Goal: Information Seeking & Learning: Learn about a topic

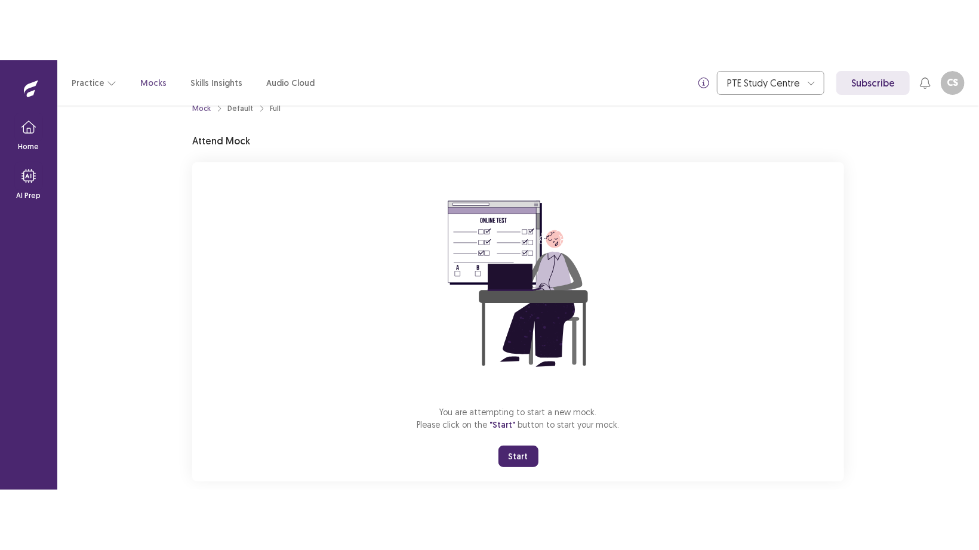
scroll to position [41, 0]
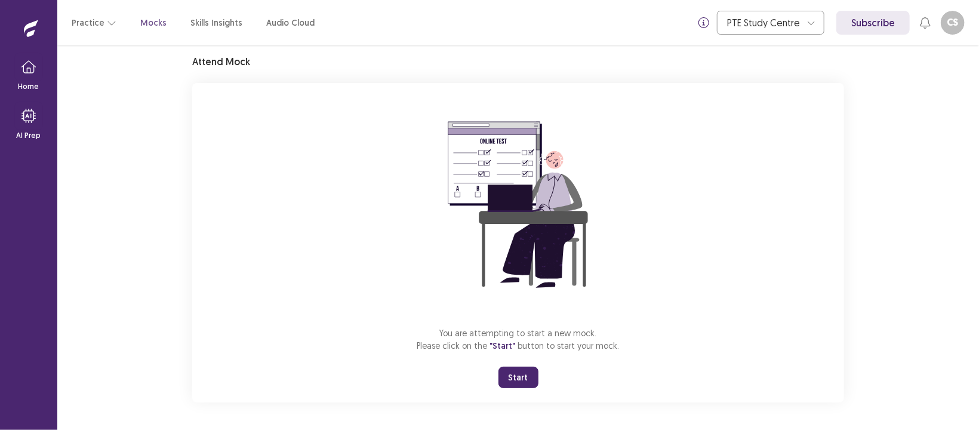
click at [514, 378] on button "Start" at bounding box center [518, 376] width 40 height 21
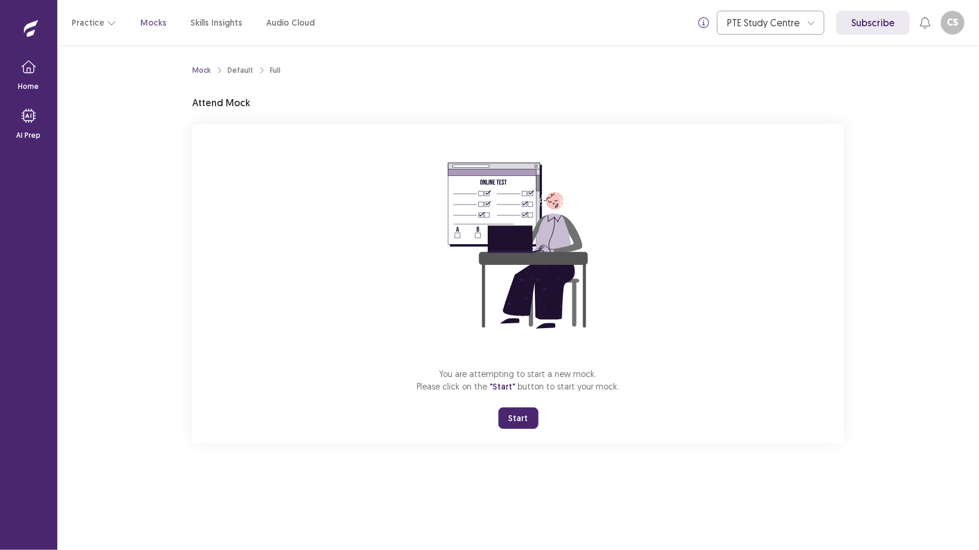
scroll to position [0, 0]
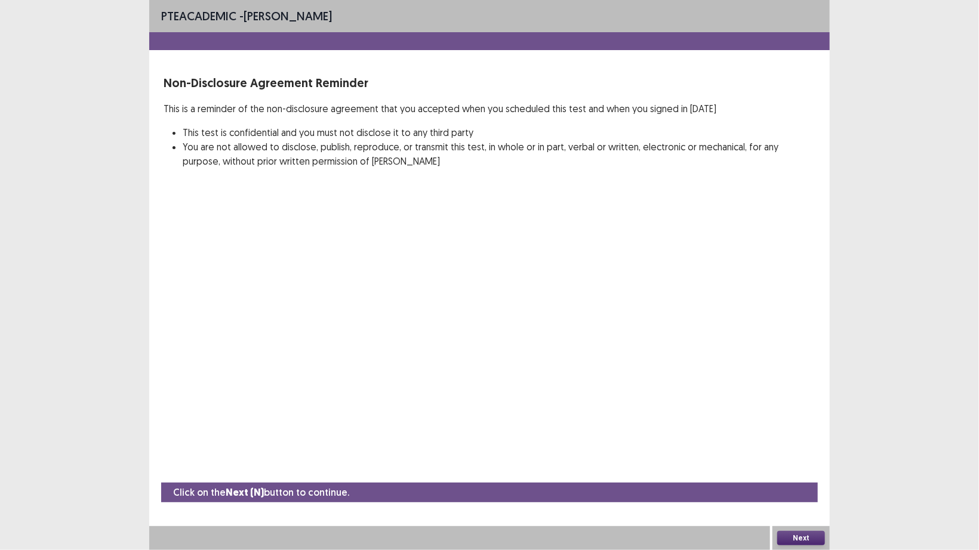
click at [801, 429] on button "Next" at bounding box center [801, 538] width 48 height 14
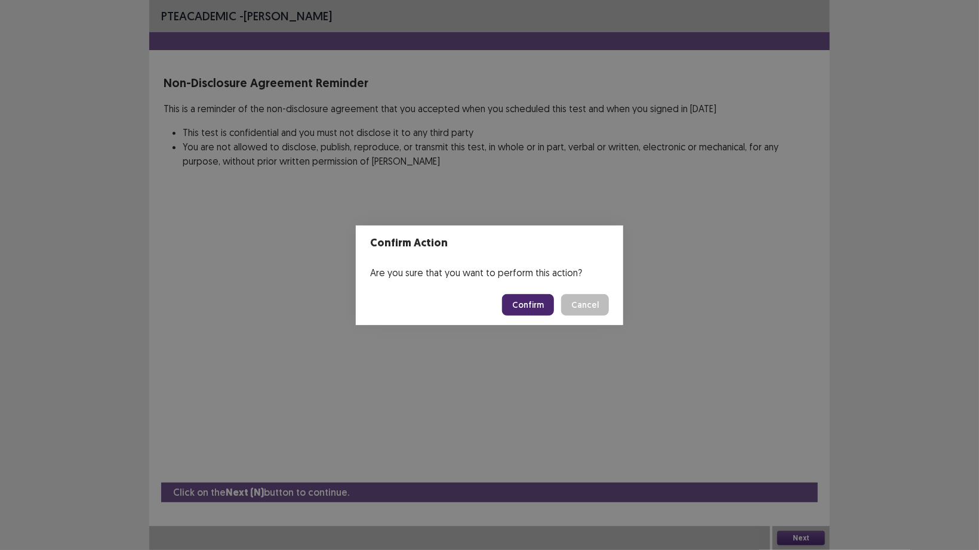
click at [540, 303] on button "Confirm" at bounding box center [528, 304] width 52 height 21
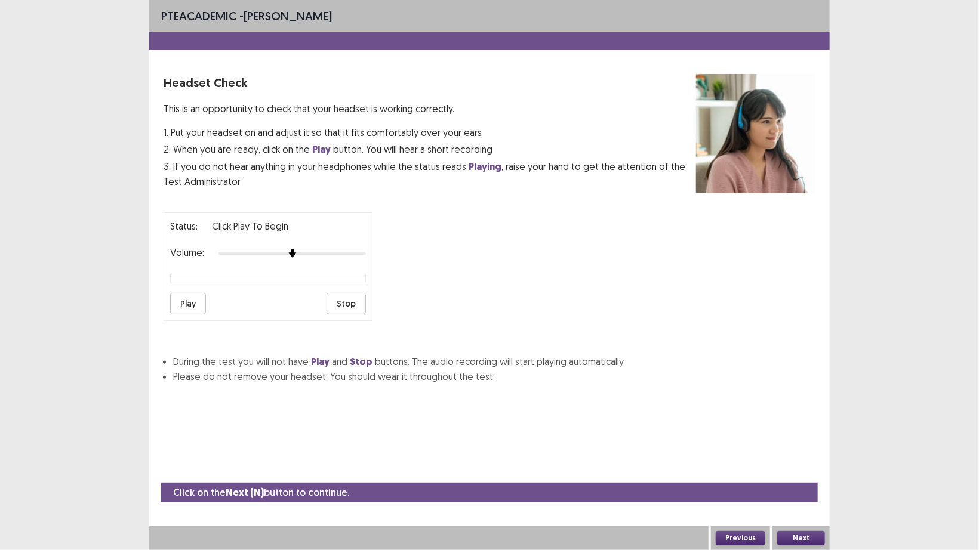
click at [804, 429] on button "Next" at bounding box center [801, 538] width 48 height 14
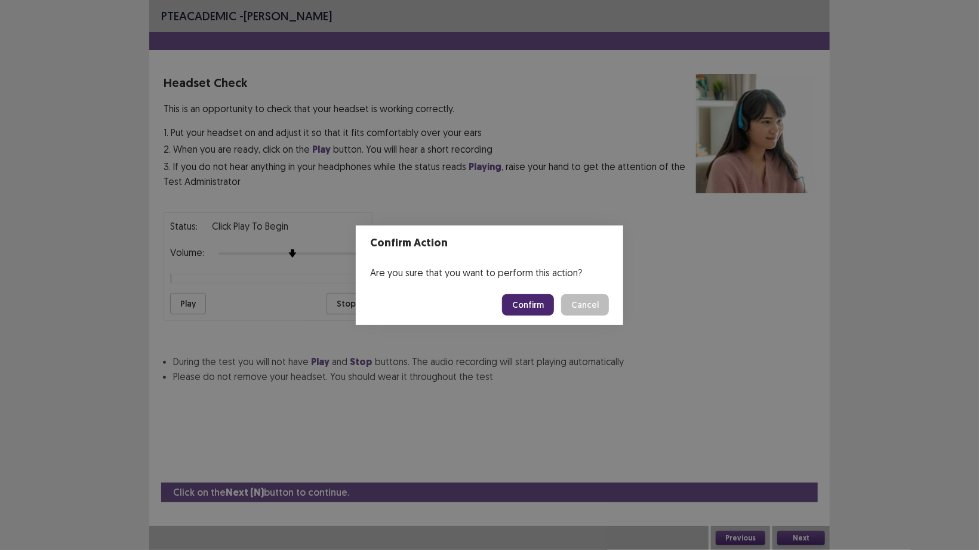
click at [532, 300] on button "Confirm" at bounding box center [528, 304] width 52 height 21
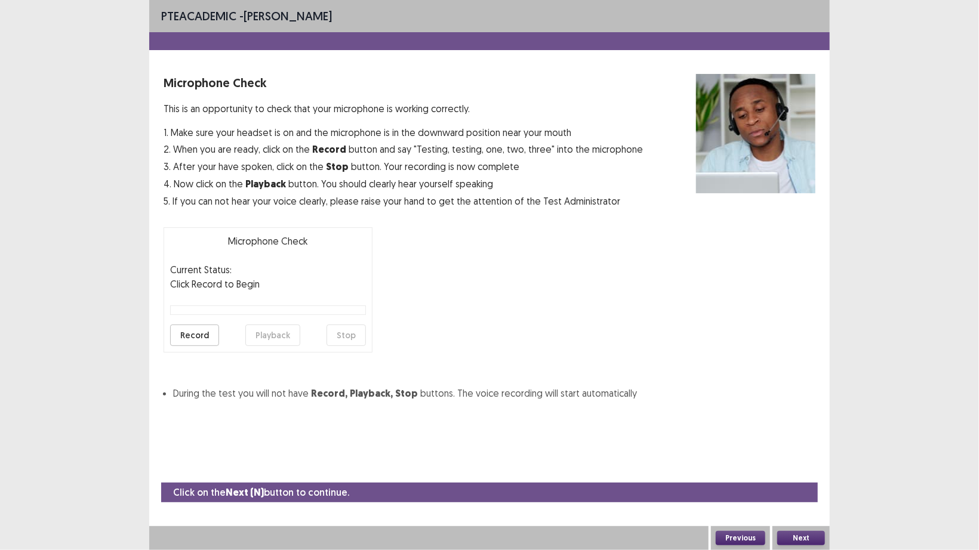
click at [792, 429] on button "Next" at bounding box center [801, 538] width 48 height 14
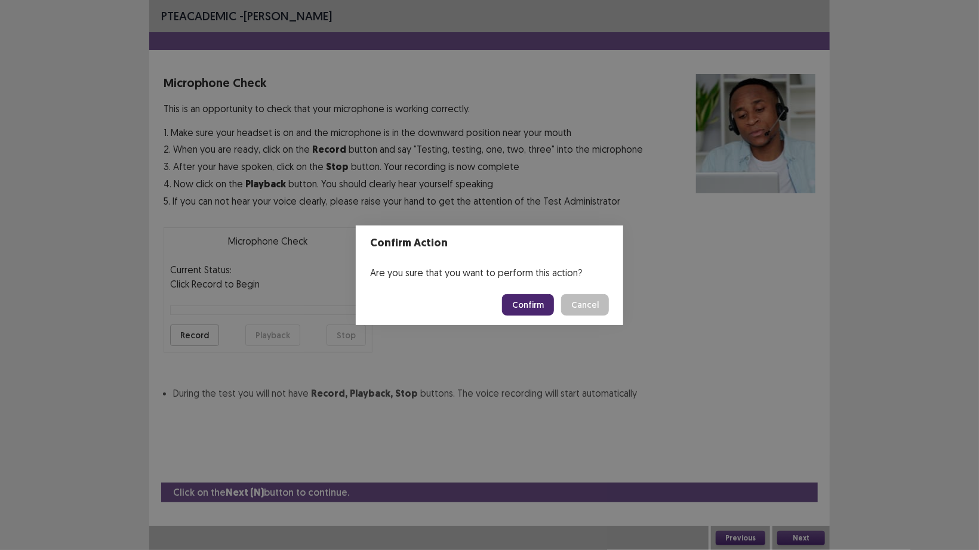
click at [534, 306] on button "Confirm" at bounding box center [528, 304] width 52 height 21
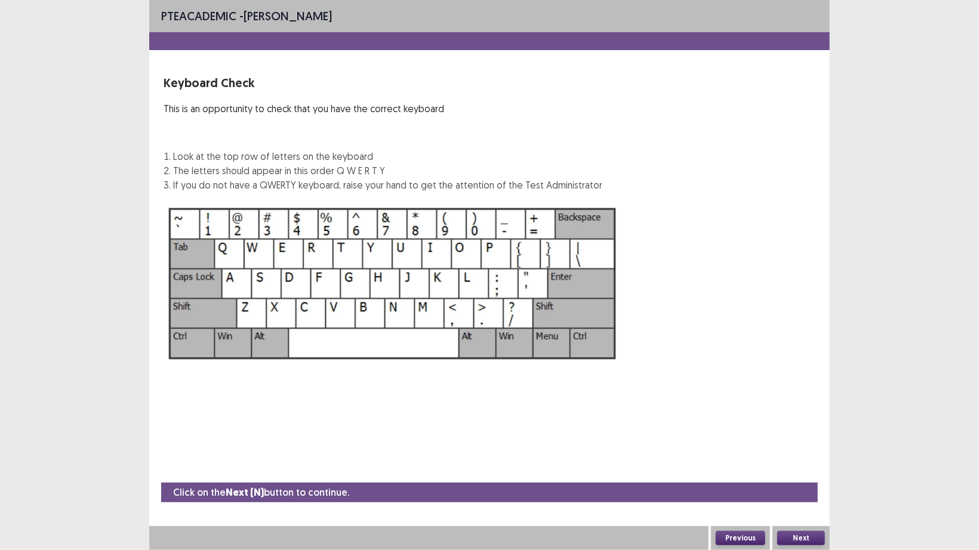
click at [811, 429] on button "Next" at bounding box center [801, 538] width 48 height 14
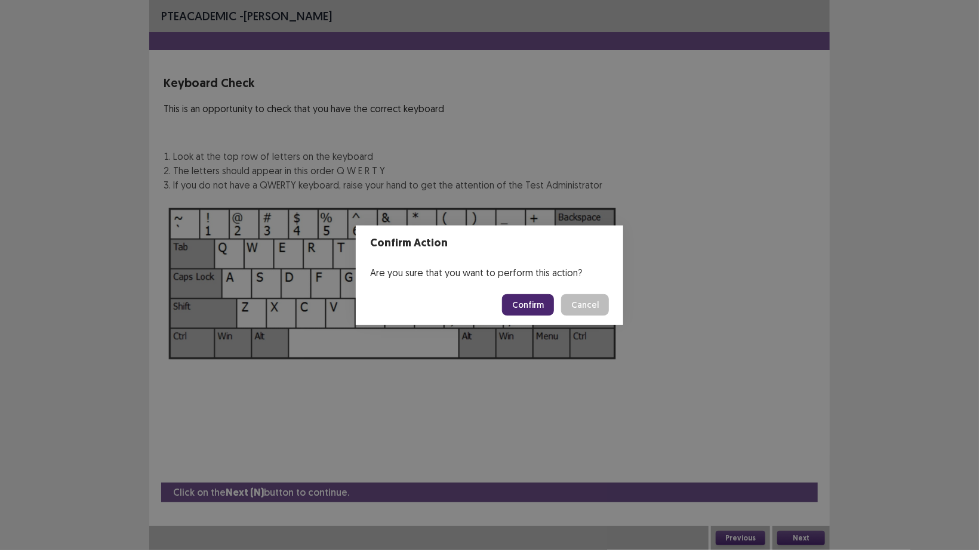
click at [531, 299] on button "Confirm" at bounding box center [528, 304] width 52 height 21
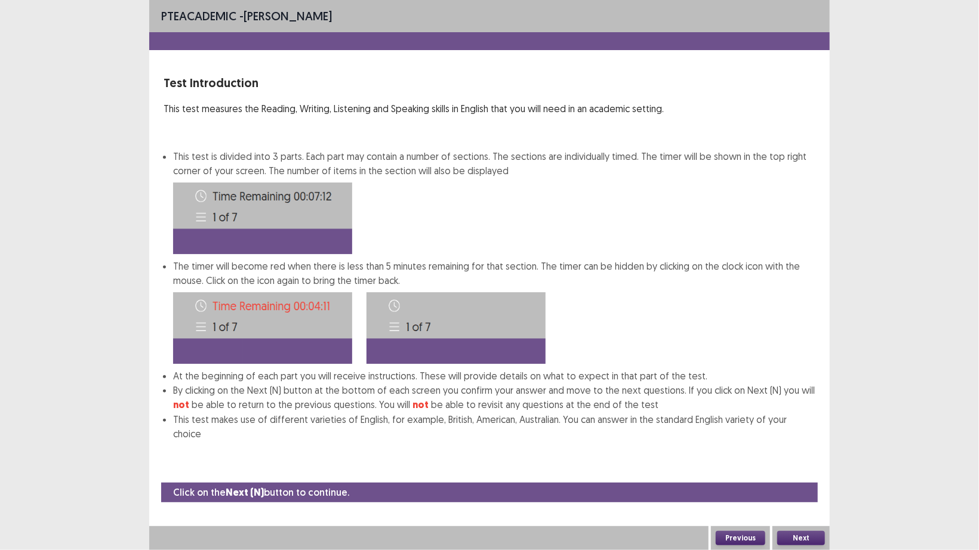
click at [807, 429] on button "Next" at bounding box center [801, 538] width 48 height 14
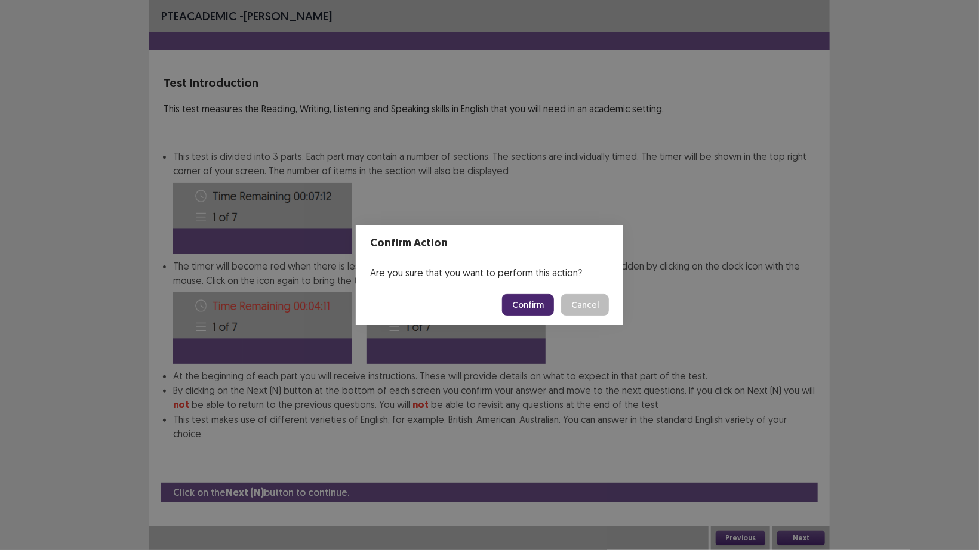
click at [536, 303] on button "Confirm" at bounding box center [528, 304] width 52 height 21
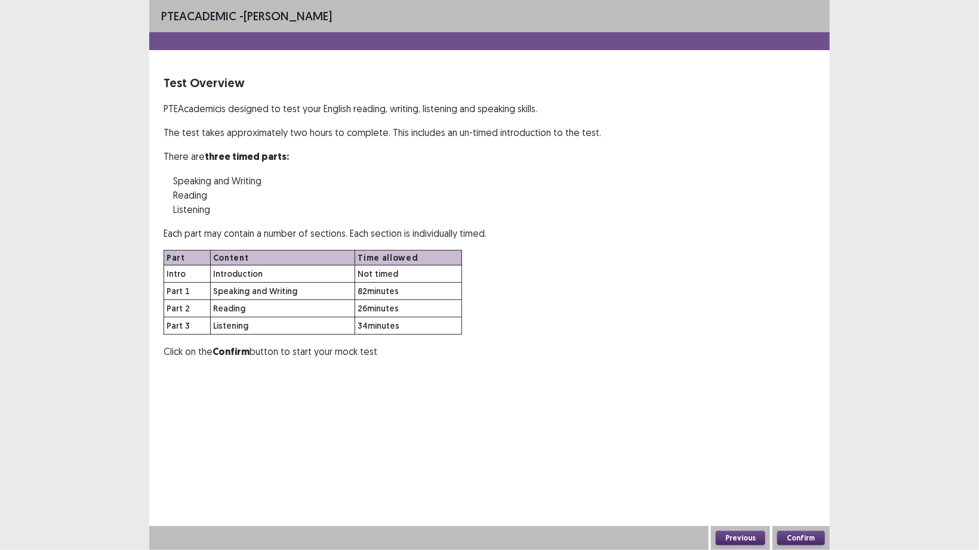
click at [810, 429] on button "Confirm" at bounding box center [801, 538] width 48 height 14
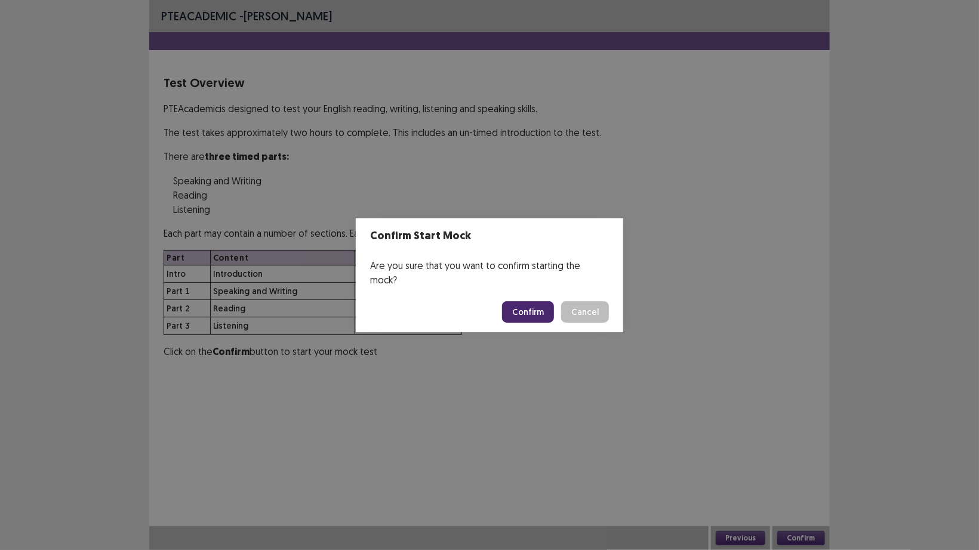
click at [529, 304] on button "Confirm" at bounding box center [528, 311] width 52 height 21
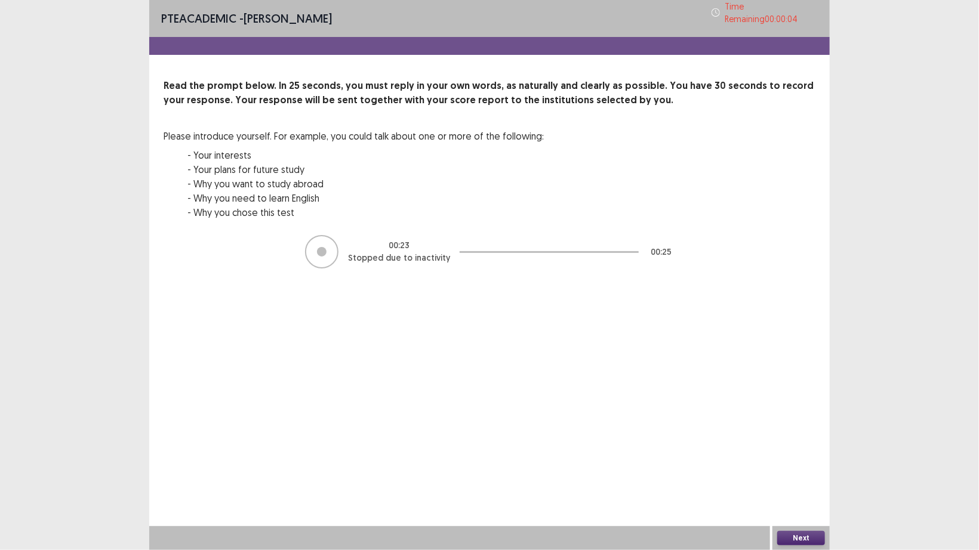
click at [801, 429] on button "Next" at bounding box center [801, 538] width 48 height 14
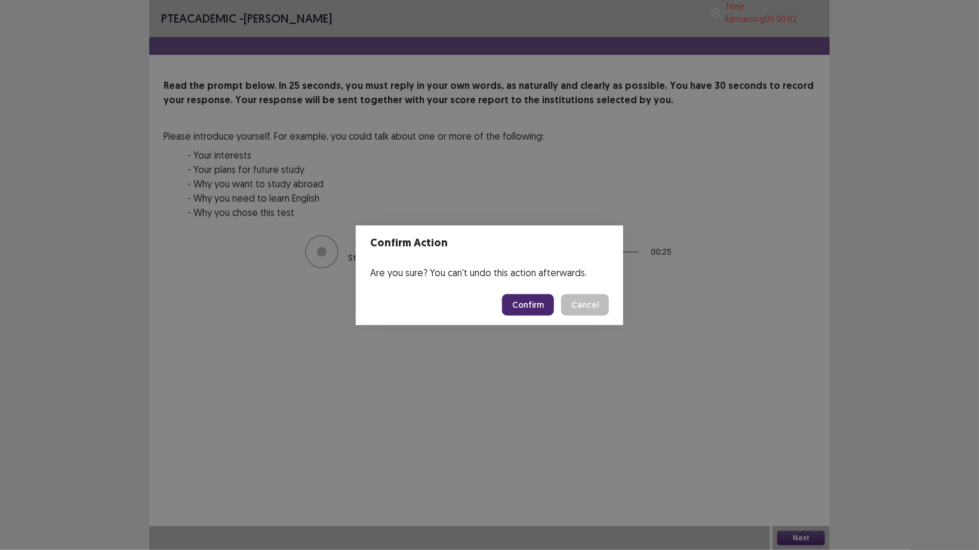
click at [529, 306] on button "Confirm" at bounding box center [528, 304] width 52 height 21
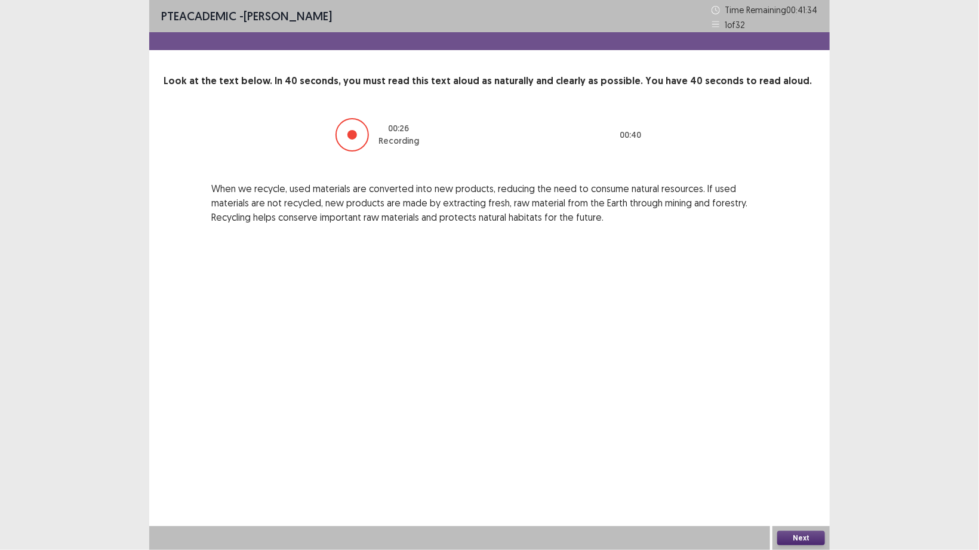
click at [797, 429] on button "Next" at bounding box center [801, 538] width 48 height 14
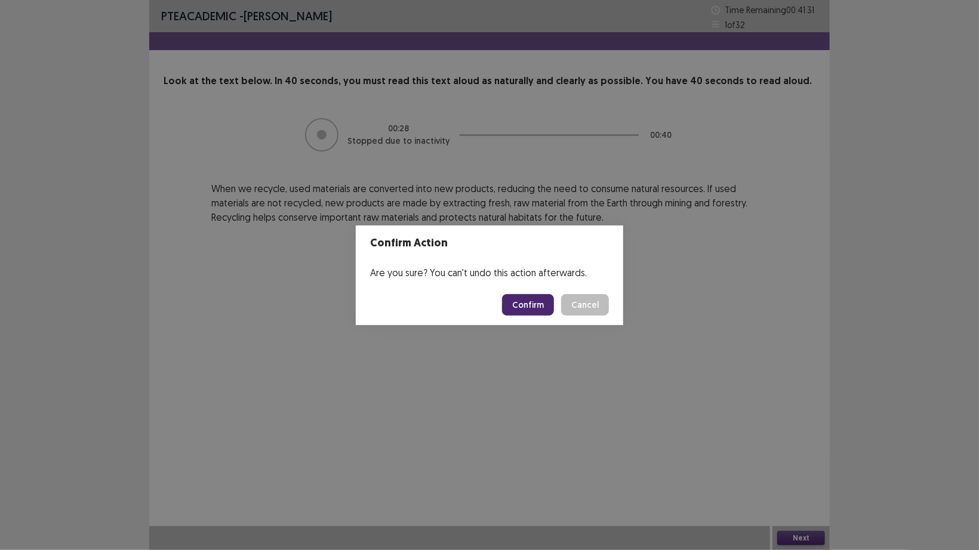
click at [532, 300] on button "Confirm" at bounding box center [528, 304] width 52 height 21
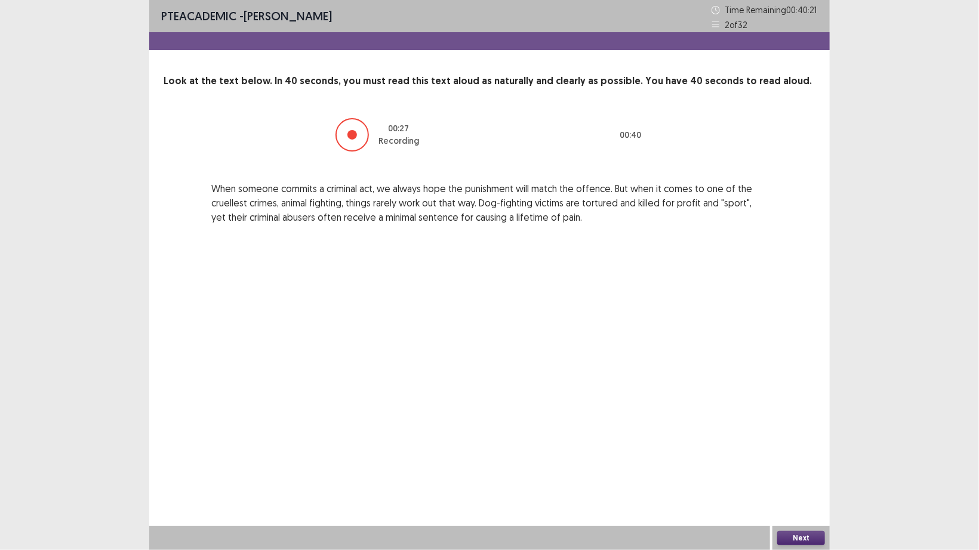
click at [795, 429] on button "Next" at bounding box center [801, 538] width 48 height 14
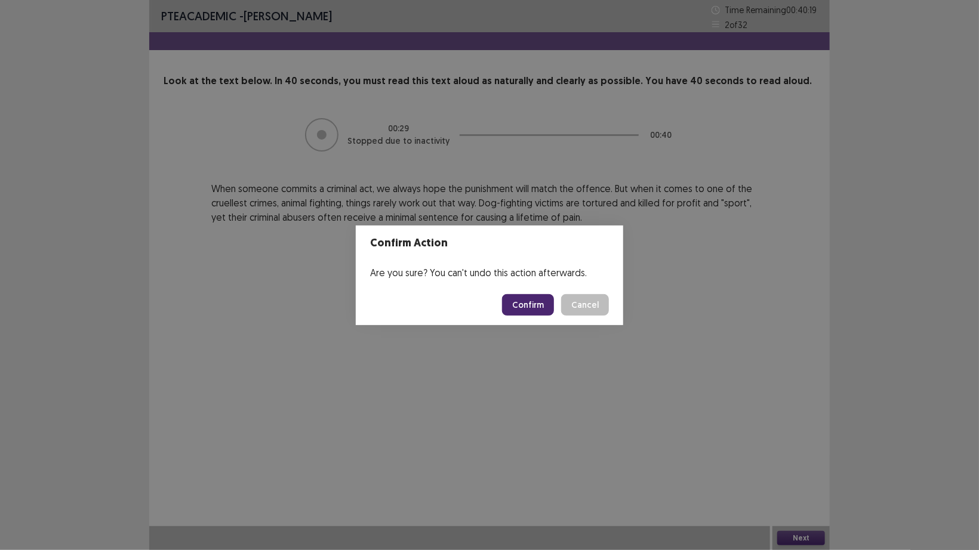
click at [527, 300] on button "Confirm" at bounding box center [528, 304] width 52 height 21
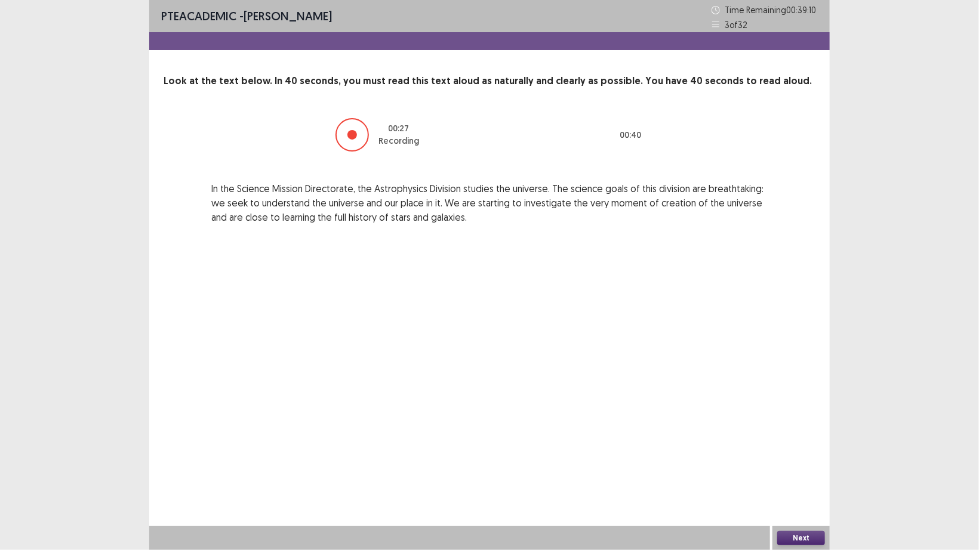
click at [801, 429] on button "Next" at bounding box center [801, 538] width 48 height 14
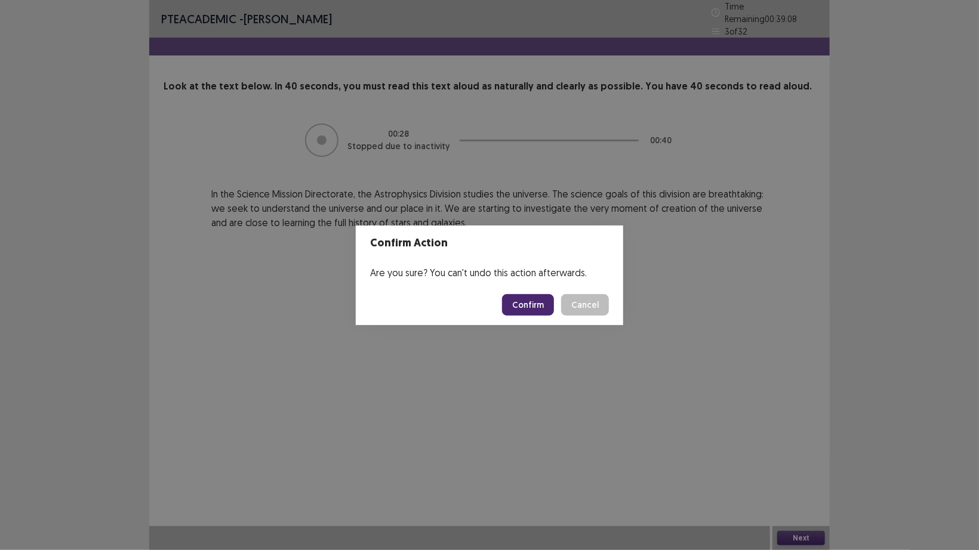
click at [538, 310] on button "Confirm" at bounding box center [528, 304] width 52 height 21
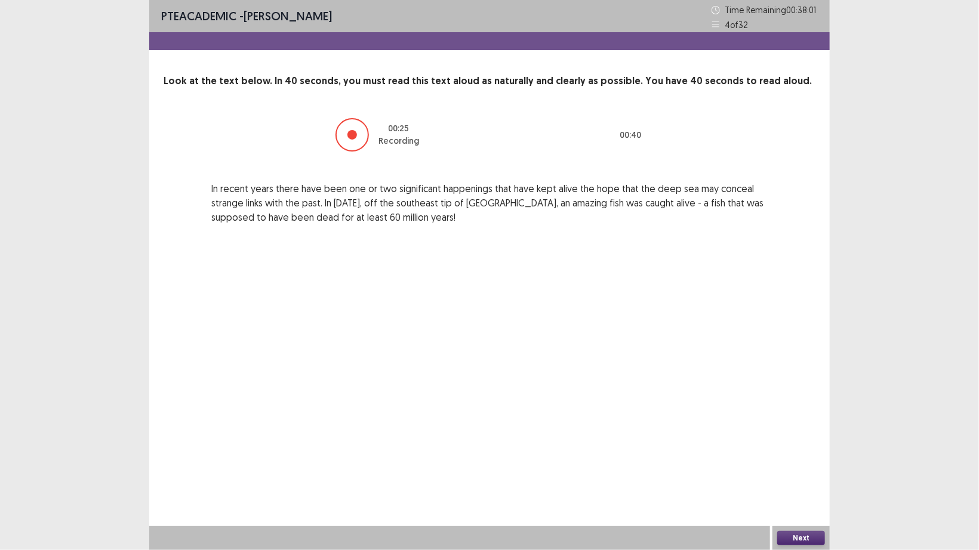
click at [806, 429] on button "Next" at bounding box center [801, 538] width 48 height 14
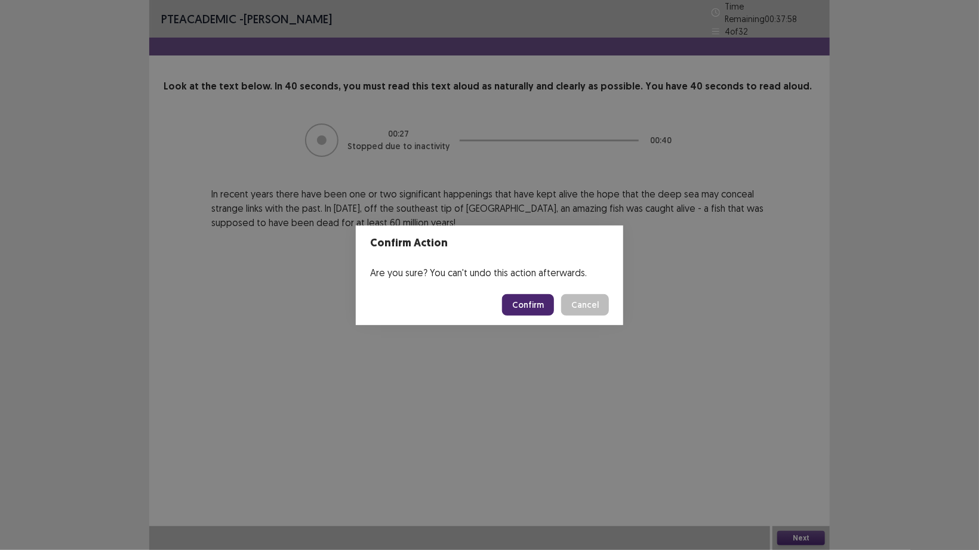
click at [522, 306] on button "Confirm" at bounding box center [528, 304] width 52 height 21
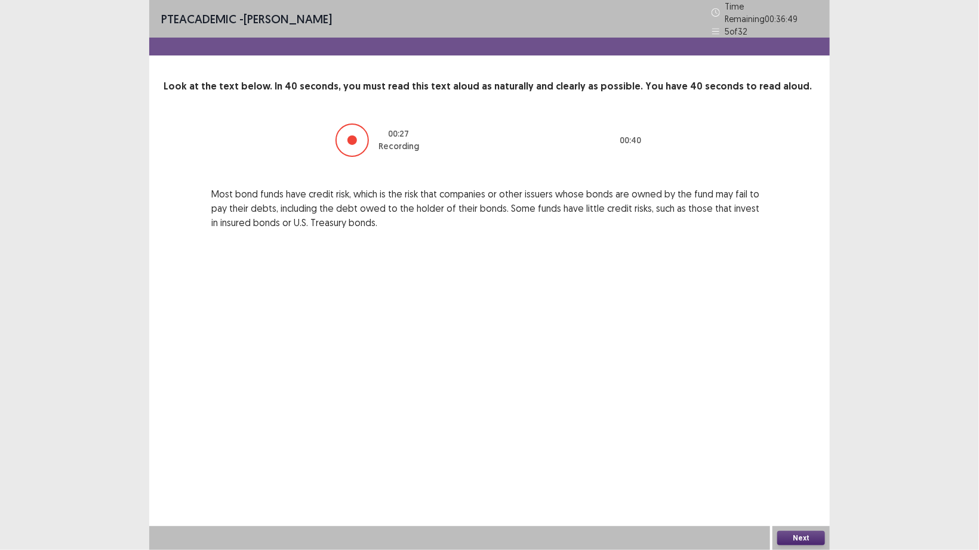
click at [797, 429] on button "Next" at bounding box center [801, 538] width 48 height 14
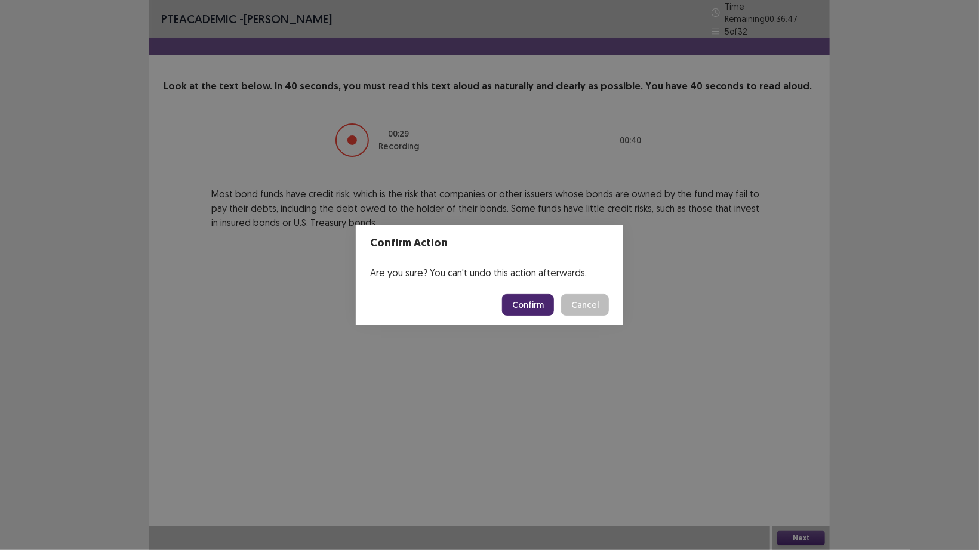
click at [529, 301] on button "Confirm" at bounding box center [528, 304] width 52 height 21
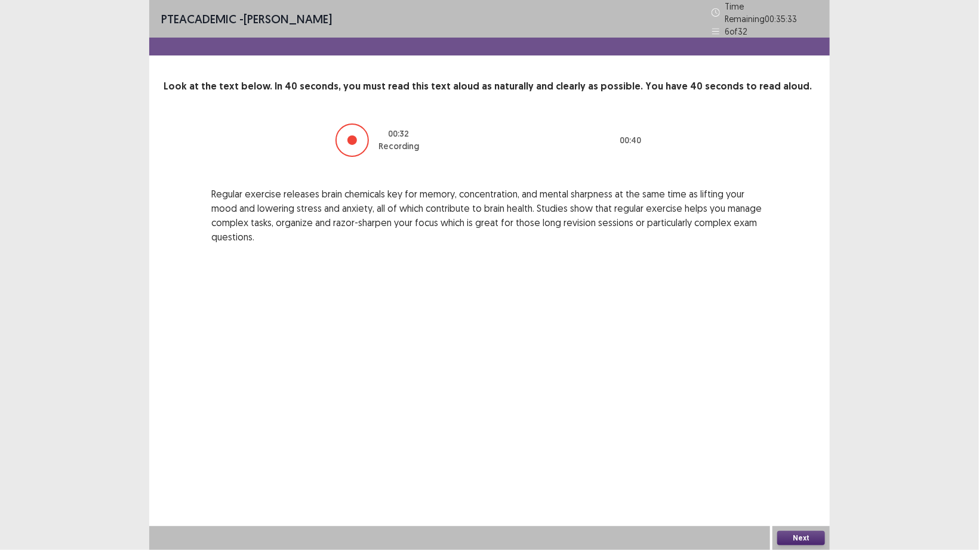
click at [778, 429] on button "Next" at bounding box center [801, 538] width 48 height 14
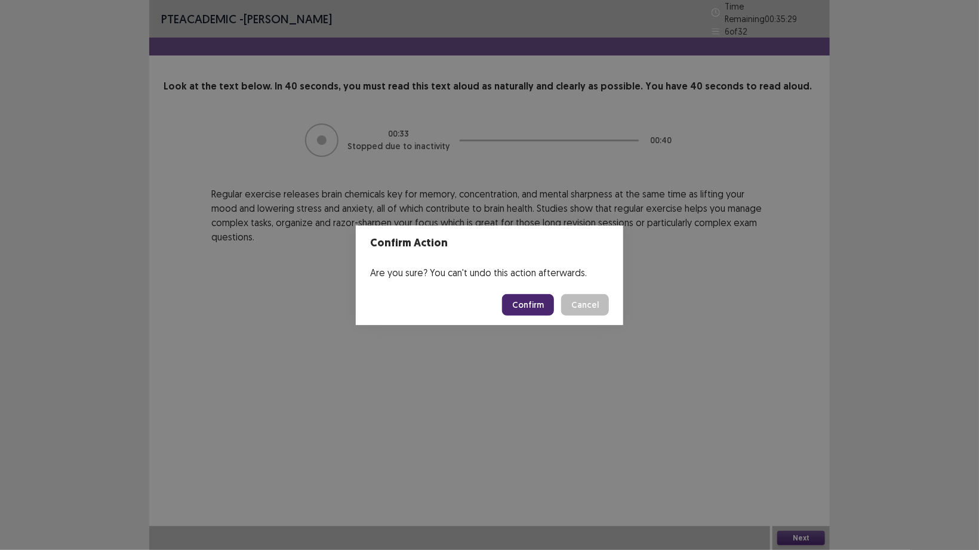
drag, startPoint x: 535, startPoint y: 307, endPoint x: 522, endPoint y: 277, distance: 31.8
click at [535, 306] on button "Confirm" at bounding box center [528, 304] width 52 height 21
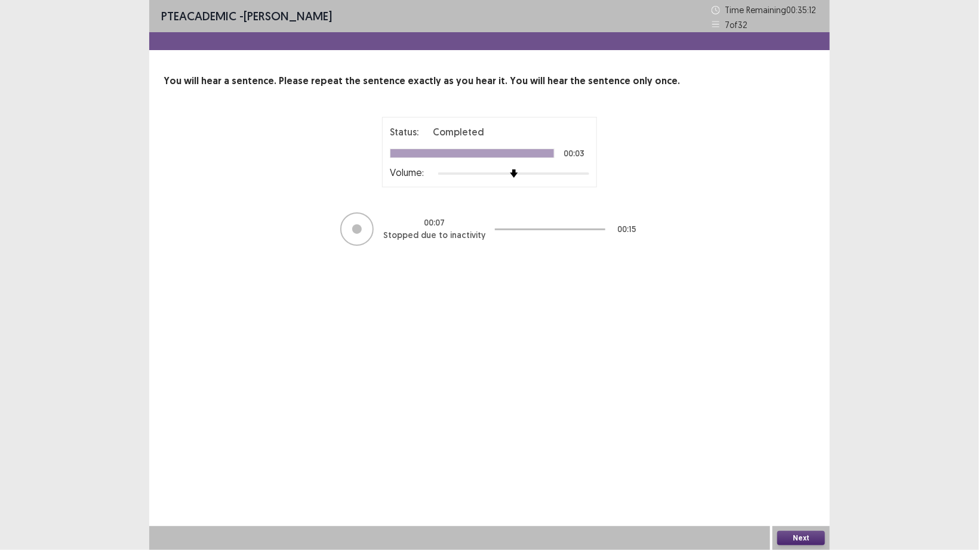
click at [793, 429] on button "Next" at bounding box center [801, 538] width 48 height 14
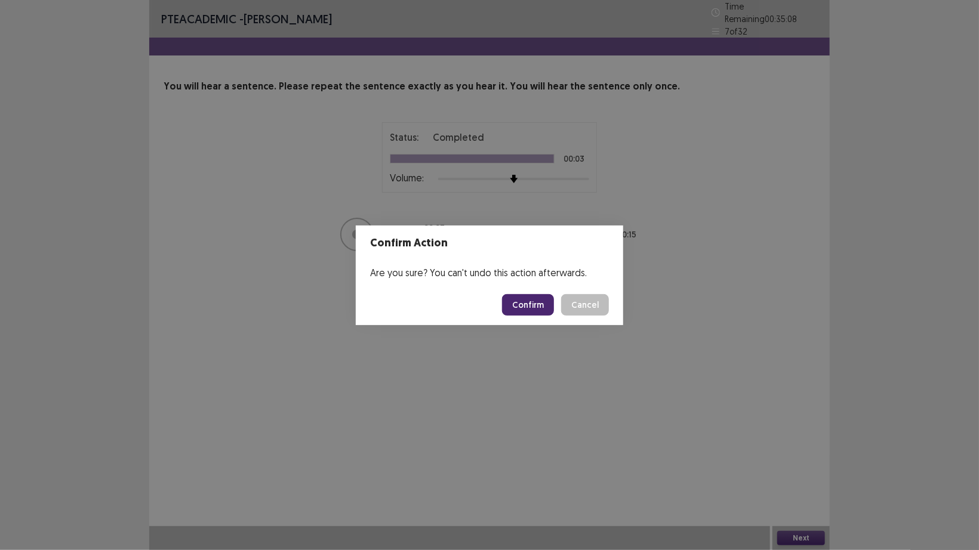
click at [532, 305] on button "Confirm" at bounding box center [528, 304] width 52 height 21
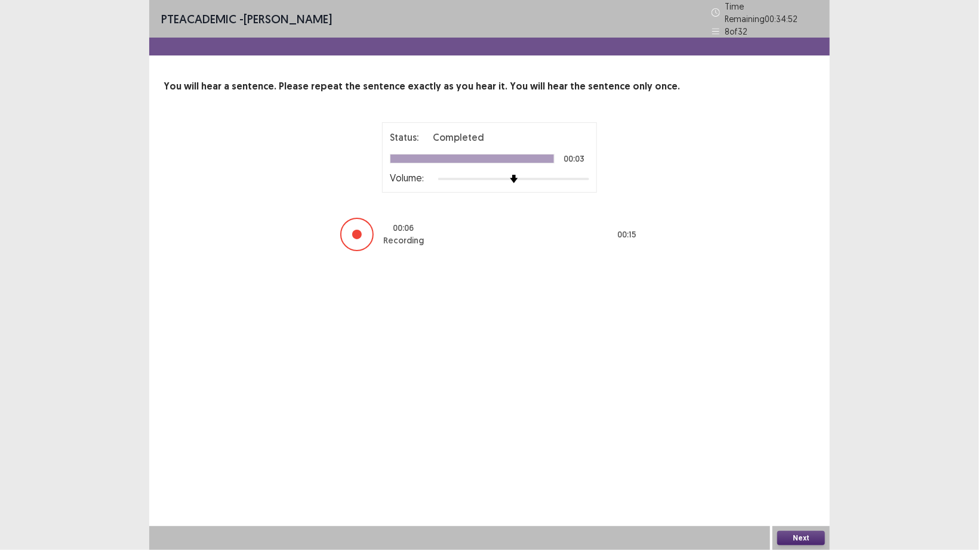
click at [793, 429] on button "Next" at bounding box center [801, 538] width 48 height 14
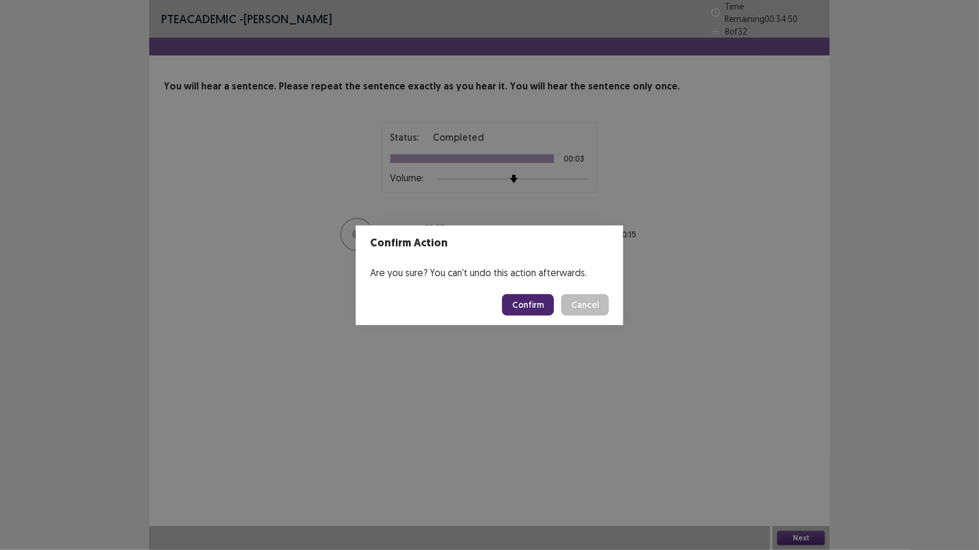
click at [527, 305] on button "Confirm" at bounding box center [528, 304] width 52 height 21
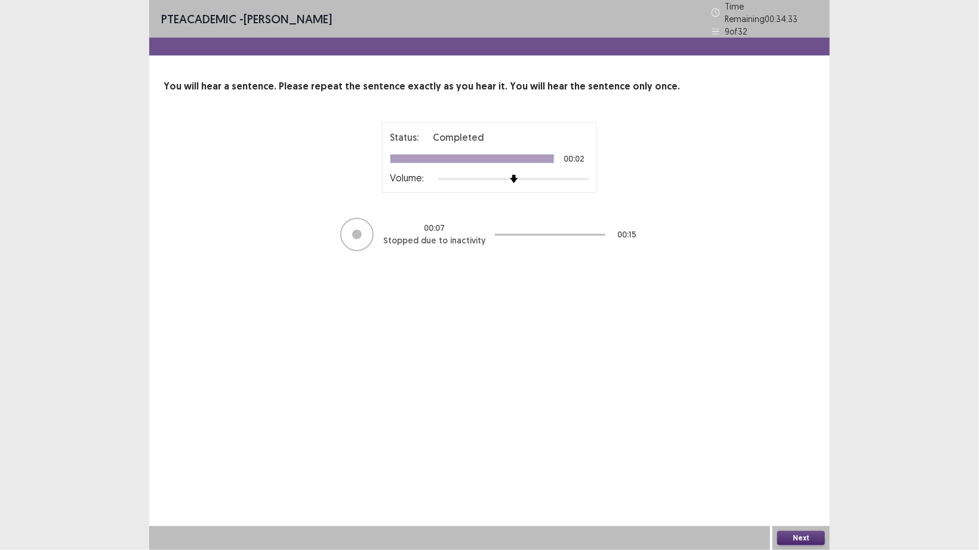
click at [806, 429] on button "Next" at bounding box center [801, 538] width 48 height 14
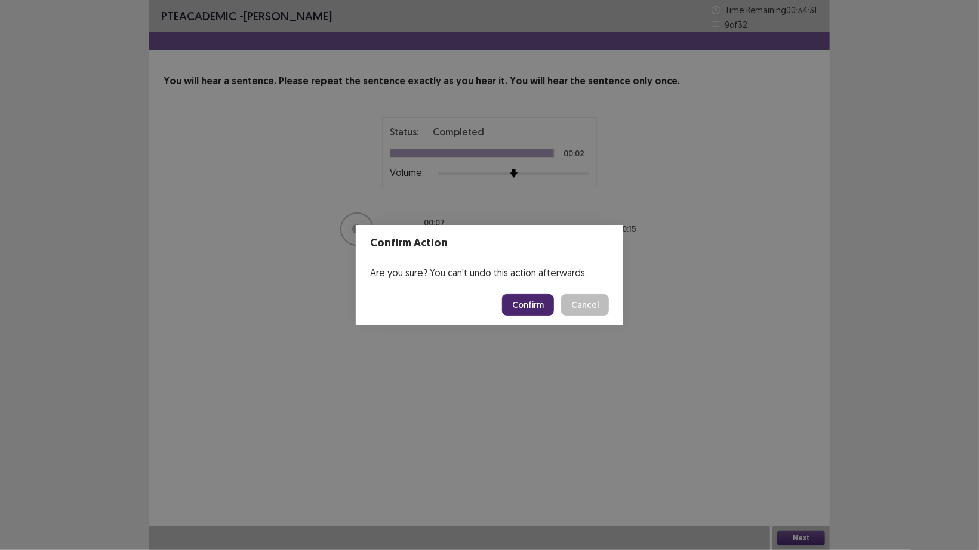
click at [533, 307] on button "Confirm" at bounding box center [528, 304] width 52 height 21
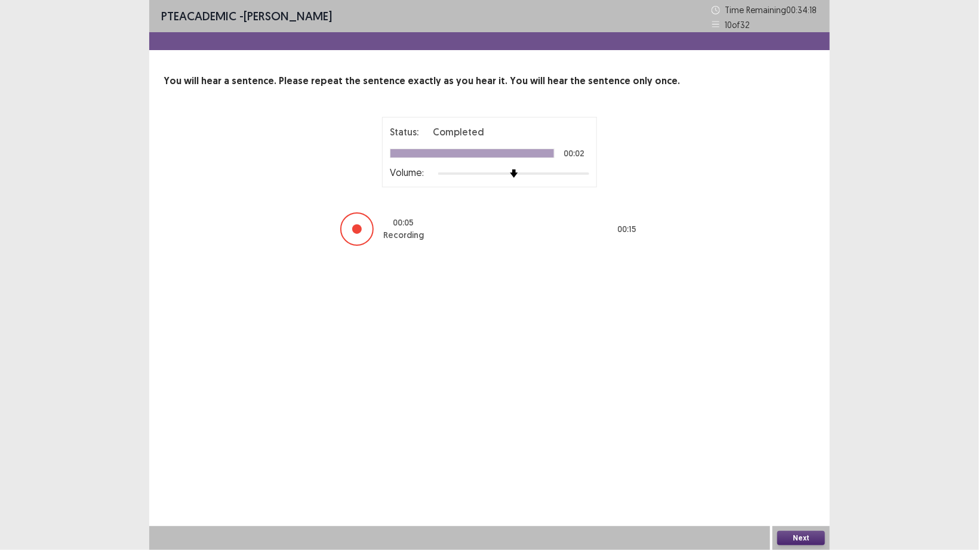
click at [789, 429] on button "Next" at bounding box center [801, 538] width 48 height 14
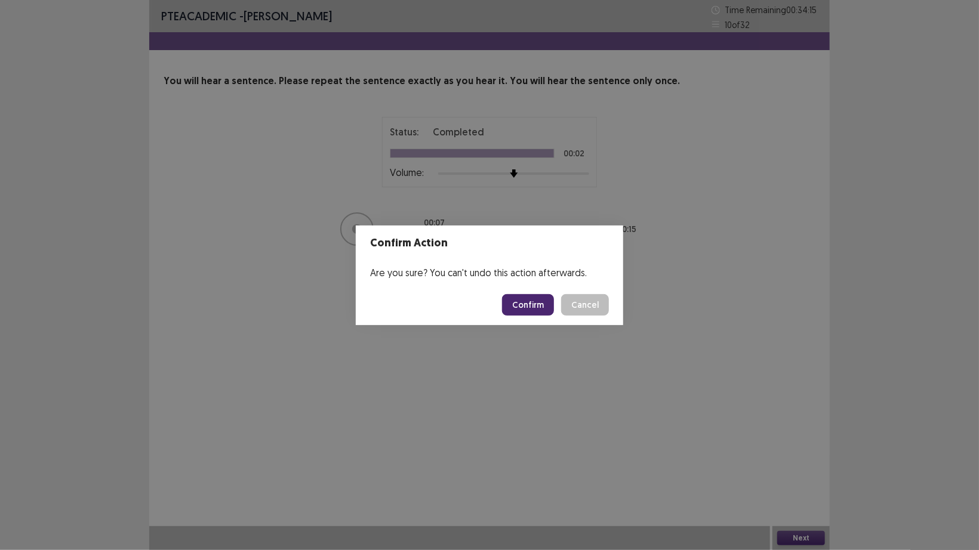
click at [524, 307] on button "Confirm" at bounding box center [528, 304] width 52 height 21
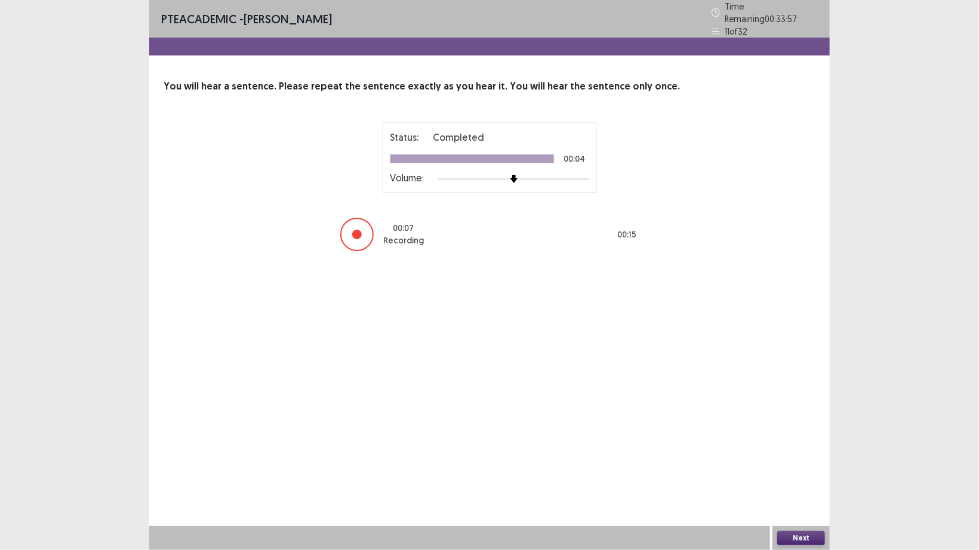
click at [803, 429] on button "Next" at bounding box center [801, 538] width 48 height 14
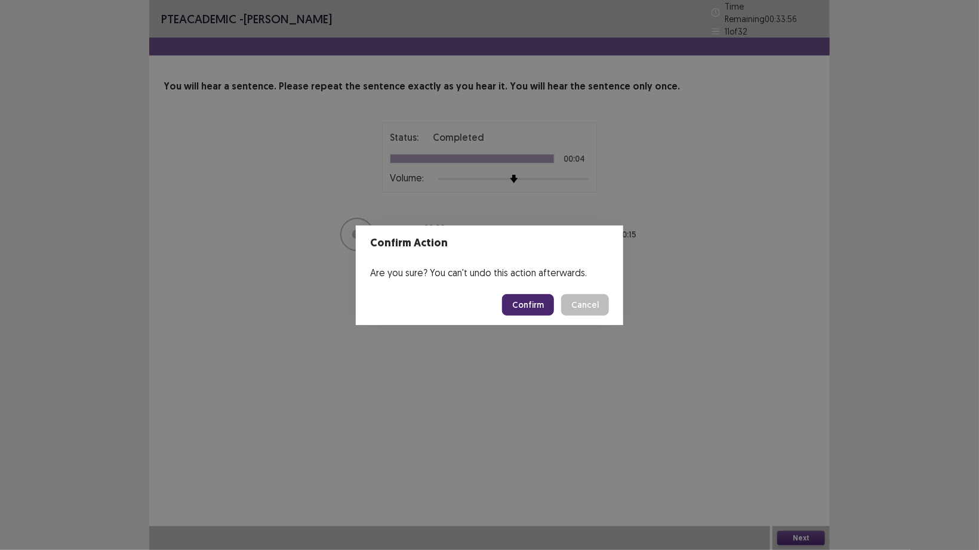
click at [544, 300] on button "Confirm" at bounding box center [528, 304] width 52 height 21
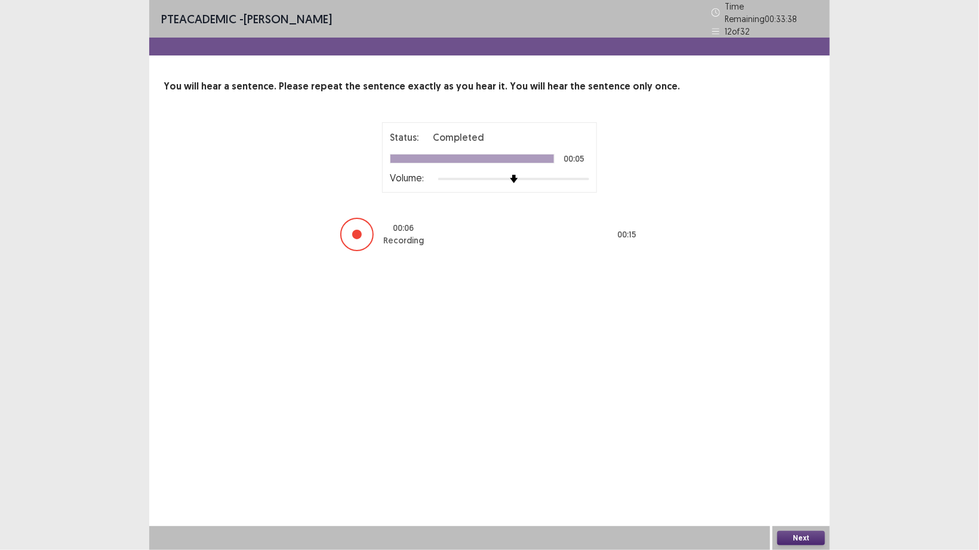
click at [805, 429] on button "Next" at bounding box center [801, 538] width 48 height 14
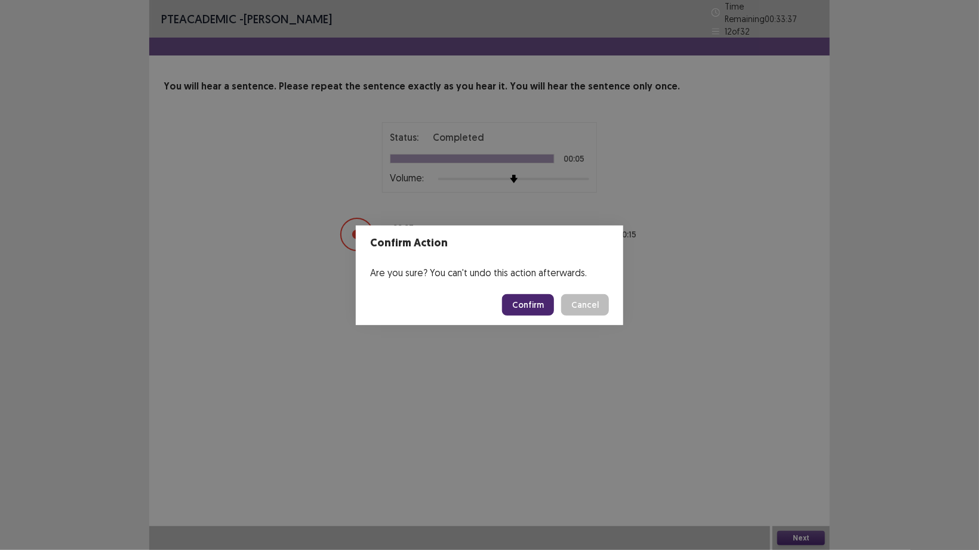
click at [521, 296] on button "Confirm" at bounding box center [528, 304] width 52 height 21
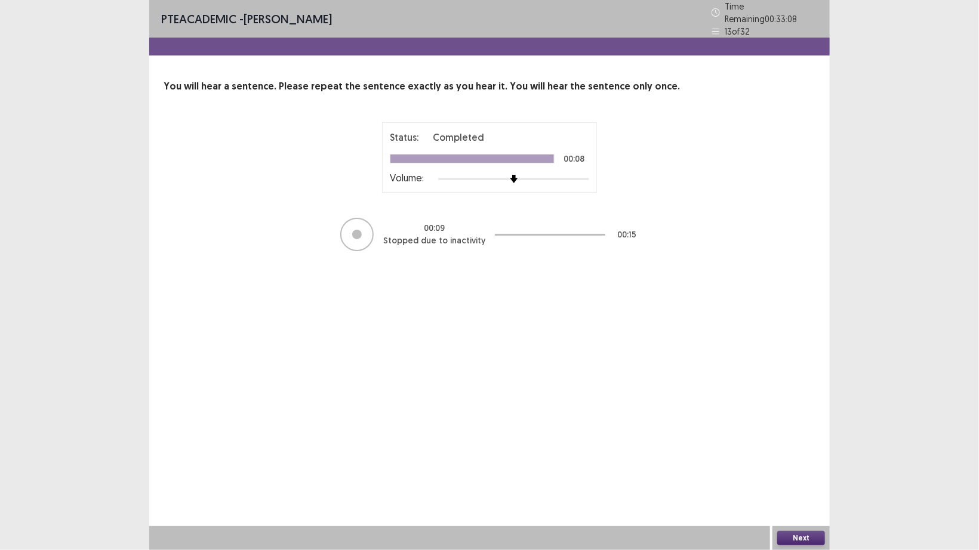
click at [807, 429] on button "Next" at bounding box center [801, 538] width 48 height 14
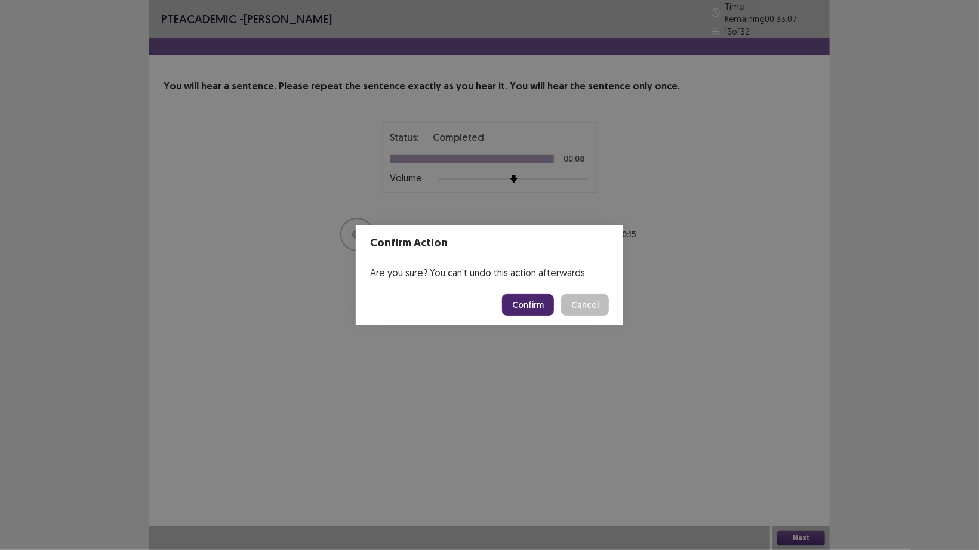
click at [532, 303] on button "Confirm" at bounding box center [528, 304] width 52 height 21
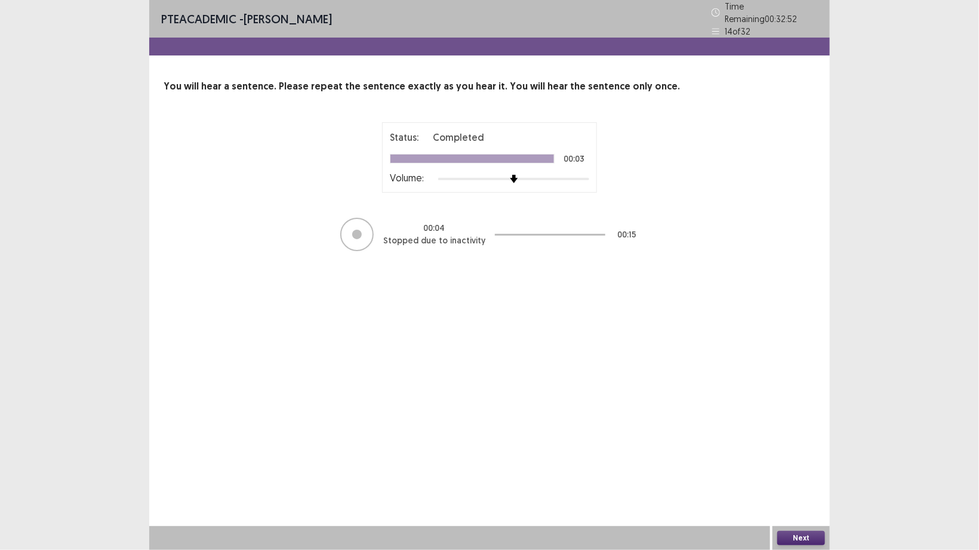
click at [799, 429] on button "Next" at bounding box center [801, 538] width 48 height 14
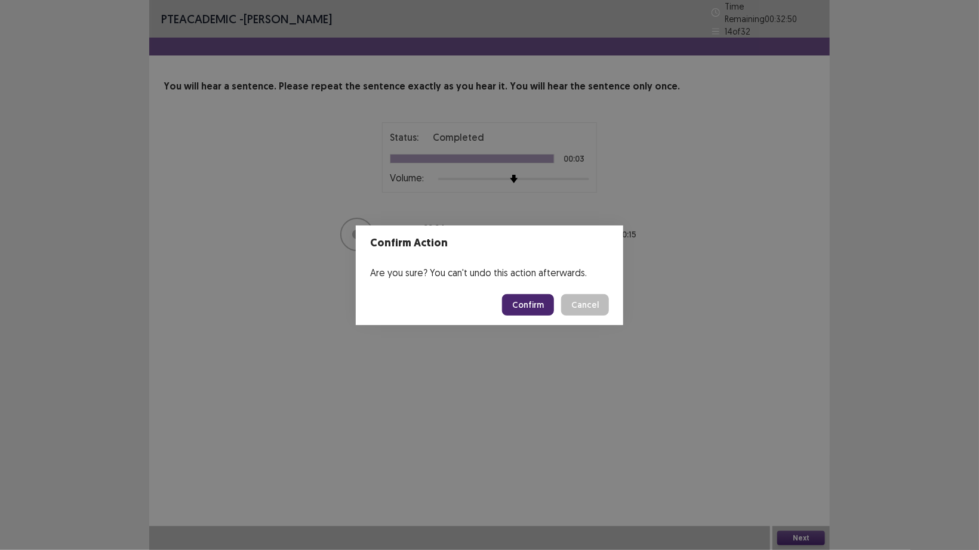
click at [539, 300] on button "Confirm" at bounding box center [528, 304] width 52 height 21
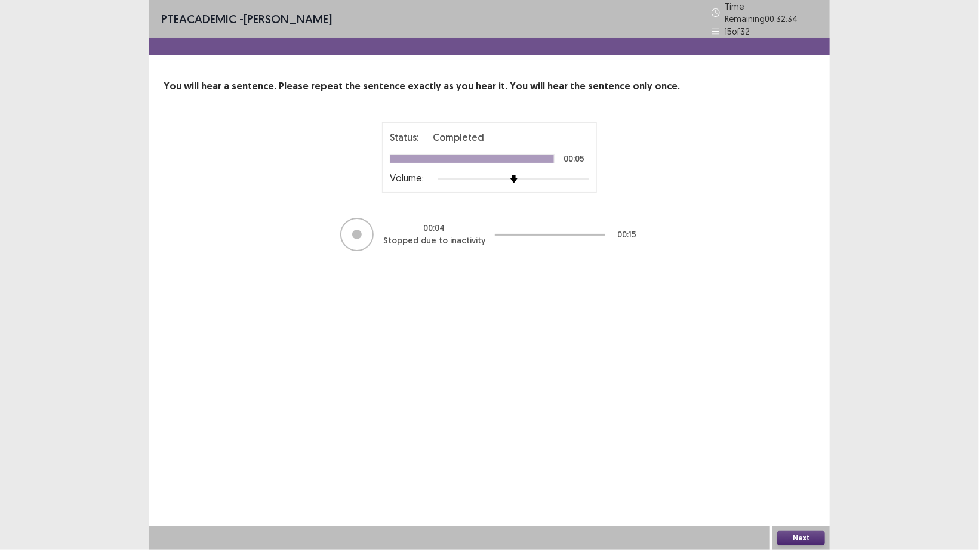
click at [800, 429] on button "Next" at bounding box center [801, 538] width 48 height 14
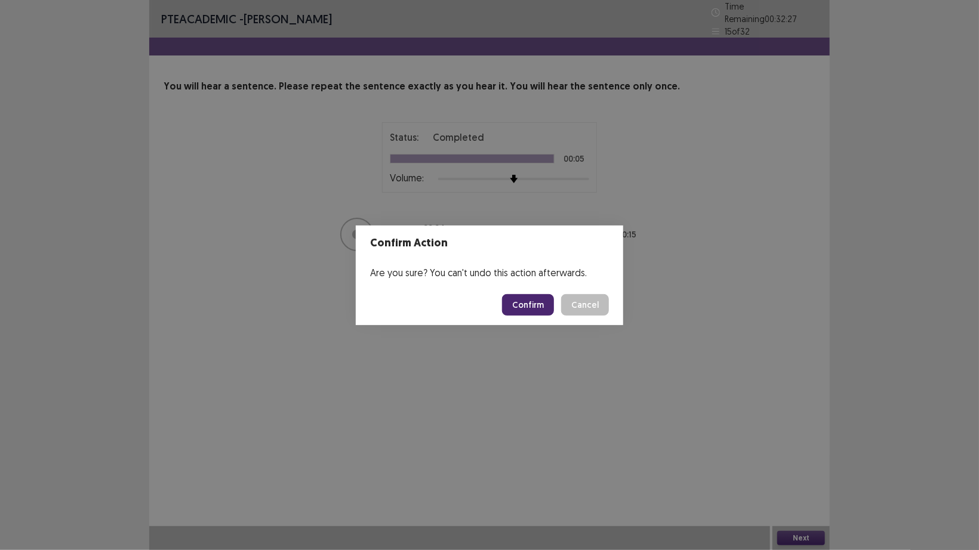
click at [535, 303] on button "Confirm" at bounding box center [528, 304] width 52 height 21
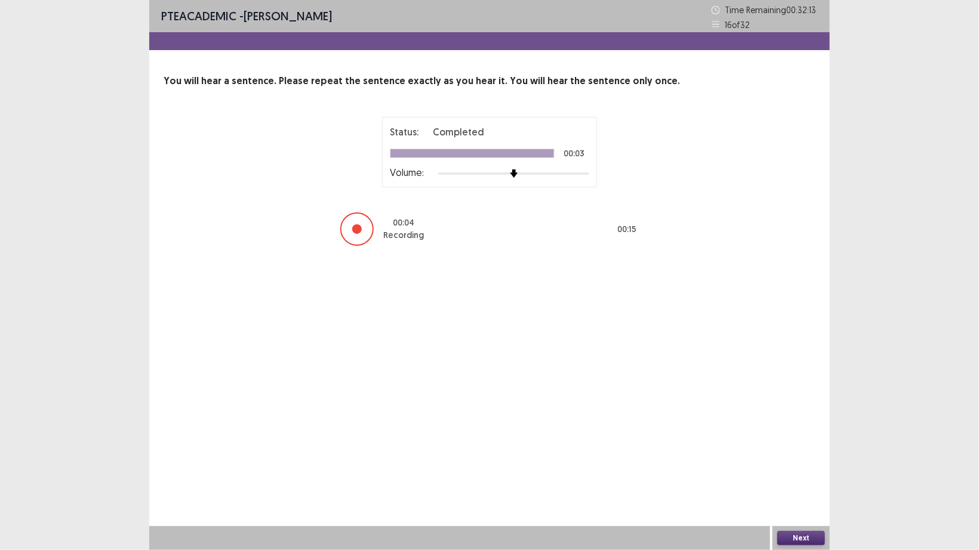
click at [804, 429] on button "Next" at bounding box center [801, 538] width 48 height 14
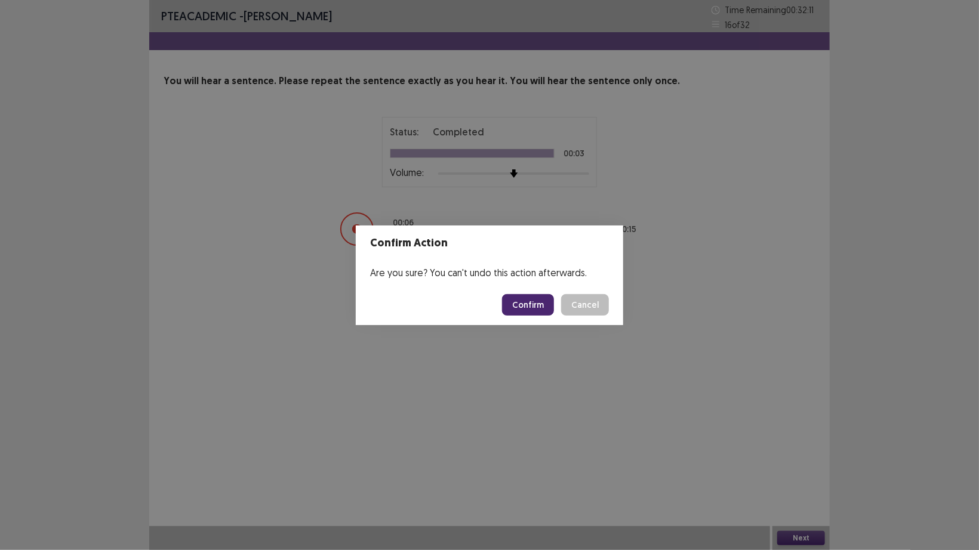
click at [523, 296] on button "Confirm" at bounding box center [528, 304] width 52 height 21
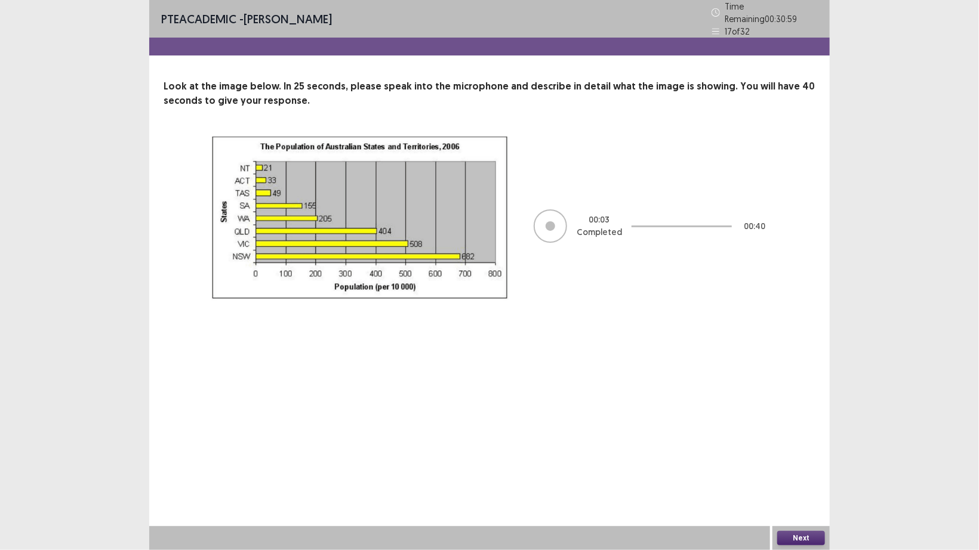
click at [803, 429] on button "Next" at bounding box center [801, 538] width 48 height 14
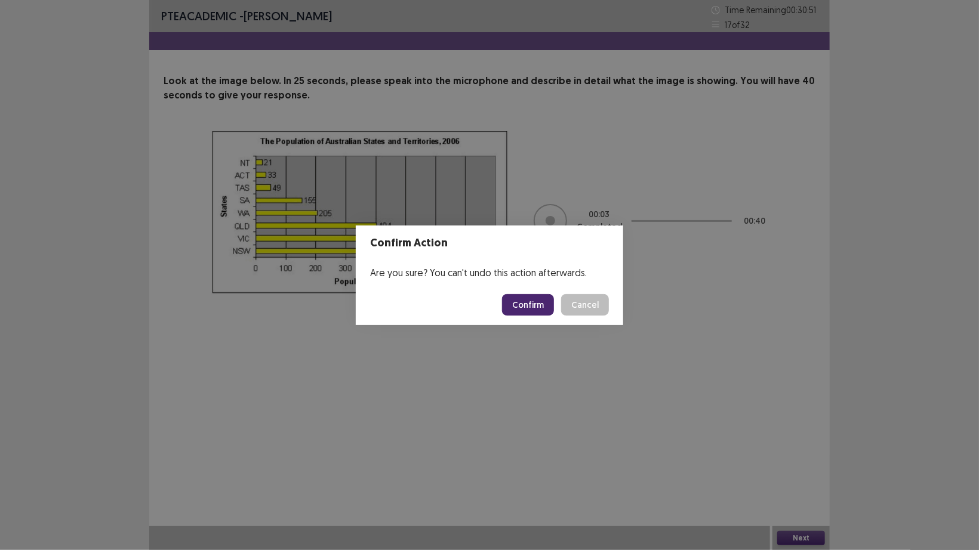
click at [532, 307] on button "Confirm" at bounding box center [528, 304] width 52 height 21
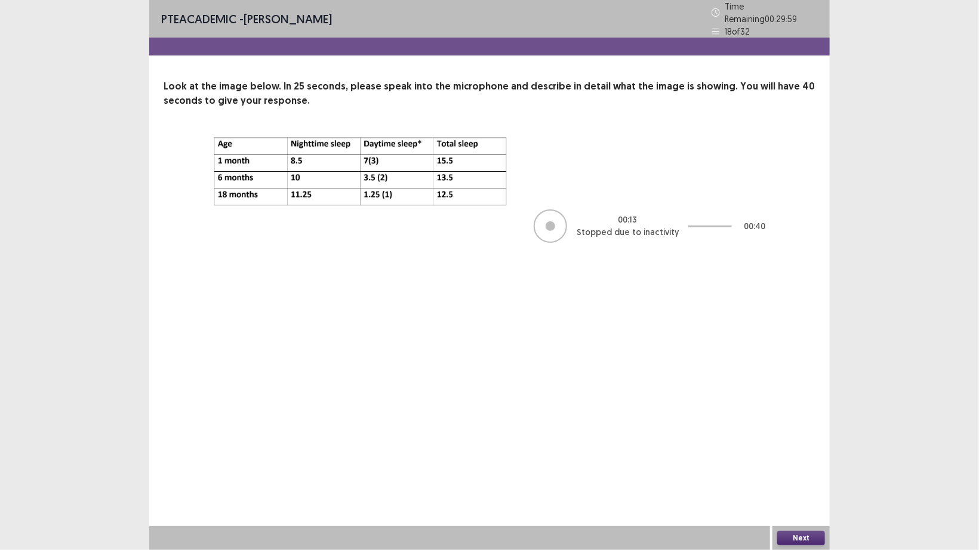
click at [806, 429] on button "Next" at bounding box center [801, 538] width 48 height 14
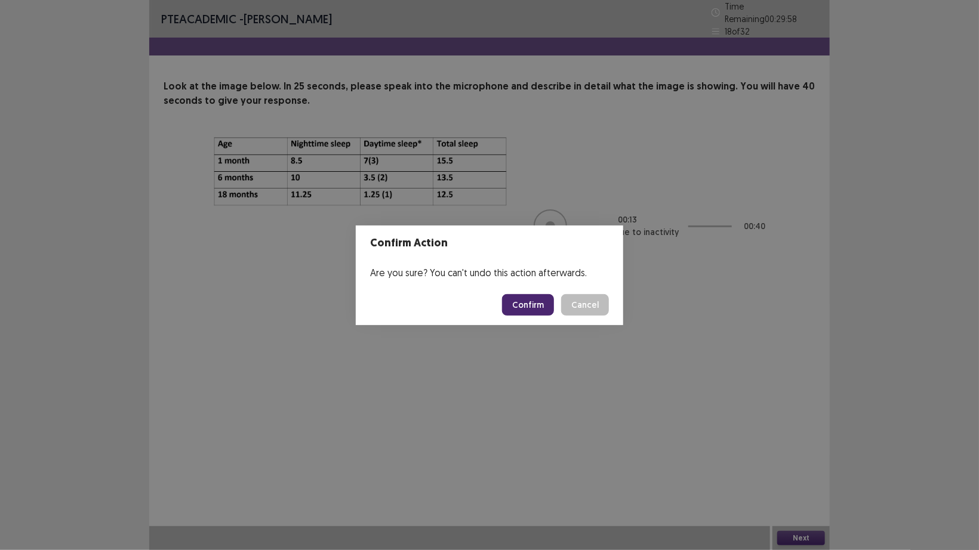
click at [528, 311] on button "Confirm" at bounding box center [528, 304] width 52 height 21
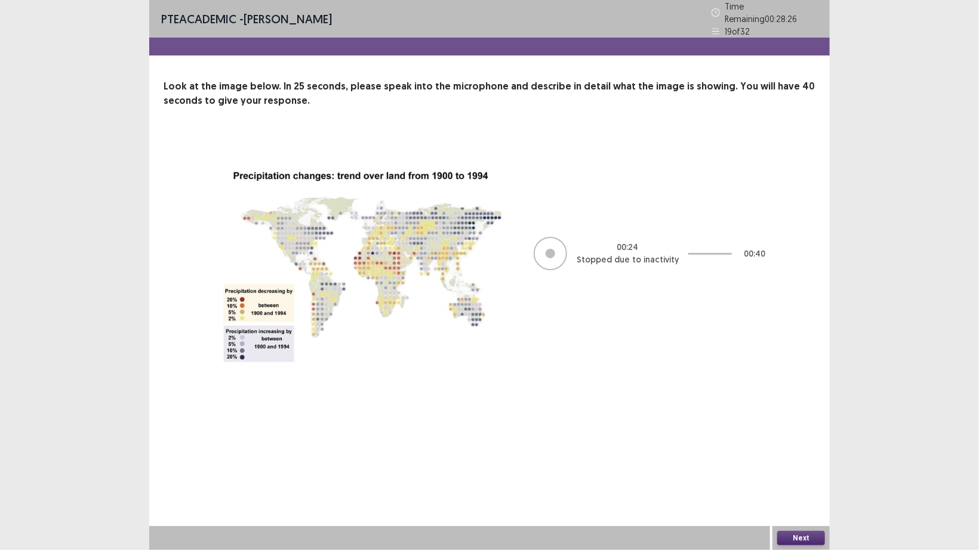
click at [794, 429] on button "Next" at bounding box center [801, 538] width 48 height 14
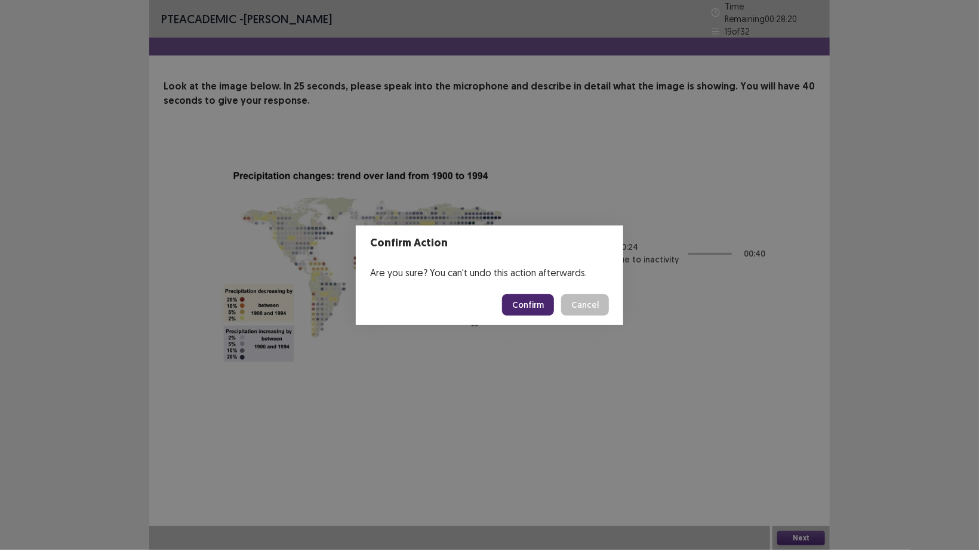
click at [531, 305] on button "Confirm" at bounding box center [528, 304] width 52 height 21
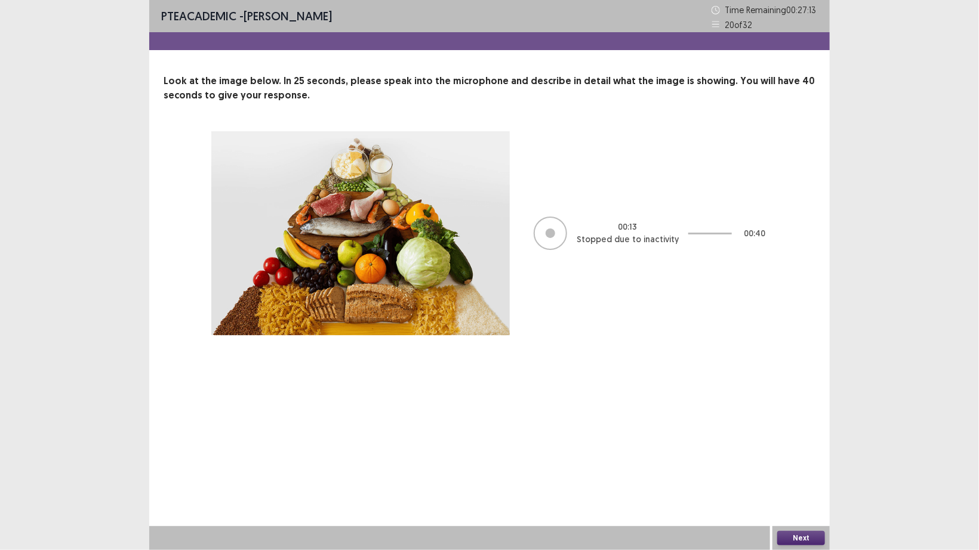
click at [793, 429] on button "Next" at bounding box center [801, 538] width 48 height 14
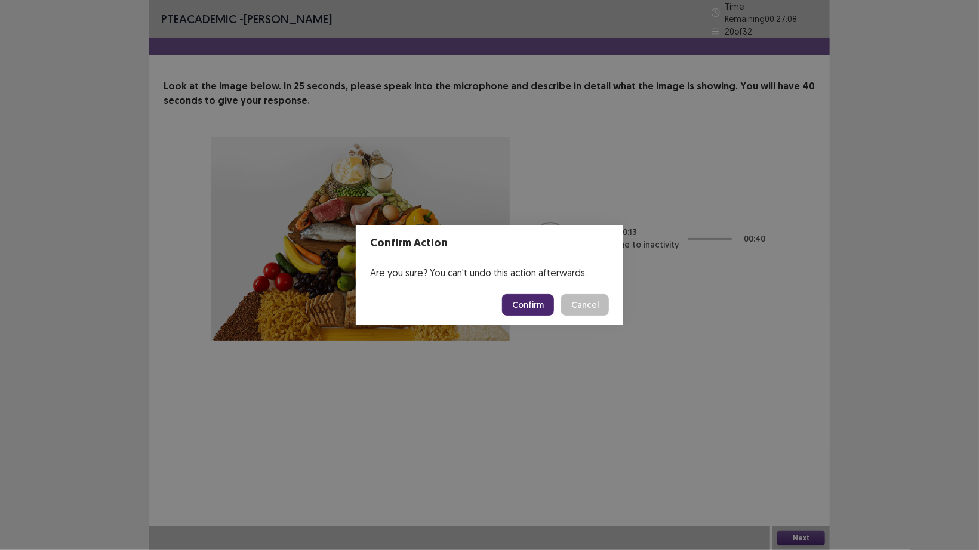
click at [507, 300] on button "Confirm" at bounding box center [528, 304] width 52 height 21
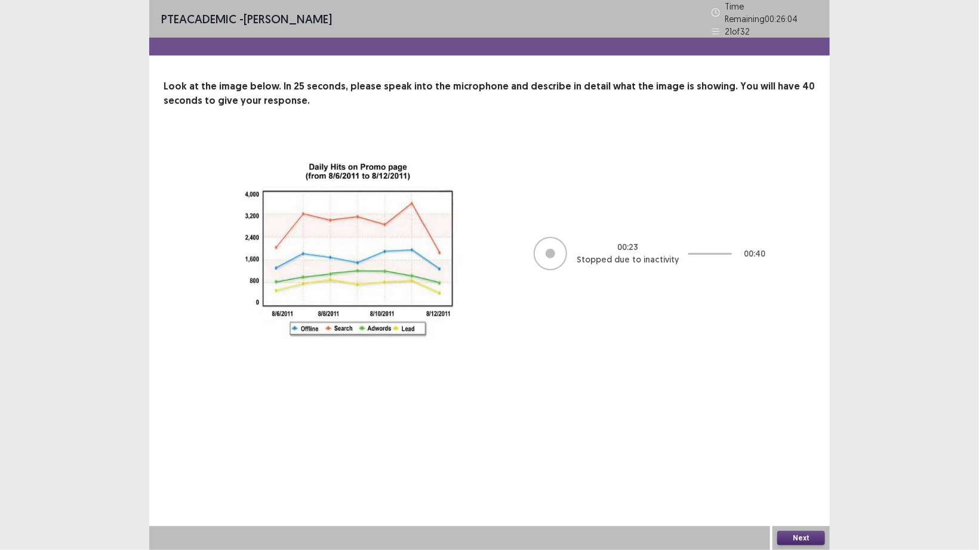
click at [791, 429] on button "Next" at bounding box center [801, 538] width 48 height 14
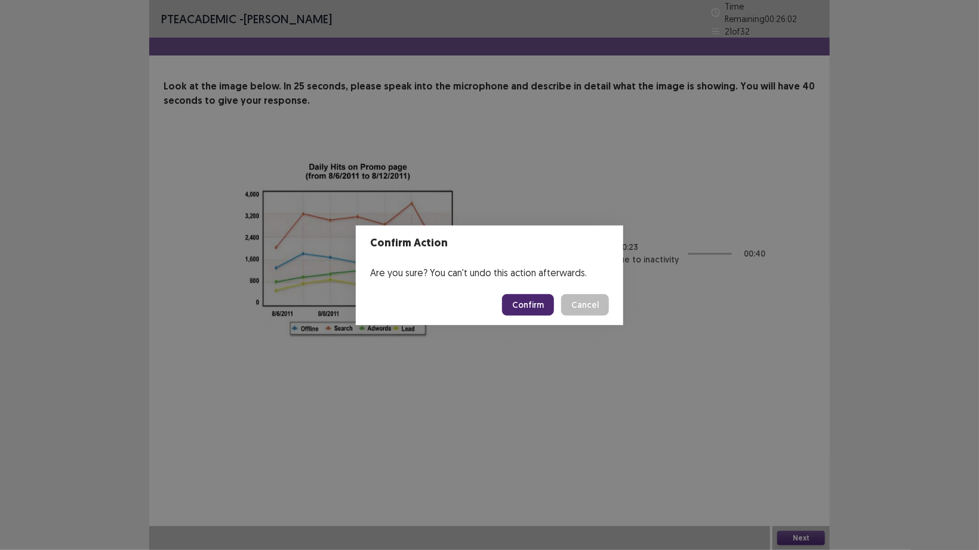
click at [536, 303] on button "Confirm" at bounding box center [528, 304] width 52 height 21
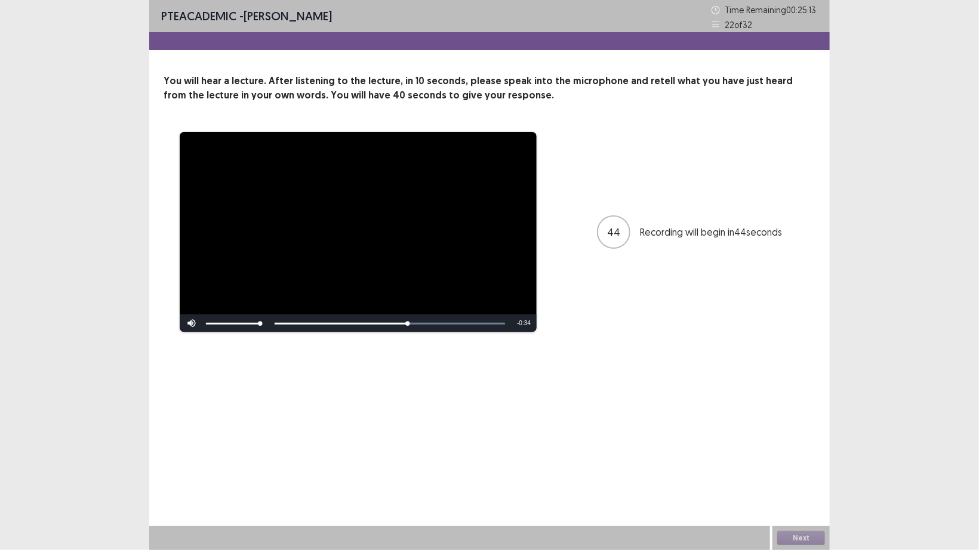
click at [284, 320] on div "Skip Backward Skip Forward Mute Current Time 0:44 / Duration 1:18 Loaded : 100.…" at bounding box center [358, 323] width 357 height 18
click at [811, 429] on button "Next" at bounding box center [801, 538] width 48 height 14
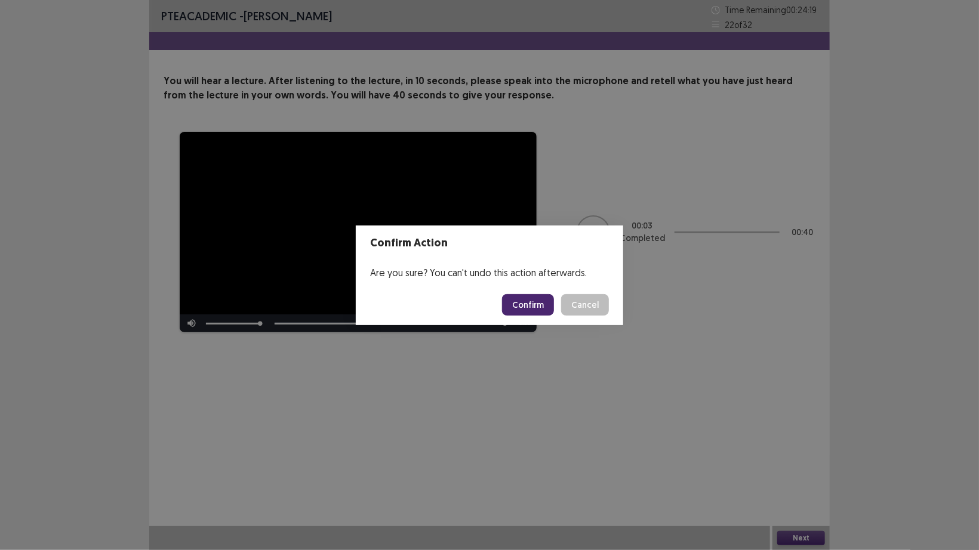
click at [524, 304] on button "Confirm" at bounding box center [528, 304] width 52 height 21
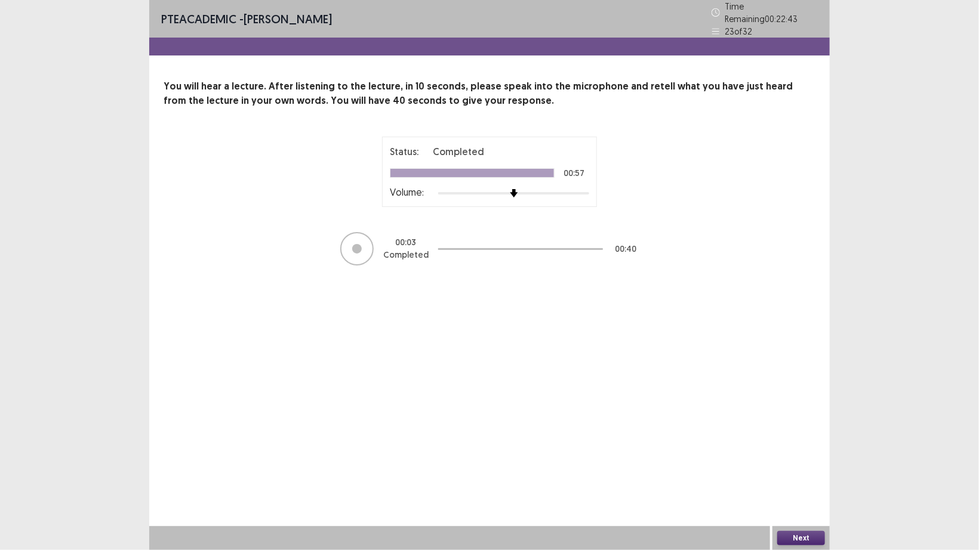
click at [810, 429] on button "Next" at bounding box center [801, 538] width 48 height 14
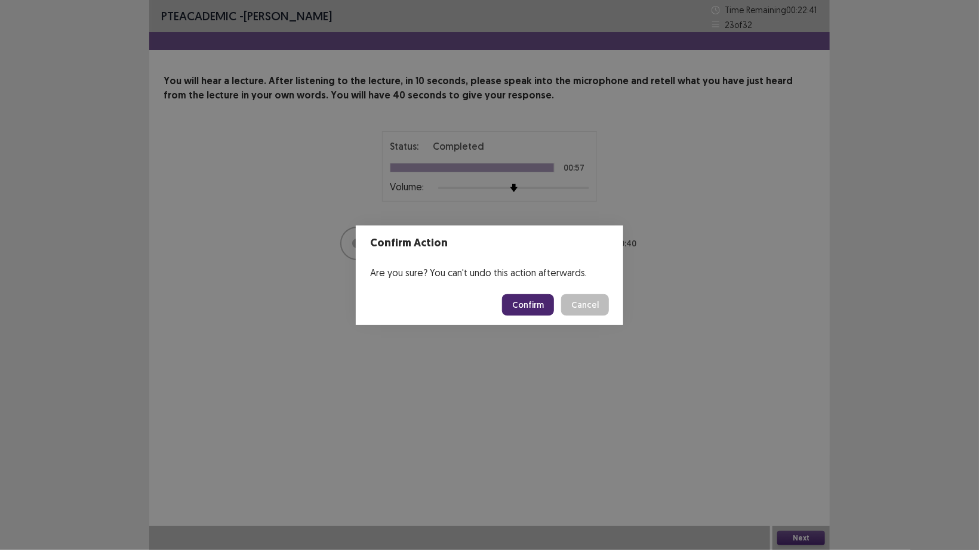
click at [534, 306] on button "Confirm" at bounding box center [528, 304] width 52 height 21
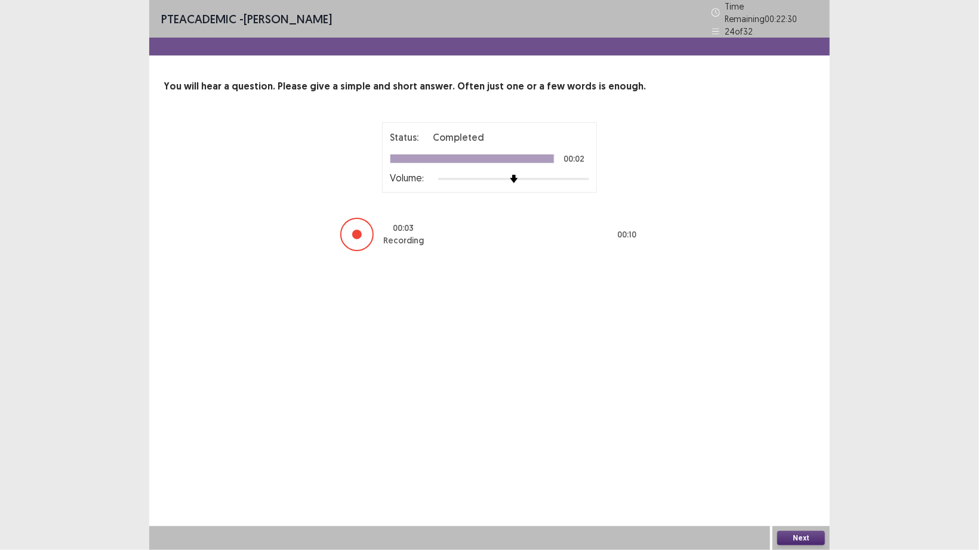
click at [803, 429] on button "Next" at bounding box center [801, 538] width 48 height 14
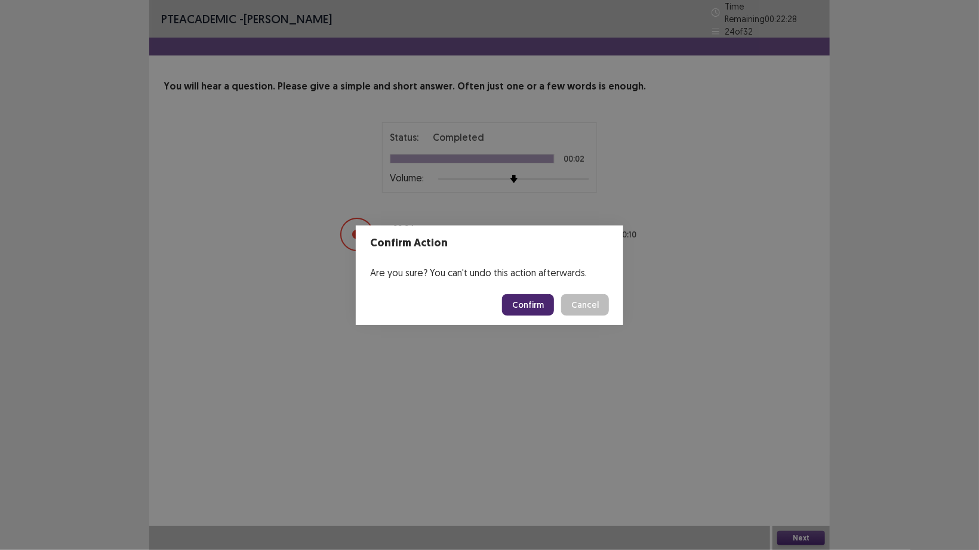
click at [540, 298] on button "Confirm" at bounding box center [528, 304] width 52 height 21
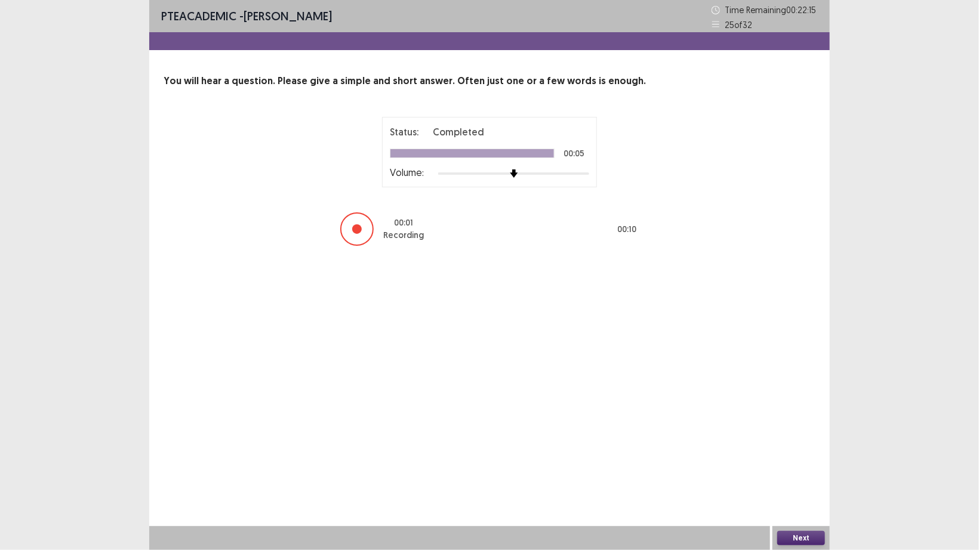
click at [794, 429] on button "Next" at bounding box center [801, 538] width 48 height 14
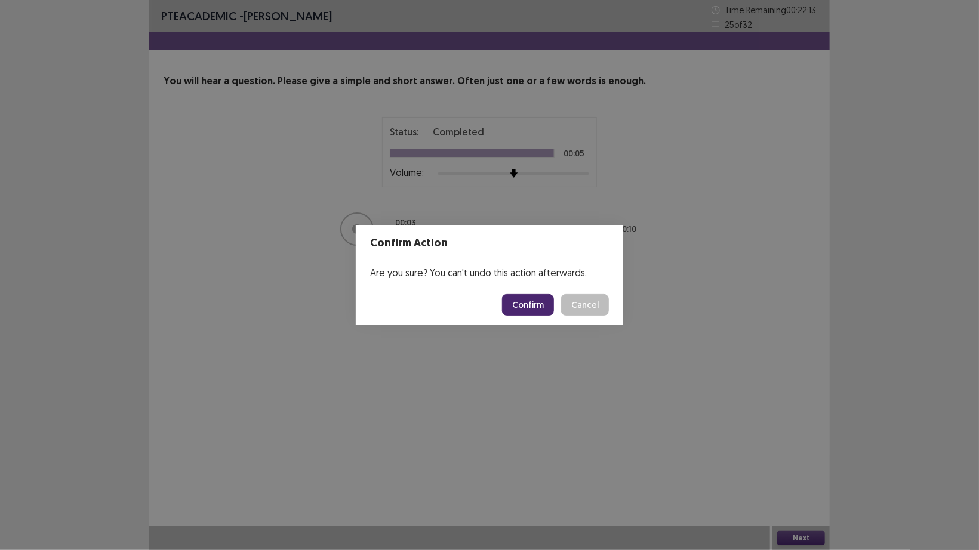
click at [519, 304] on button "Confirm" at bounding box center [528, 304] width 52 height 21
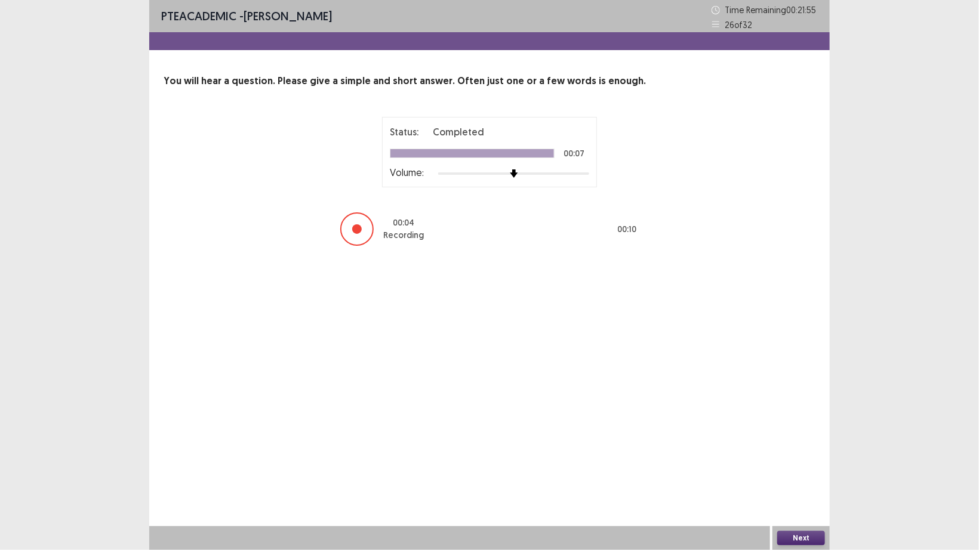
click at [803, 429] on button "Next" at bounding box center [801, 538] width 48 height 14
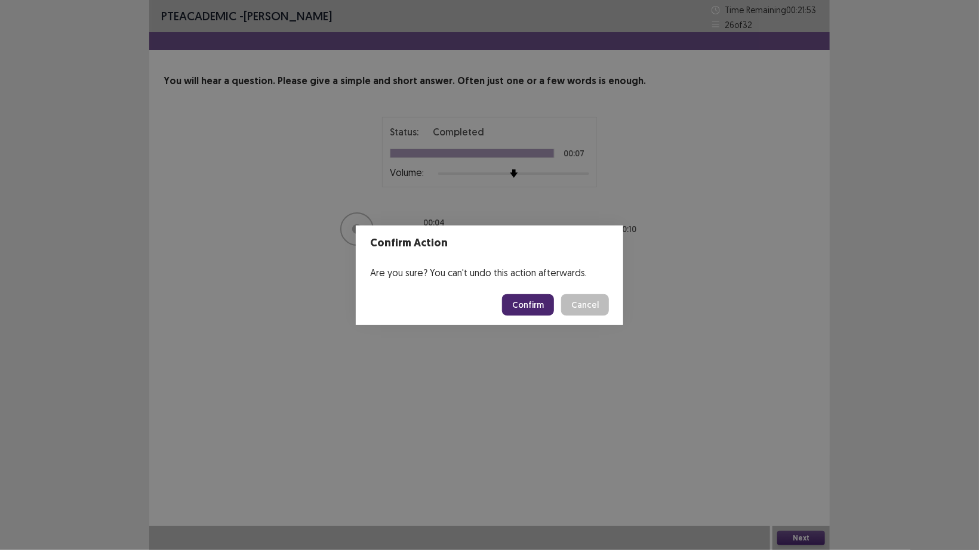
click at [533, 303] on button "Confirm" at bounding box center [528, 304] width 52 height 21
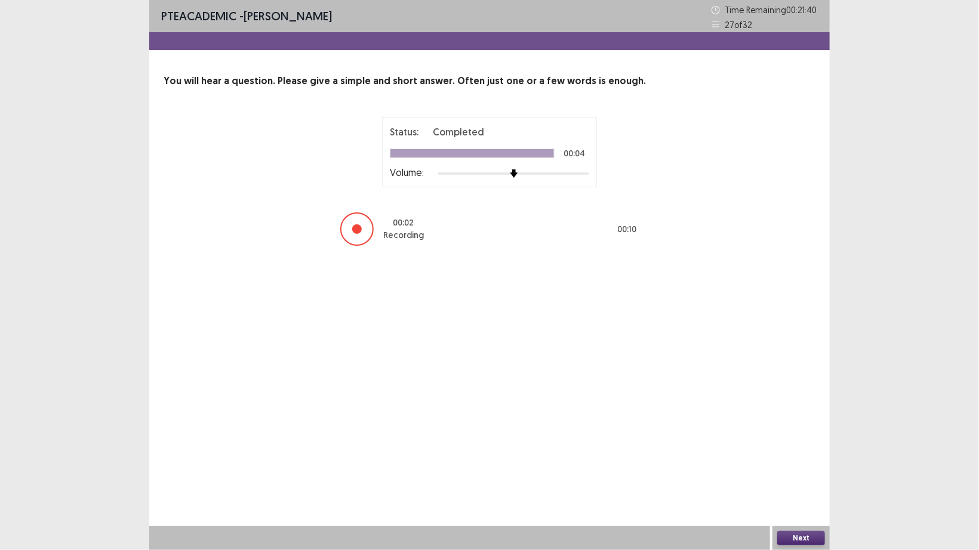
click at [801, 429] on button "Next" at bounding box center [801, 538] width 48 height 14
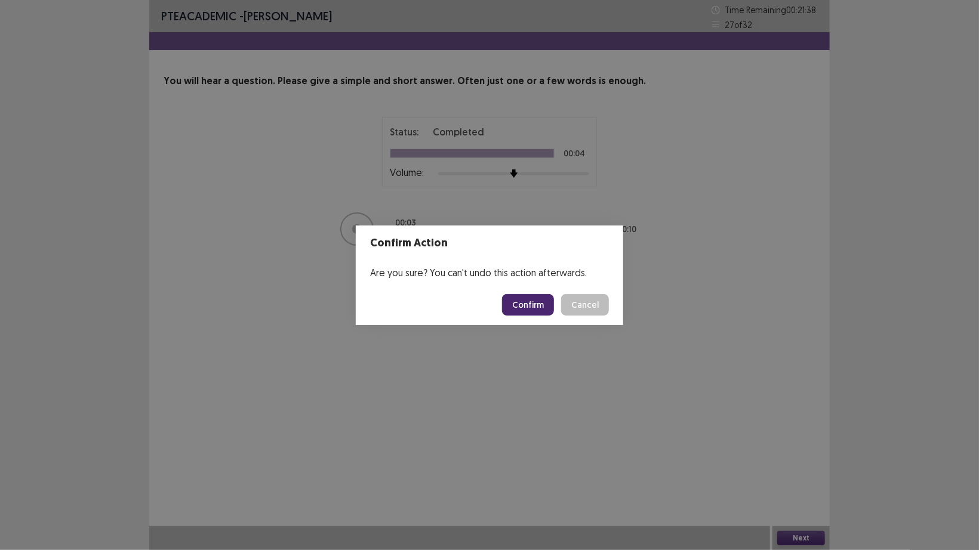
click at [520, 298] on button "Confirm" at bounding box center [528, 304] width 52 height 21
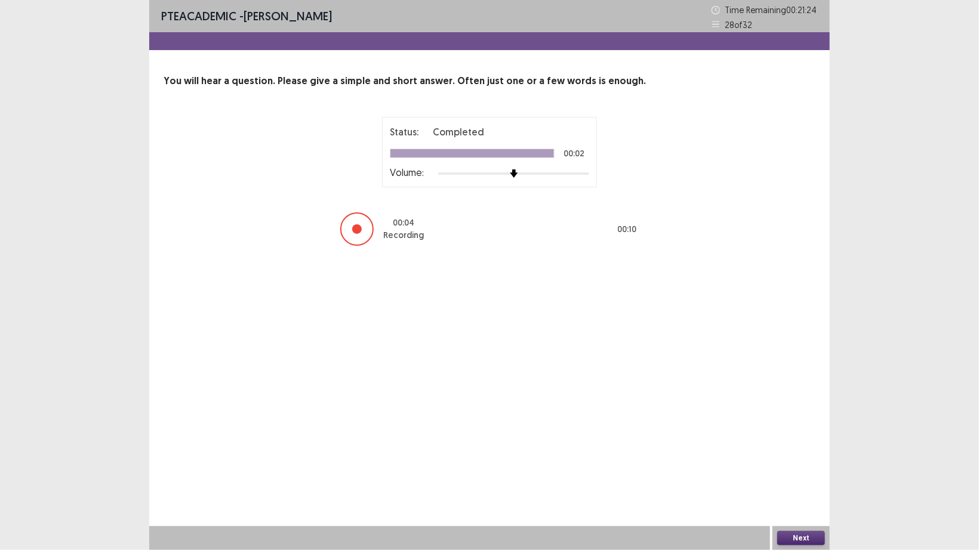
click at [800, 429] on button "Next" at bounding box center [801, 538] width 48 height 14
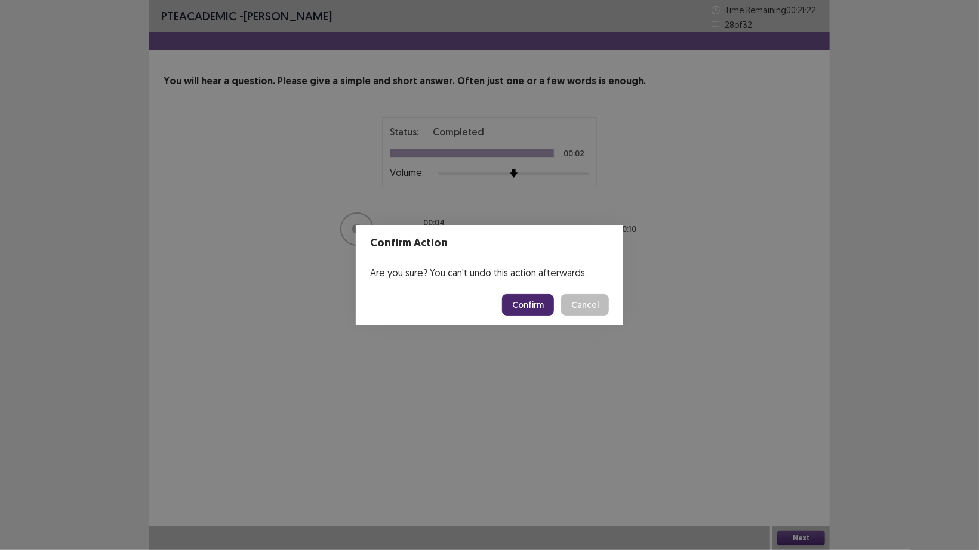
click at [539, 310] on button "Confirm" at bounding box center [528, 304] width 52 height 21
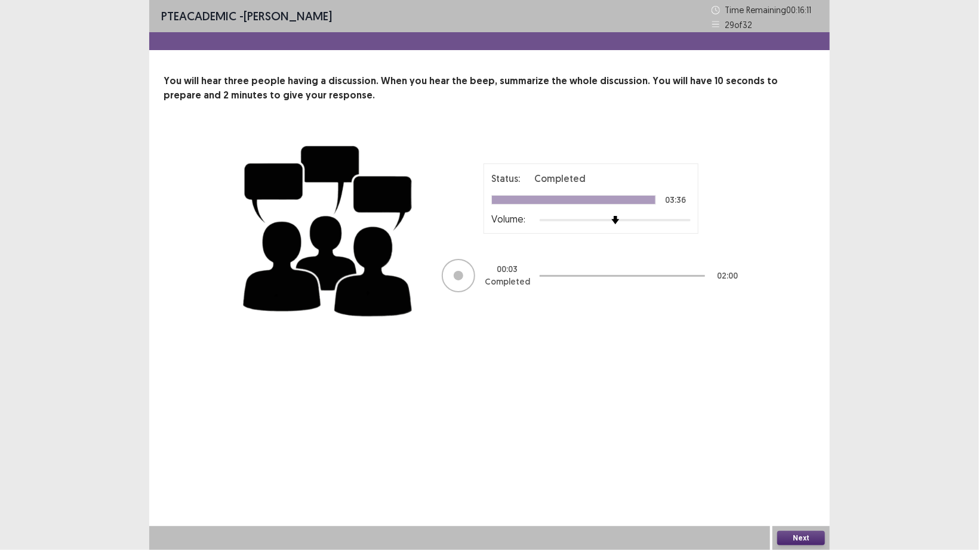
click at [799, 429] on button "Next" at bounding box center [801, 538] width 48 height 14
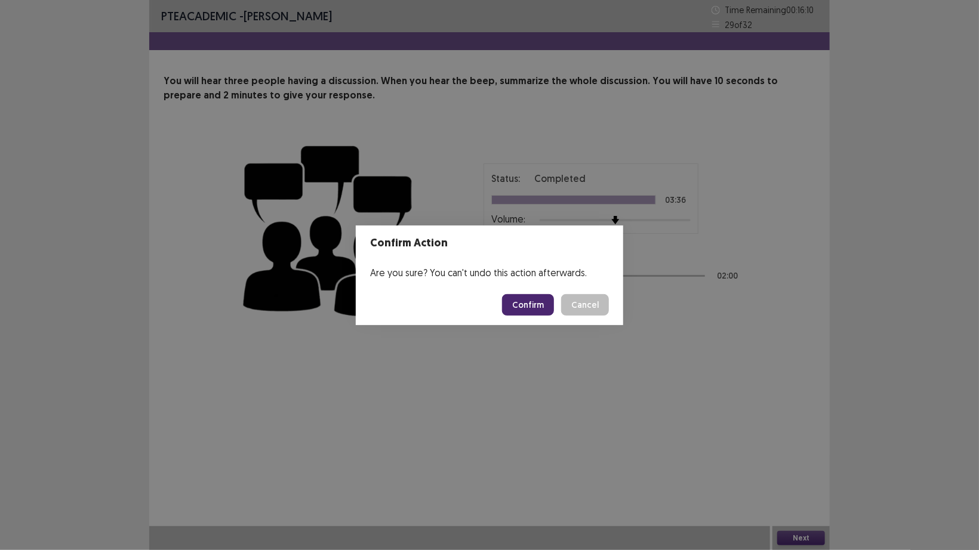
click at [519, 307] on button "Confirm" at bounding box center [528, 304] width 52 height 21
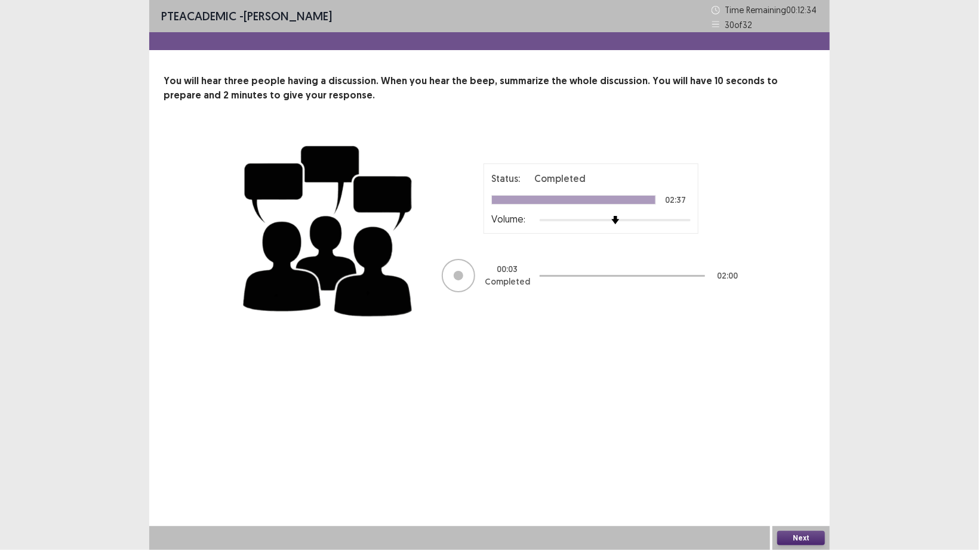
click at [803, 429] on button "Next" at bounding box center [801, 538] width 48 height 14
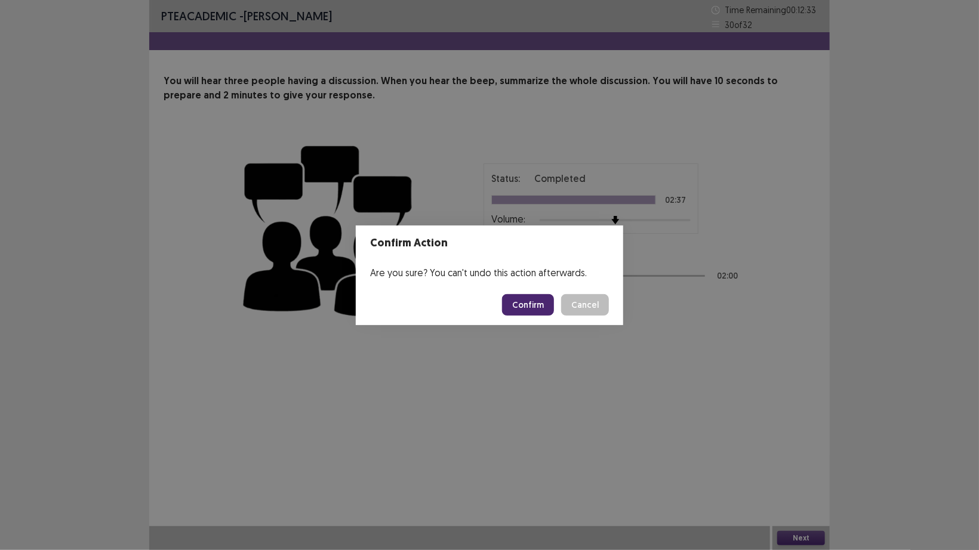
click at [522, 298] on button "Confirm" at bounding box center [528, 304] width 52 height 21
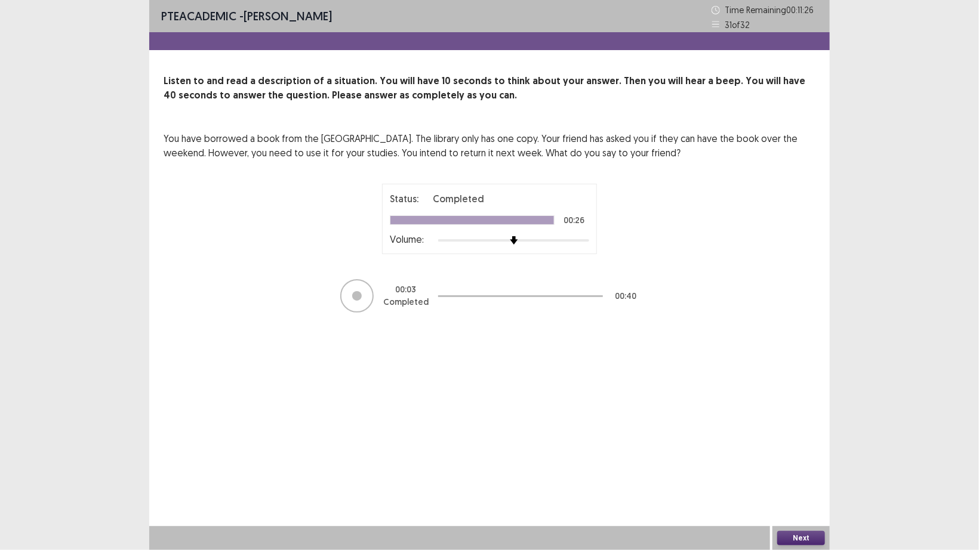
click at [807, 429] on button "Next" at bounding box center [801, 538] width 48 height 14
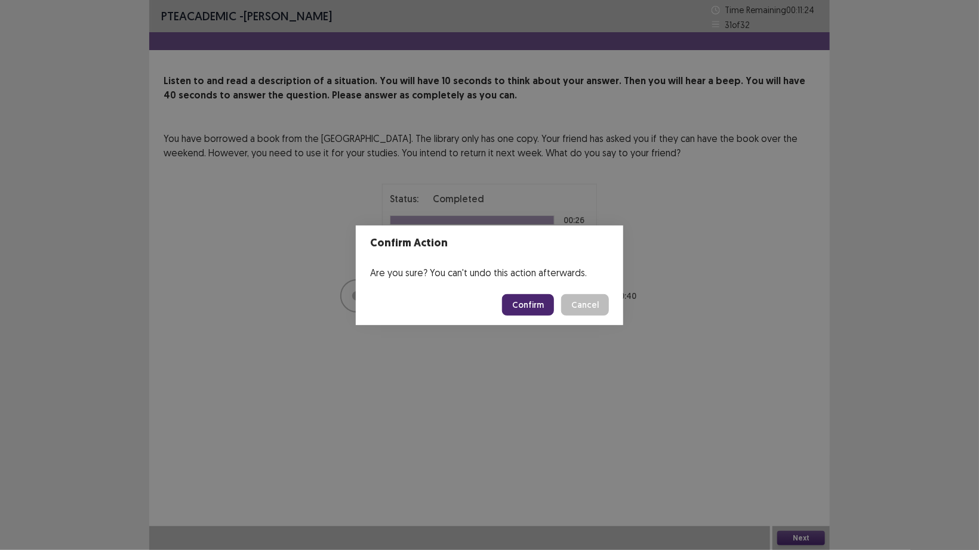
click at [523, 297] on button "Confirm" at bounding box center [528, 304] width 52 height 21
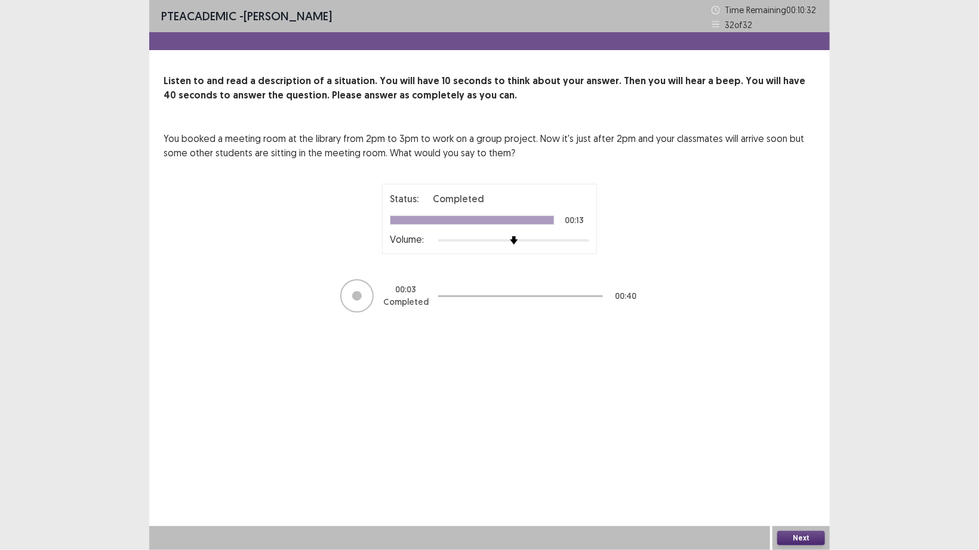
click at [797, 429] on button "Next" at bounding box center [801, 538] width 48 height 14
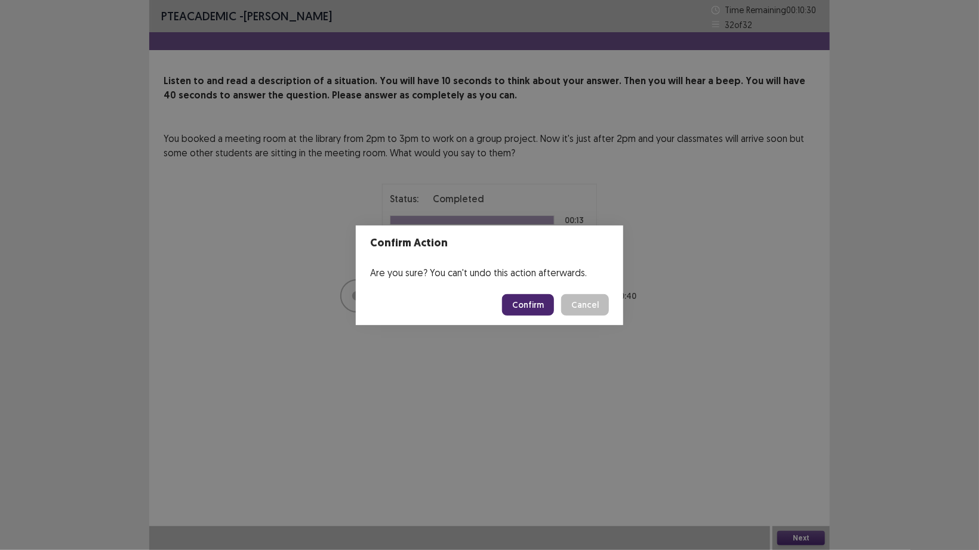
click at [535, 302] on button "Confirm" at bounding box center [528, 304] width 52 height 21
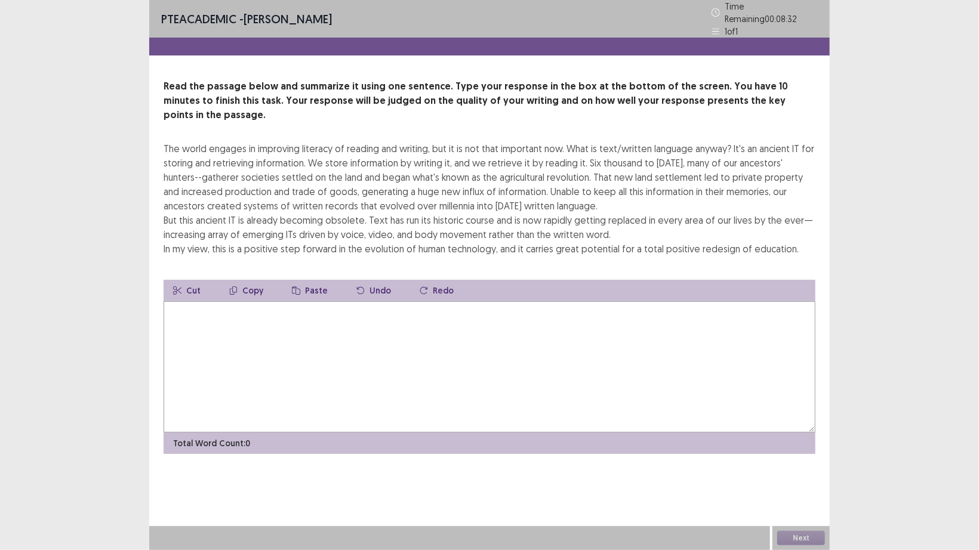
click at [220, 316] on textarea at bounding box center [490, 366] width 652 height 131
click at [257, 320] on textarea at bounding box center [490, 366] width 652 height 131
type textarea "*"
click at [366, 301] on textarea "**********" at bounding box center [490, 366] width 652 height 131
click at [389, 301] on textarea "**********" at bounding box center [490, 366] width 652 height 131
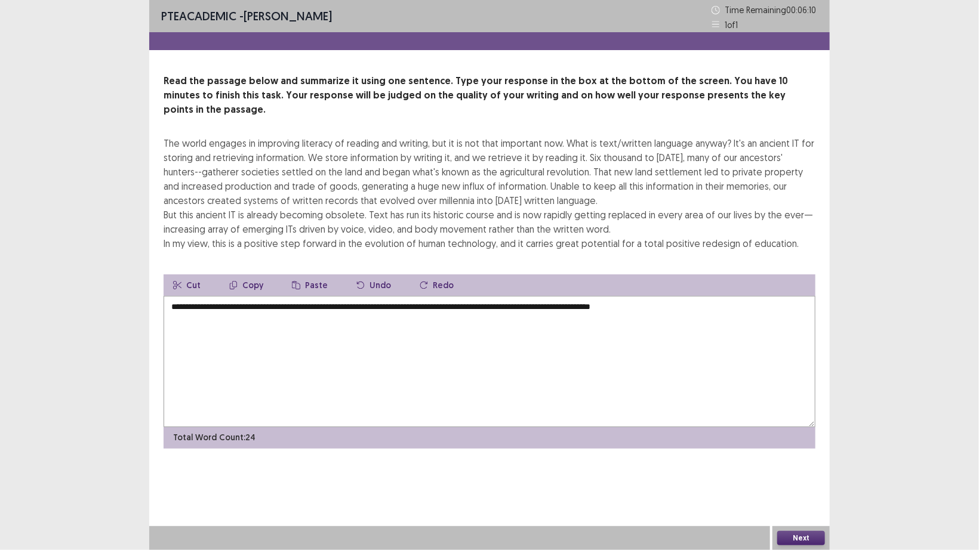
click at [455, 296] on textarea "**********" at bounding box center [490, 361] width 652 height 131
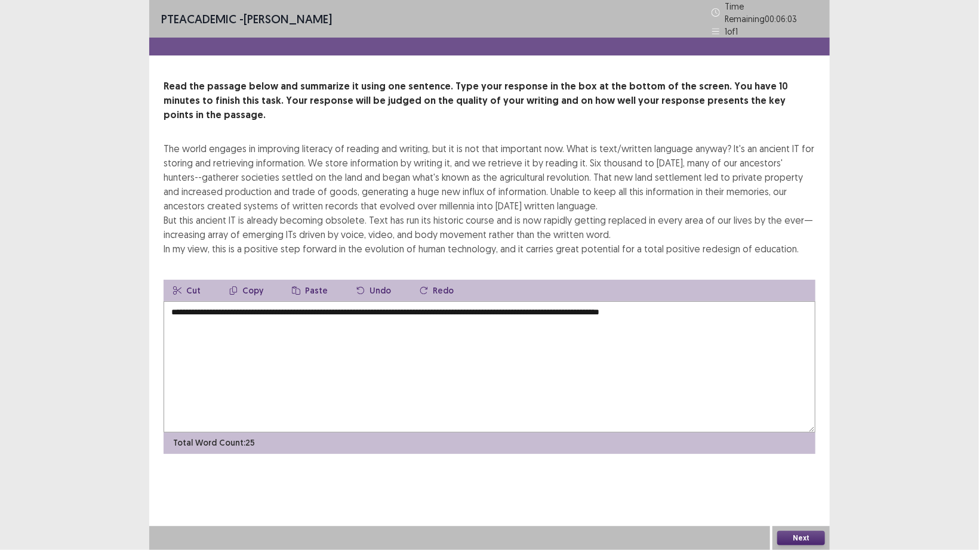
click at [502, 301] on textarea "**********" at bounding box center [490, 366] width 652 height 131
click at [611, 301] on textarea "**********" at bounding box center [490, 366] width 652 height 131
click at [634, 301] on textarea "**********" at bounding box center [490, 366] width 652 height 131
click at [715, 301] on textarea "**********" at bounding box center [490, 366] width 652 height 131
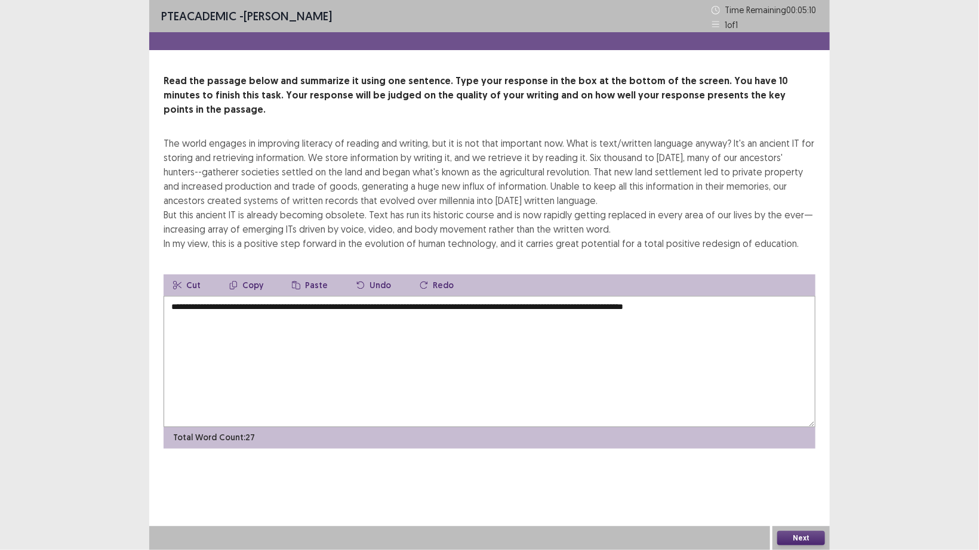
click at [636, 296] on textarea "**********" at bounding box center [490, 361] width 652 height 131
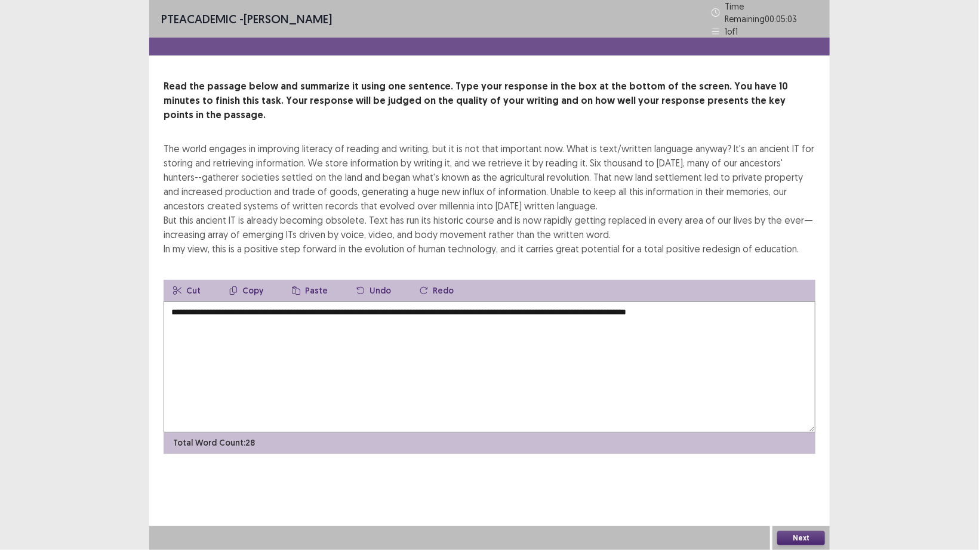
click at [736, 301] on textarea "**********" at bounding box center [490, 366] width 652 height 131
click at [360, 301] on textarea "**********" at bounding box center [490, 366] width 652 height 131
click at [582, 301] on textarea "**********" at bounding box center [490, 366] width 652 height 131
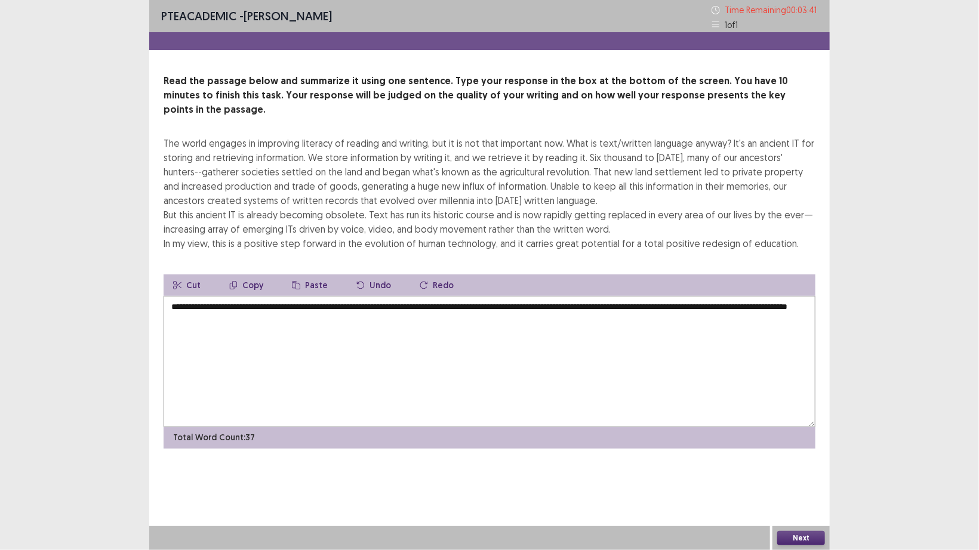
type textarea "**********"
click at [796, 429] on button "Next" at bounding box center [801, 538] width 48 height 14
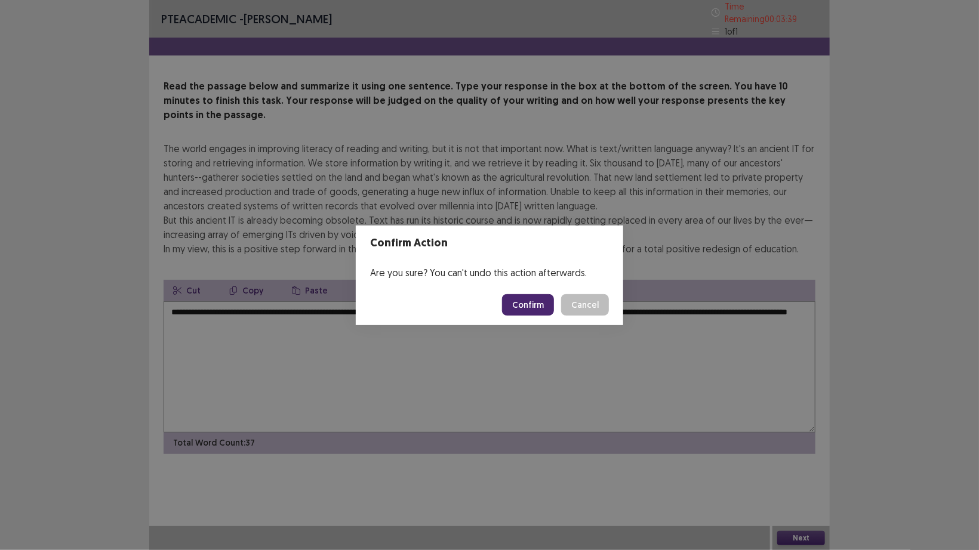
click at [530, 306] on button "Confirm" at bounding box center [528, 304] width 52 height 21
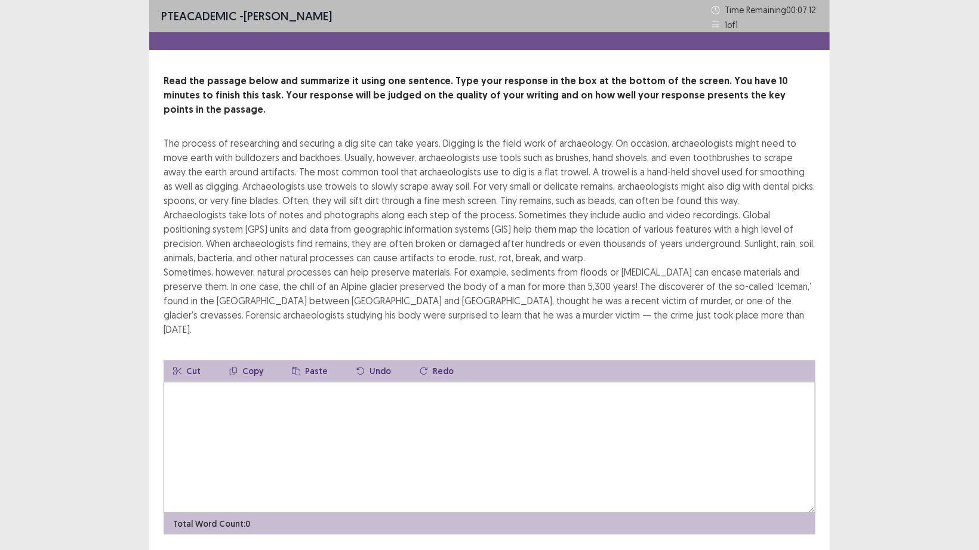
click at [185, 382] on textarea at bounding box center [490, 447] width 652 height 131
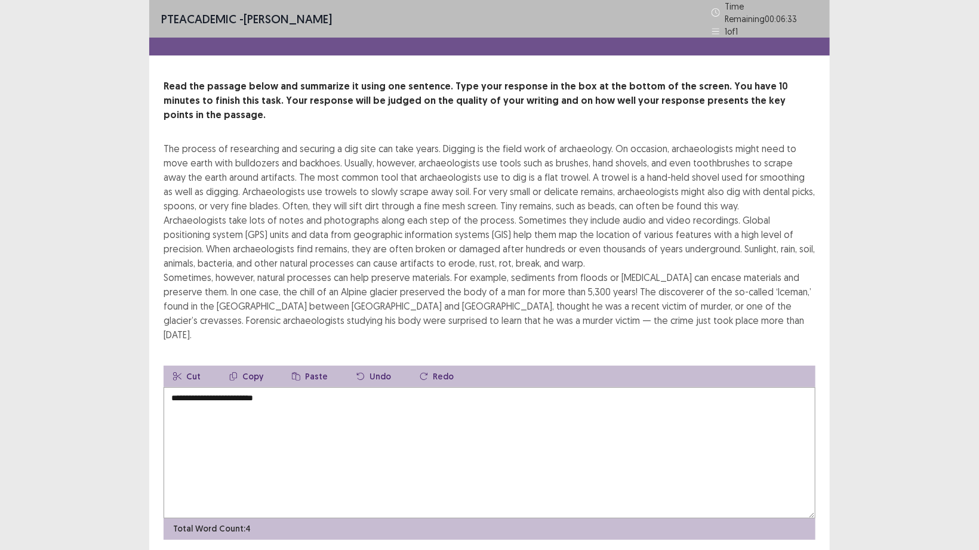
click at [174, 387] on textarea "**********" at bounding box center [490, 452] width 652 height 131
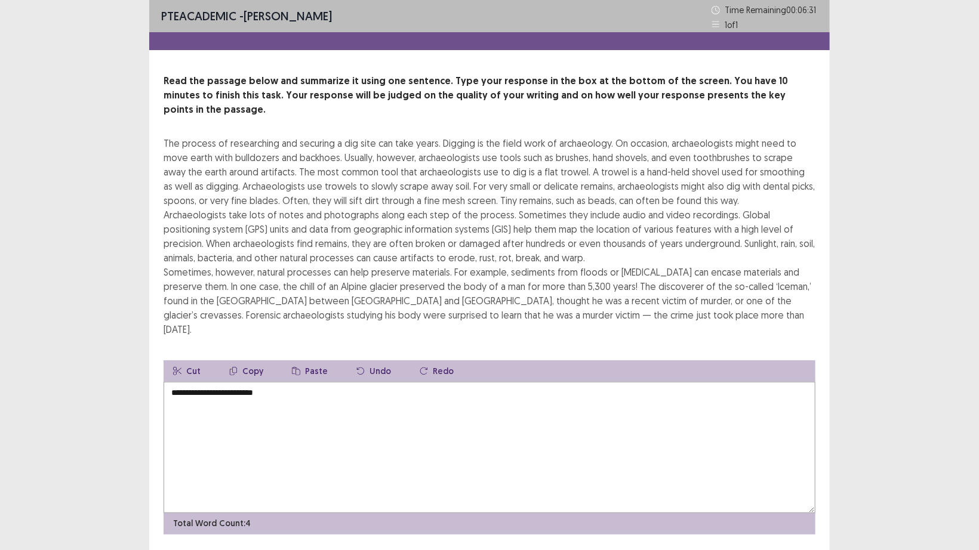
click at [292, 382] on textarea "**********" at bounding box center [490, 447] width 652 height 131
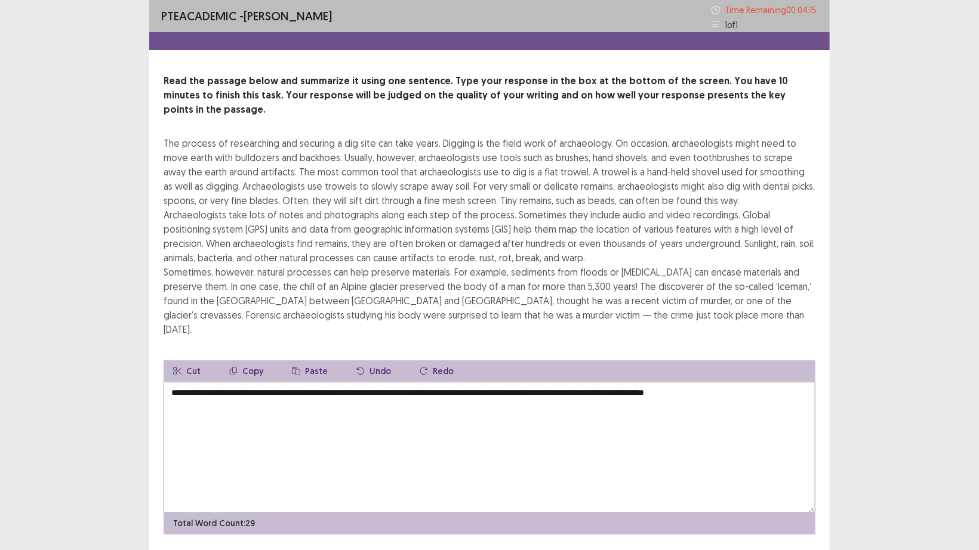
click at [571, 382] on textarea "**********" at bounding box center [490, 447] width 652 height 131
click at [591, 382] on textarea "**********" at bounding box center [490, 447] width 652 height 131
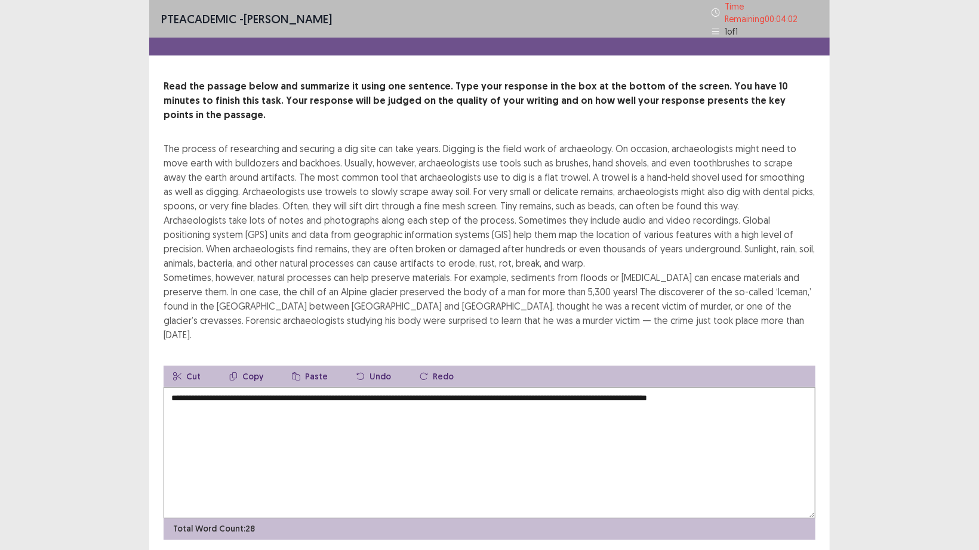
click at [572, 387] on textarea "**********" at bounding box center [490, 452] width 652 height 131
click at [574, 387] on textarea "**********" at bounding box center [490, 452] width 652 height 131
click at [594, 387] on textarea "**********" at bounding box center [490, 452] width 652 height 131
click at [747, 387] on textarea "**********" at bounding box center [490, 452] width 652 height 131
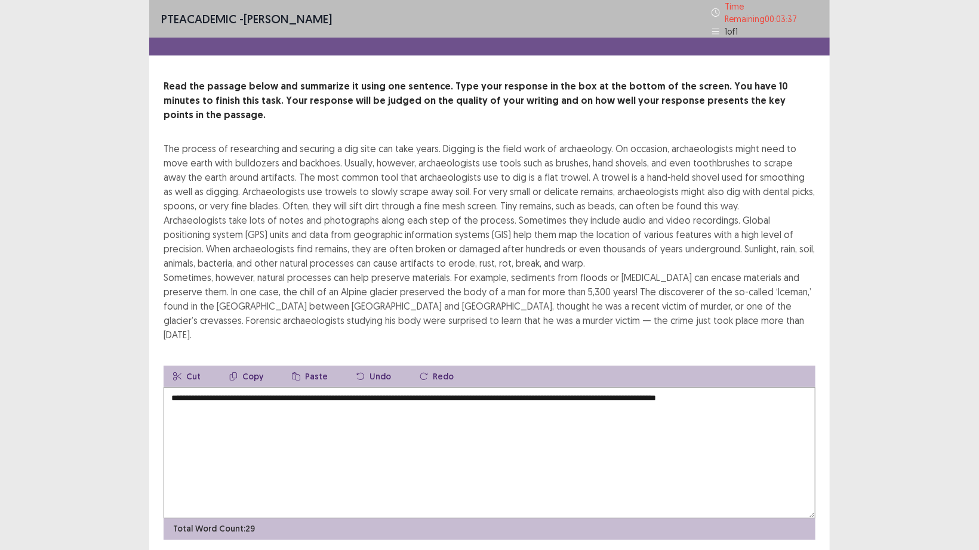
click at [761, 387] on textarea "**********" at bounding box center [490, 452] width 652 height 131
click at [779, 387] on textarea "**********" at bounding box center [490, 452] width 652 height 131
click at [200, 387] on textarea "**********" at bounding box center [490, 452] width 652 height 131
click at [228, 387] on textarea "**********" at bounding box center [490, 452] width 652 height 131
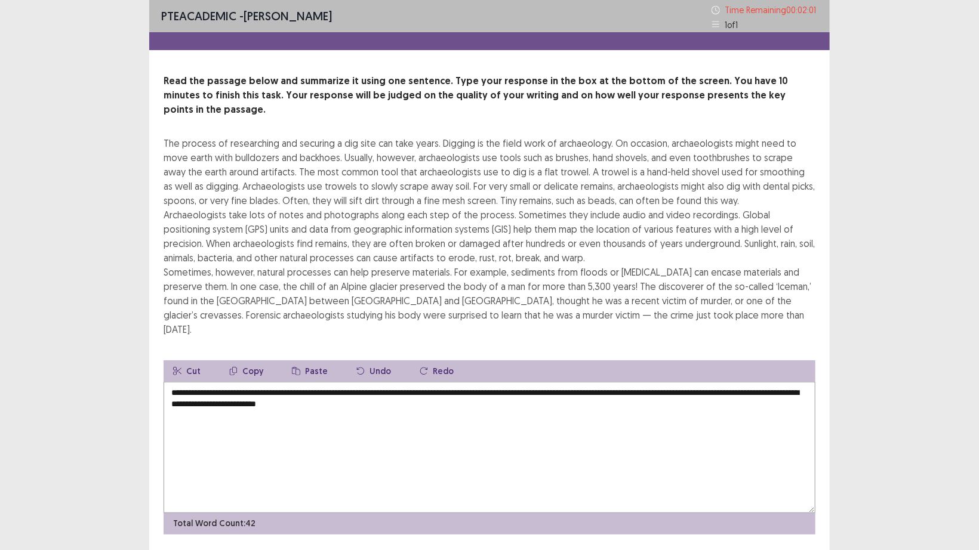
click at [595, 382] on textarea "**********" at bounding box center [490, 447] width 652 height 131
click at [593, 382] on textarea "**********" at bounding box center [490, 447] width 652 height 131
click at [611, 382] on textarea "**********" at bounding box center [490, 447] width 652 height 131
click at [414, 382] on textarea "**********" at bounding box center [490, 447] width 652 height 131
click at [470, 382] on textarea "**********" at bounding box center [490, 447] width 652 height 131
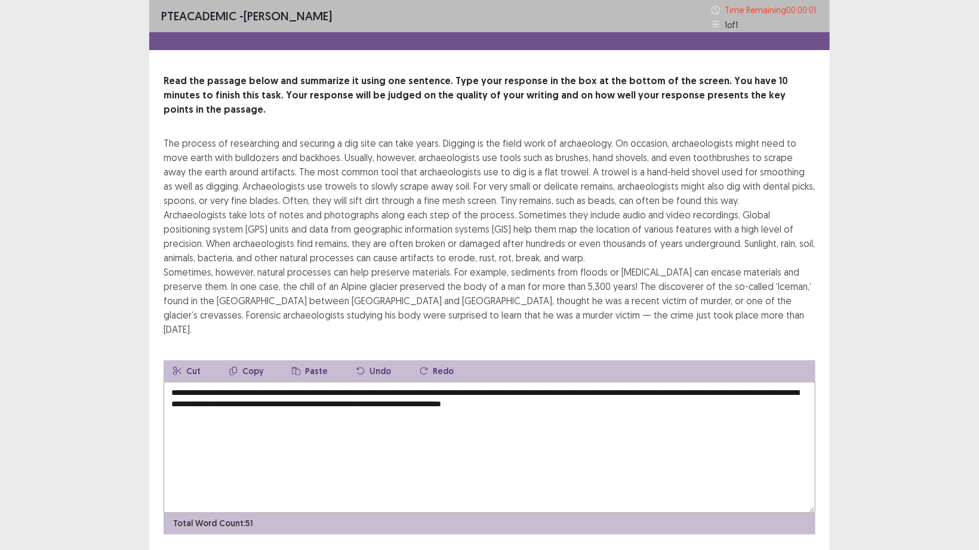
type textarea "**********"
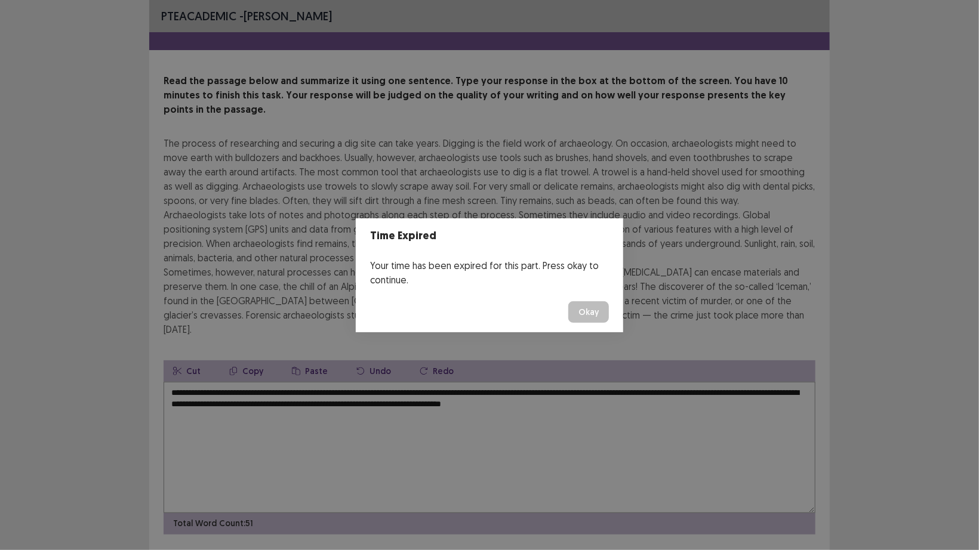
click at [587, 317] on button "Okay" at bounding box center [588, 311] width 41 height 21
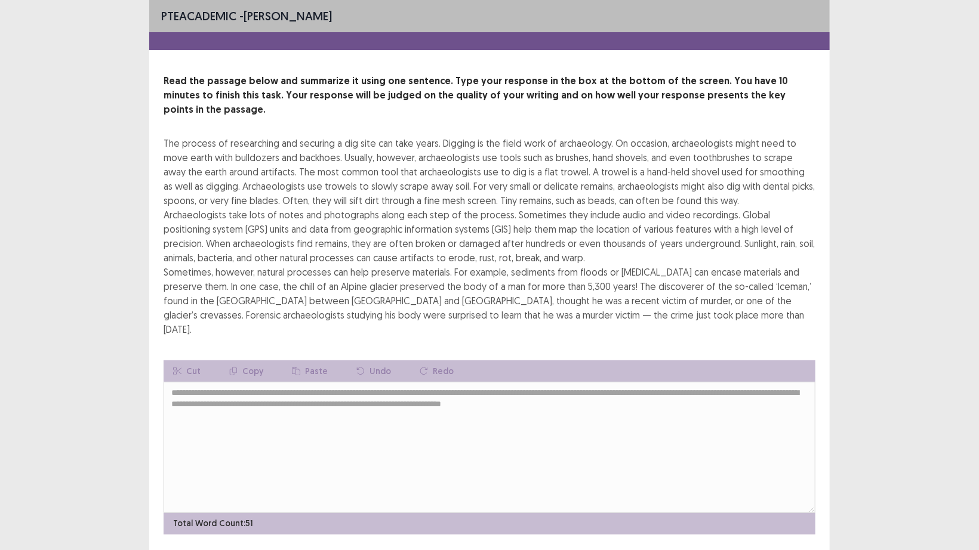
scroll to position [2, 0]
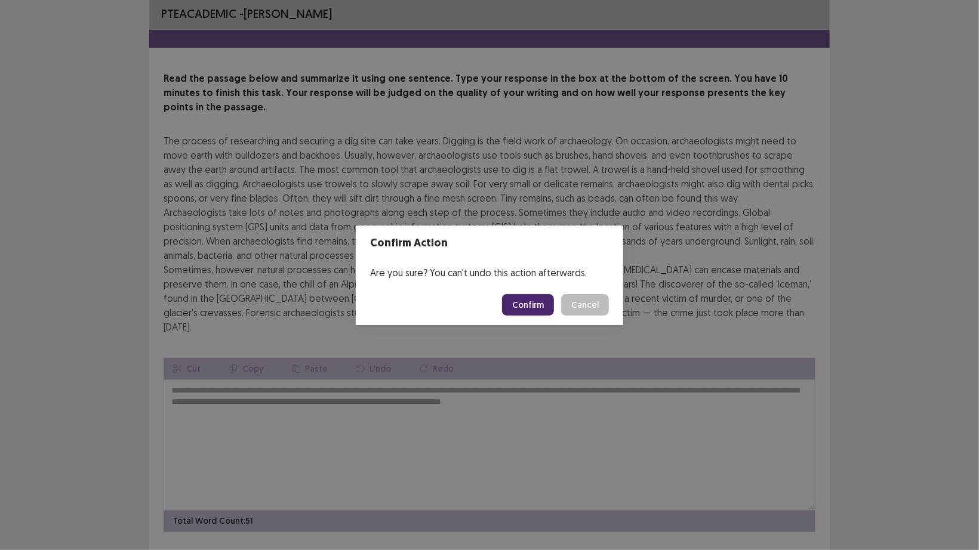
click at [528, 309] on button "Confirm" at bounding box center [528, 304] width 52 height 21
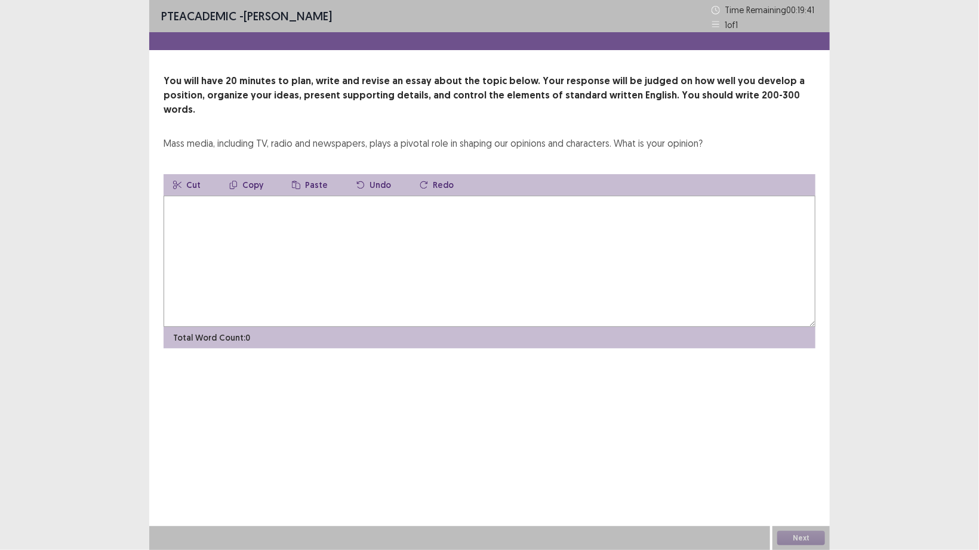
click at [196, 202] on textarea at bounding box center [490, 261] width 652 height 131
type textarea "*"
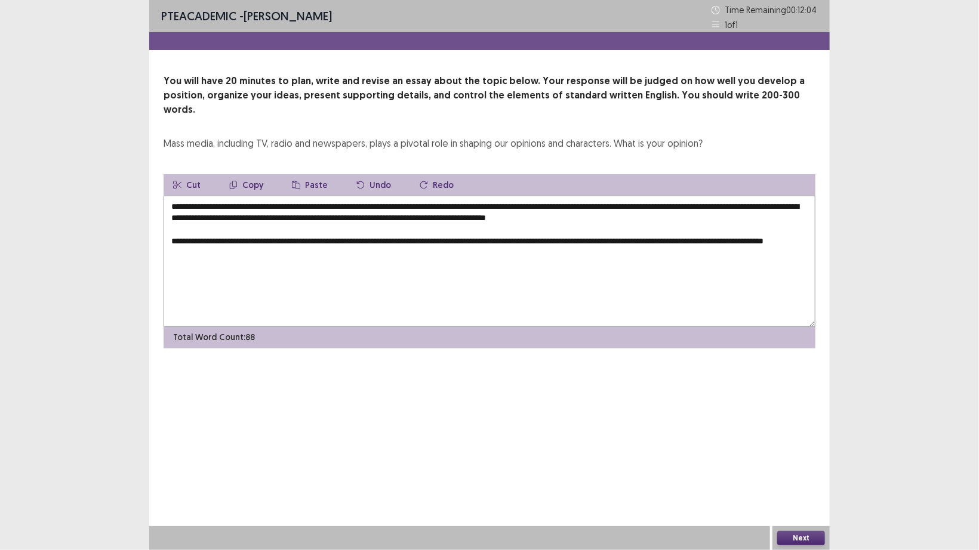
click at [702, 227] on textarea "**********" at bounding box center [490, 261] width 652 height 131
click at [272, 239] on textarea "**********" at bounding box center [490, 261] width 652 height 131
click at [277, 243] on textarea "**********" at bounding box center [490, 261] width 652 height 131
click at [403, 239] on textarea "**********" at bounding box center [490, 261] width 652 height 131
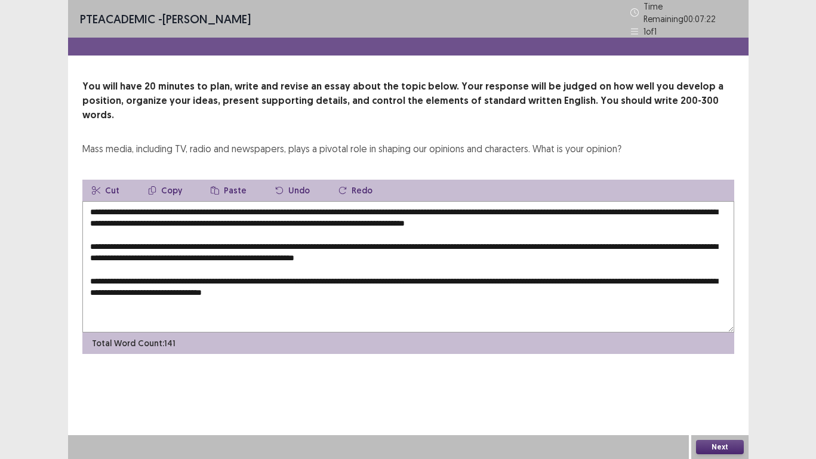
click at [619, 204] on textarea "**********" at bounding box center [408, 266] width 652 height 131
click at [397, 285] on textarea "**********" at bounding box center [408, 266] width 652 height 131
click at [387, 283] on textarea "**********" at bounding box center [408, 266] width 652 height 131
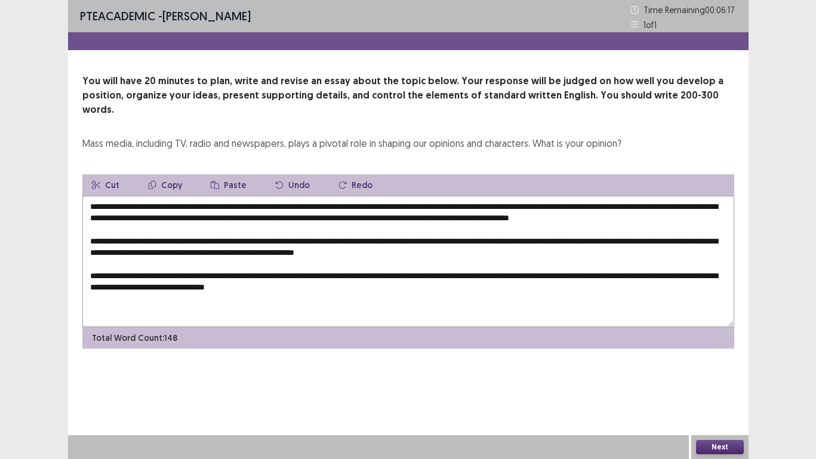
click at [393, 285] on textarea "**********" at bounding box center [408, 261] width 652 height 131
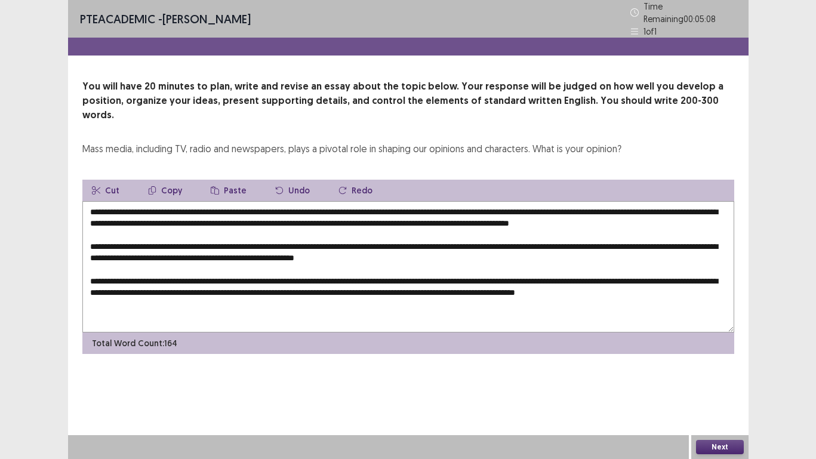
click at [144, 301] on textarea "**********" at bounding box center [408, 266] width 652 height 131
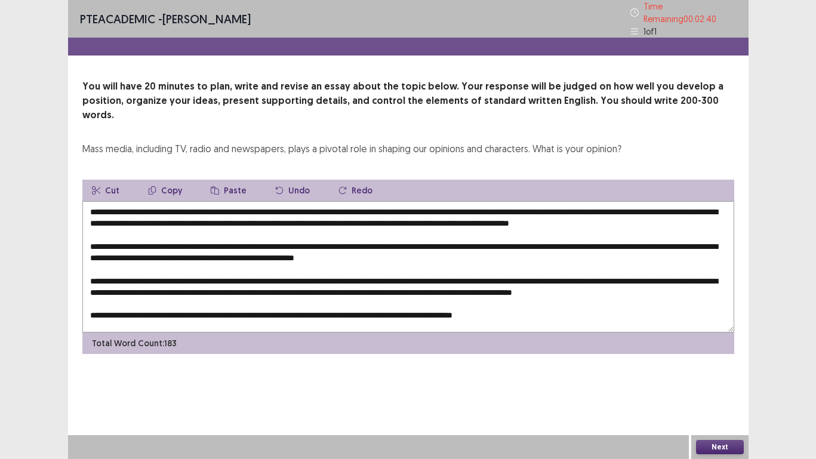
scroll to position [29, 0]
click at [141, 291] on textarea at bounding box center [408, 266] width 652 height 131
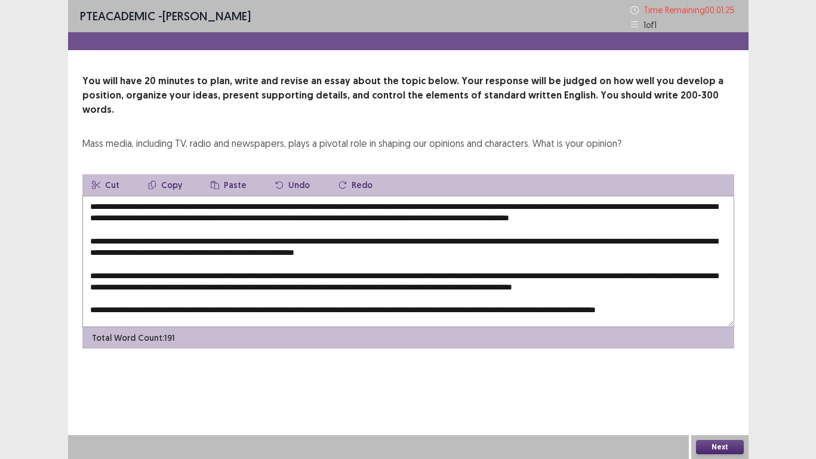
click at [135, 266] on textarea at bounding box center [408, 261] width 652 height 131
click at [417, 214] on textarea at bounding box center [408, 261] width 652 height 131
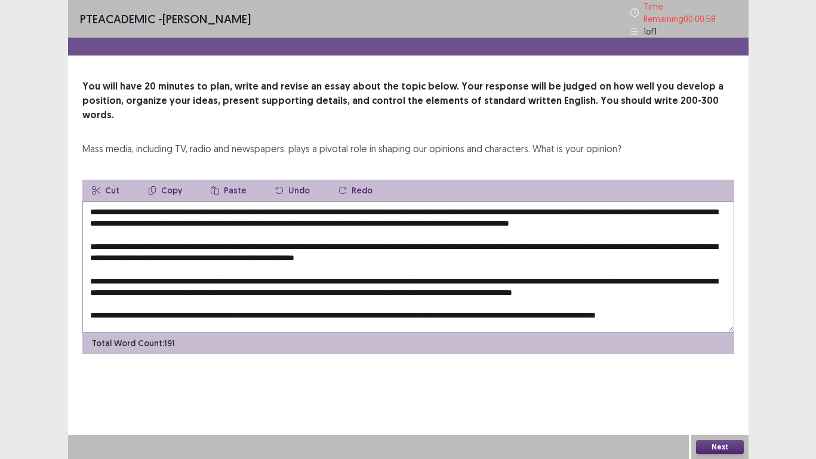
click at [239, 201] on textarea at bounding box center [408, 266] width 652 height 131
click at [483, 201] on textarea at bounding box center [408, 266] width 652 height 131
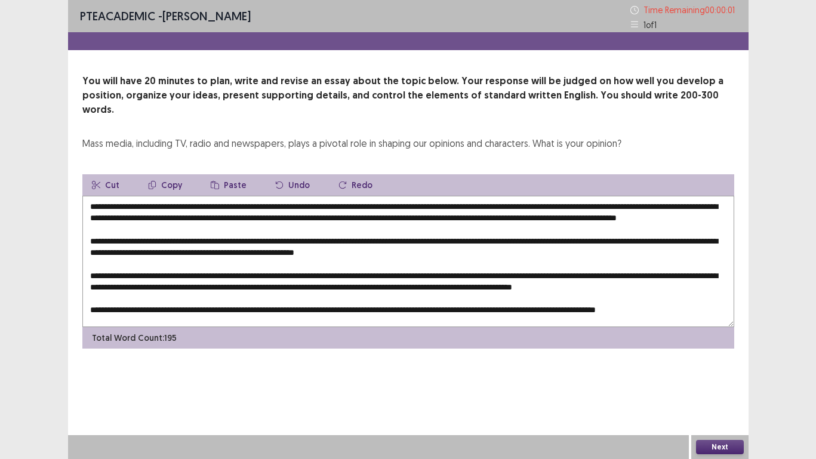
type textarea "**********"
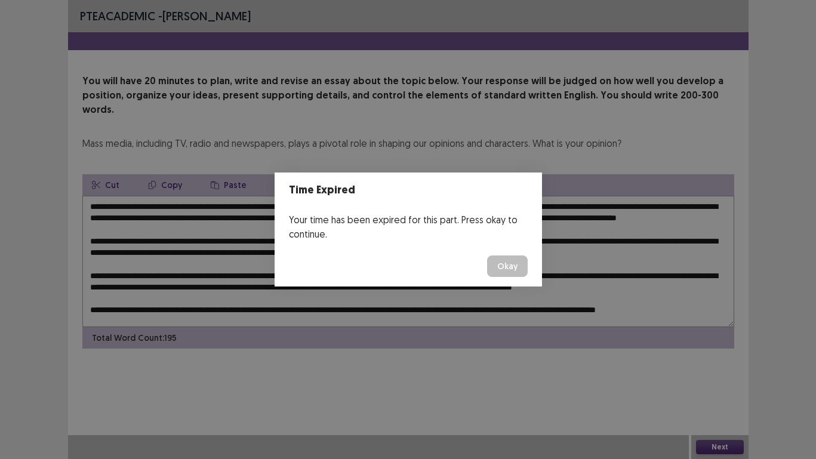
click at [513, 261] on button "Okay" at bounding box center [507, 265] width 41 height 21
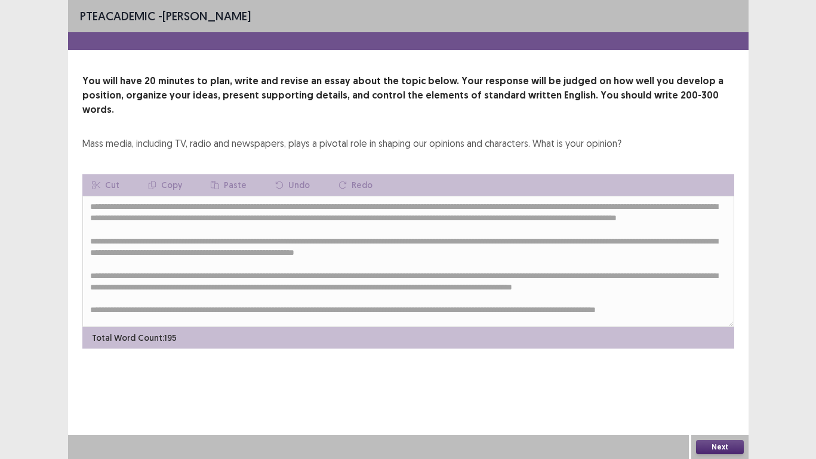
click at [723, 429] on button "Next" at bounding box center [720, 447] width 48 height 14
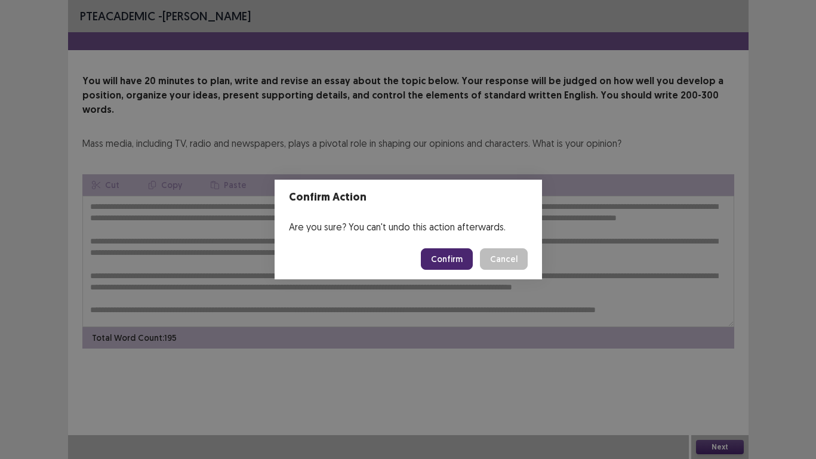
click at [449, 254] on button "Confirm" at bounding box center [447, 258] width 52 height 21
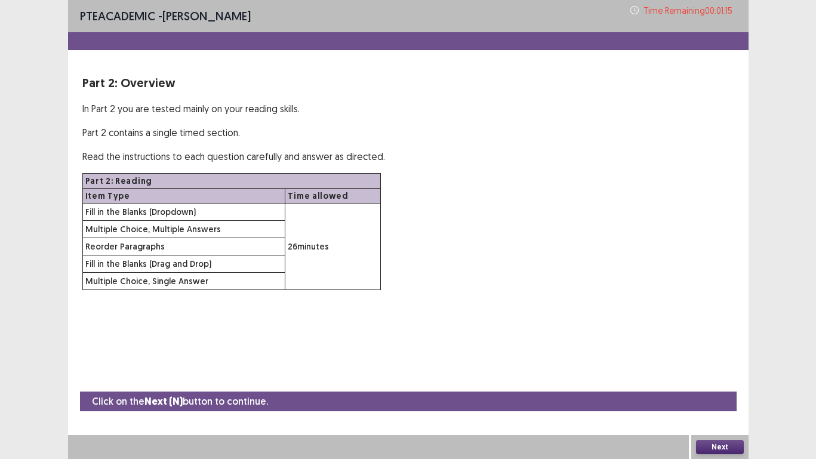
click at [724, 429] on button "Next" at bounding box center [720, 447] width 48 height 14
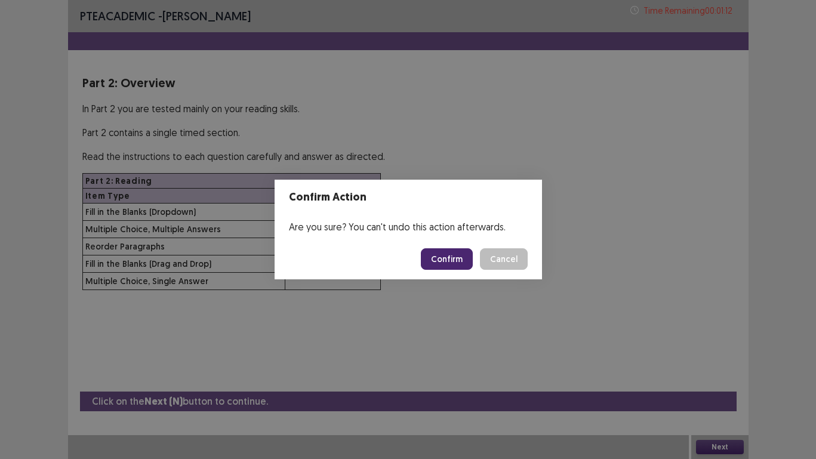
click at [448, 257] on button "Confirm" at bounding box center [447, 258] width 52 height 21
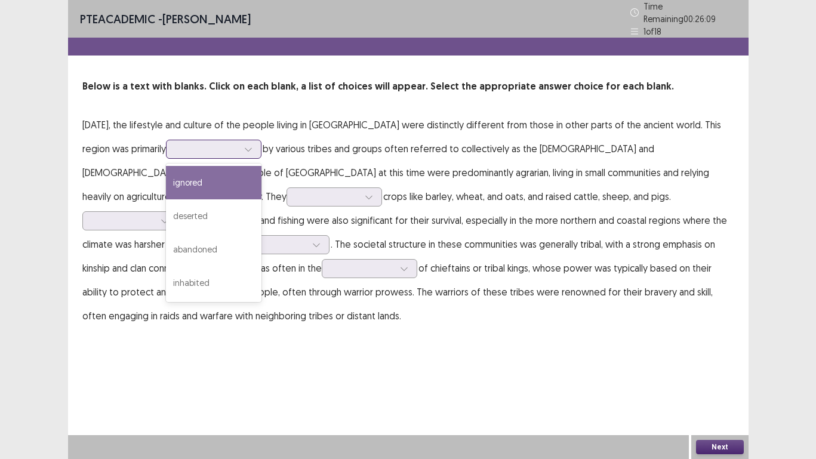
click at [252, 146] on icon at bounding box center [248, 149] width 8 height 8
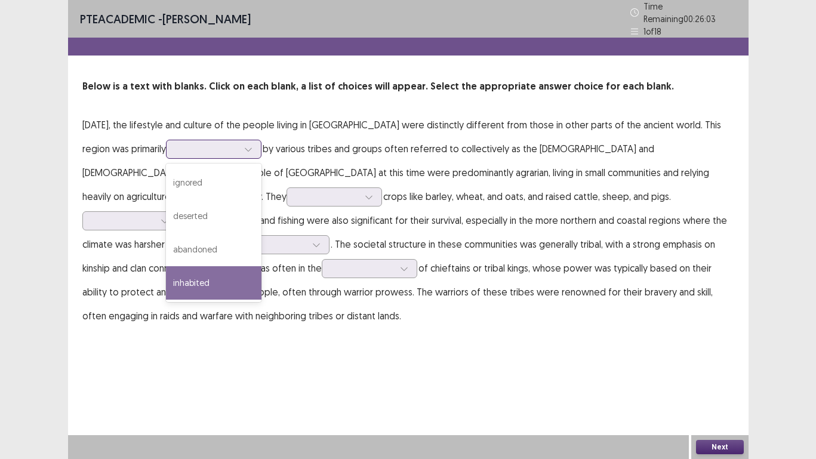
click at [257, 273] on div "inhabited" at bounding box center [213, 282] width 95 height 33
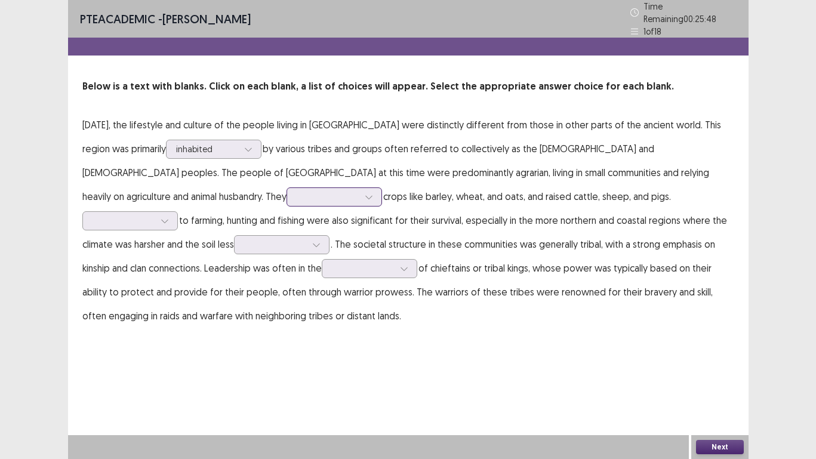
click at [365, 193] on icon at bounding box center [369, 197] width 8 height 8
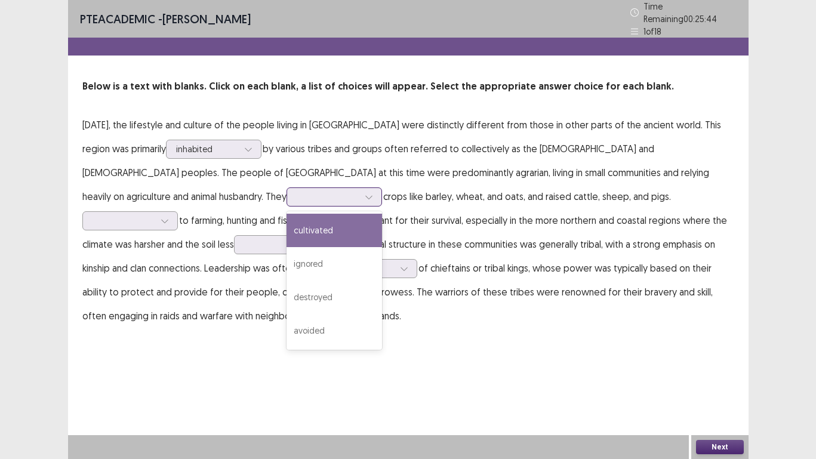
click at [286, 224] on div "cultivated" at bounding box center [333, 230] width 95 height 33
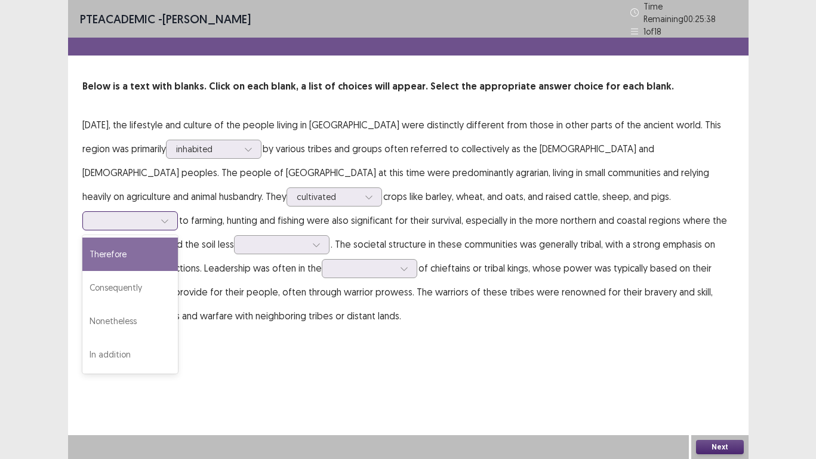
click at [168, 220] on icon at bounding box center [164, 222] width 7 height 4
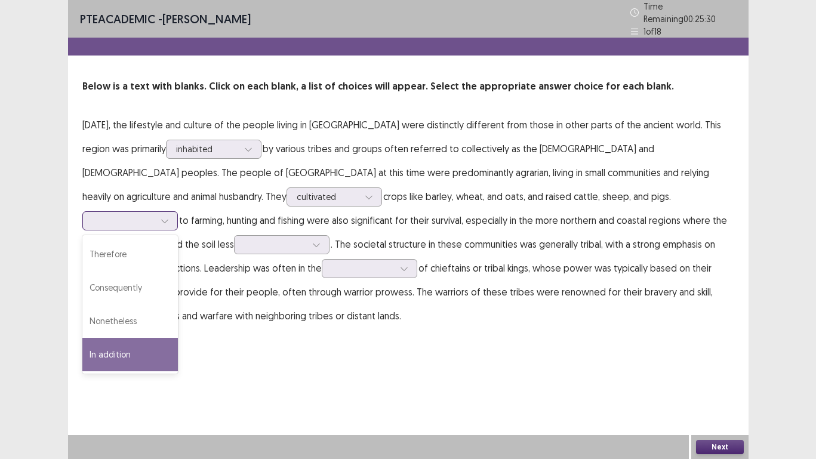
click at [178, 338] on div "In addition" at bounding box center [129, 354] width 95 height 33
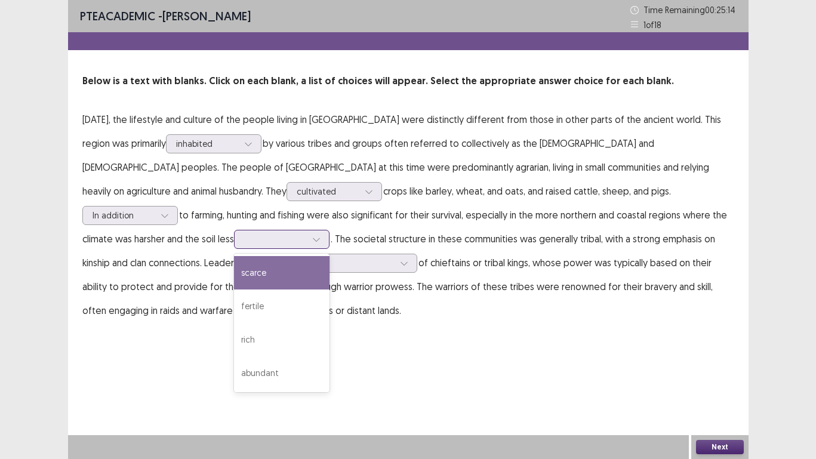
click at [312, 238] on icon at bounding box center [316, 239] width 8 height 8
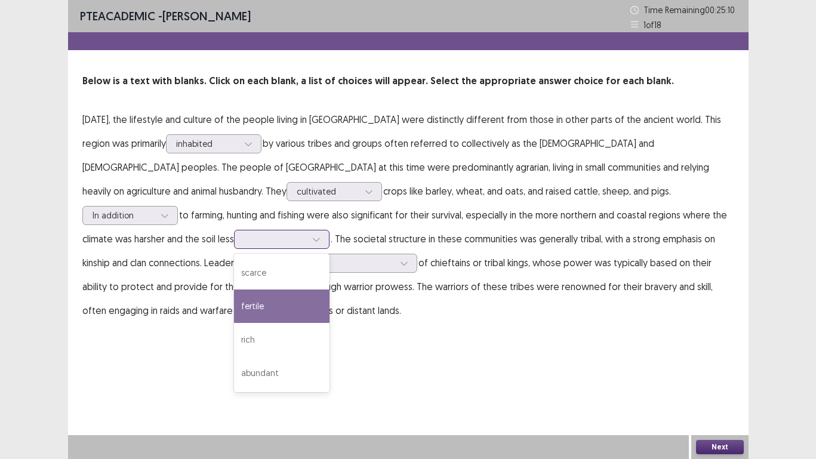
click at [234, 303] on div "fertile" at bounding box center [281, 305] width 95 height 33
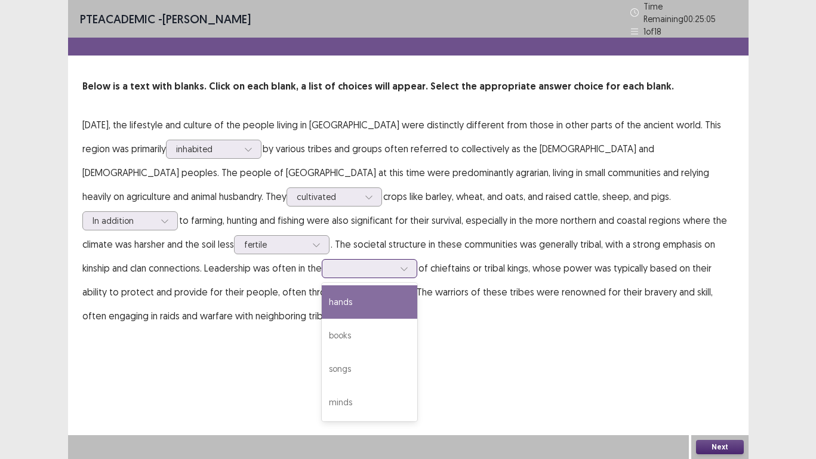
click at [395, 265] on div at bounding box center [404, 269] width 18 height 18
click at [322, 293] on div "hands" at bounding box center [369, 301] width 95 height 33
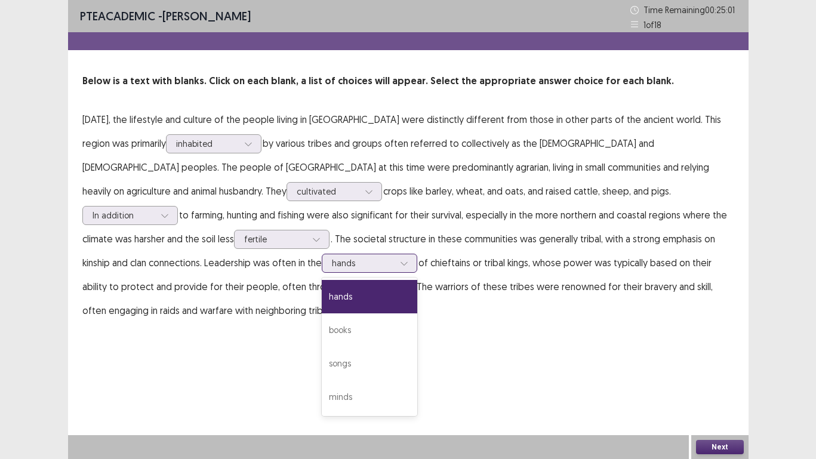
click at [395, 266] on div at bounding box center [404, 263] width 18 height 18
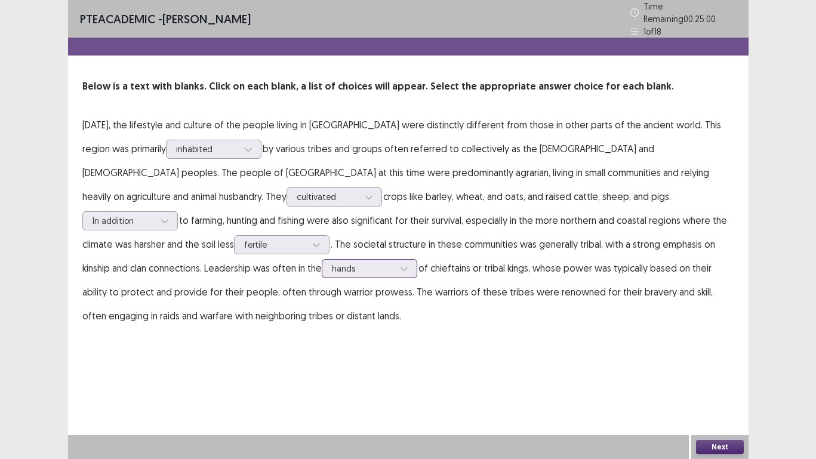
click at [395, 266] on div at bounding box center [404, 269] width 18 height 18
click at [718, 429] on button "Next" at bounding box center [720, 447] width 48 height 14
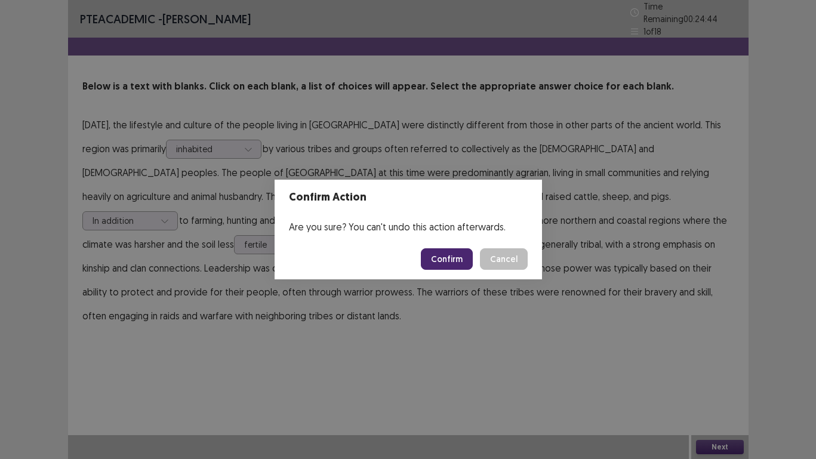
click at [445, 256] on button "Confirm" at bounding box center [447, 258] width 52 height 21
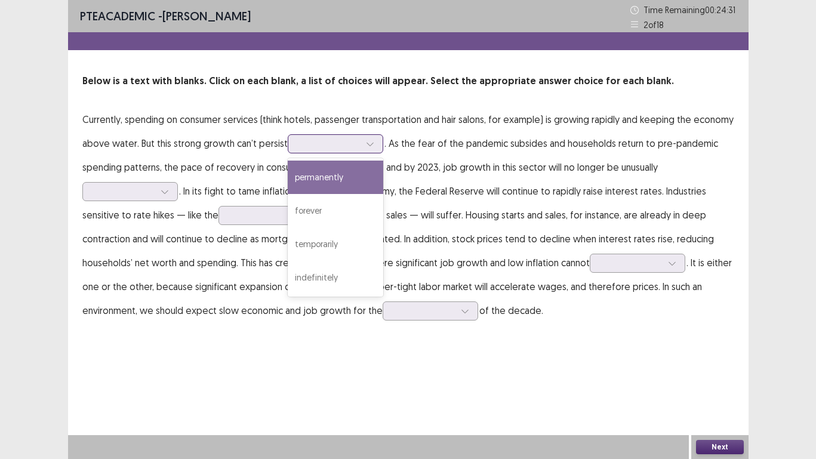
click at [369, 145] on icon at bounding box center [370, 144] width 8 height 8
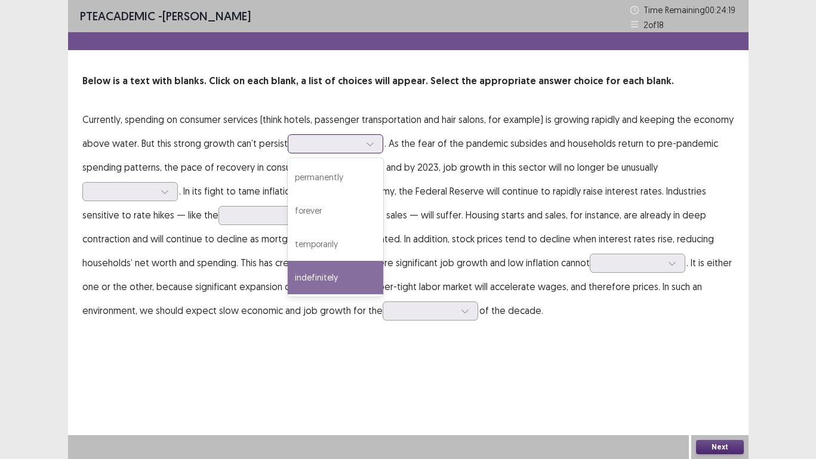
click at [317, 276] on div "indefinitely" at bounding box center [335, 277] width 95 height 33
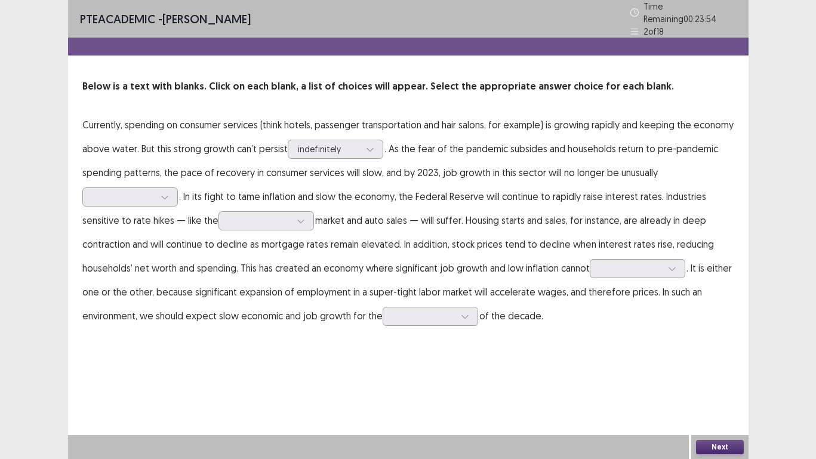
click at [204, 190] on p "Currently, spending on consumer services (think hotels, passenger transportatio…" at bounding box center [408, 220] width 652 height 215
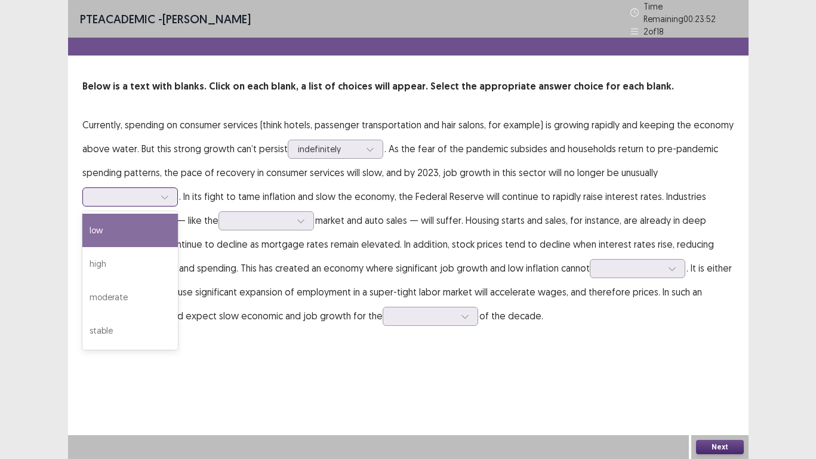
click at [168, 193] on icon at bounding box center [165, 197] width 8 height 8
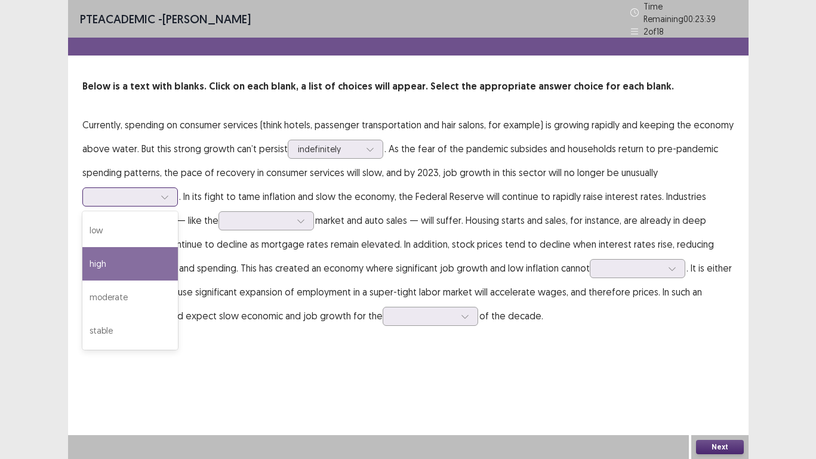
click at [103, 258] on div "high" at bounding box center [129, 263] width 95 height 33
click at [165, 195] on icon at bounding box center [165, 197] width 8 height 8
click at [116, 258] on div "high" at bounding box center [129, 263] width 95 height 33
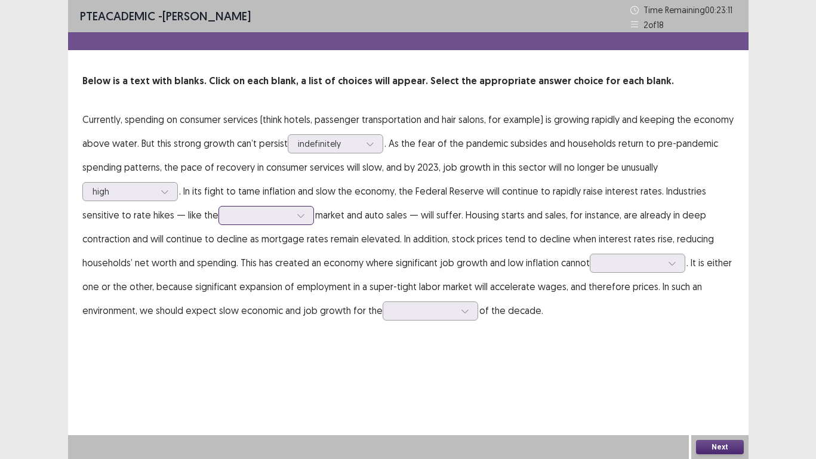
click at [298, 220] on div at bounding box center [301, 215] width 18 height 18
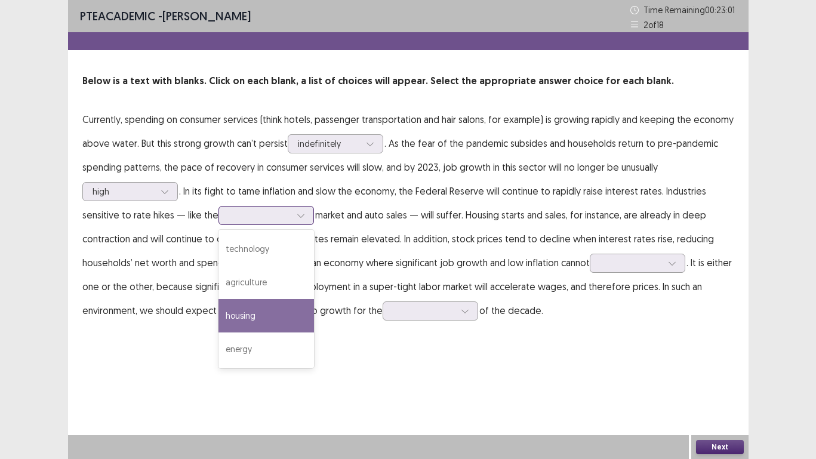
click at [251, 312] on div "housing" at bounding box center [265, 315] width 95 height 33
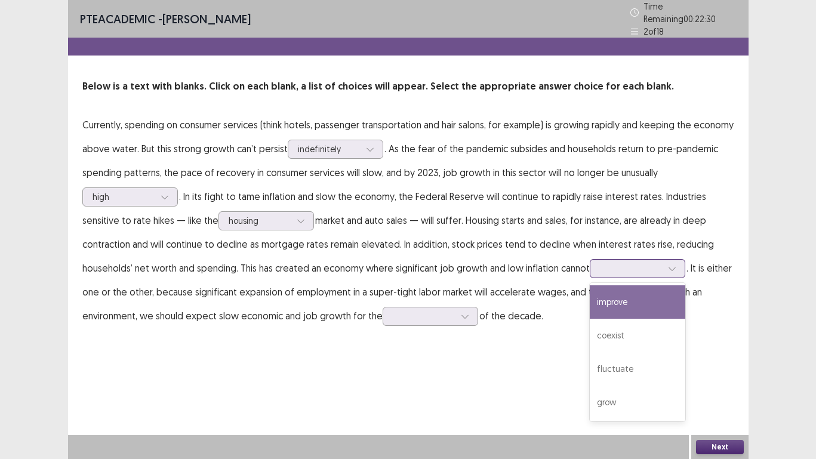
click at [676, 265] on icon at bounding box center [672, 268] width 8 height 8
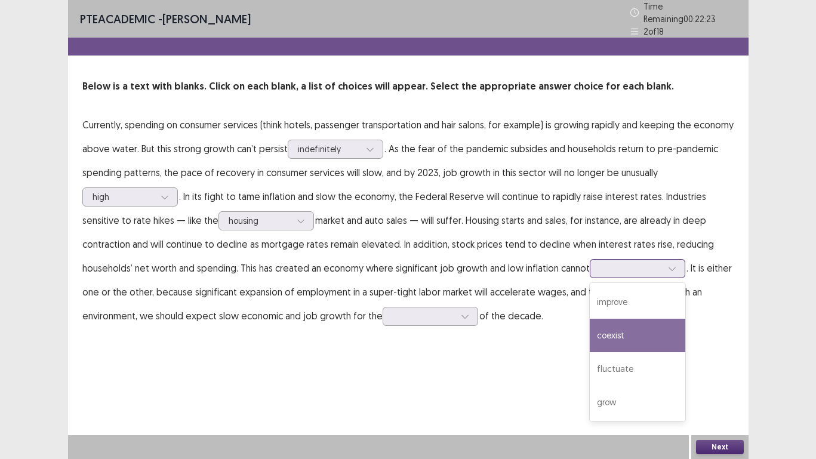
click at [618, 328] on div "coexist" at bounding box center [637, 335] width 95 height 33
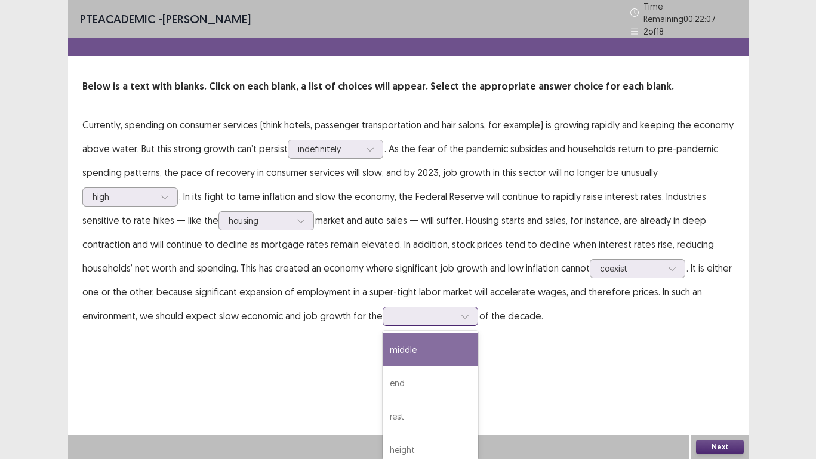
click at [461, 312] on icon at bounding box center [465, 316] width 8 height 8
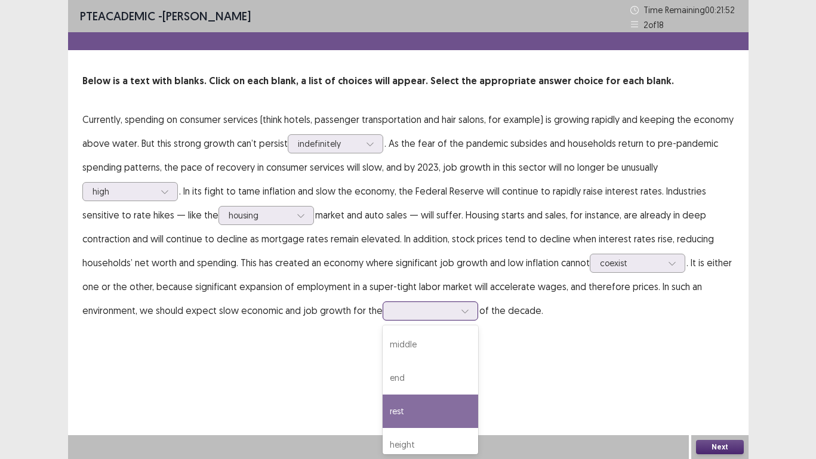
click at [403, 411] on div "rest" at bounding box center [430, 410] width 95 height 33
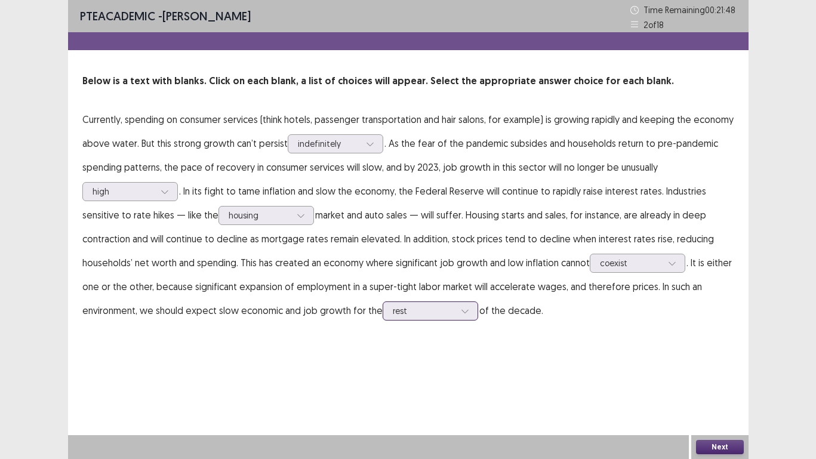
click at [467, 314] on icon at bounding box center [465, 311] width 8 height 8
click at [542, 353] on div "PTE academic - [PERSON_NAME] Time Remaining 00 : 21 : 47 2 of 18 Below is a tex…" at bounding box center [408, 229] width 680 height 459
click at [721, 429] on button "Next" at bounding box center [720, 447] width 48 height 14
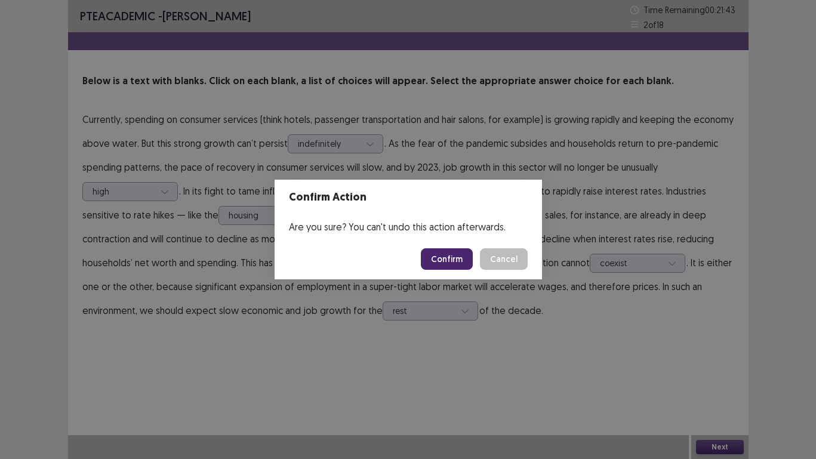
click at [446, 260] on button "Confirm" at bounding box center [447, 258] width 52 height 21
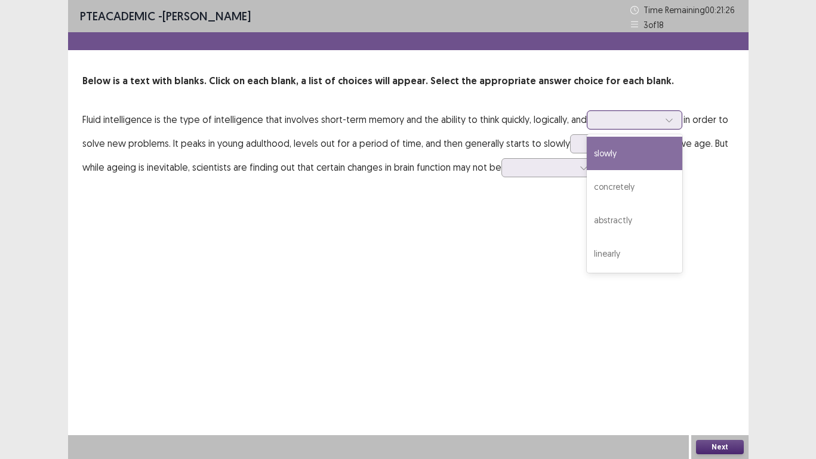
click at [669, 118] on icon at bounding box center [669, 120] width 8 height 8
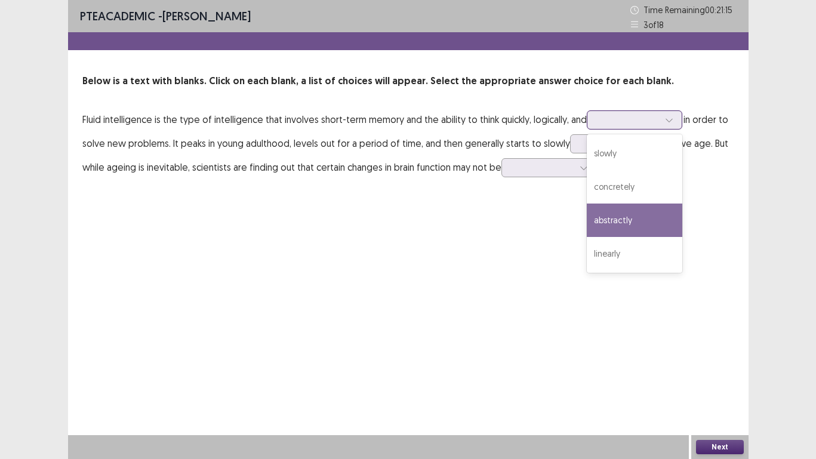
click at [615, 217] on div "abstractly" at bounding box center [634, 219] width 95 height 33
click at [670, 119] on icon at bounding box center [669, 120] width 8 height 8
click at [639, 215] on div "abstractly" at bounding box center [634, 219] width 95 height 33
click at [671, 121] on icon at bounding box center [668, 121] width 7 height 4
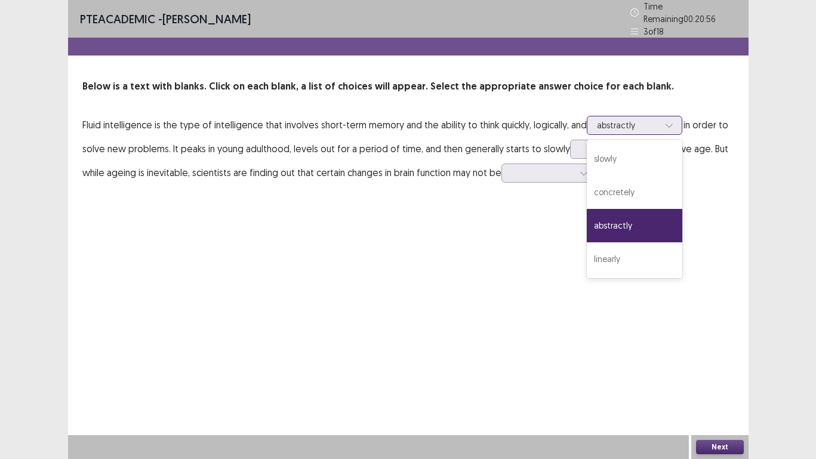
click at [625, 220] on div "abstractly" at bounding box center [634, 225] width 95 height 33
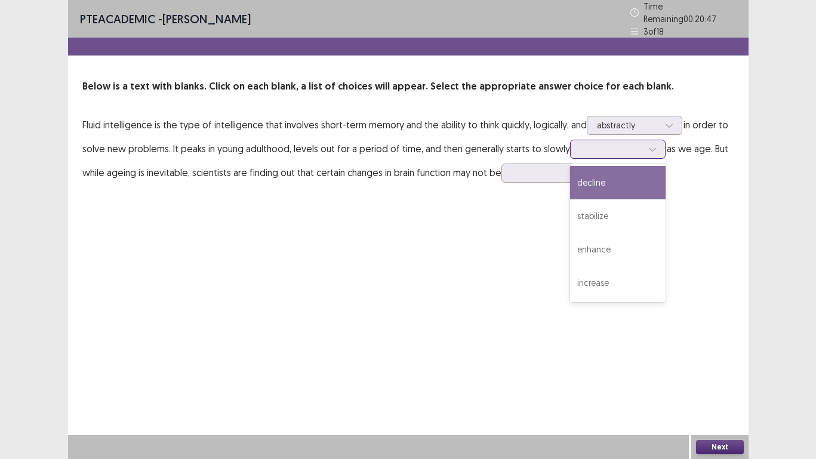
click at [650, 145] on icon at bounding box center [652, 149] width 8 height 8
click at [584, 176] on div "decline" at bounding box center [617, 182] width 95 height 33
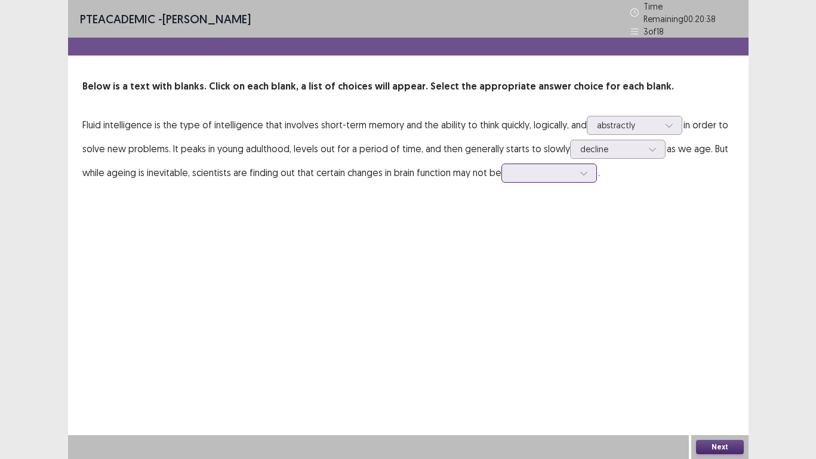
click at [582, 171] on icon at bounding box center [583, 173] width 8 height 8
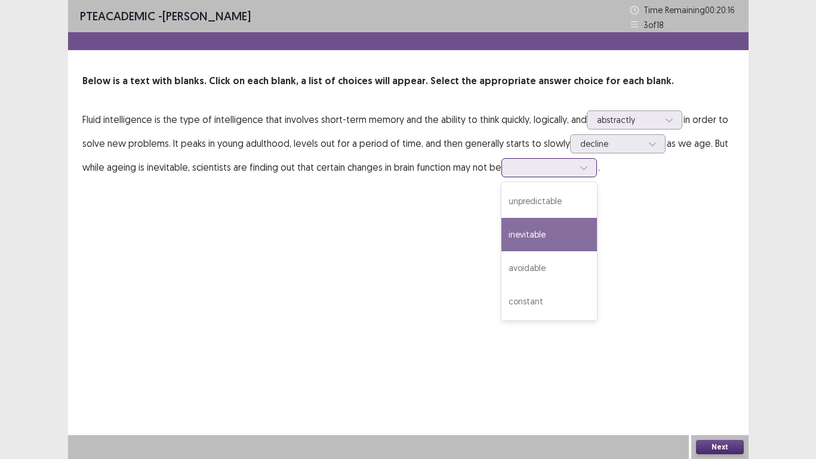
click at [535, 236] on div "inevitable" at bounding box center [548, 234] width 95 height 33
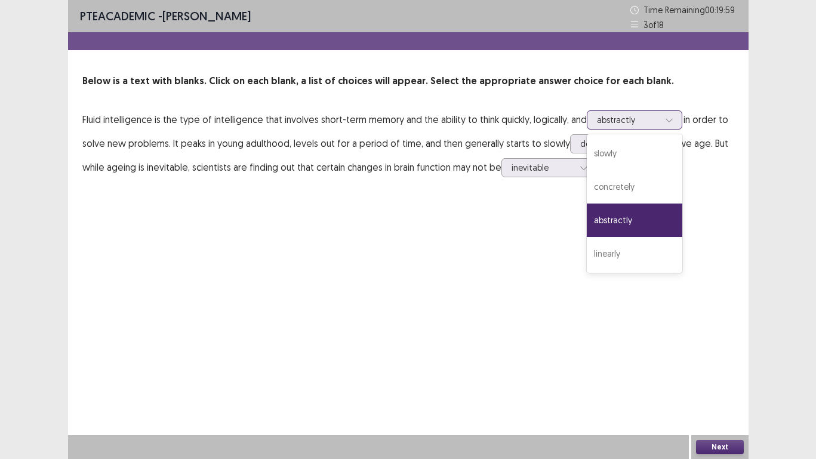
click at [669, 120] on icon at bounding box center [669, 120] width 8 height 8
click at [624, 216] on div "abstractly" at bounding box center [634, 219] width 95 height 33
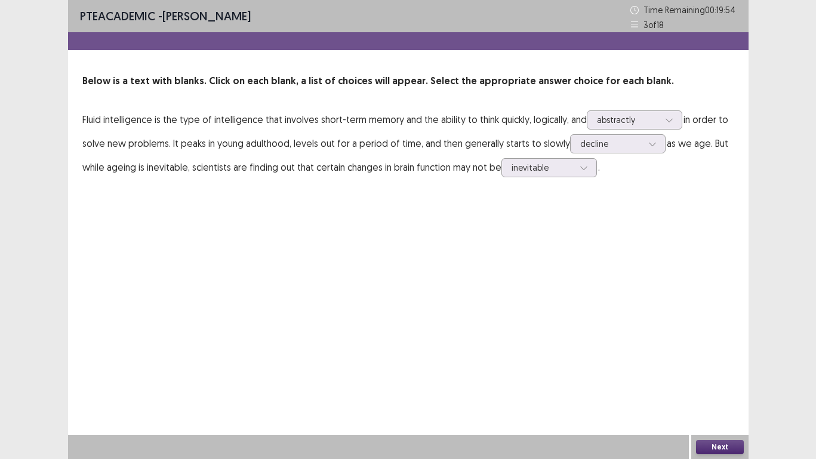
click at [715, 429] on div "Next" at bounding box center [719, 447] width 57 height 24
click at [723, 429] on button "Next" at bounding box center [720, 447] width 48 height 14
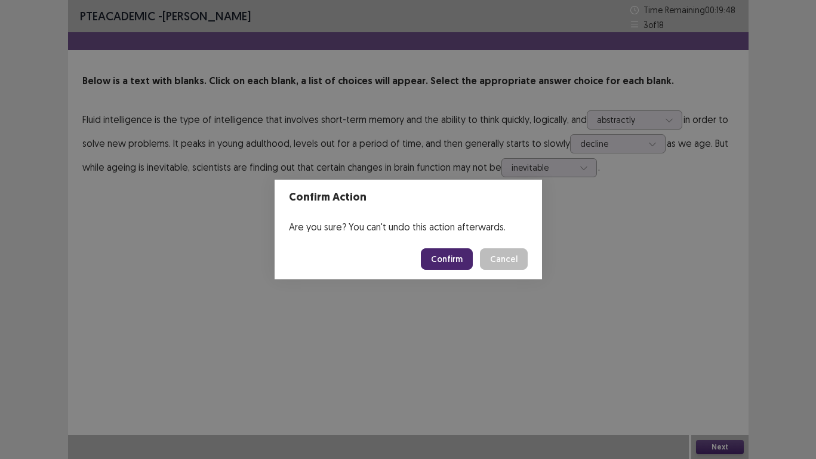
click at [447, 261] on button "Confirm" at bounding box center [447, 258] width 52 height 21
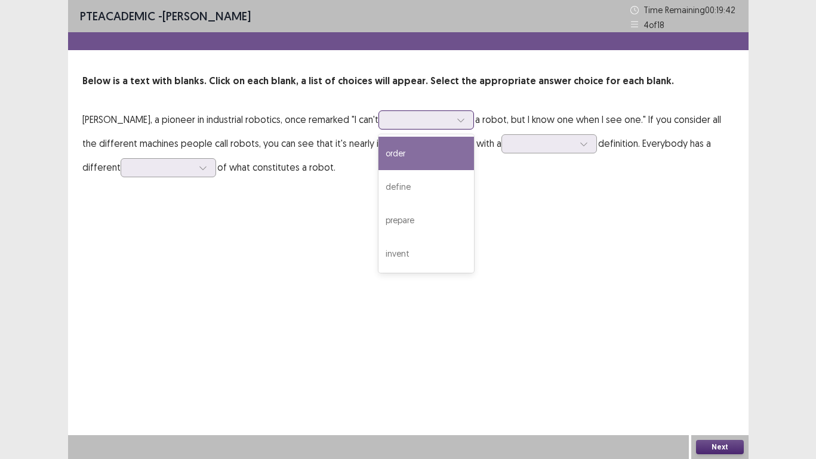
click at [465, 124] on icon at bounding box center [460, 120] width 8 height 8
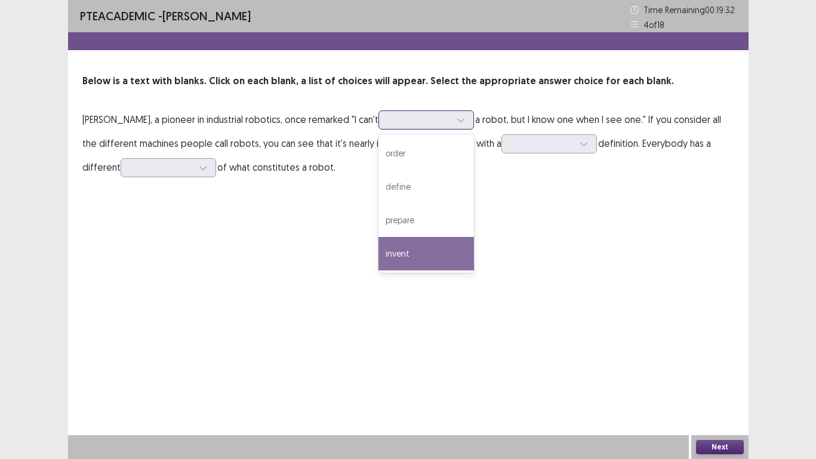
click at [419, 249] on div "invent" at bounding box center [425, 253] width 95 height 33
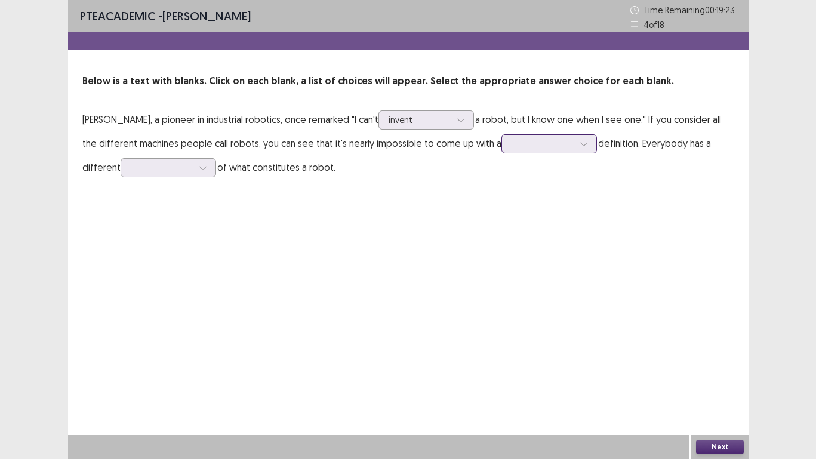
click at [588, 140] on icon at bounding box center [583, 144] width 8 height 8
click at [203, 171] on icon at bounding box center [203, 168] width 8 height 8
click at [149, 267] on div "idea" at bounding box center [168, 267] width 95 height 33
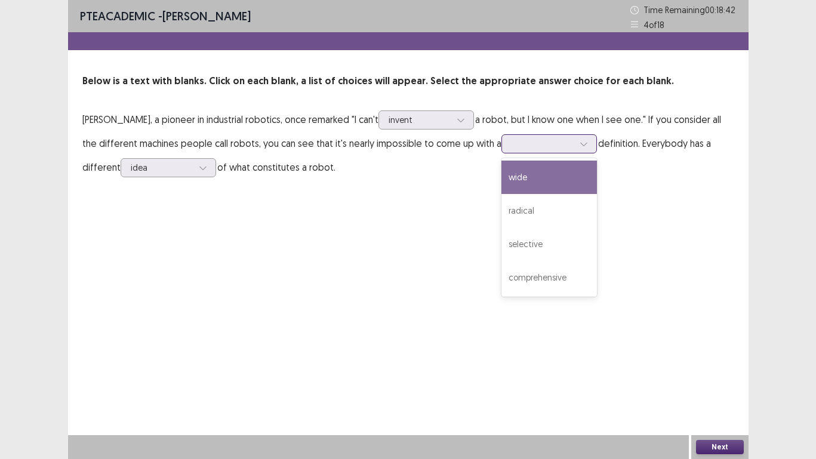
click at [588, 144] on icon at bounding box center [583, 144] width 8 height 8
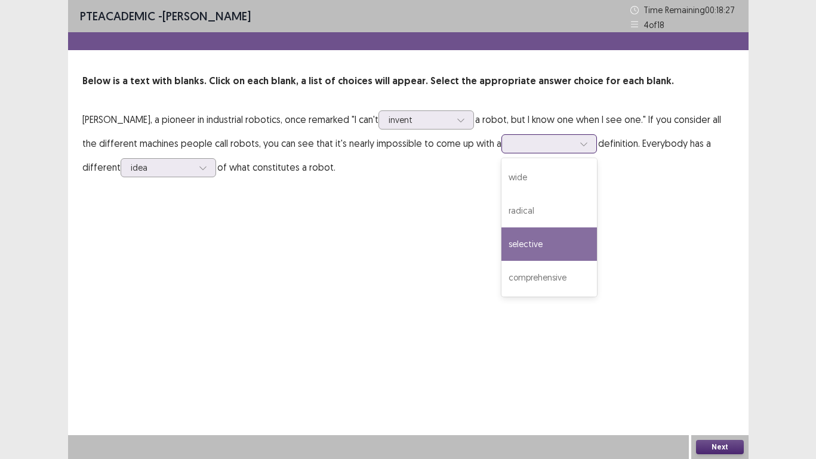
click at [533, 242] on div "selective" at bounding box center [548, 243] width 95 height 33
click at [590, 148] on div at bounding box center [584, 144] width 18 height 18
click at [538, 244] on div "selective" at bounding box center [548, 243] width 95 height 33
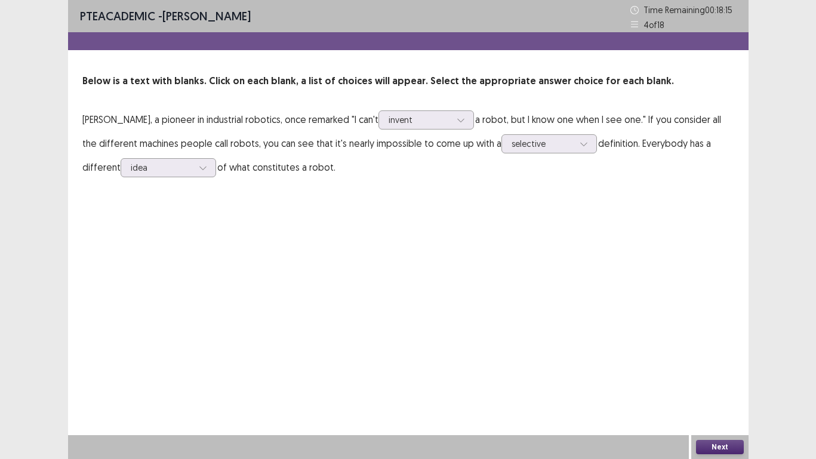
click at [715, 429] on button "Next" at bounding box center [720, 447] width 48 height 14
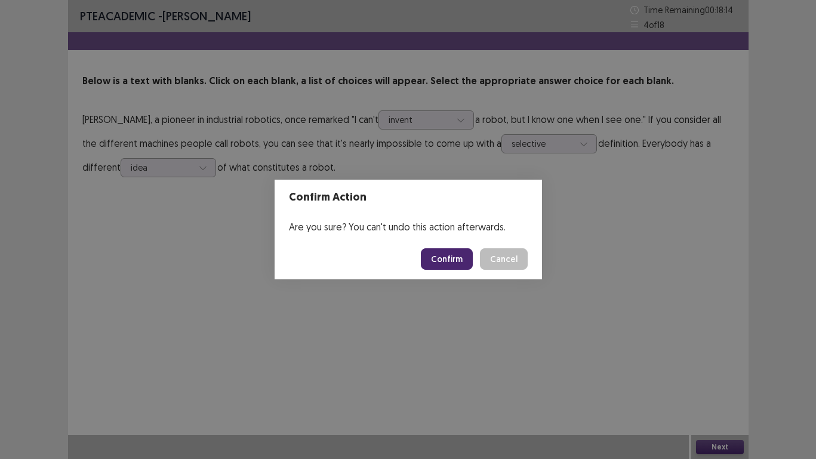
click at [461, 257] on button "Confirm" at bounding box center [447, 258] width 52 height 21
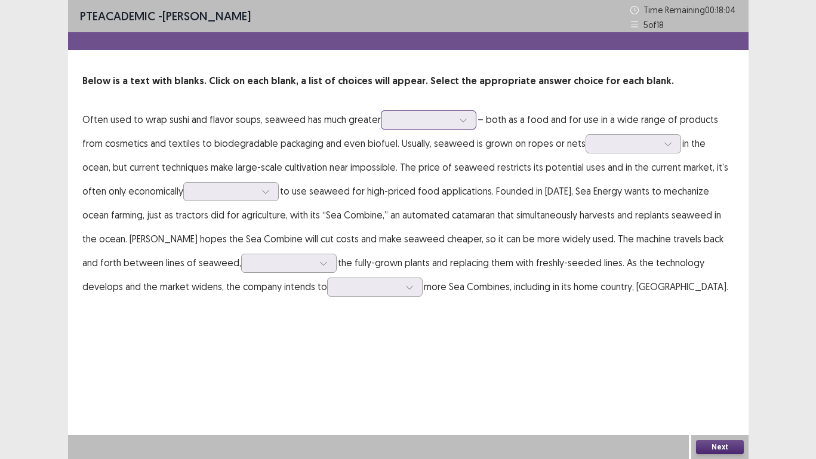
click at [461, 119] on icon at bounding box center [463, 120] width 8 height 8
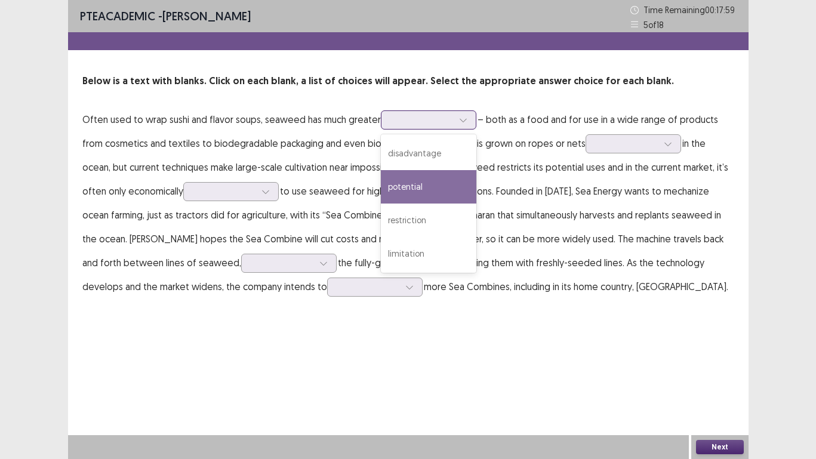
click at [409, 189] on div "potential" at bounding box center [428, 186] width 95 height 33
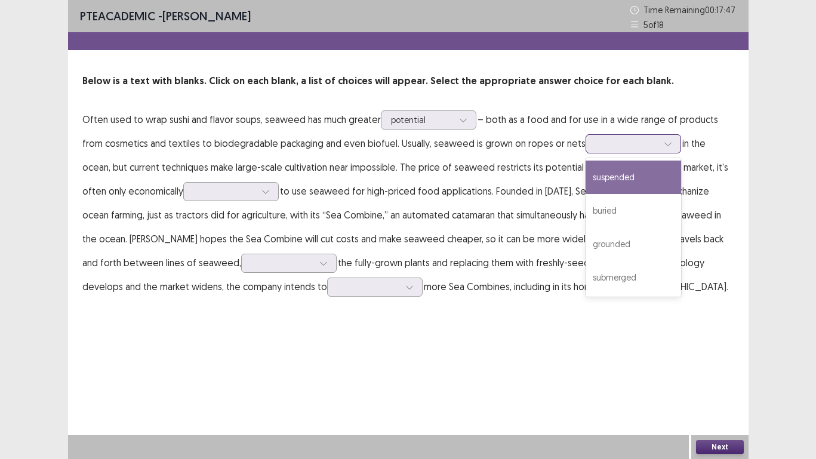
click at [664, 142] on icon at bounding box center [668, 144] width 8 height 8
click at [613, 175] on div "suspended" at bounding box center [632, 177] width 95 height 33
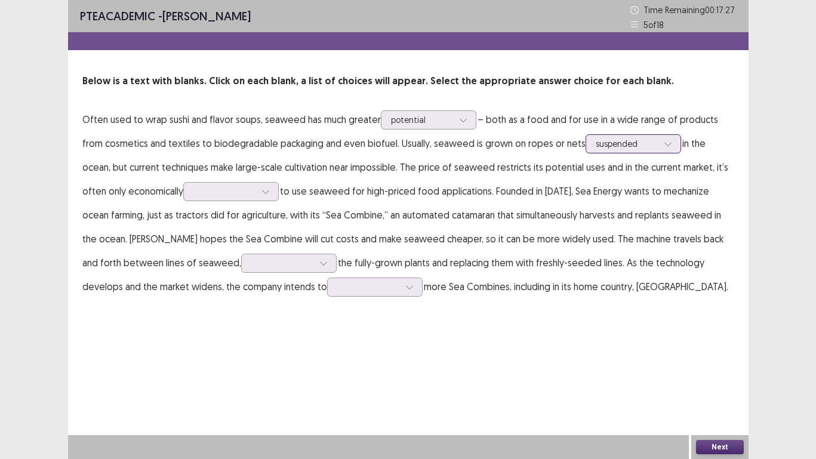
click at [669, 144] on div at bounding box center [668, 144] width 18 height 18
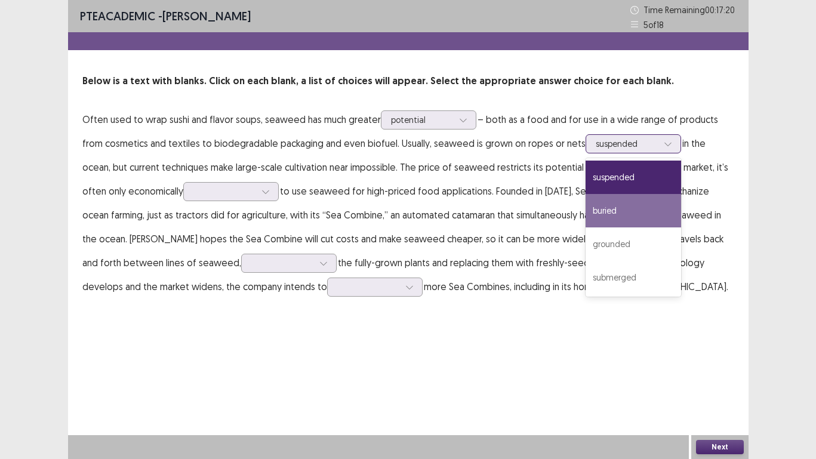
click at [602, 208] on div "buried" at bounding box center [632, 210] width 95 height 33
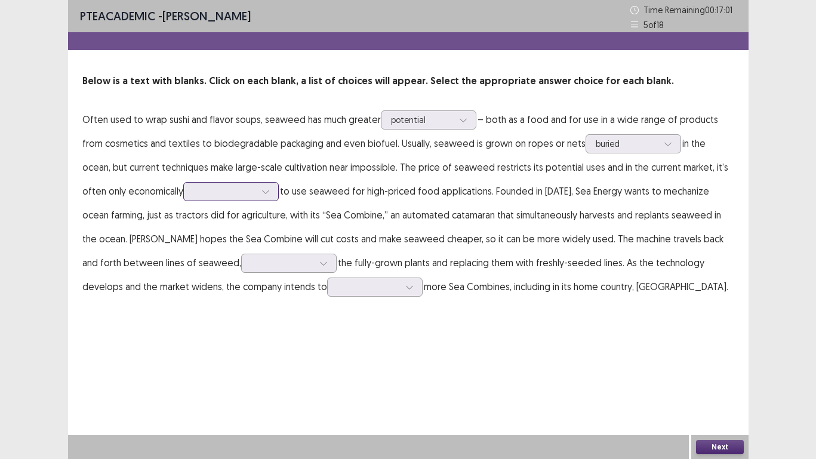
click at [261, 191] on icon at bounding box center [265, 191] width 8 height 8
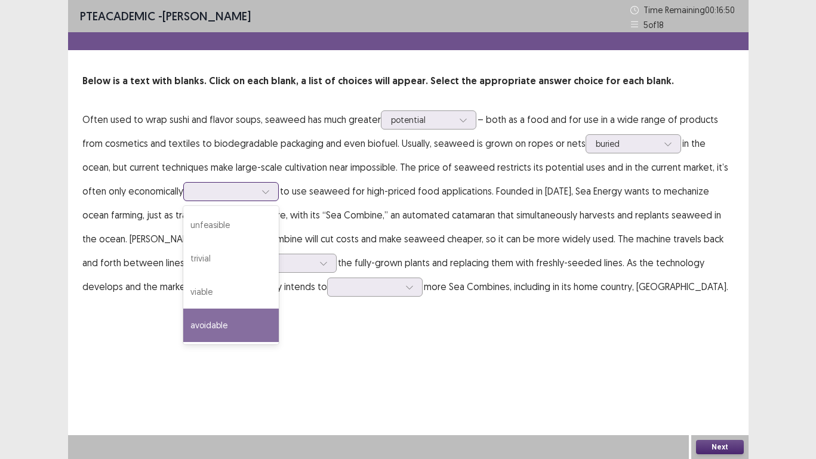
click at [183, 322] on div "avoidable" at bounding box center [230, 325] width 95 height 33
click at [261, 189] on icon at bounding box center [265, 191] width 8 height 8
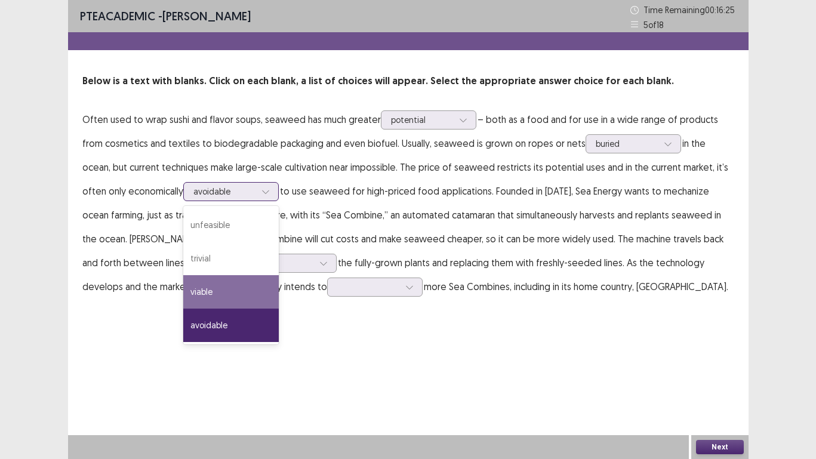
click at [198, 286] on div "viable" at bounding box center [230, 291] width 95 height 33
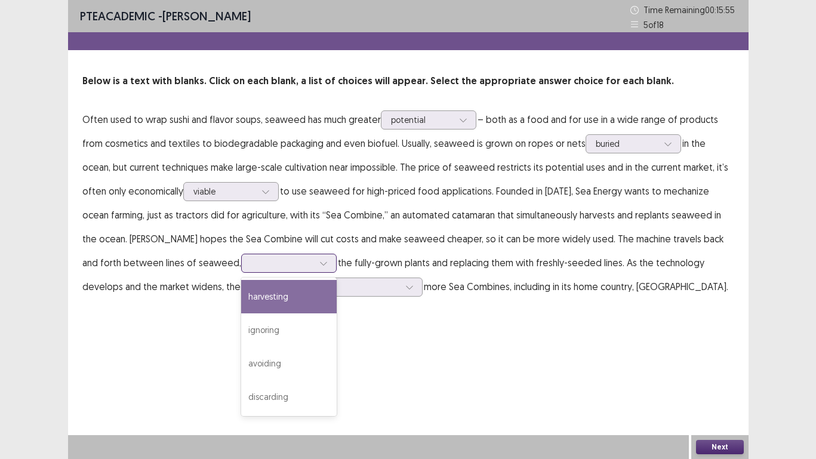
click at [319, 266] on icon at bounding box center [323, 263] width 8 height 8
click at [259, 295] on div "harvesting" at bounding box center [288, 296] width 95 height 33
click at [319, 262] on icon at bounding box center [323, 263] width 8 height 8
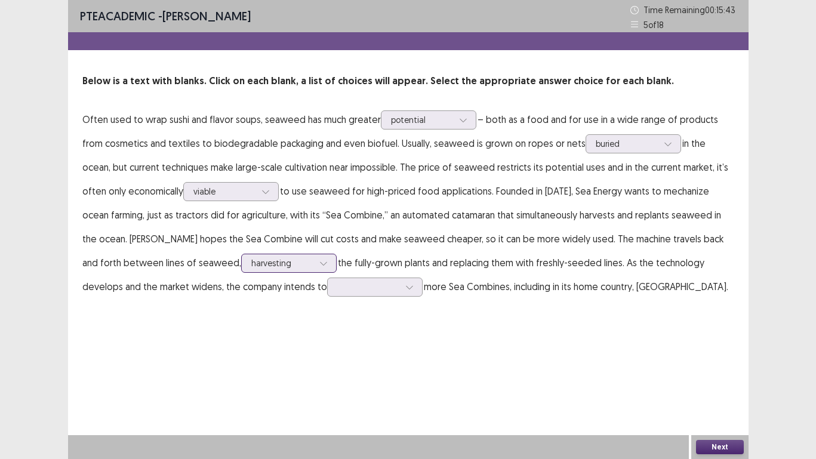
click at [319, 262] on icon at bounding box center [323, 263] width 8 height 8
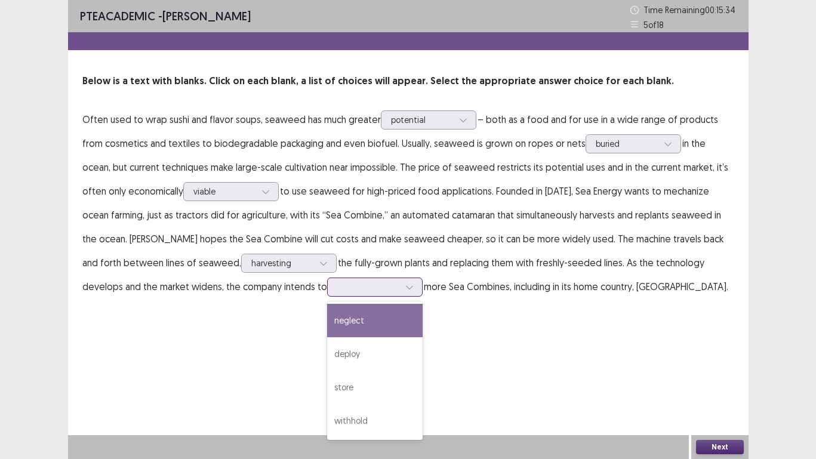
click at [400, 291] on div at bounding box center [409, 287] width 18 height 18
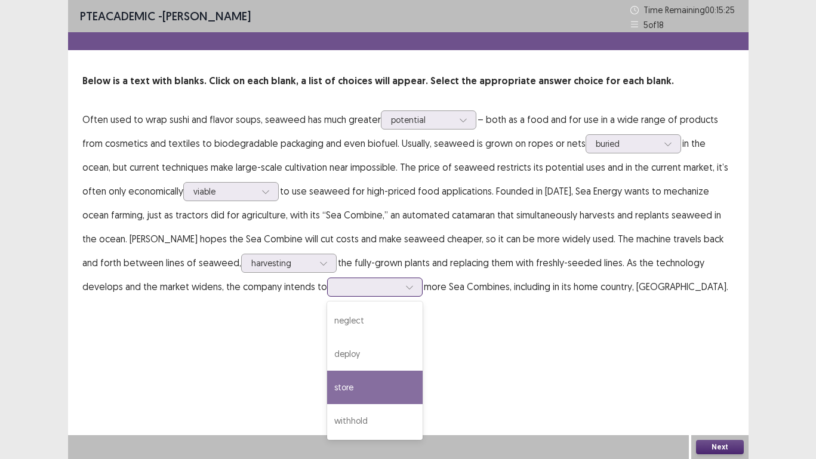
click at [327, 382] on div "store" at bounding box center [374, 387] width 95 height 33
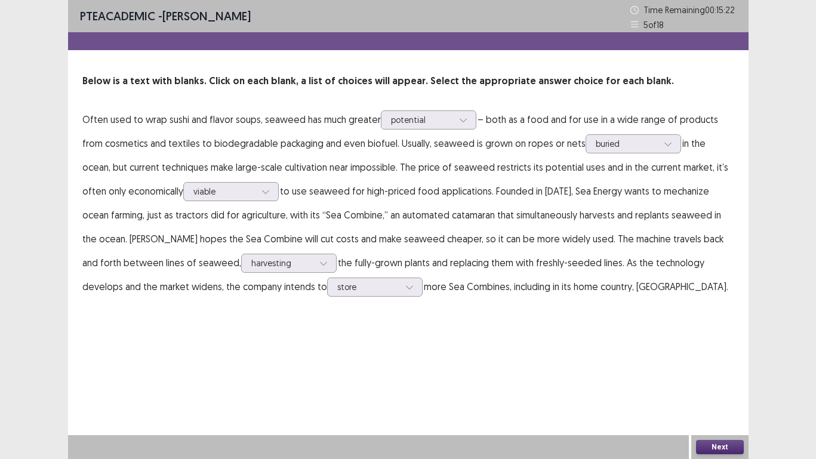
click at [723, 429] on button "Next" at bounding box center [720, 447] width 48 height 14
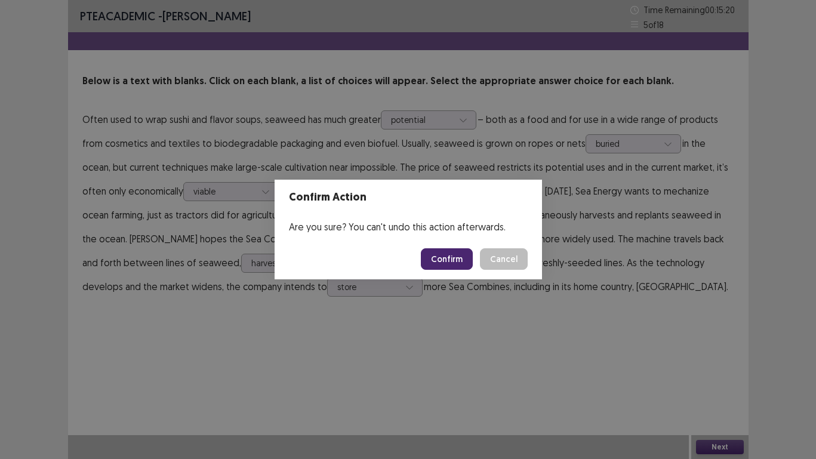
click at [448, 257] on button "Confirm" at bounding box center [447, 258] width 52 height 21
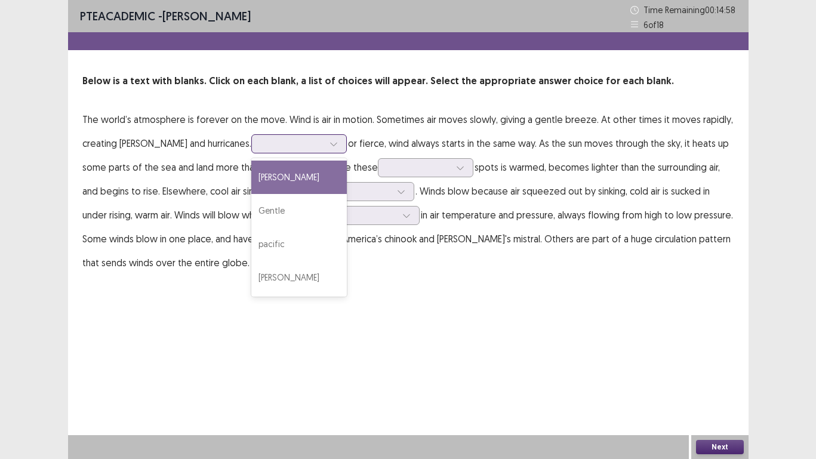
click at [329, 145] on icon at bounding box center [333, 144] width 8 height 8
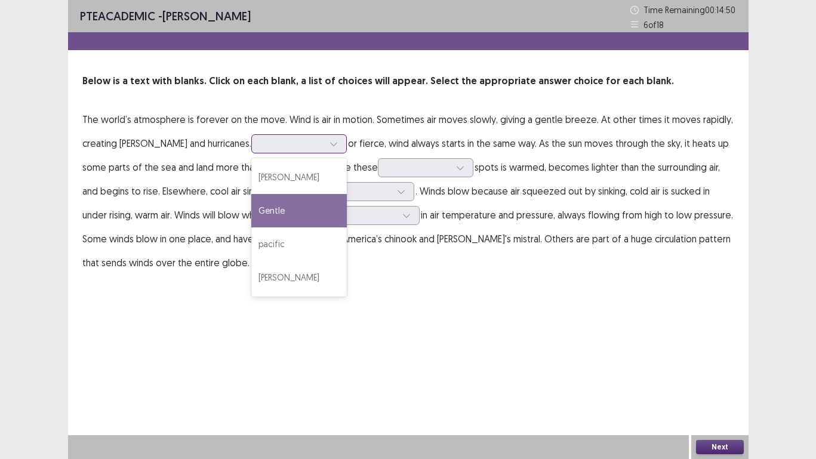
click at [251, 208] on div "Gentle" at bounding box center [298, 210] width 95 height 33
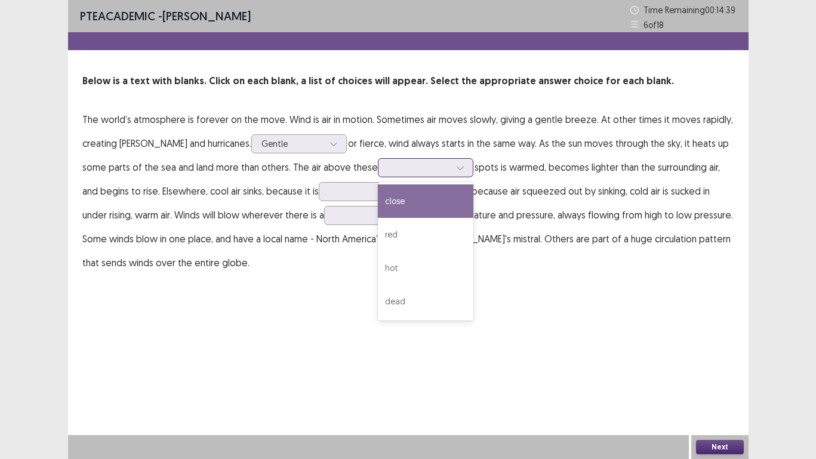
click at [456, 169] on icon at bounding box center [460, 168] width 8 height 8
click at [378, 202] on div "close" at bounding box center [425, 200] width 95 height 33
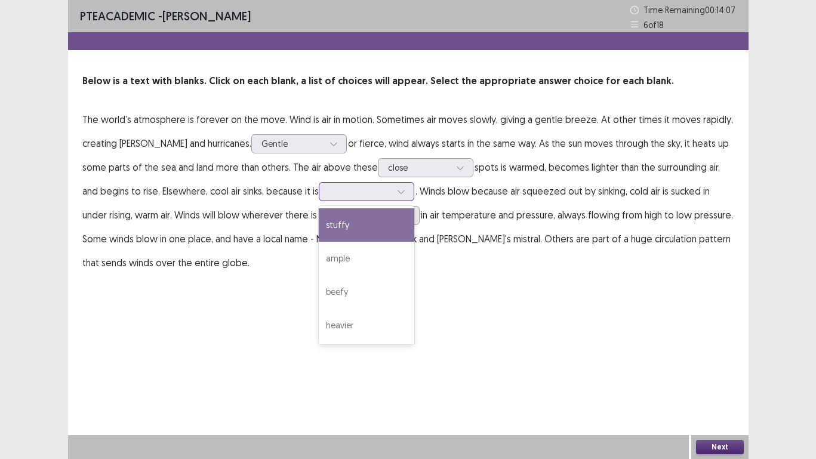
click at [397, 192] on icon at bounding box center [401, 191] width 8 height 8
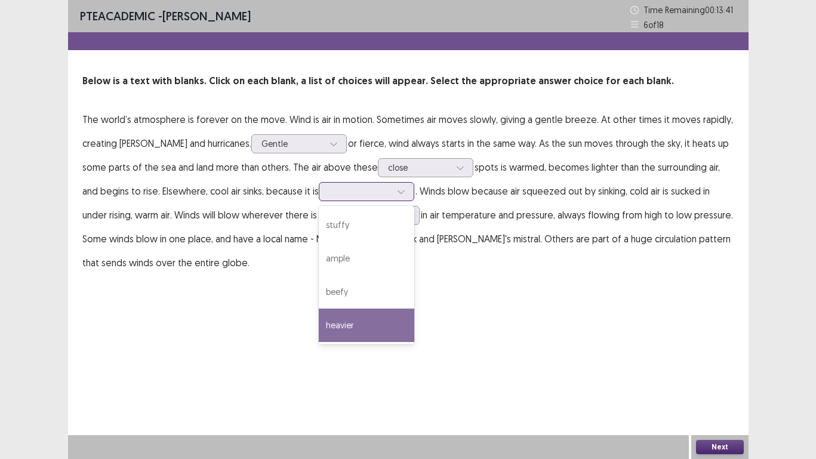
click at [334, 329] on div "heavier" at bounding box center [366, 325] width 95 height 33
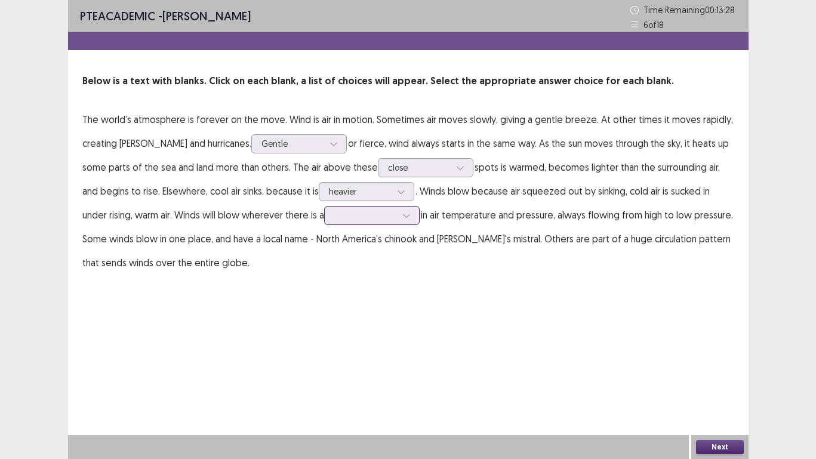
click at [402, 218] on icon at bounding box center [406, 215] width 8 height 8
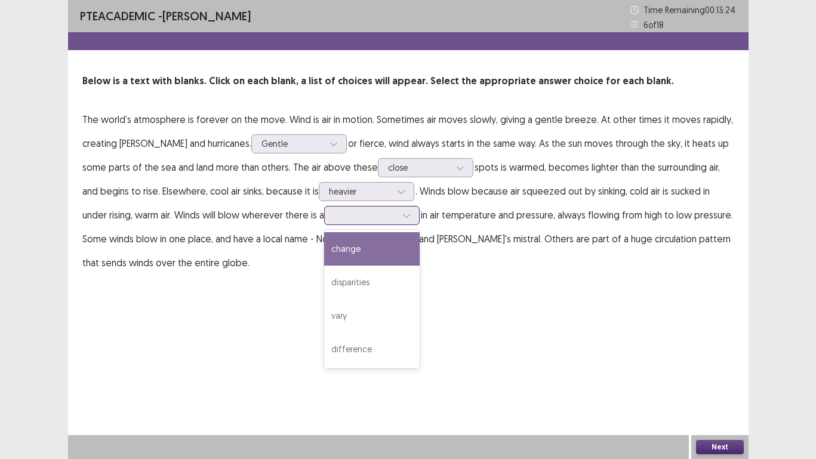
click at [329, 248] on div "change" at bounding box center [371, 248] width 95 height 33
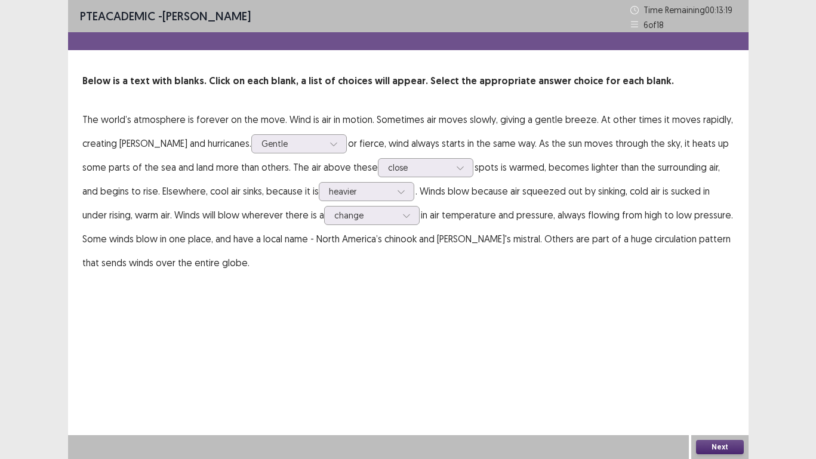
click at [721, 429] on button "Next" at bounding box center [720, 447] width 48 height 14
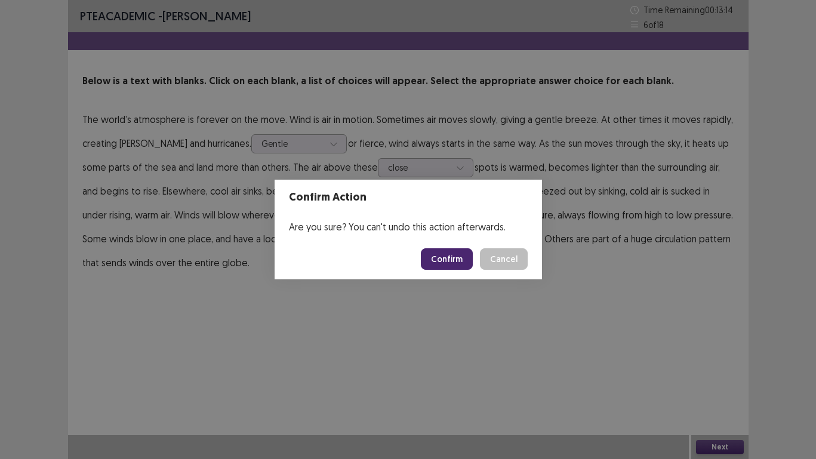
click at [454, 258] on button "Confirm" at bounding box center [447, 258] width 52 height 21
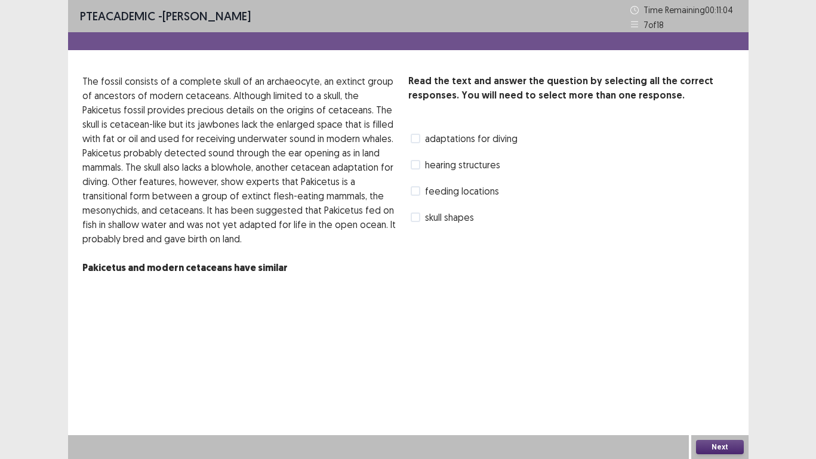
click at [415, 216] on span at bounding box center [416, 217] width 10 height 10
click at [417, 166] on span at bounding box center [416, 165] width 10 height 10
click at [717, 429] on button "Next" at bounding box center [720, 447] width 48 height 14
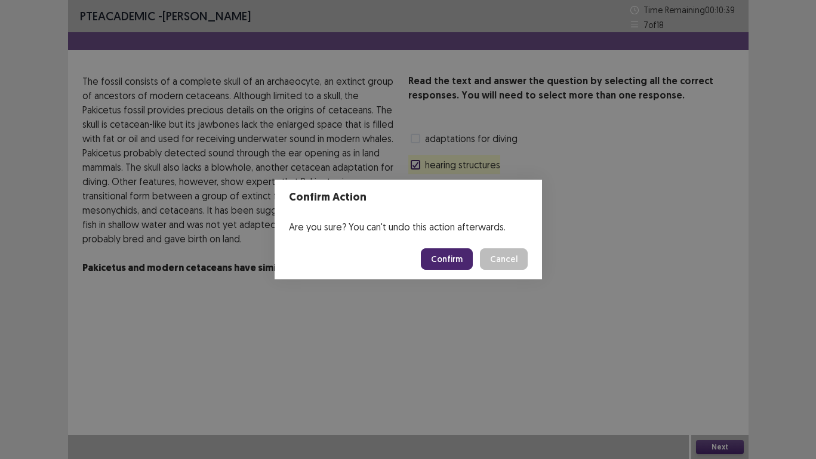
click at [454, 252] on button "Confirm" at bounding box center [447, 258] width 52 height 21
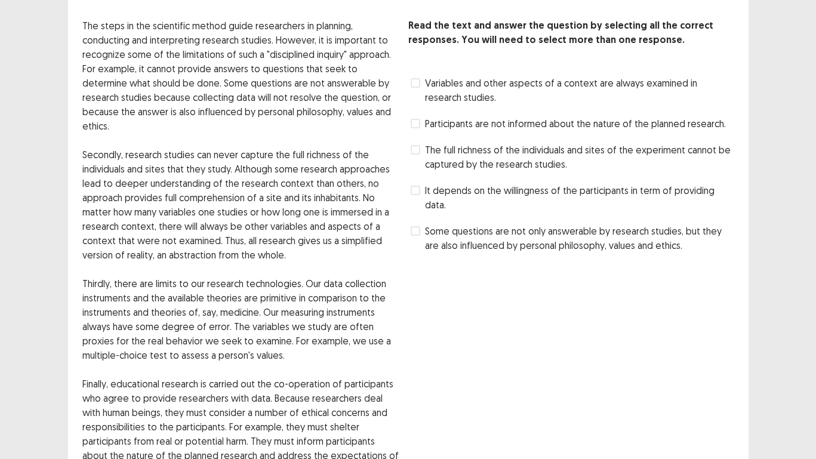
scroll to position [35, 0]
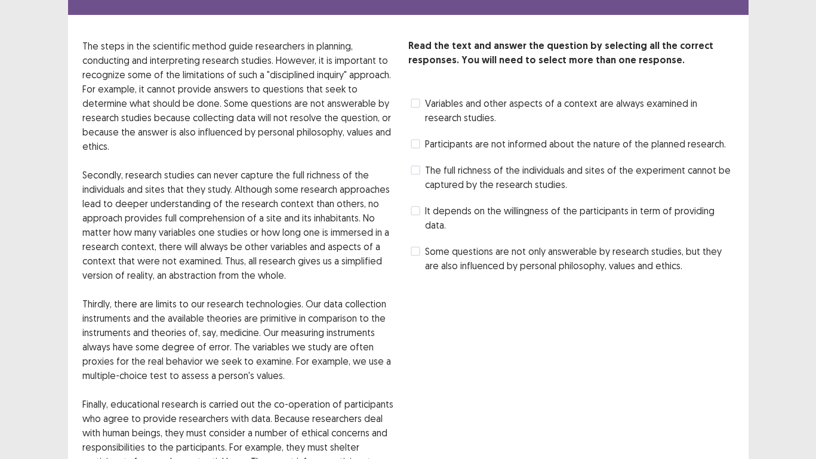
click at [416, 213] on span at bounding box center [416, 211] width 10 height 10
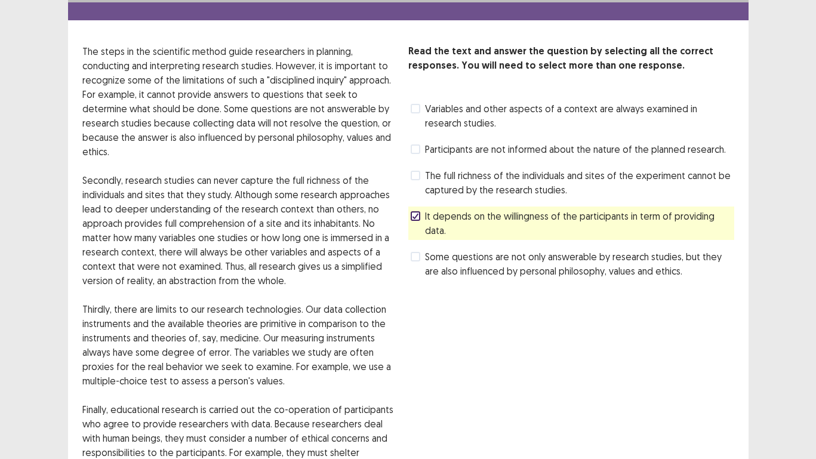
click at [415, 252] on span at bounding box center [416, 257] width 10 height 10
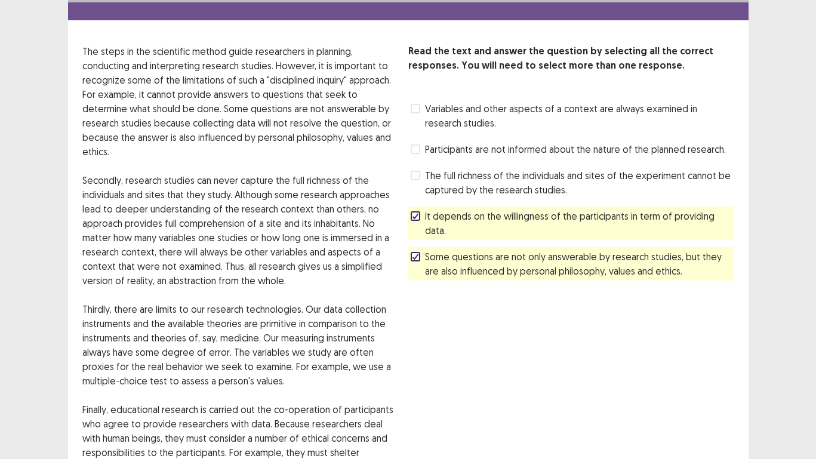
click at [417, 171] on span at bounding box center [416, 176] width 10 height 10
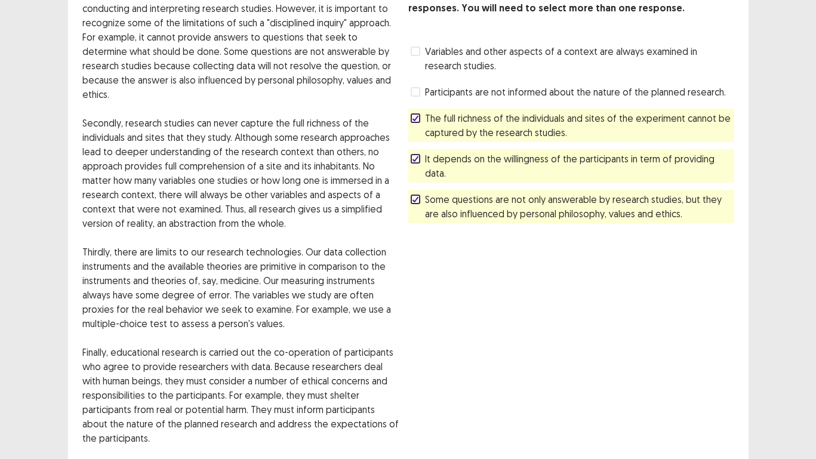
scroll to position [184, 0]
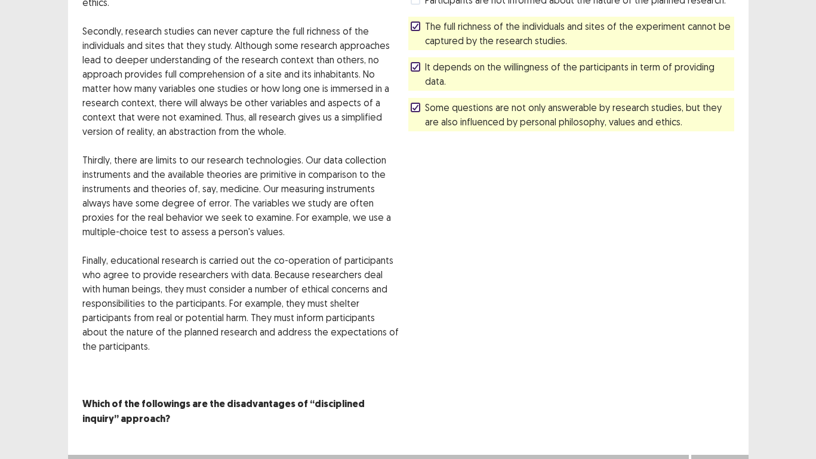
click at [714, 429] on button "Next" at bounding box center [720, 466] width 48 height 14
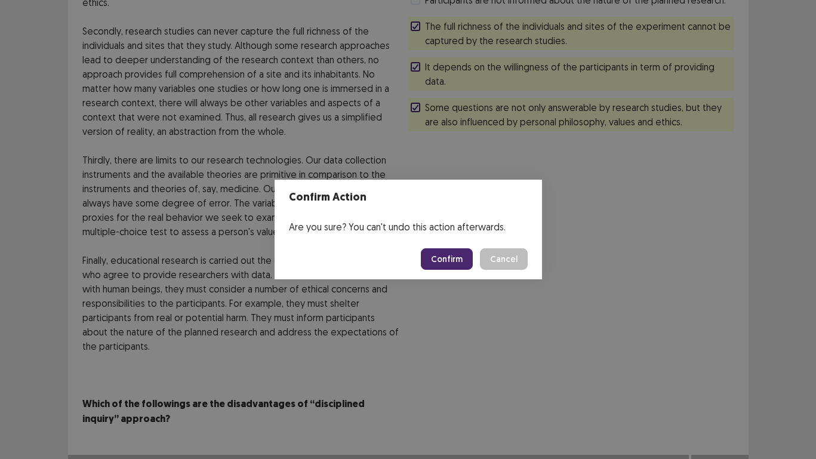
click at [445, 255] on button "Confirm" at bounding box center [447, 258] width 52 height 21
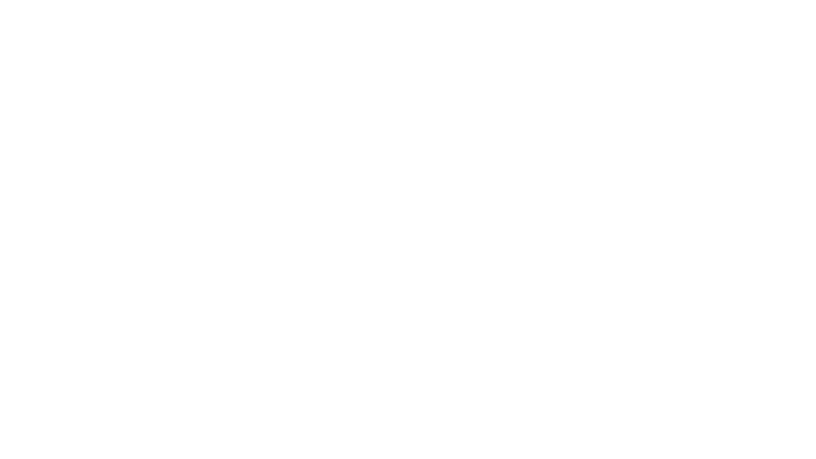
scroll to position [0, 0]
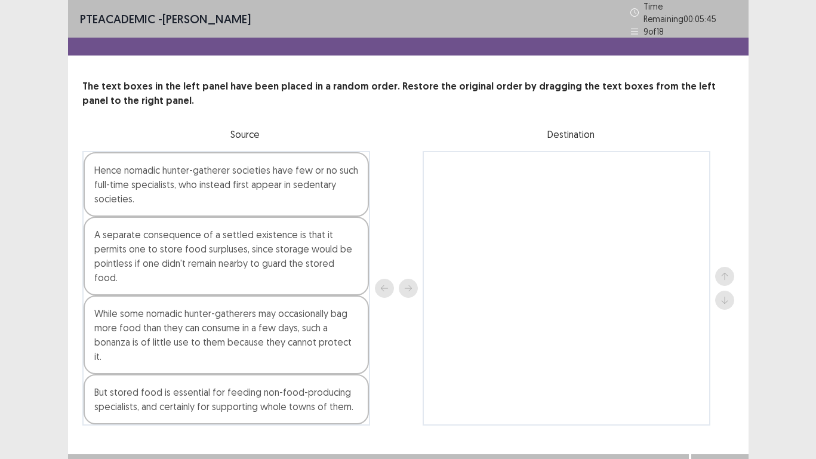
drag, startPoint x: 132, startPoint y: 252, endPoint x: 393, endPoint y: 201, distance: 265.8
click at [622, 184] on div "Hence nomadic hunter-gatherer societies have few or no such full-time specialis…" at bounding box center [408, 288] width 652 height 274
drag, startPoint x: 388, startPoint y: 236, endPoint x: 367, endPoint y: 243, distance: 21.9
click at [545, 210] on div "Hence nomadic hunter-gatherer societies have few or no such full-time specialis…" at bounding box center [408, 288] width 652 height 274
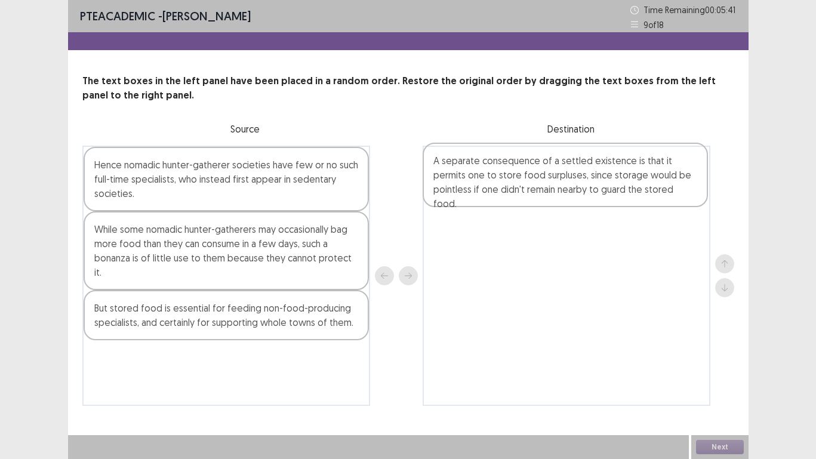
drag, startPoint x: 202, startPoint y: 240, endPoint x: 545, endPoint y: 172, distance: 349.9
click at [545, 172] on div "Hence nomadic hunter-gatherer societies have few or no such full-time specialis…" at bounding box center [408, 276] width 652 height 260
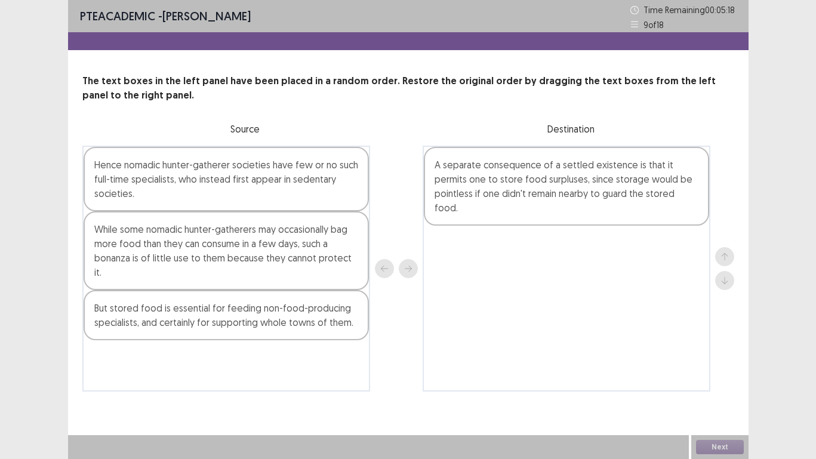
drag, startPoint x: 164, startPoint y: 303, endPoint x: 343, endPoint y: 286, distance: 180.4
click at [415, 274] on div "Hence nomadic hunter-gatherer societies have few or no such full-time specialis…" at bounding box center [408, 269] width 652 height 246
click at [273, 300] on div "But stored food is essential for feeding non-food-producing specialists, and ce…" at bounding box center [226, 315] width 285 height 50
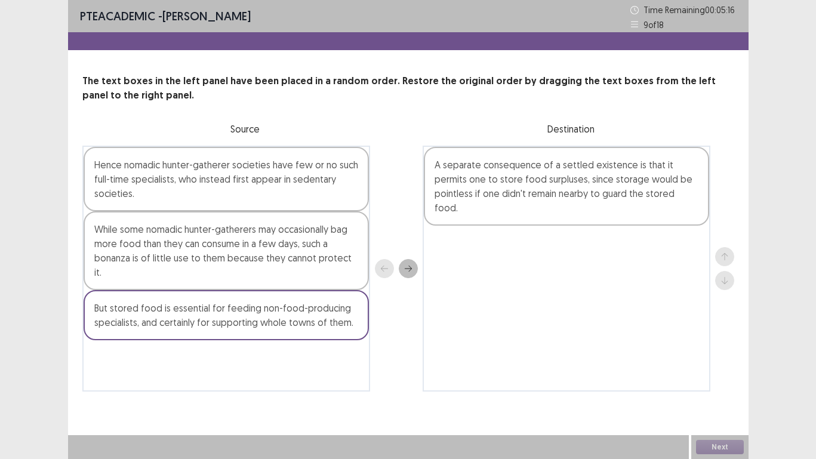
drag, startPoint x: 273, startPoint y: 300, endPoint x: 533, endPoint y: 267, distance: 262.8
click at [553, 266] on div "Hence nomadic hunter-gatherer societies have few or no such full-time specialis…" at bounding box center [408, 269] width 652 height 246
drag, startPoint x: 190, startPoint y: 316, endPoint x: 437, endPoint y: 294, distance: 248.1
click at [445, 288] on div "Hence nomadic hunter-gatherer societies have few or no such full-time specialis…" at bounding box center [408, 269] width 652 height 246
click at [224, 315] on div "But stored food is essential for feeding non-food-producing specialists, and ce…" at bounding box center [226, 315] width 285 height 50
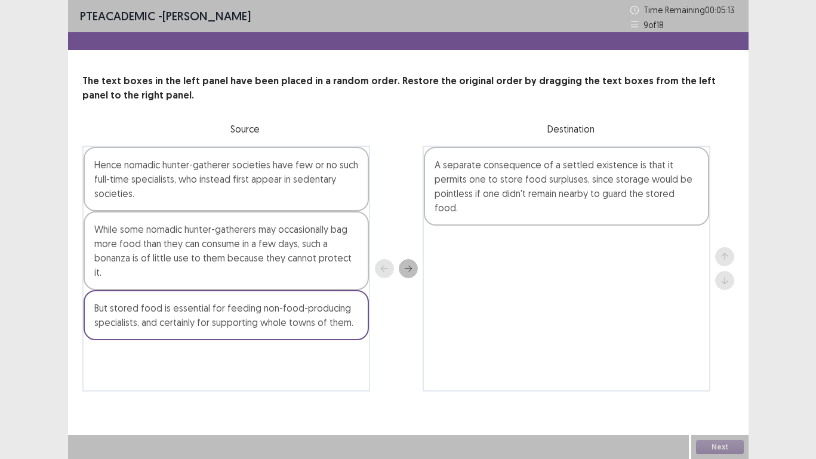
drag, startPoint x: 224, startPoint y: 315, endPoint x: 367, endPoint y: 300, distance: 144.1
click at [367, 300] on div "But stored food is essential for feeding non-food-producing specialists, and ce…" at bounding box center [226, 315] width 285 height 50
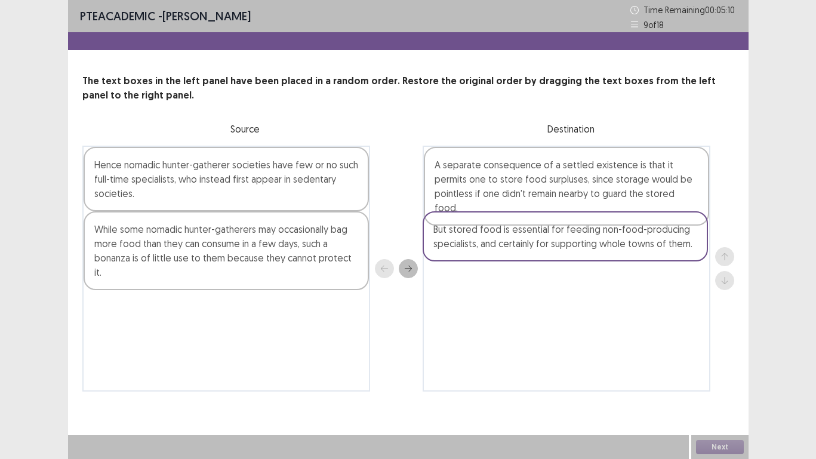
drag, startPoint x: 264, startPoint y: 303, endPoint x: 617, endPoint y: 235, distance: 359.6
click at [617, 235] on div "Hence nomadic hunter-gatherer societies have few or no such full-time specialis…" at bounding box center [408, 269] width 652 height 246
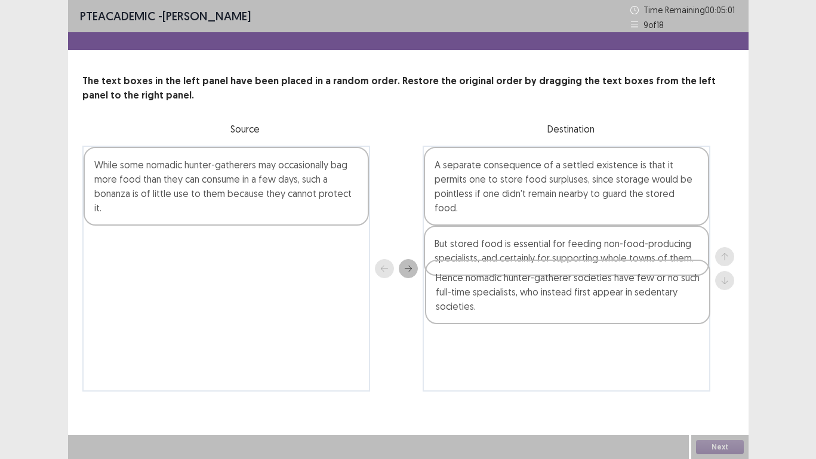
drag, startPoint x: 275, startPoint y: 188, endPoint x: 619, endPoint y: 301, distance: 362.5
click at [619, 301] on div "Hence nomadic hunter-gatherer societies have few or no such full-time specialis…" at bounding box center [408, 269] width 652 height 246
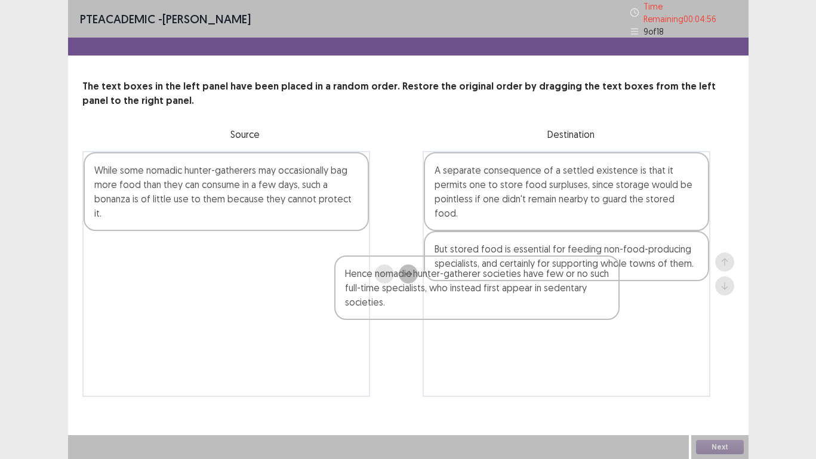
drag, startPoint x: 619, startPoint y: 301, endPoint x: 439, endPoint y: 294, distance: 180.4
click at [439, 294] on div "A separate consequence of a settled existence is that it permits one to store f…" at bounding box center [566, 274] width 288 height 246
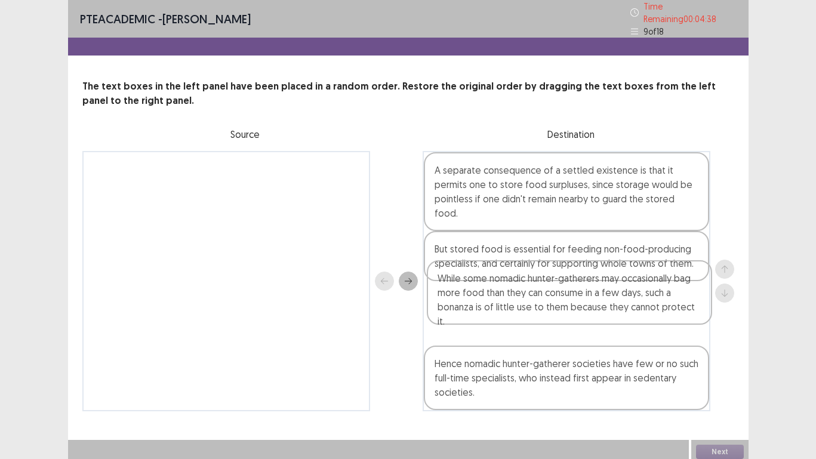
drag, startPoint x: 236, startPoint y: 186, endPoint x: 585, endPoint y: 299, distance: 367.6
click at [585, 299] on div "While some nomadic hunter-gatherers may occasionally bag more food than they ca…" at bounding box center [408, 281] width 652 height 260
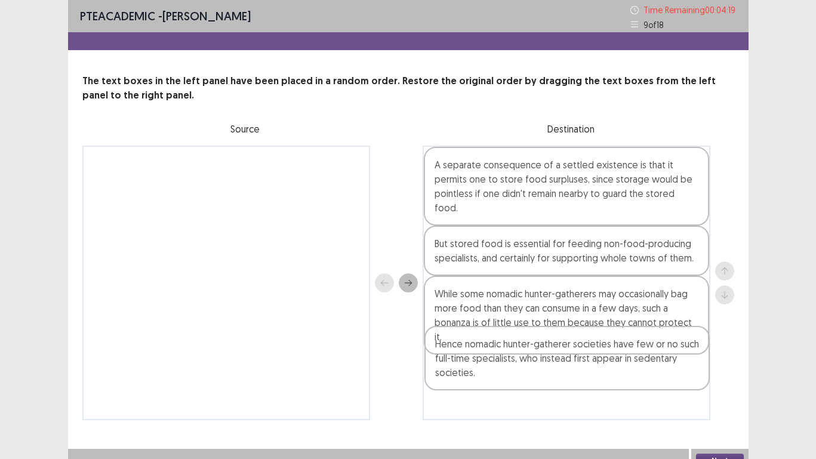
click at [570, 372] on div "A separate consequence of a settled existence is that it permits one to store f…" at bounding box center [566, 283] width 288 height 274
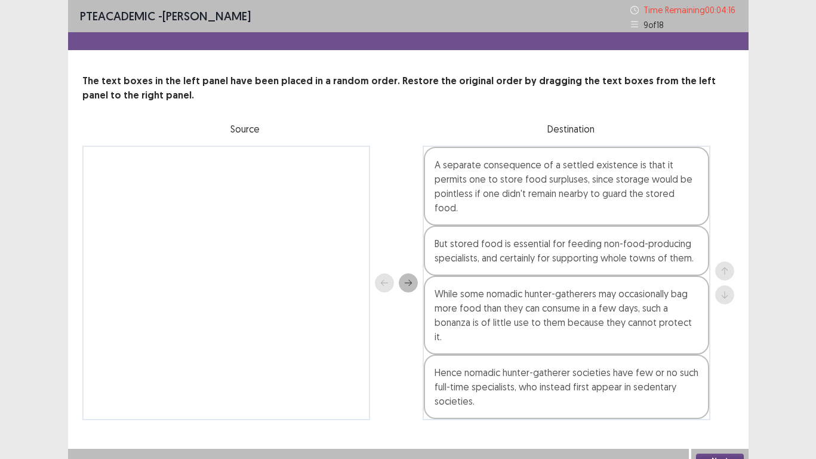
click at [718, 429] on button "Next" at bounding box center [720, 461] width 48 height 14
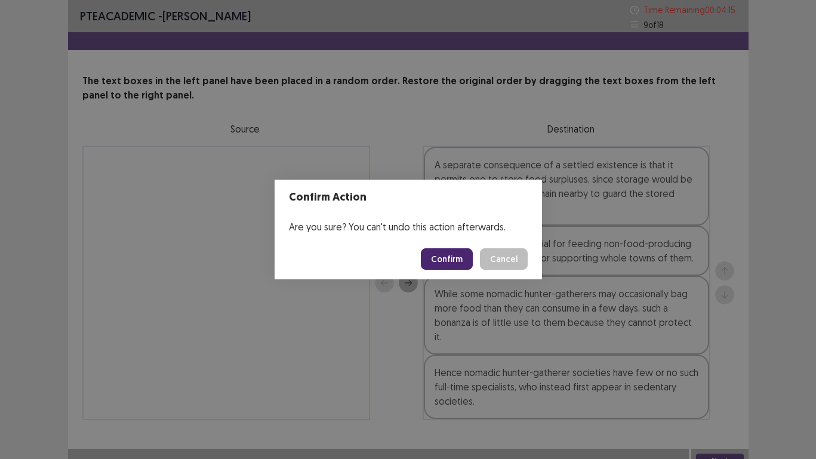
click at [450, 263] on button "Confirm" at bounding box center [447, 258] width 52 height 21
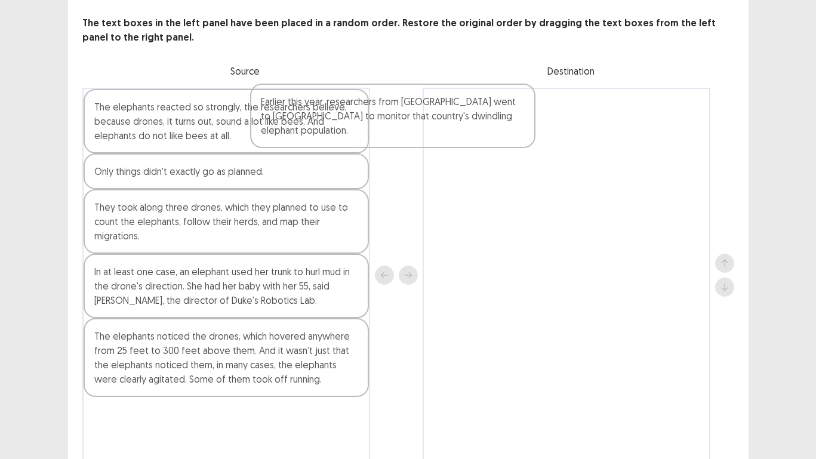
scroll to position [61, 0]
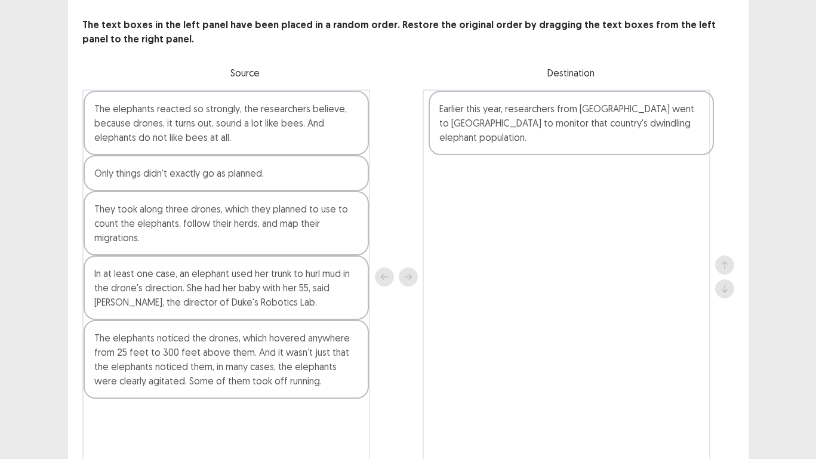
drag, startPoint x: 213, startPoint y: 111, endPoint x: 560, endPoint y: 129, distance: 347.8
click at [560, 129] on div "Earlier this year, researchers from [GEOGRAPHIC_DATA] went to [GEOGRAPHIC_DATA]…" at bounding box center [408, 277] width 652 height 375
click at [210, 222] on div "They took along three drones, which they planned to use to count the elephants,…" at bounding box center [226, 223] width 285 height 64
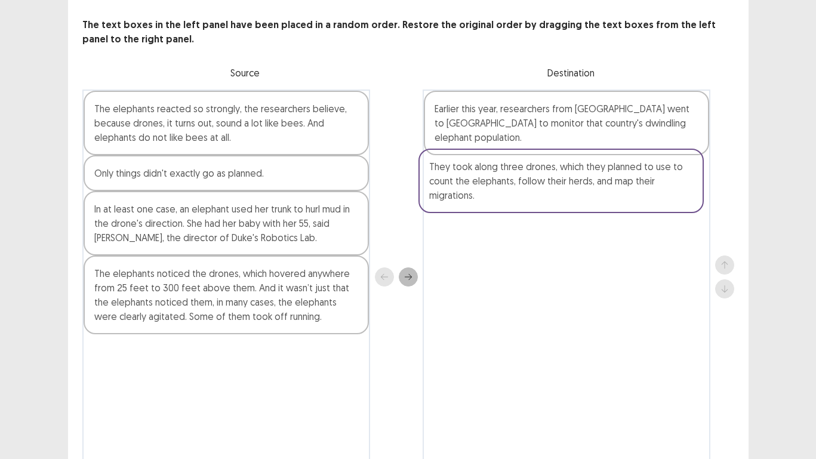
drag, startPoint x: 210, startPoint y: 222, endPoint x: 550, endPoint y: 183, distance: 342.4
click at [550, 183] on div "The elephants reacted so strongly, the researchers believe, because drones, it …" at bounding box center [408, 277] width 652 height 375
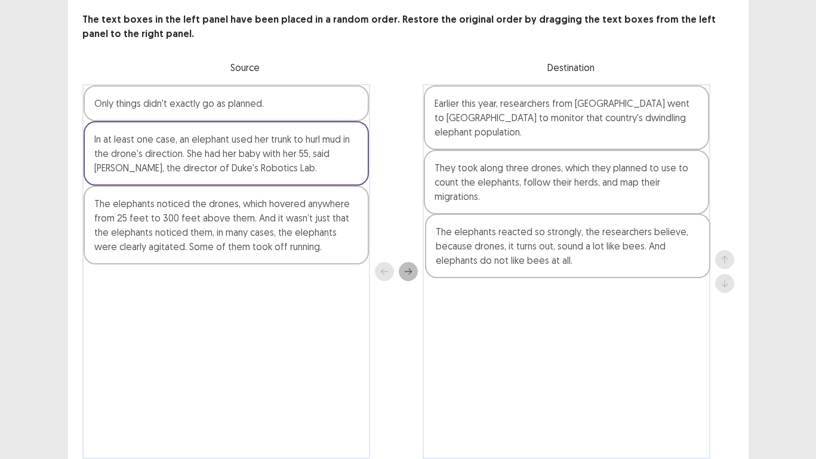
drag, startPoint x: 254, startPoint y: 116, endPoint x: 605, endPoint y: 245, distance: 373.6
click at [605, 245] on div "The elephants reacted so strongly, the researchers believe, because drones, it …" at bounding box center [408, 271] width 652 height 375
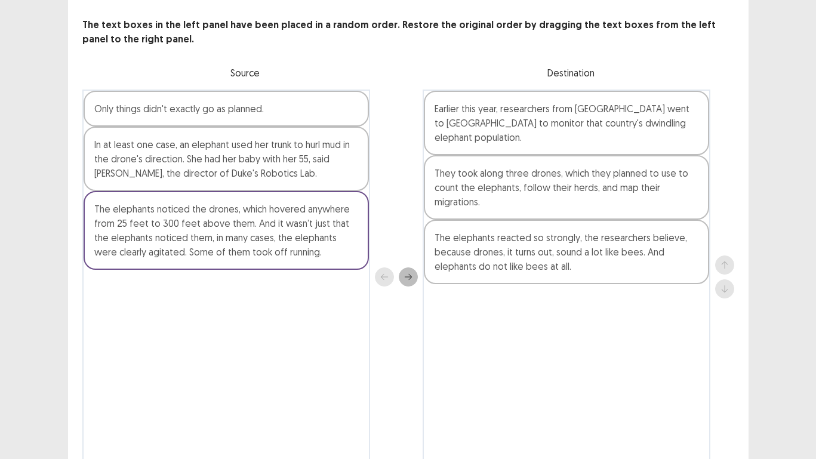
scroll to position [60, 0]
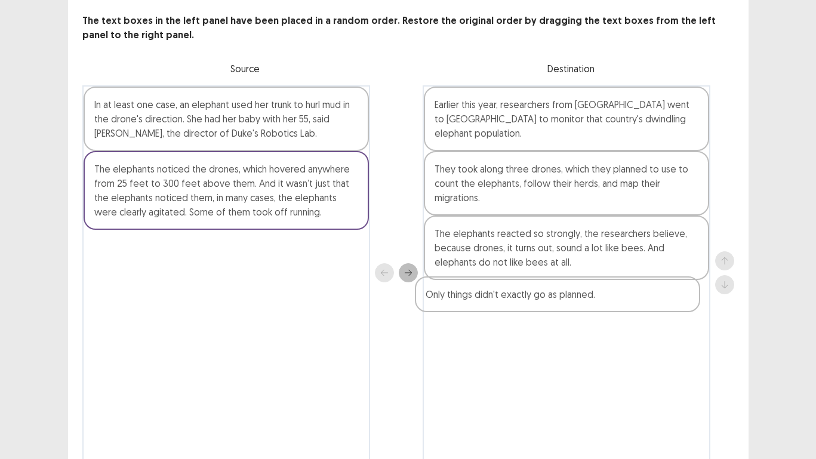
drag, startPoint x: 247, startPoint y: 102, endPoint x: 579, endPoint y: 296, distance: 384.3
click at [579, 296] on div "Only things didn't exactly go as planned. In at least one case, an elephant use…" at bounding box center [408, 272] width 652 height 375
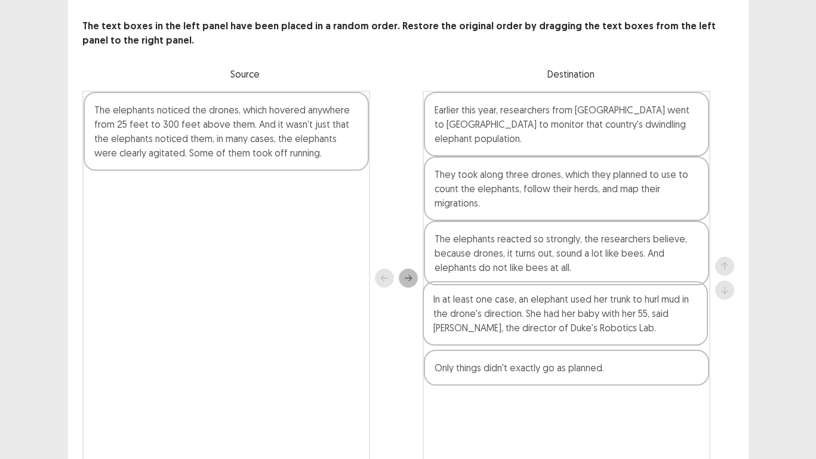
drag, startPoint x: 300, startPoint y: 125, endPoint x: 643, endPoint y: 319, distance: 394.4
click at [643, 319] on div "In at least one case, an elephant used her trunk to hurl mud in the drone's dir…" at bounding box center [408, 278] width 652 height 375
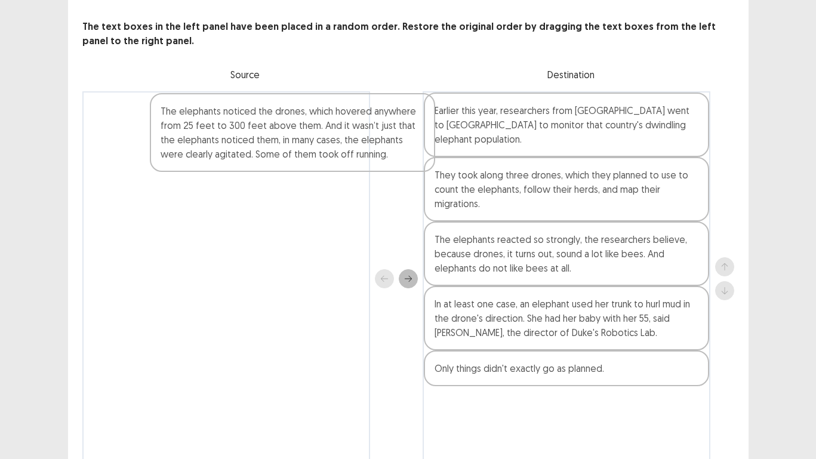
scroll to position [51, 0]
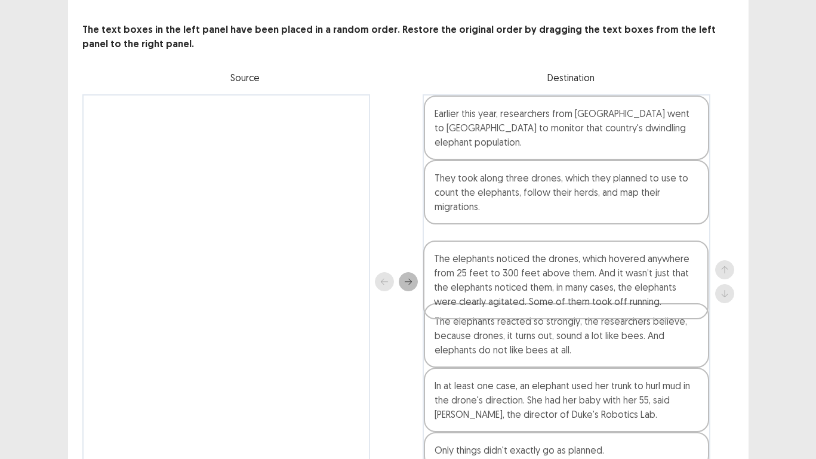
drag, startPoint x: 347, startPoint y: 159, endPoint x: 675, endPoint y: 301, distance: 358.4
click at [675, 301] on div "The elephants noticed the drones, which hovered anywhere from 25 feet to 300 fe…" at bounding box center [408, 281] width 652 height 375
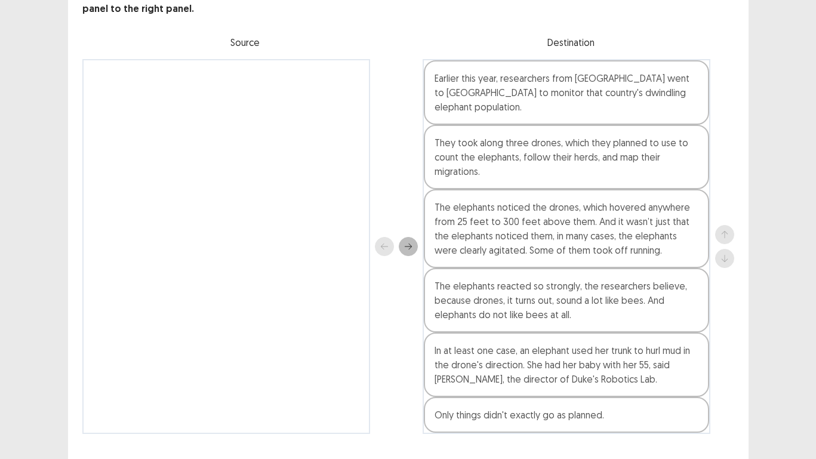
scroll to position [114, 0]
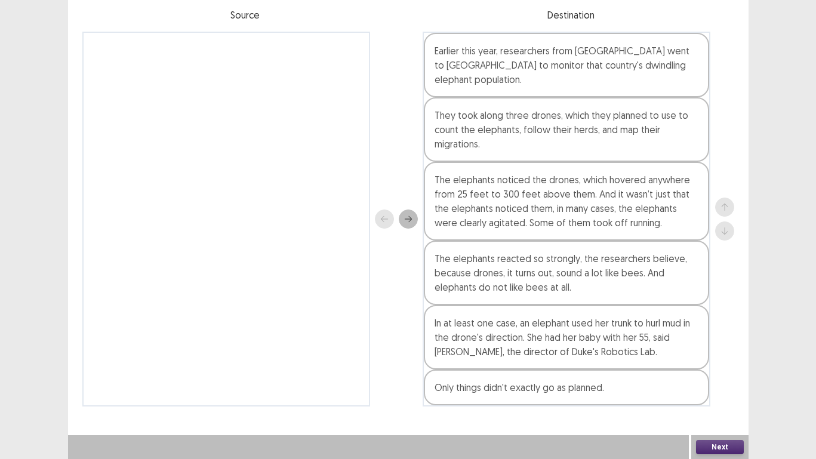
click at [721, 429] on button "Next" at bounding box center [720, 447] width 48 height 14
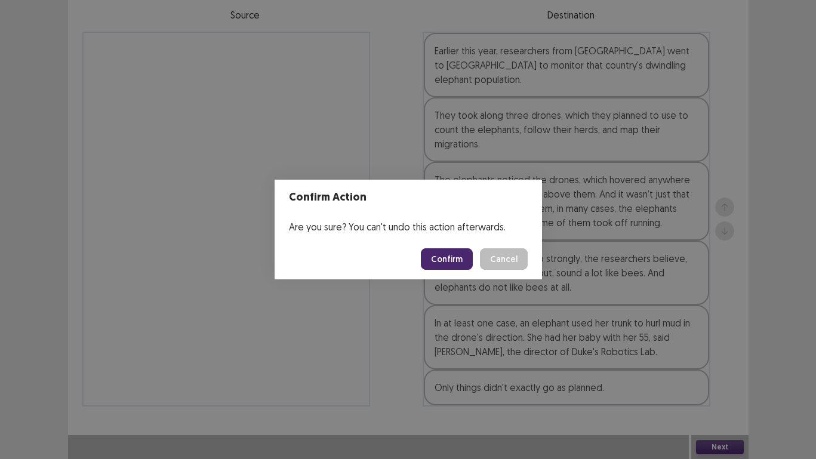
click at [446, 251] on button "Confirm" at bounding box center [447, 258] width 52 height 21
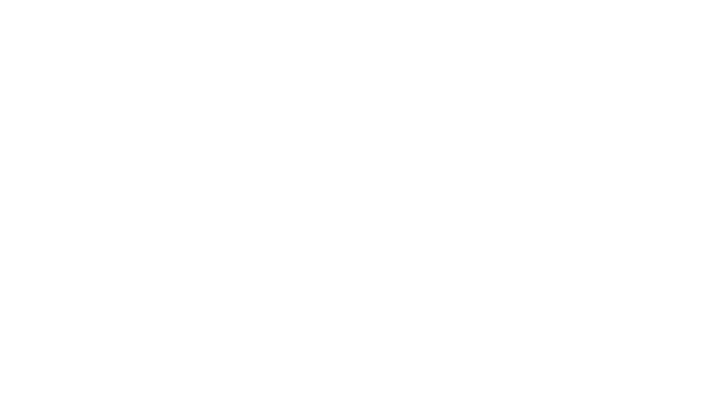
scroll to position [0, 0]
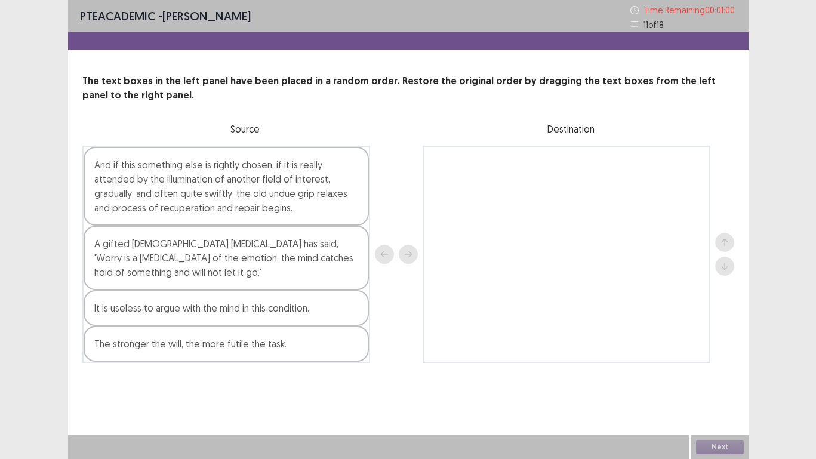
drag, startPoint x: 168, startPoint y: 267, endPoint x: 527, endPoint y: 246, distance: 359.8
click at [527, 246] on div "And if this something else is rightly chosen, if it is really attended by the i…" at bounding box center [408, 254] width 652 height 217
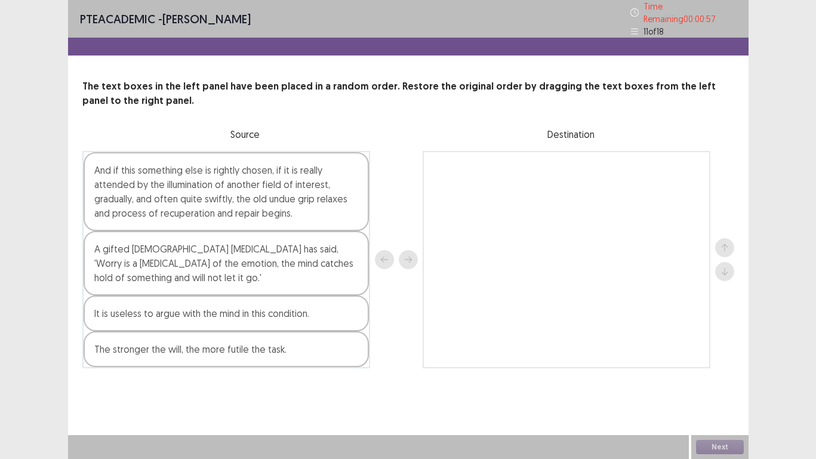
drag, startPoint x: 149, startPoint y: 263, endPoint x: 493, endPoint y: 218, distance: 347.2
click at [493, 218] on div "And if this something else is rightly chosen, if it is really attended by the i…" at bounding box center [408, 259] width 652 height 217
drag, startPoint x: 179, startPoint y: 265, endPoint x: 487, endPoint y: 207, distance: 313.3
click at [482, 217] on div "And if this something else is rightly chosen, if it is really attended by the i…" at bounding box center [408, 259] width 652 height 217
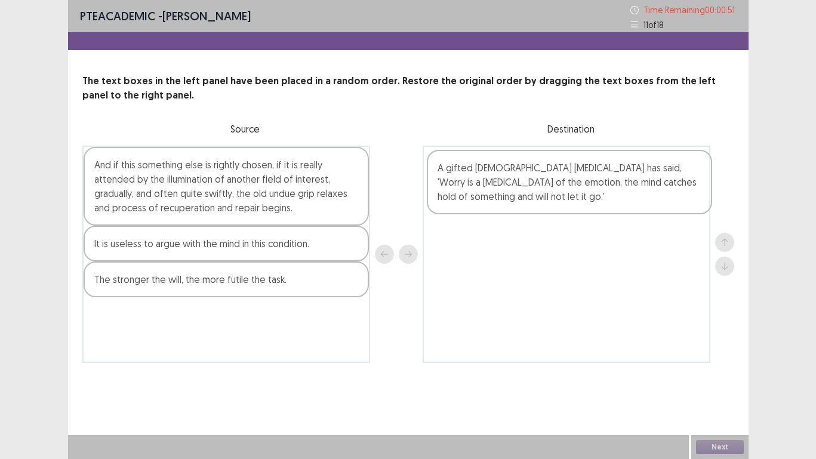
drag, startPoint x: 283, startPoint y: 251, endPoint x: 632, endPoint y: 174, distance: 357.3
click at [632, 174] on div "And if this something else is rightly chosen, if it is really attended by the i…" at bounding box center [408, 254] width 652 height 217
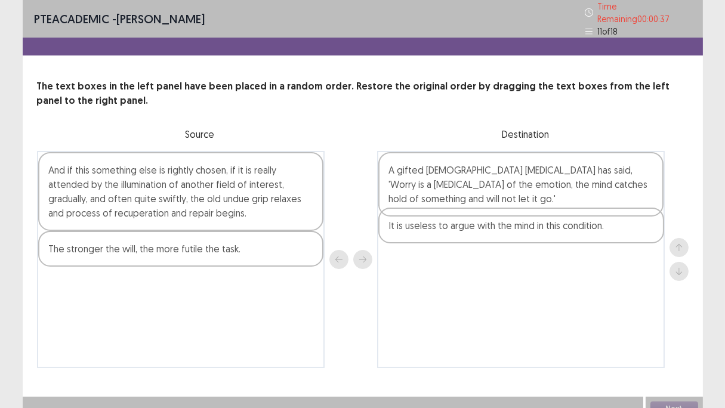
drag, startPoint x: 178, startPoint y: 246, endPoint x: 522, endPoint y: 229, distance: 344.8
click at [522, 229] on div "And if this something else is rightly chosen, if it is really attended by the i…" at bounding box center [363, 259] width 652 height 217
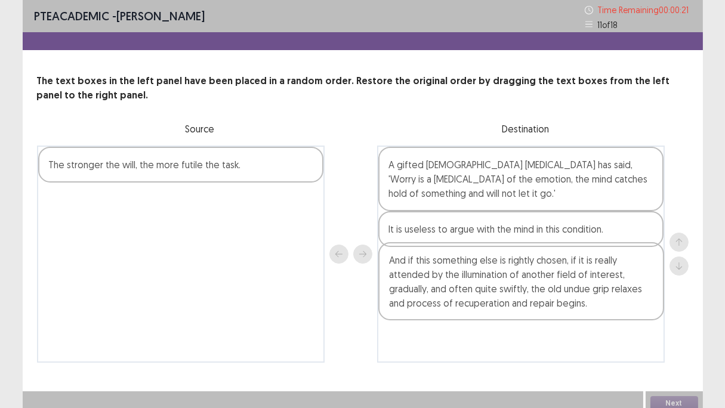
drag, startPoint x: 187, startPoint y: 191, endPoint x: 535, endPoint y: 288, distance: 360.5
click at [535, 288] on div "And if this something else is rightly chosen, if it is really attended by the i…" at bounding box center [363, 254] width 652 height 217
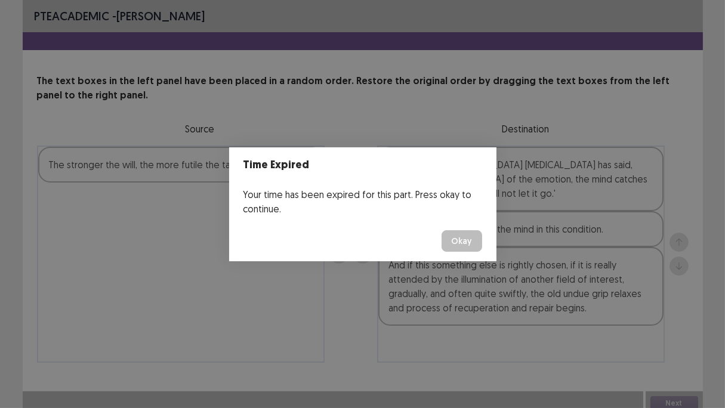
click at [467, 232] on button "Okay" at bounding box center [462, 240] width 41 height 21
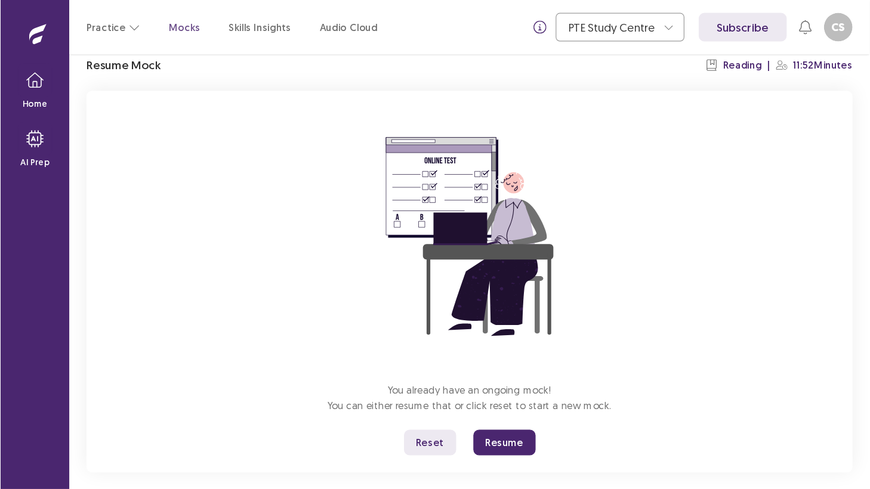
scroll to position [63, 0]
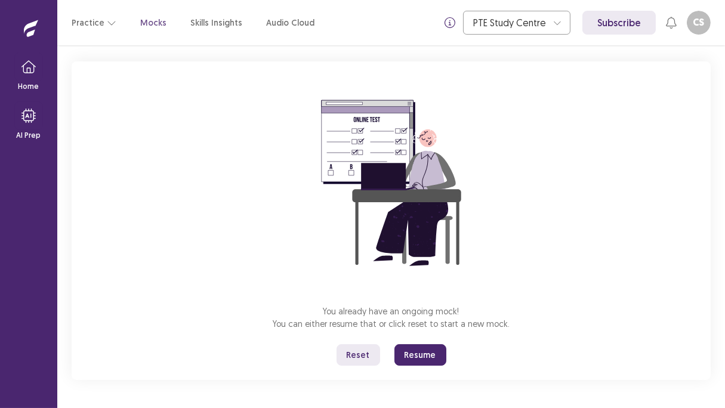
click at [419, 356] on button "Resume" at bounding box center [420, 354] width 52 height 21
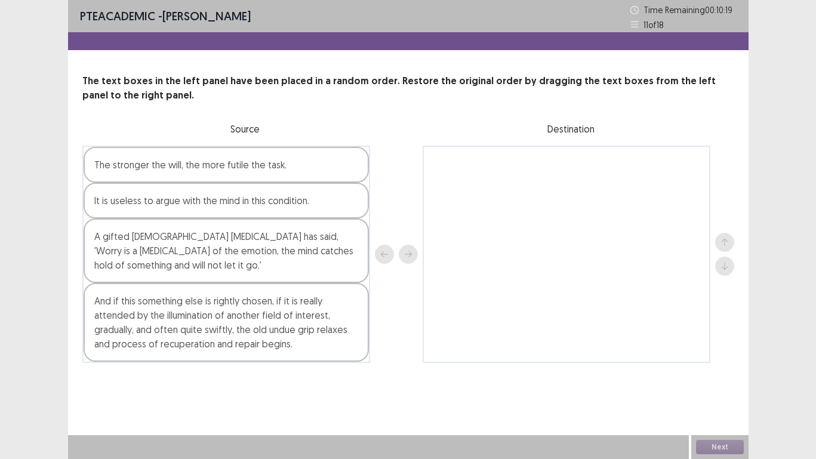
drag, startPoint x: 244, startPoint y: 270, endPoint x: 372, endPoint y: 225, distance: 135.5
click at [372, 225] on div "The stronger the will, the more futile the task. It is useless to argue with th…" at bounding box center [408, 254] width 652 height 217
drag, startPoint x: 264, startPoint y: 279, endPoint x: 331, endPoint y: 267, distance: 68.0
click at [331, 267] on div "A gifted [DEMOGRAPHIC_DATA] [MEDICAL_DATA] has said, 'Worry is a [MEDICAL_DATA]…" at bounding box center [226, 250] width 285 height 64
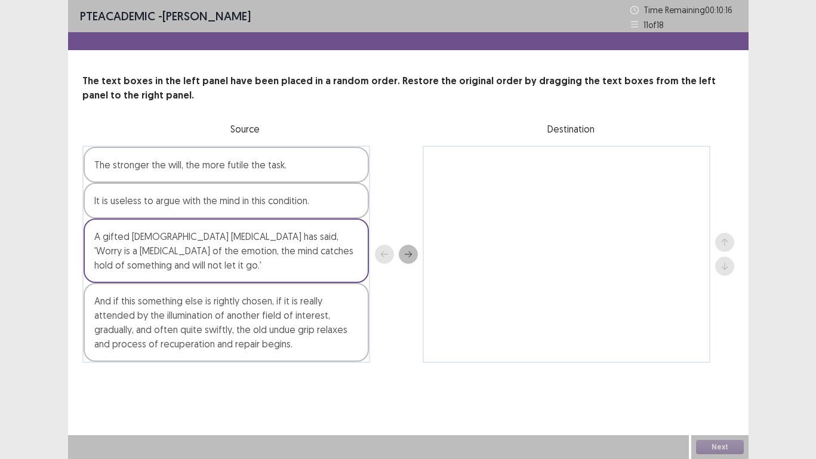
drag, startPoint x: 266, startPoint y: 251, endPoint x: 616, endPoint y: 193, distance: 355.1
click at [616, 193] on div "The stronger the will, the more futile the task. It is useless to argue with th…" at bounding box center [408, 254] width 652 height 217
click at [294, 258] on div "A gifted [DEMOGRAPHIC_DATA] [MEDICAL_DATA] has said, 'Worry is a [MEDICAL_DATA]…" at bounding box center [226, 250] width 285 height 64
drag, startPoint x: 294, startPoint y: 258, endPoint x: 606, endPoint y: 195, distance: 318.6
click at [606, 195] on div "The stronger the will, the more futile the task. It is useless to argue with th…" at bounding box center [408, 254] width 652 height 217
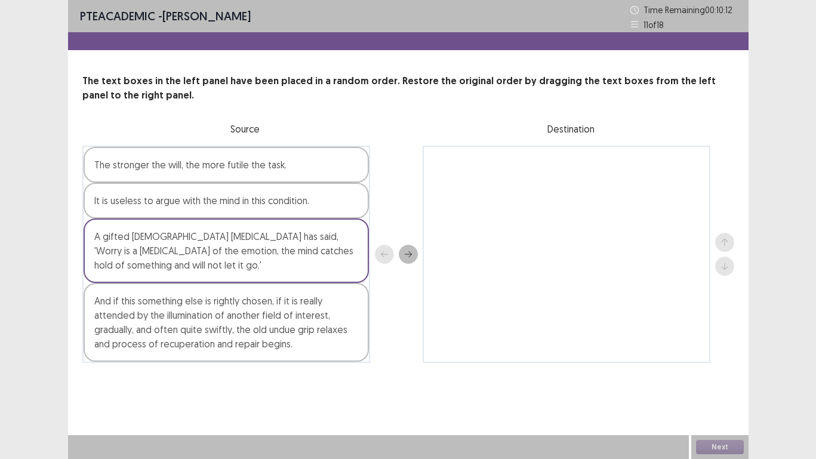
drag, startPoint x: 177, startPoint y: 254, endPoint x: 634, endPoint y: 215, distance: 458.7
click at [634, 215] on div "The stronger the will, the more futile the task. It is useless to argue with th…" at bounding box center [408, 254] width 652 height 217
click at [179, 255] on div "A gifted [DEMOGRAPHIC_DATA] [MEDICAL_DATA] has said, 'Worry is a [MEDICAL_DATA]…" at bounding box center [226, 250] width 285 height 64
drag, startPoint x: 179, startPoint y: 255, endPoint x: 801, endPoint y: 313, distance: 624.5
click at [621, 196] on div "The stronger the will, the more futile the task. It is useless to argue with th…" at bounding box center [408, 254] width 652 height 217
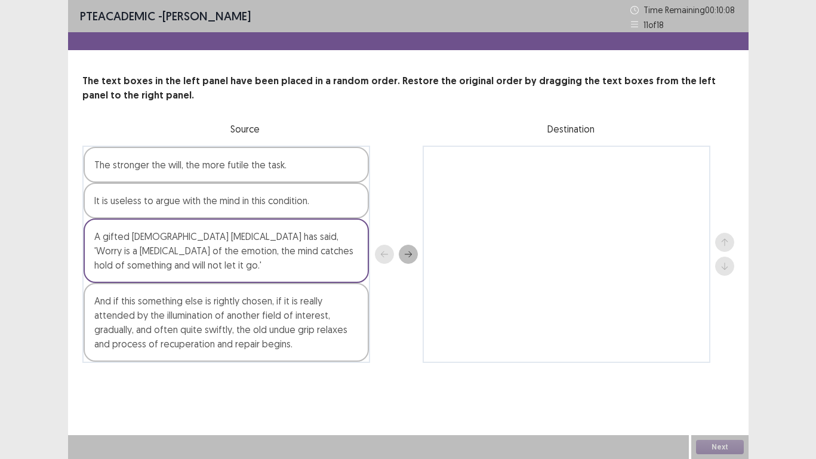
click at [381, 255] on div at bounding box center [396, 254] width 43 height 217
drag, startPoint x: 299, startPoint y: 249, endPoint x: 438, endPoint y: 215, distance: 143.1
click at [461, 209] on div "The stronger the will, the more futile the task. It is useless to argue with th…" at bounding box center [408, 254] width 652 height 217
click at [314, 214] on div "It is useless to argue with the mind in this condition." at bounding box center [226, 201] width 285 height 36
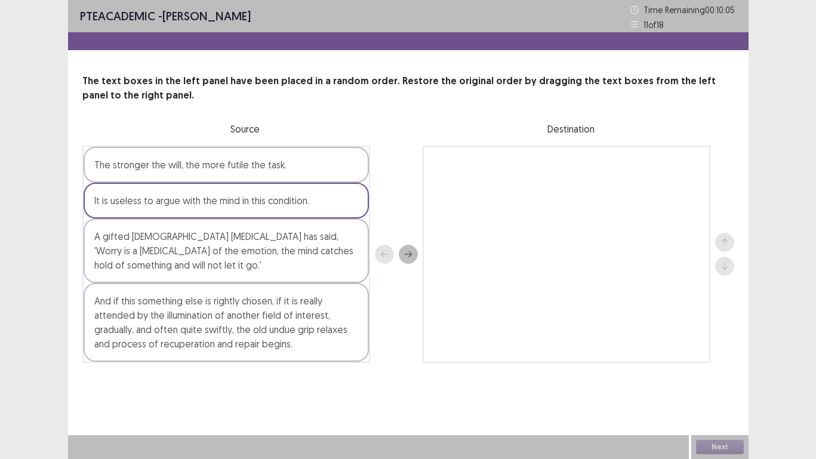
click at [314, 214] on div "It is useless to argue with the mind in this condition." at bounding box center [226, 201] width 285 height 36
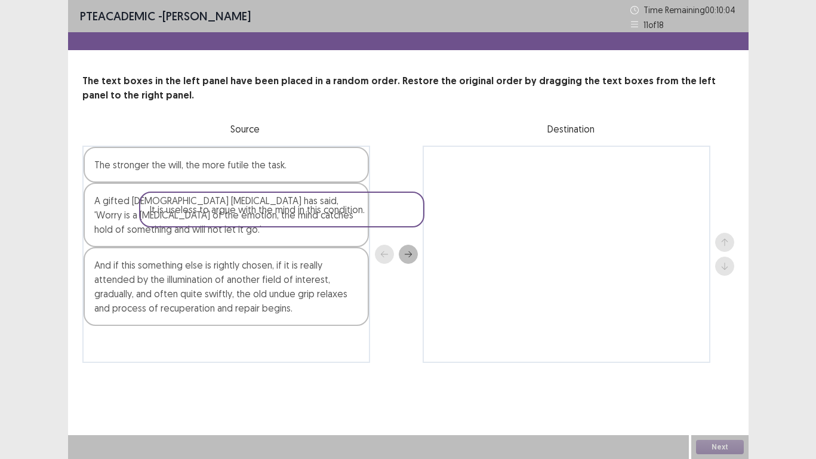
drag, startPoint x: 314, startPoint y: 214, endPoint x: 282, endPoint y: 247, distance: 46.0
click at [282, 247] on div "The stronger the will, the more futile the task. It is useless to argue with th…" at bounding box center [226, 254] width 288 height 217
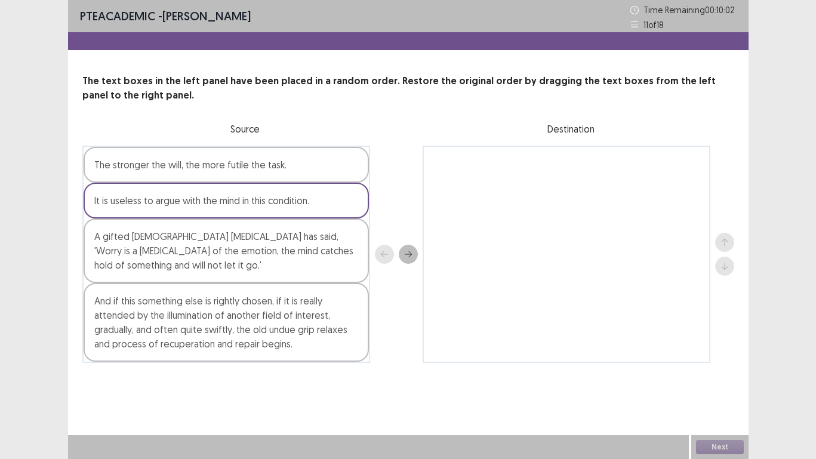
drag, startPoint x: 290, startPoint y: 257, endPoint x: 364, endPoint y: 227, distance: 79.8
click at [418, 218] on div "The stronger the will, the more futile the task. It is useless to argue with th…" at bounding box center [408, 254] width 652 height 217
click at [326, 239] on div "A gifted [DEMOGRAPHIC_DATA] [MEDICAL_DATA] has said, 'Worry is a [MEDICAL_DATA]…" at bounding box center [226, 250] width 285 height 64
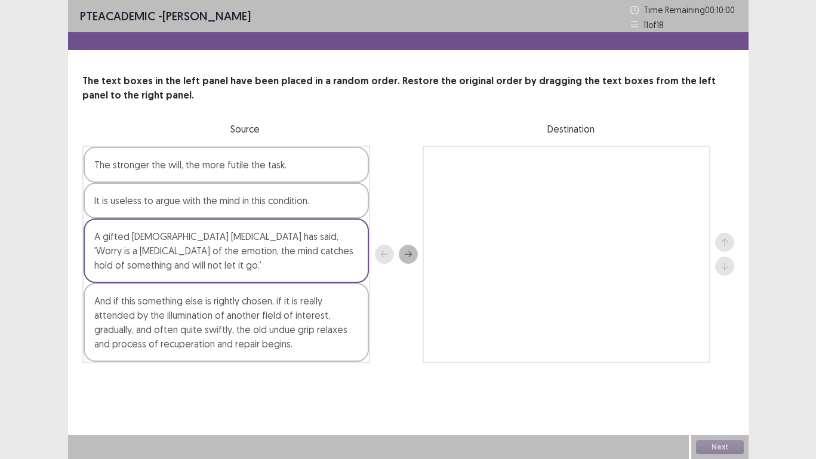
click at [353, 238] on div "A gifted [DEMOGRAPHIC_DATA] [MEDICAL_DATA] has said, 'Worry is a [MEDICAL_DATA]…" at bounding box center [226, 250] width 285 height 64
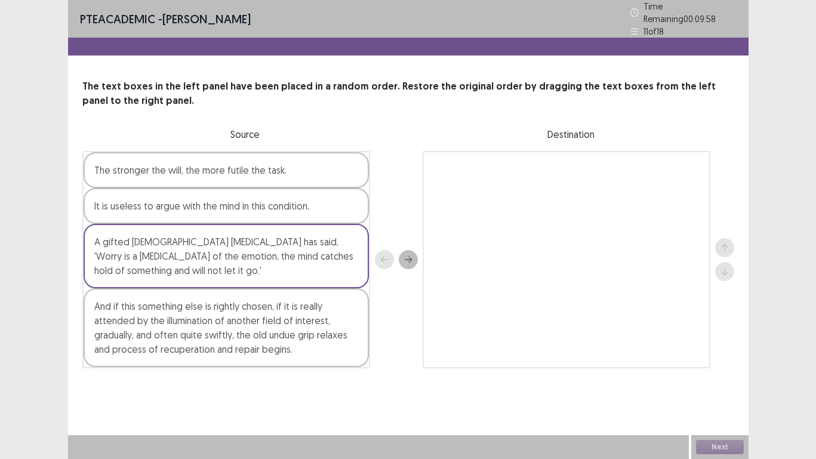
drag, startPoint x: 318, startPoint y: 246, endPoint x: 180, endPoint y: 258, distance: 139.0
click at [180, 255] on div "A gifted [DEMOGRAPHIC_DATA] [MEDICAL_DATA] has said, 'Worry is a [MEDICAL_DATA]…" at bounding box center [226, 256] width 285 height 64
drag, startPoint x: 183, startPoint y: 270, endPoint x: 701, endPoint y: 89, distance: 548.6
click at [701, 89] on div "The text boxes in the left panel have been placed in a random order. Restore th…" at bounding box center [408, 223] width 680 height 289
drag, startPoint x: 217, startPoint y: 251, endPoint x: 502, endPoint y: 295, distance: 288.6
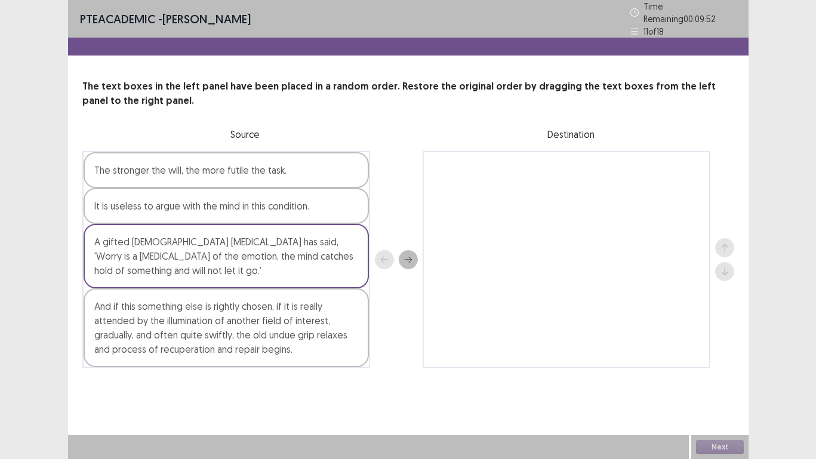
click at [767, 295] on div "PTE academic - [PERSON_NAME] Time Remaining 00 : 09 : 52 11 of 18 The text boxe…" at bounding box center [408, 229] width 816 height 459
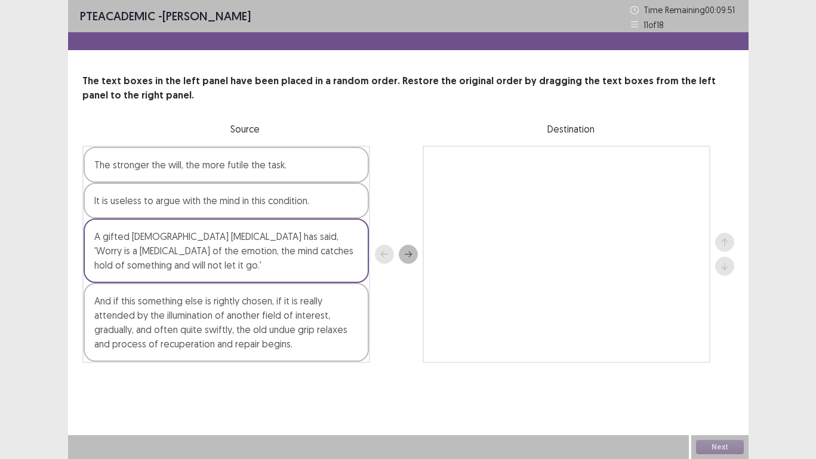
click at [181, 252] on div "A gifted [DEMOGRAPHIC_DATA] [MEDICAL_DATA] has said, 'Worry is a [MEDICAL_DATA]…" at bounding box center [226, 250] width 285 height 64
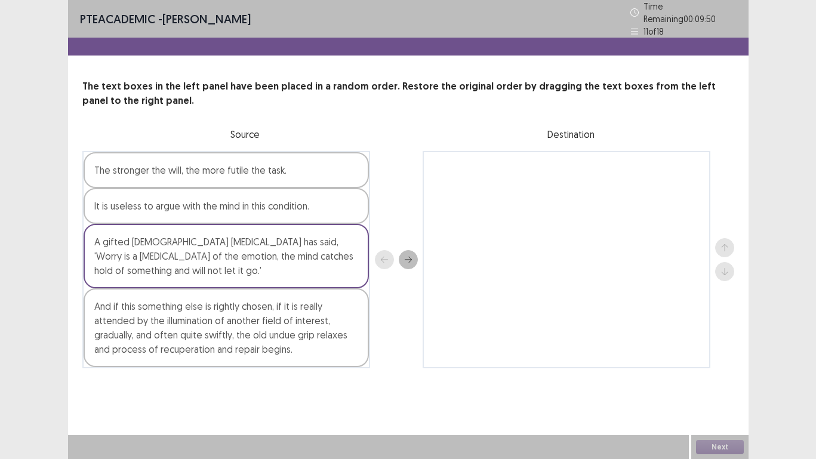
drag, startPoint x: 181, startPoint y: 252, endPoint x: 779, endPoint y: 200, distance: 600.2
click at [779, 200] on div "PTE academic - [PERSON_NAME] Time Remaining 00 : 09 : 50 11 of 18 The text boxe…" at bounding box center [408, 229] width 816 height 459
drag, startPoint x: 209, startPoint y: 257, endPoint x: 522, endPoint y: 190, distance: 320.3
click at [522, 190] on div "The stronger the will, the more futile the task. It is useless to argue with th…" at bounding box center [408, 259] width 652 height 217
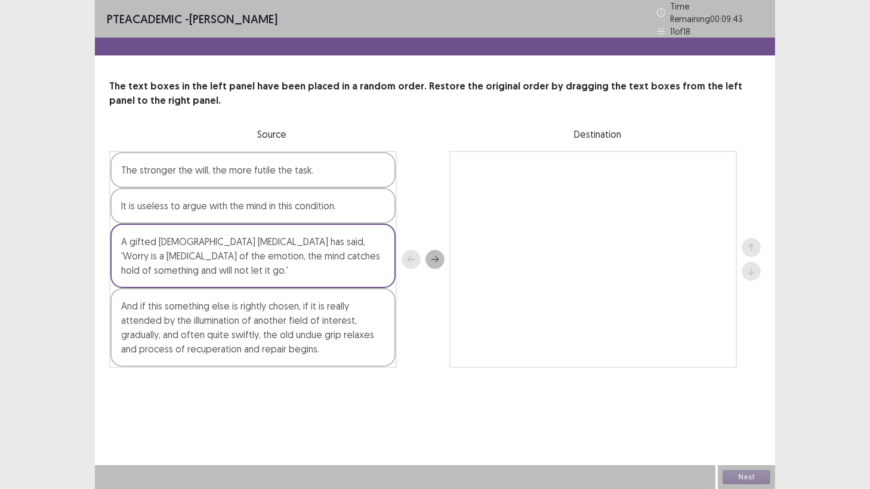
click at [297, 246] on div "A gifted [DEMOGRAPHIC_DATA] [MEDICAL_DATA] has said, 'Worry is a [MEDICAL_DATA]…" at bounding box center [252, 256] width 285 height 64
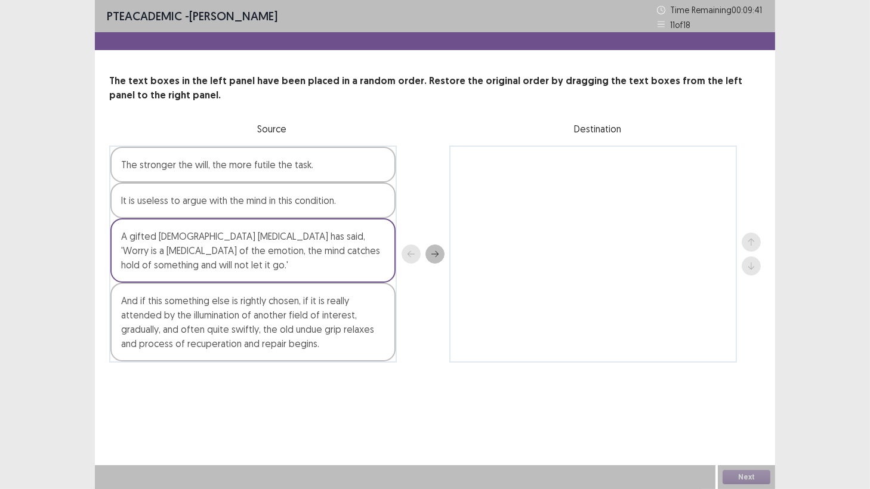
drag, startPoint x: 297, startPoint y: 246, endPoint x: 507, endPoint y: 211, distance: 213.0
click at [507, 211] on div "The stronger the will, the more futile the task. It is useless to argue with th…" at bounding box center [435, 254] width 652 height 217
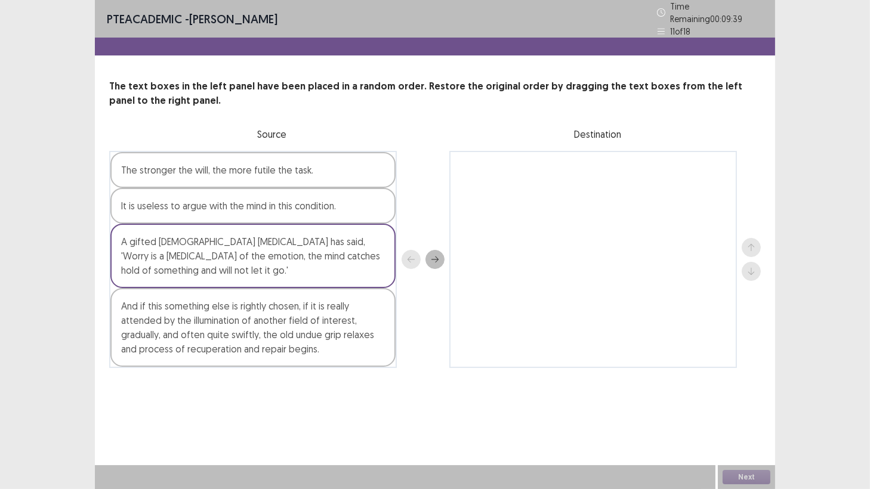
drag, startPoint x: 301, startPoint y: 329, endPoint x: 356, endPoint y: 310, distance: 58.1
click at [378, 296] on div "And if this something else is rightly chosen, if it is really attended by the i…" at bounding box center [252, 327] width 285 height 79
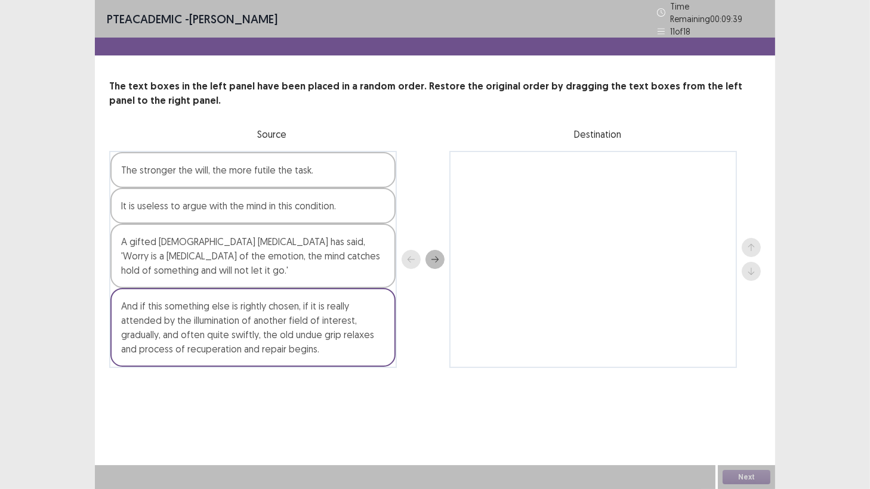
click at [346, 316] on div "And if this something else is rightly chosen, if it is really attended by the i…" at bounding box center [252, 327] width 285 height 79
drag, startPoint x: 346, startPoint y: 316, endPoint x: 542, endPoint y: 247, distance: 207.4
click at [542, 247] on div "The stronger the will, the more futile the task. It is useless to argue with th…" at bounding box center [435, 259] width 652 height 217
drag, startPoint x: 344, startPoint y: 320, endPoint x: 869, endPoint y: 208, distance: 536.4
click at [869, 210] on div "PTE academic - [PERSON_NAME] Time Remaining 00 : 09 : 37 11 of 18 The text boxe…" at bounding box center [435, 244] width 870 height 489
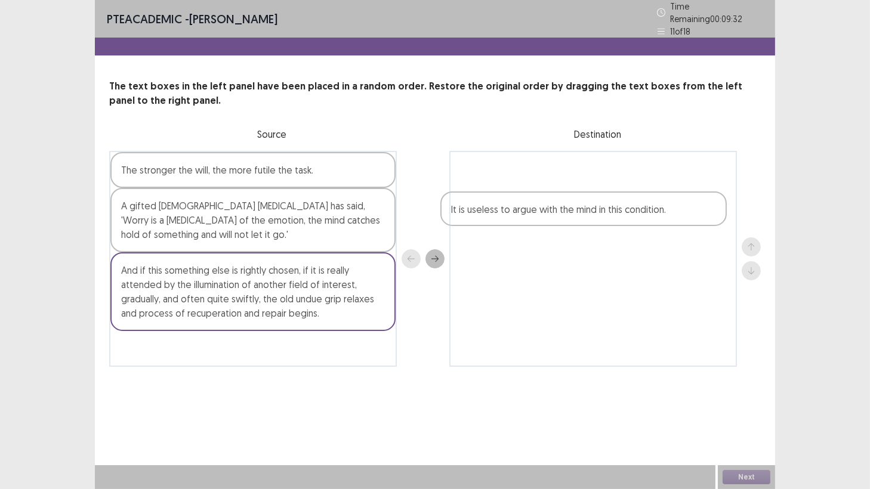
drag, startPoint x: 348, startPoint y: 206, endPoint x: 733, endPoint y: 199, distance: 384.3
click at [733, 199] on div "The stronger the will, the more futile the task. It is useless to argue with th…" at bounding box center [435, 259] width 652 height 216
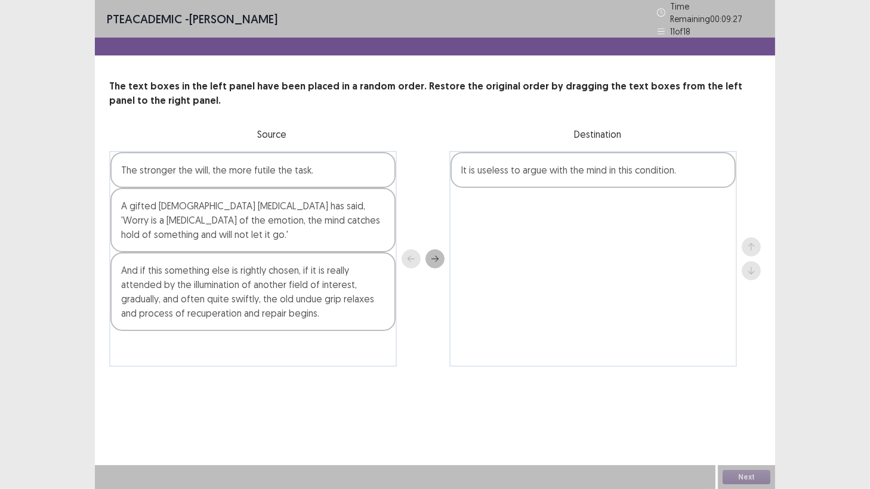
drag, startPoint x: 246, startPoint y: 206, endPoint x: 257, endPoint y: 206, distance: 10.7
click at [257, 206] on div "A gifted [DEMOGRAPHIC_DATA] [MEDICAL_DATA] has said, 'Worry is a [MEDICAL_DATA]…" at bounding box center [252, 220] width 285 height 64
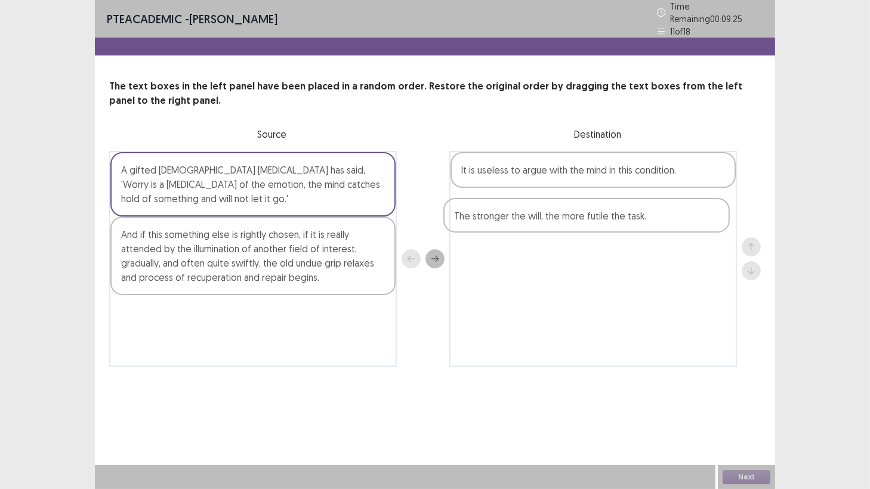
drag, startPoint x: 286, startPoint y: 155, endPoint x: 647, endPoint y: 218, distance: 366.0
click at [647, 218] on div "The stronger the will, the more futile the task. A gifted [DEMOGRAPHIC_DATA] [M…" at bounding box center [435, 259] width 652 height 216
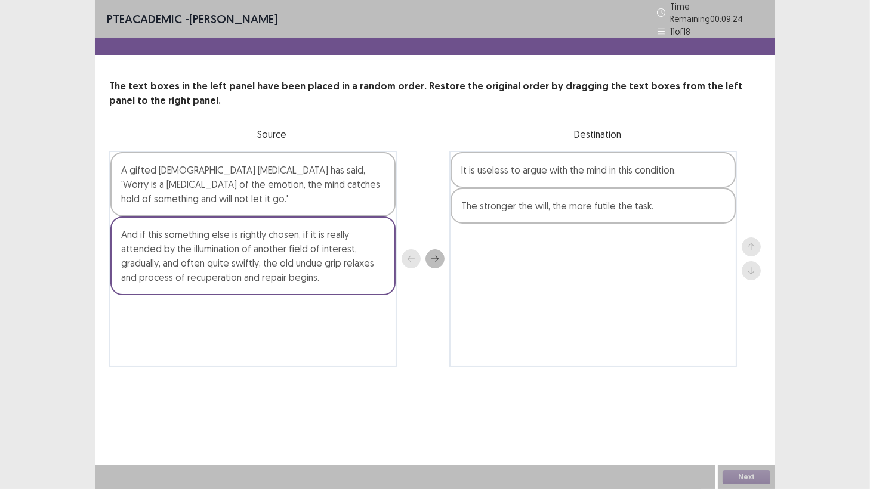
click at [377, 190] on div "A gifted [DEMOGRAPHIC_DATA] [MEDICAL_DATA] has said, 'Worry is a [MEDICAL_DATA]…" at bounding box center [252, 184] width 285 height 64
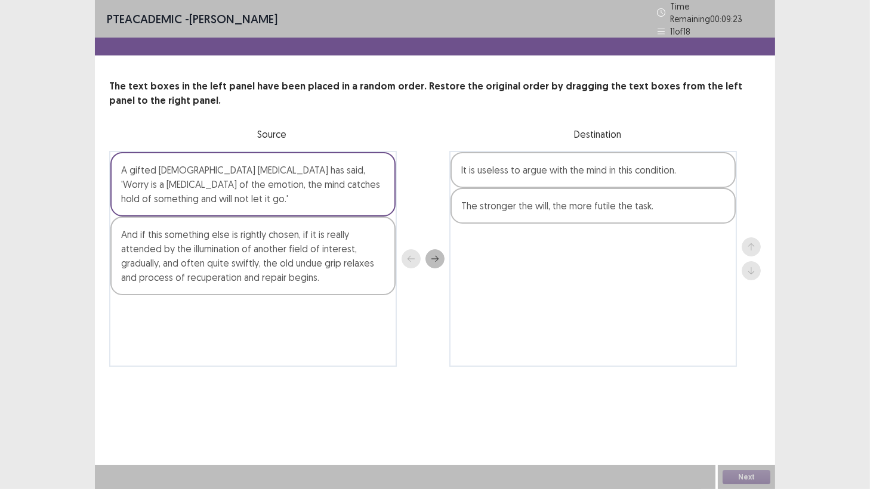
drag, startPoint x: 377, startPoint y: 190, endPoint x: 348, endPoint y: 198, distance: 30.3
click at [356, 195] on div "A gifted [DEMOGRAPHIC_DATA] [MEDICAL_DATA] has said, 'Worry is a [MEDICAL_DATA]…" at bounding box center [252, 184] width 285 height 64
drag, startPoint x: 335, startPoint y: 203, endPoint x: 444, endPoint y: 218, distance: 110.3
click at [628, 174] on div "A gifted [DEMOGRAPHIC_DATA] [MEDICAL_DATA] has said, 'Worry is a [MEDICAL_DATA]…" at bounding box center [435, 259] width 652 height 216
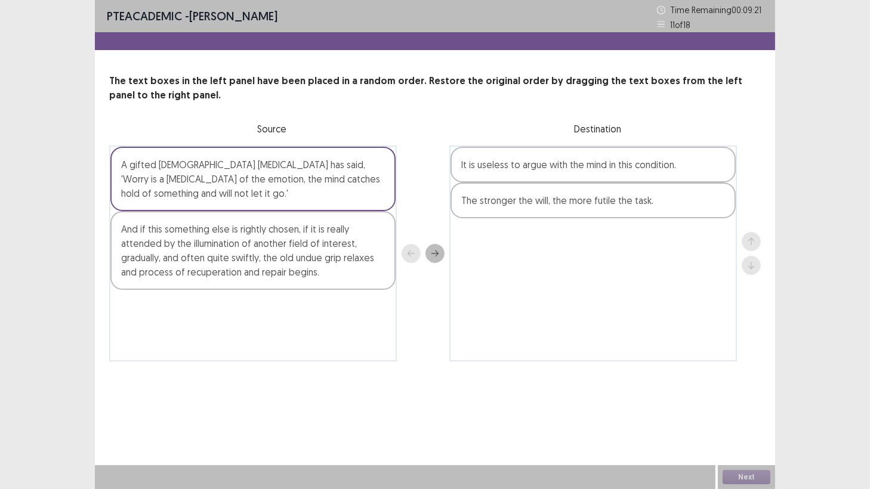
drag, startPoint x: 233, startPoint y: 271, endPoint x: 641, endPoint y: 240, distance: 409.3
click at [641, 240] on div "A gifted [DEMOGRAPHIC_DATA] [MEDICAL_DATA] has said, 'Worry is a [MEDICAL_DATA]…" at bounding box center [435, 254] width 652 height 216
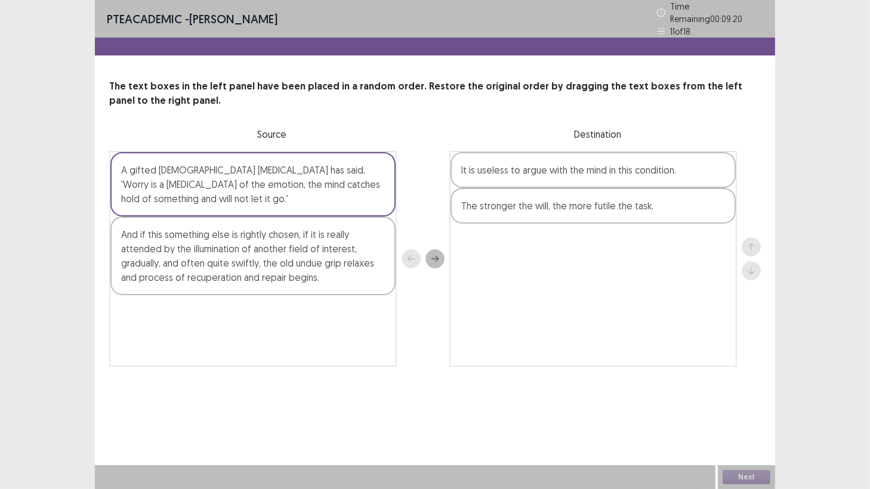
click at [318, 260] on div "And if this something else is rightly chosen, if it is really attended by the i…" at bounding box center [252, 256] width 285 height 79
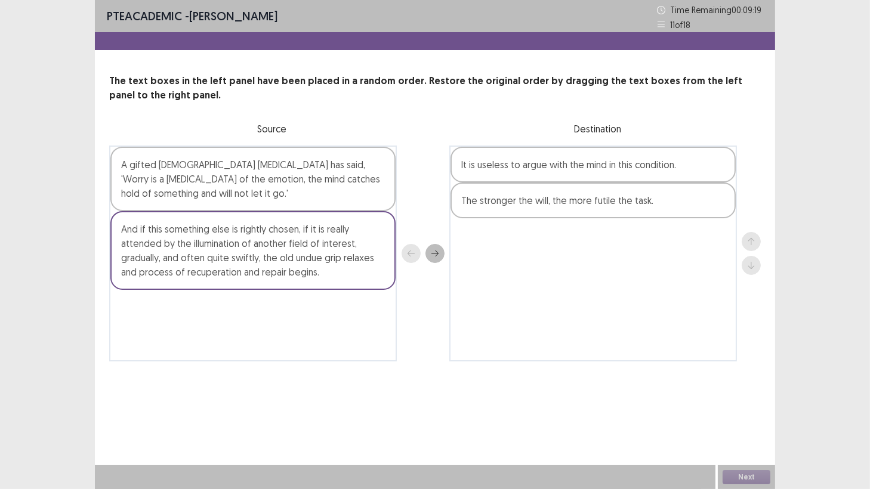
click at [318, 260] on div "And if this something else is rightly chosen, if it is really attended by the i…" at bounding box center [252, 250] width 285 height 79
drag, startPoint x: 318, startPoint y: 260, endPoint x: 464, endPoint y: 257, distance: 145.6
click at [551, 255] on div "A gifted [DEMOGRAPHIC_DATA] [MEDICAL_DATA] has said, 'Worry is a [MEDICAL_DATA]…" at bounding box center [435, 254] width 652 height 216
drag, startPoint x: 205, startPoint y: 256, endPoint x: 428, endPoint y: 254, distance: 222.6
click at [729, 276] on div "A gifted [DEMOGRAPHIC_DATA] [MEDICAL_DATA] has said, 'Worry is a [MEDICAL_DATA]…" at bounding box center [435, 254] width 652 height 216
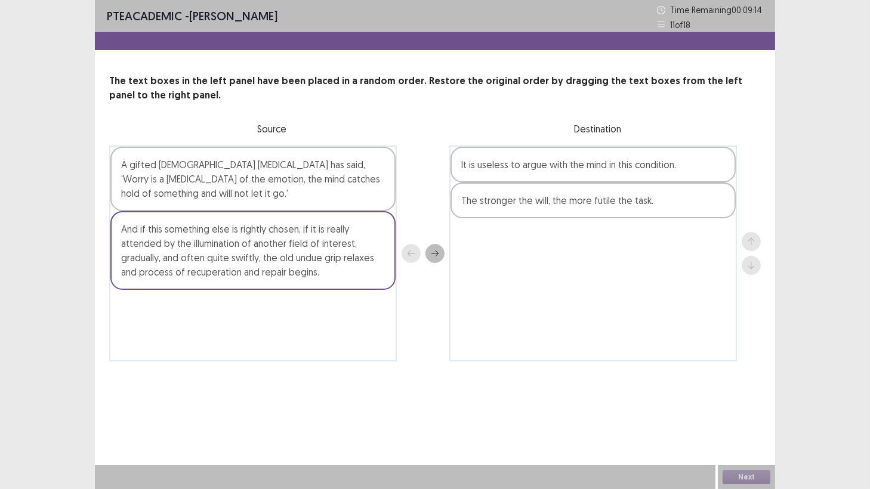
drag, startPoint x: 300, startPoint y: 254, endPoint x: 797, endPoint y: 290, distance: 499.0
click at [812, 292] on div "PTE academic - [PERSON_NAME] Time Remaining 00 : 09 : 14 11 of 18 The text boxe…" at bounding box center [435, 244] width 870 height 489
drag, startPoint x: 263, startPoint y: 241, endPoint x: 559, endPoint y: 198, distance: 298.5
click at [742, 282] on div "A gifted [DEMOGRAPHIC_DATA] [MEDICAL_DATA] has said, 'Worry is a [MEDICAL_DATA]…" at bounding box center [435, 254] width 652 height 216
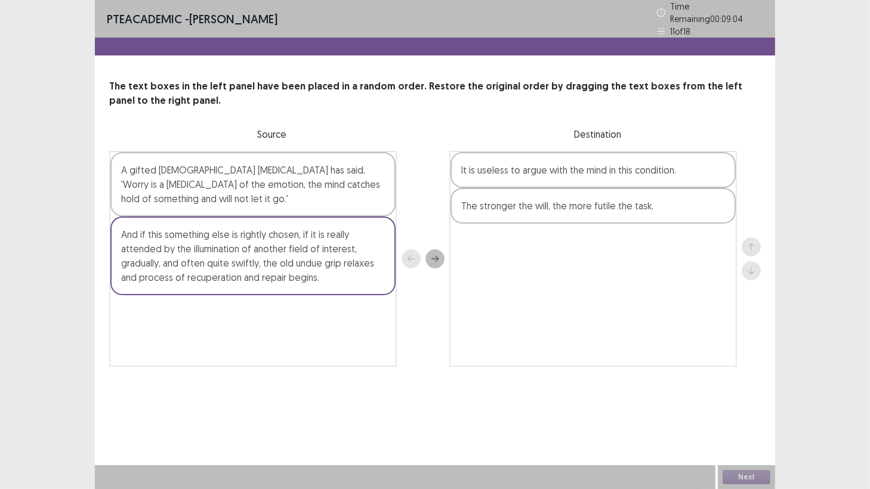
drag, startPoint x: 306, startPoint y: 249, endPoint x: 455, endPoint y: 202, distance: 156.6
click at [718, 264] on div "A gifted [DEMOGRAPHIC_DATA] [MEDICAL_DATA] has said, 'Worry is a [MEDICAL_DATA]…" at bounding box center [435, 259] width 652 height 216
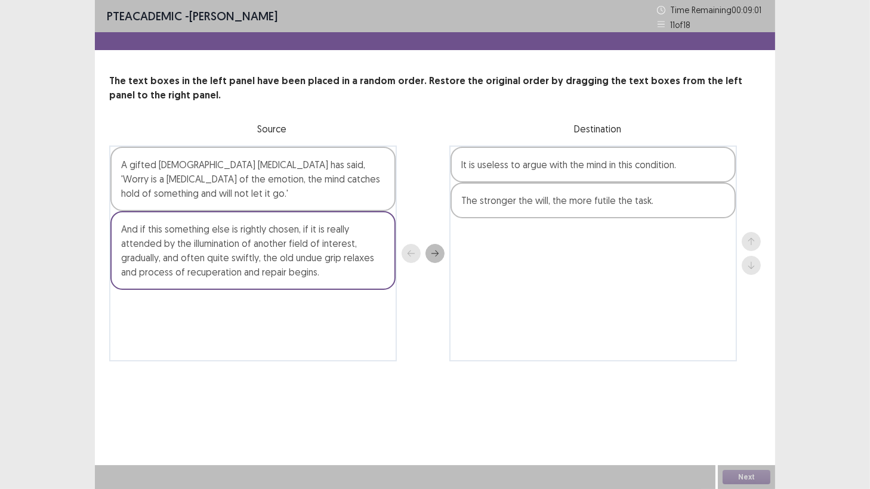
drag, startPoint x: 283, startPoint y: 241, endPoint x: 487, endPoint y: 184, distance: 212.0
click at [850, 329] on div "PTE academic - [PERSON_NAME] Time Remaining 00 : 09 : 01 11 of 18 The text boxe…" at bounding box center [435, 244] width 870 height 489
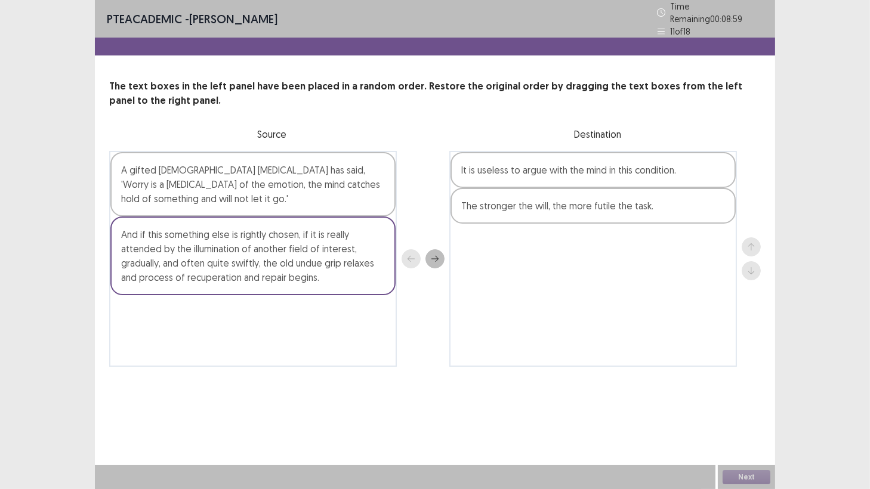
drag, startPoint x: 205, startPoint y: 162, endPoint x: 300, endPoint y: 172, distance: 96.0
click at [727, 234] on div "A gifted [DEMOGRAPHIC_DATA] [MEDICAL_DATA] has said, 'Worry is a [MEDICAL_DATA]…" at bounding box center [435, 259] width 652 height 216
click at [269, 172] on div "A gifted [DEMOGRAPHIC_DATA] [MEDICAL_DATA] has said, 'Worry is a [MEDICAL_DATA]…" at bounding box center [252, 184] width 285 height 64
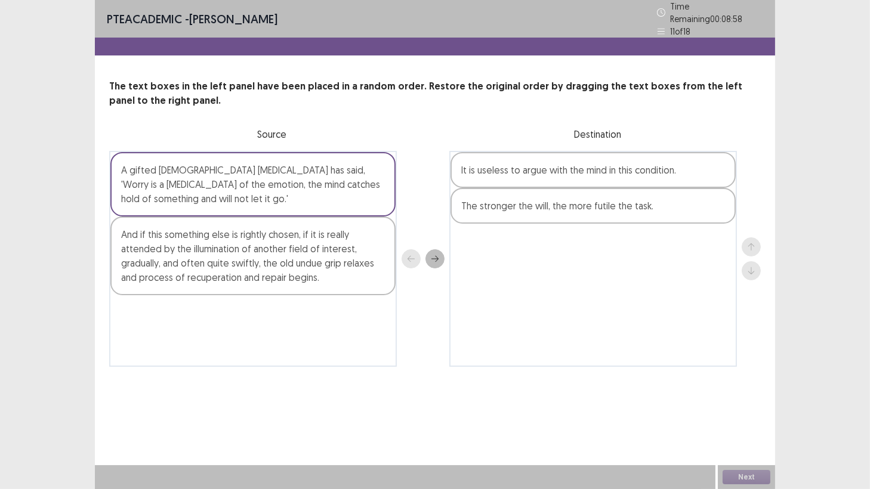
drag, startPoint x: 267, startPoint y: 172, endPoint x: 576, endPoint y: 264, distance: 322.6
click at [547, 303] on div "A gifted [DEMOGRAPHIC_DATA] [MEDICAL_DATA] has said, 'Worry is a [MEDICAL_DATA]…" at bounding box center [435, 259] width 652 height 216
drag, startPoint x: 273, startPoint y: 162, endPoint x: 275, endPoint y: 153, distance: 9.7
click at [273, 161] on div "A gifted [DEMOGRAPHIC_DATA] [MEDICAL_DATA] has said, 'Worry is a [MEDICAL_DATA]…" at bounding box center [252, 184] width 285 height 64
click at [277, 155] on div "A gifted [DEMOGRAPHIC_DATA] [MEDICAL_DATA] has said, 'Worry is a [MEDICAL_DATA]…" at bounding box center [252, 184] width 285 height 64
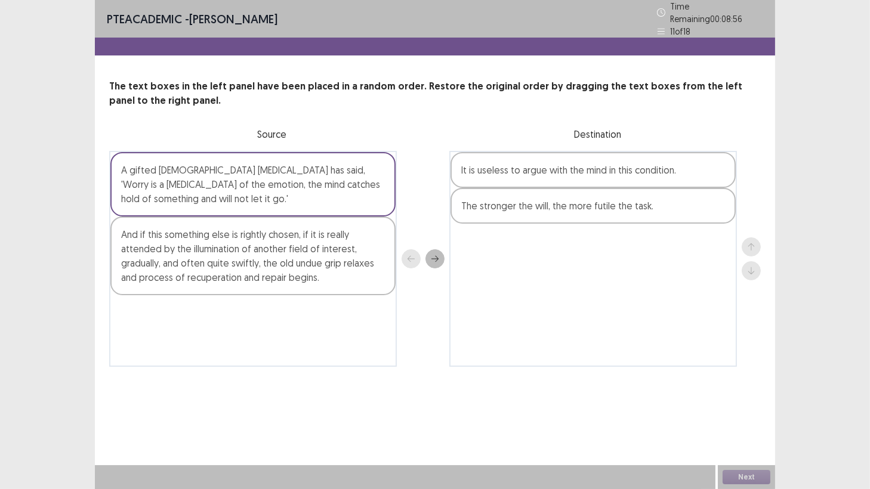
drag, startPoint x: 277, startPoint y: 155, endPoint x: 726, endPoint y: 260, distance: 460.9
click at [732, 263] on div "A gifted [DEMOGRAPHIC_DATA] [MEDICAL_DATA] has said, 'Worry is a [MEDICAL_DATA]…" at bounding box center [435, 259] width 652 height 216
click at [674, 255] on div "It is useless to argue with the mind in this condition. The stronger the will, …" at bounding box center [593, 259] width 288 height 216
drag, startPoint x: 365, startPoint y: 181, endPoint x: 678, endPoint y: 368, distance: 364.4
click at [757, 427] on div "PTE academic - [PERSON_NAME] Time Remaining 00 : 08 : 53 11 of 18 The text boxe…" at bounding box center [435, 244] width 680 height 489
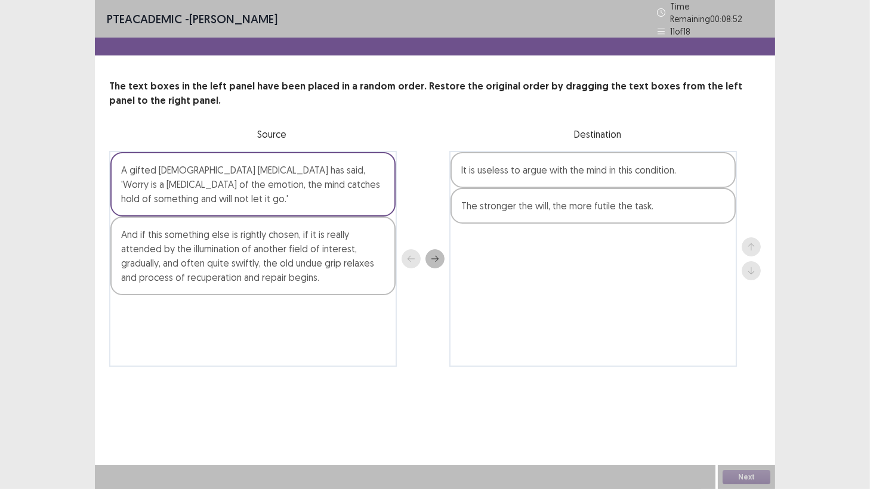
drag, startPoint x: 313, startPoint y: 233, endPoint x: 507, endPoint y: 264, distance: 196.5
click at [507, 264] on div "A gifted [DEMOGRAPHIC_DATA] [MEDICAL_DATA] has said, 'Worry is a [MEDICAL_DATA]…" at bounding box center [435, 259] width 652 height 216
click at [442, 252] on div "A gifted [DEMOGRAPHIC_DATA] [MEDICAL_DATA] has said, 'Worry is a [MEDICAL_DATA]…" at bounding box center [435, 259] width 652 height 216
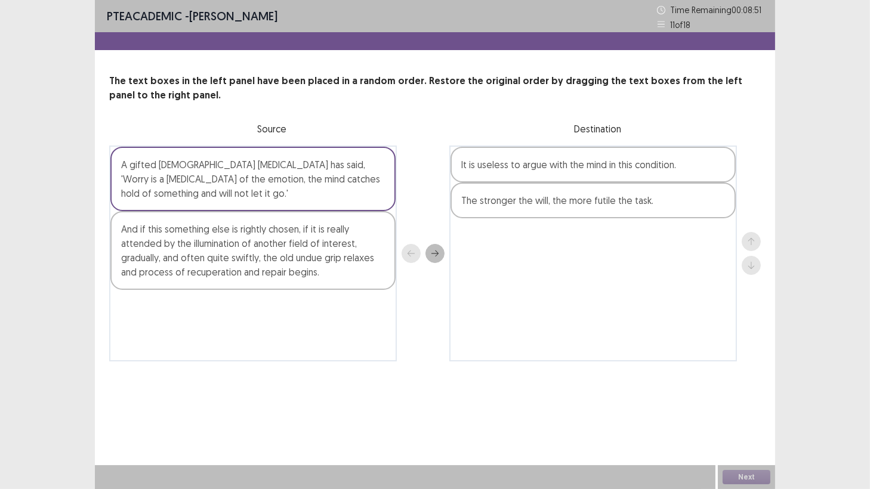
click at [422, 252] on div at bounding box center [423, 254] width 43 height 216
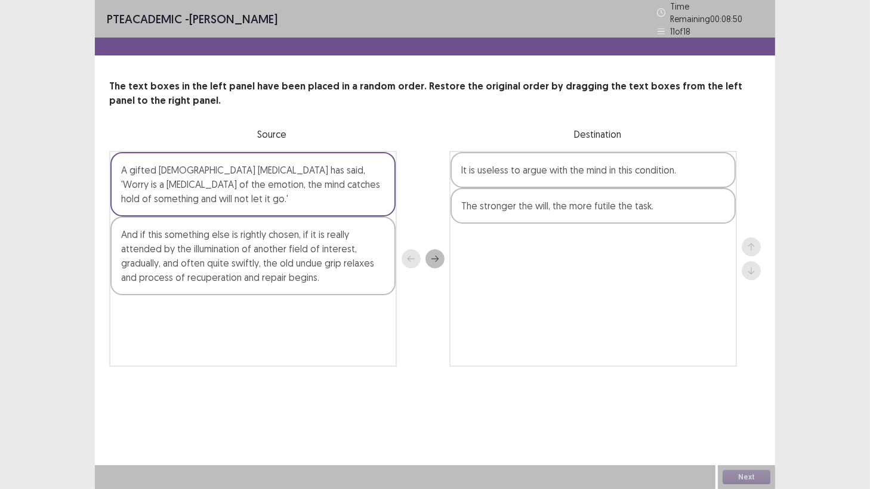
click at [312, 249] on div "And if this something else is rightly chosen, if it is really attended by the i…" at bounding box center [252, 256] width 285 height 79
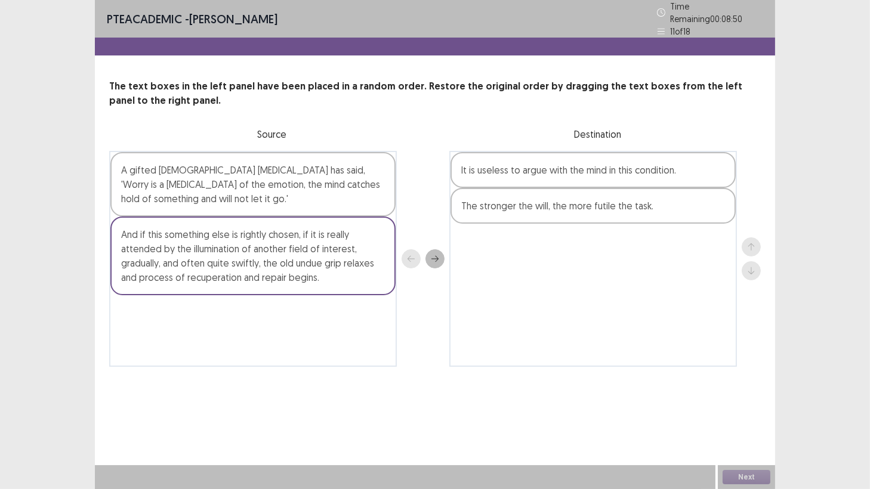
click at [300, 255] on div "And if this something else is rightly chosen, if it is really attended by the i…" at bounding box center [252, 256] width 285 height 79
drag, startPoint x: 271, startPoint y: 246, endPoint x: 869, endPoint y: 256, distance: 598.0
click at [869, 256] on div "PTE academic - [PERSON_NAME] Time Remaining 00 : 08 : 49 11 of 18 The text boxe…" at bounding box center [435, 244] width 870 height 489
click at [319, 247] on div "And if this something else is rightly chosen, if it is really attended by the i…" at bounding box center [252, 256] width 285 height 79
drag, startPoint x: 331, startPoint y: 277, endPoint x: 495, endPoint y: 240, distance: 167.8
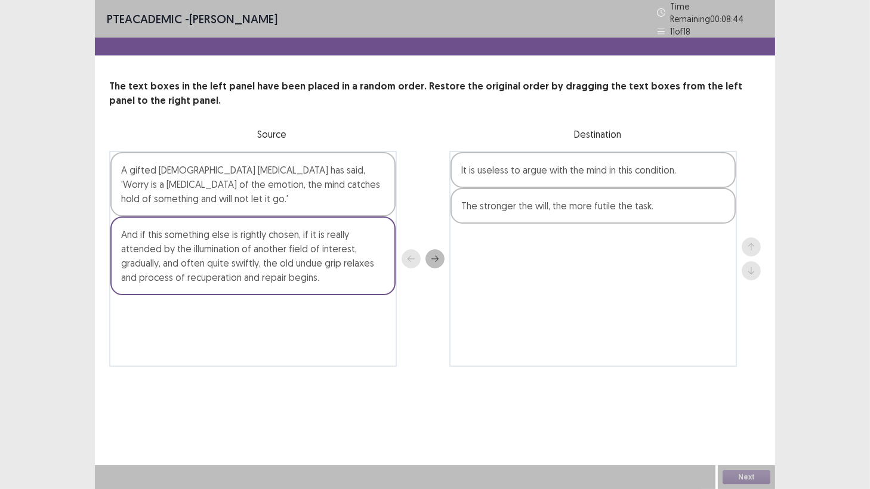
click at [495, 240] on div "A gifted [DEMOGRAPHIC_DATA] [MEDICAL_DATA] has said, 'Worry is a [MEDICAL_DATA]…" at bounding box center [435, 259] width 652 height 216
click at [318, 184] on div "A gifted [DEMOGRAPHIC_DATA] [MEDICAL_DATA] has said, 'Worry is a [MEDICAL_DATA]…" at bounding box center [252, 184] width 285 height 64
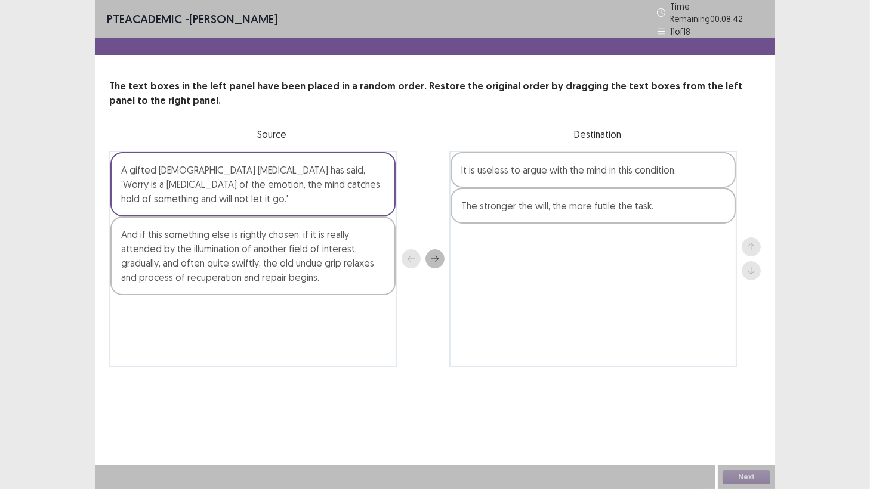
drag, startPoint x: 319, startPoint y: 184, endPoint x: 547, endPoint y: 274, distance: 245.9
click at [548, 274] on div "A gifted [DEMOGRAPHIC_DATA] [MEDICAL_DATA] has said, 'Worry is a [MEDICAL_DATA]…" at bounding box center [435, 259] width 652 height 216
drag, startPoint x: 323, startPoint y: 247, endPoint x: 569, endPoint y: 272, distance: 247.7
click at [569, 272] on div "A gifted [DEMOGRAPHIC_DATA] [MEDICAL_DATA] has said, 'Worry is a [MEDICAL_DATA]…" at bounding box center [435, 259] width 652 height 216
drag, startPoint x: 323, startPoint y: 269, endPoint x: 331, endPoint y: 266, distance: 8.3
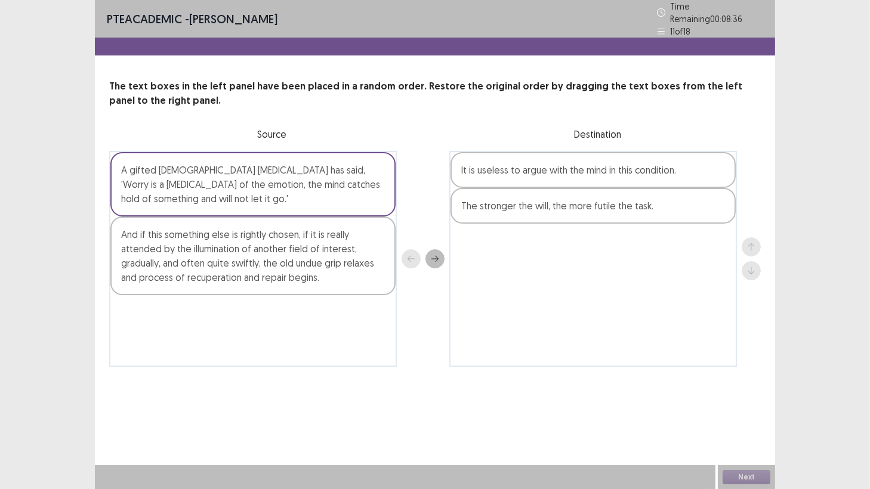
click at [331, 266] on div "And if this something else is rightly chosen, if it is really attended by the i…" at bounding box center [252, 256] width 285 height 79
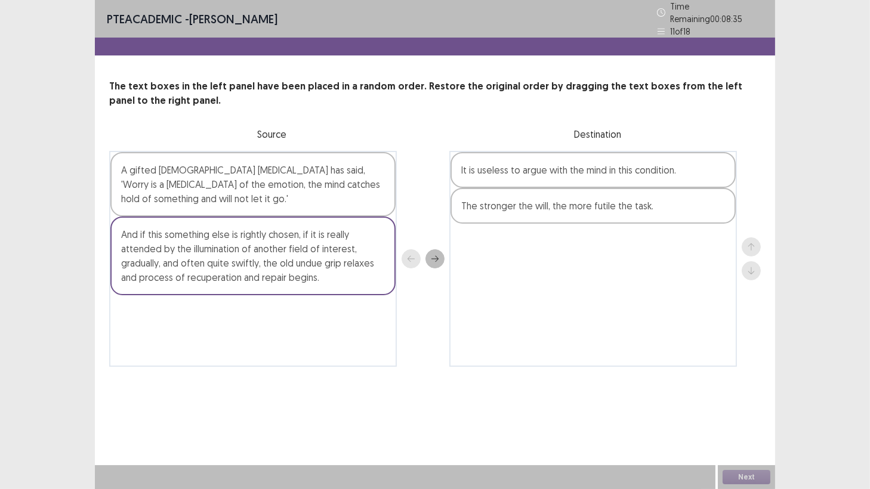
click at [522, 202] on div "The stronger the will, the more futile the task." at bounding box center [593, 206] width 285 height 36
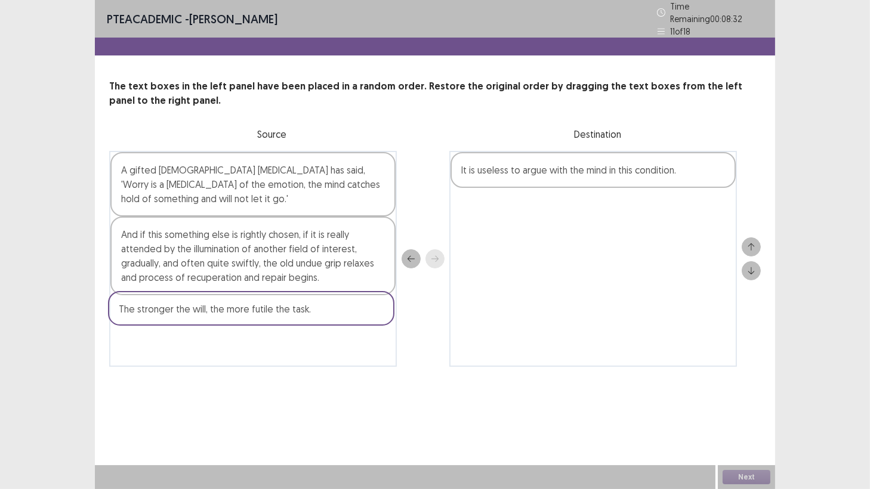
drag, startPoint x: 522, startPoint y: 202, endPoint x: 169, endPoint y: 312, distance: 369.5
click at [169, 312] on div "A gifted [DEMOGRAPHIC_DATA] [MEDICAL_DATA] has said, 'Worry is a [MEDICAL_DATA]…" at bounding box center [435, 259] width 652 height 216
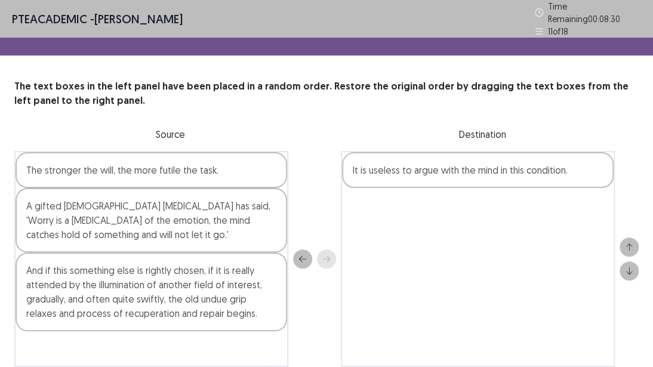
click at [267, 129] on p "Source" at bounding box center [170, 134] width 312 height 14
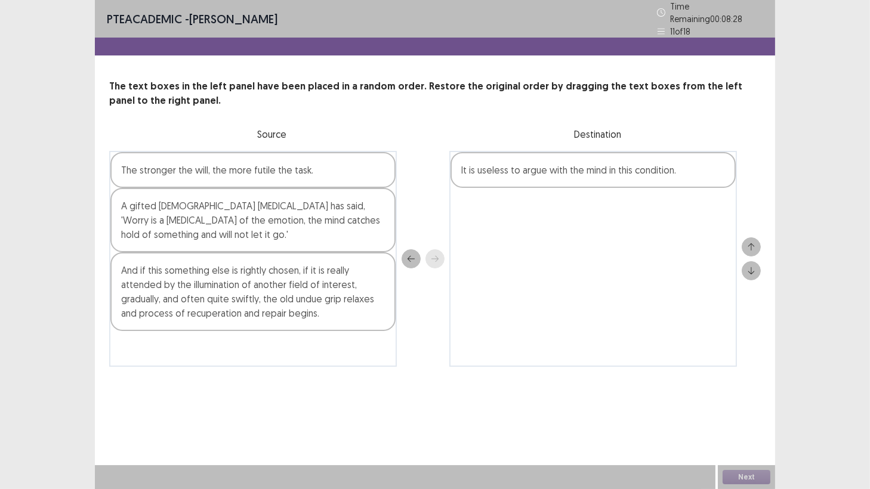
click at [556, 168] on div "It is useless to argue with the mind in this condition." at bounding box center [593, 170] width 285 height 36
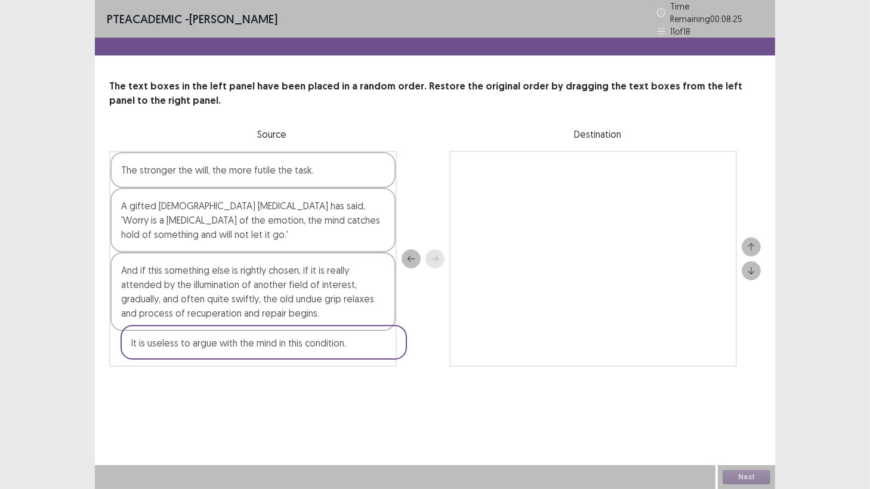
drag, startPoint x: 556, startPoint y: 168, endPoint x: 217, endPoint y: 349, distance: 384.4
click at [217, 349] on div "The stronger the will, the more futile the task. A gifted [DEMOGRAPHIC_DATA] [M…" at bounding box center [435, 259] width 652 height 216
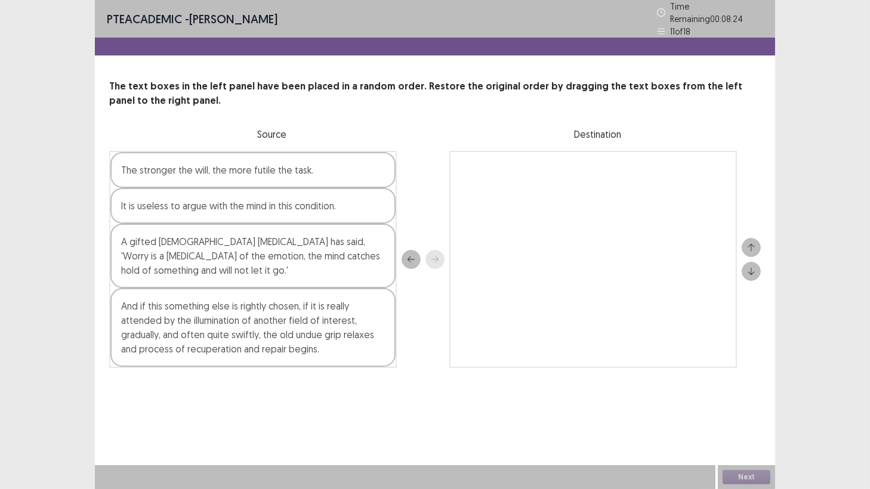
click at [224, 252] on div "A gifted [DEMOGRAPHIC_DATA] [MEDICAL_DATA] has said, 'Worry is a [MEDICAL_DATA]…" at bounding box center [252, 256] width 285 height 64
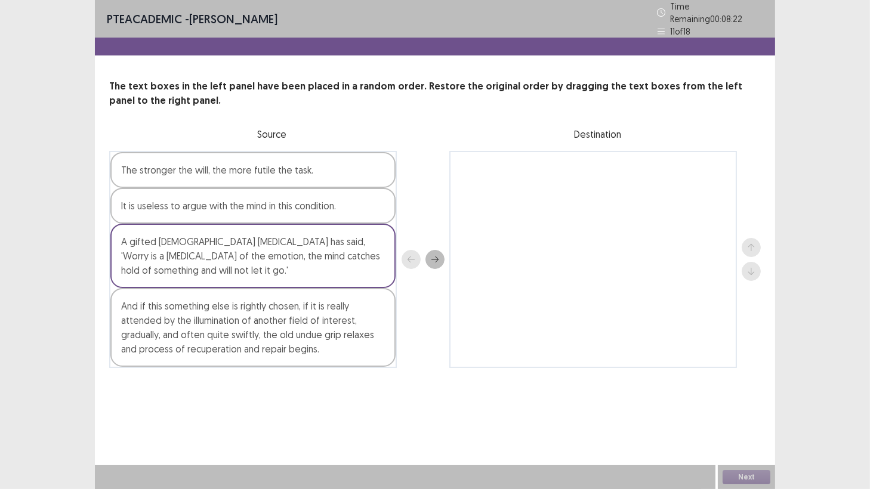
click at [230, 307] on div "And if this something else is rightly chosen, if it is really attended by the i…" at bounding box center [252, 327] width 285 height 79
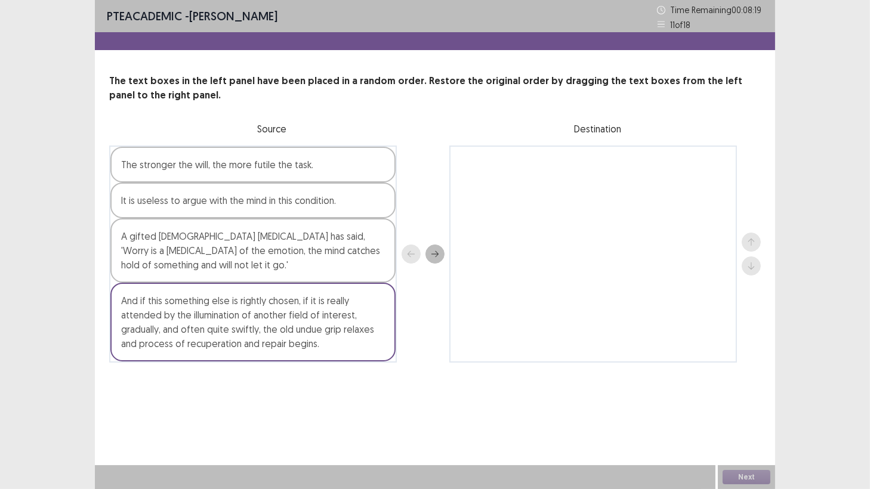
click at [224, 249] on div "A gifted [DEMOGRAPHIC_DATA] [MEDICAL_DATA] has said, 'Worry is a [MEDICAL_DATA]…" at bounding box center [252, 250] width 285 height 64
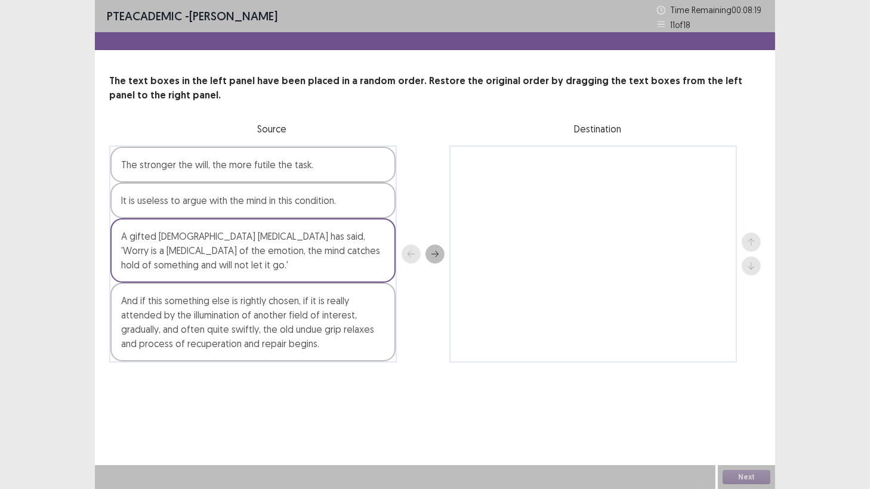
click at [224, 249] on div "A gifted [DEMOGRAPHIC_DATA] [MEDICAL_DATA] has said, 'Worry is a [MEDICAL_DATA]…" at bounding box center [252, 250] width 285 height 64
drag, startPoint x: 224, startPoint y: 249, endPoint x: 295, endPoint y: 261, distance: 71.9
click at [300, 258] on div "A gifted [DEMOGRAPHIC_DATA] [MEDICAL_DATA] has said, 'Worry is a [MEDICAL_DATA]…" at bounding box center [252, 250] width 285 height 64
click at [294, 261] on div "A gifted [DEMOGRAPHIC_DATA] [MEDICAL_DATA] has said, 'Worry is a [MEDICAL_DATA]…" at bounding box center [252, 250] width 285 height 64
drag, startPoint x: 294, startPoint y: 261, endPoint x: 272, endPoint y: 252, distance: 23.8
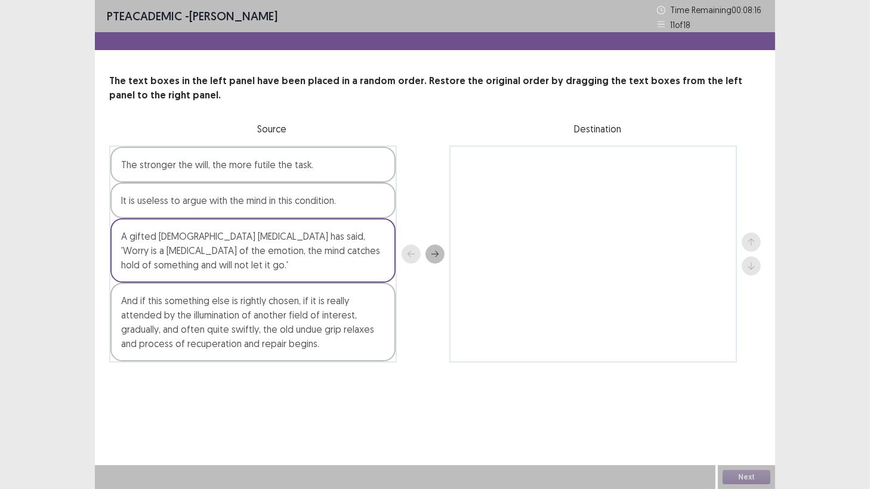
click at [272, 252] on div "A gifted [DEMOGRAPHIC_DATA] [MEDICAL_DATA] has said, 'Worry is a [MEDICAL_DATA]…" at bounding box center [252, 250] width 285 height 64
click at [271, 252] on div "A gifted [DEMOGRAPHIC_DATA] [MEDICAL_DATA] has said, 'Worry is a [MEDICAL_DATA]…" at bounding box center [252, 250] width 285 height 64
drag, startPoint x: 271, startPoint y: 252, endPoint x: 304, endPoint y: 216, distance: 49.0
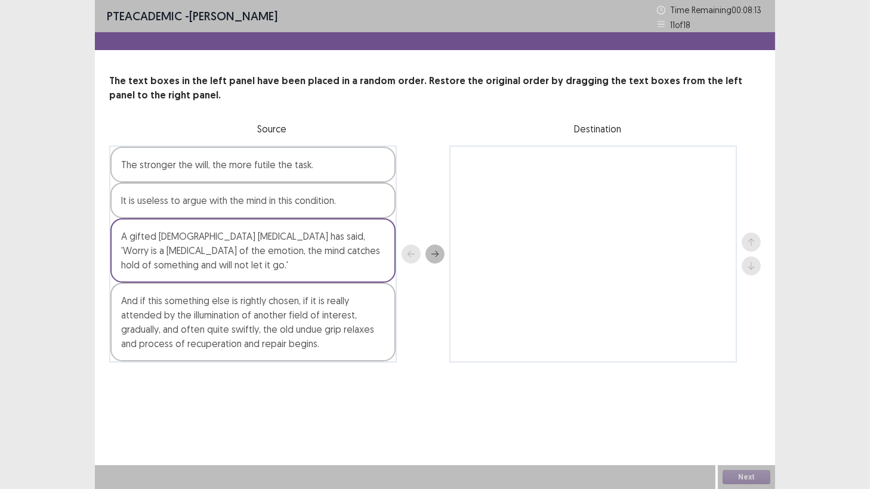
click at [304, 218] on div "A gifted [DEMOGRAPHIC_DATA] [MEDICAL_DATA] has said, 'Worry is a [MEDICAL_DATA]…" at bounding box center [252, 250] width 285 height 64
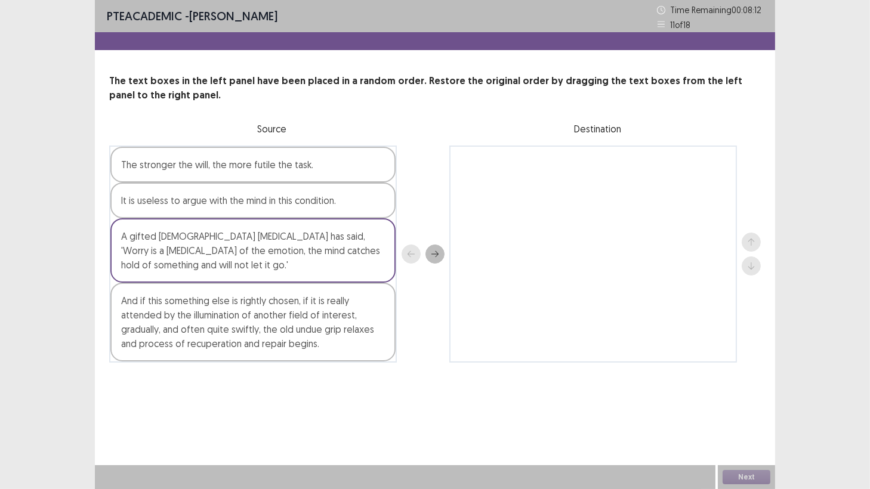
click at [304, 218] on div "A gifted [DEMOGRAPHIC_DATA] [MEDICAL_DATA] has said, 'Worry is a [MEDICAL_DATA]…" at bounding box center [252, 250] width 285 height 64
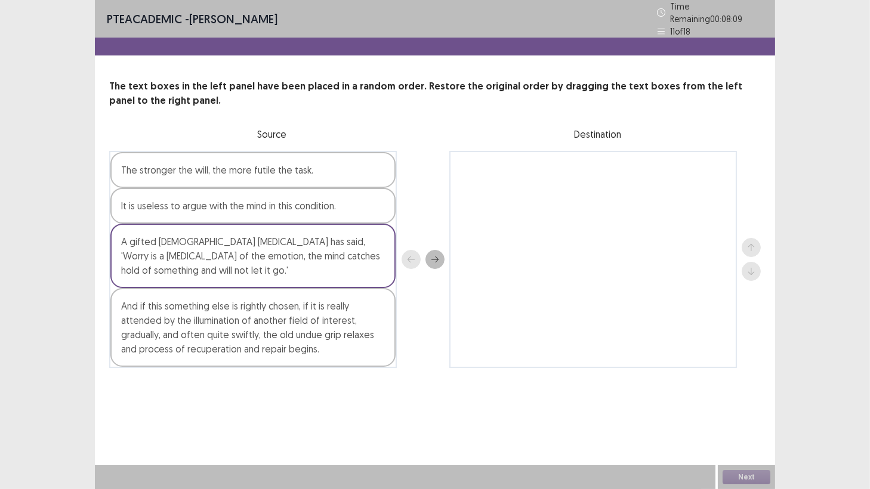
click at [296, 270] on div "A gifted [DEMOGRAPHIC_DATA] [MEDICAL_DATA] has said, 'Worry is a [MEDICAL_DATA]…" at bounding box center [252, 256] width 285 height 64
click at [294, 269] on div "A gifted [DEMOGRAPHIC_DATA] [MEDICAL_DATA] has said, 'Worry is a [MEDICAL_DATA]…" at bounding box center [252, 256] width 285 height 64
click at [289, 307] on div "And if this something else is rightly chosen, if it is really attended by the i…" at bounding box center [252, 327] width 285 height 79
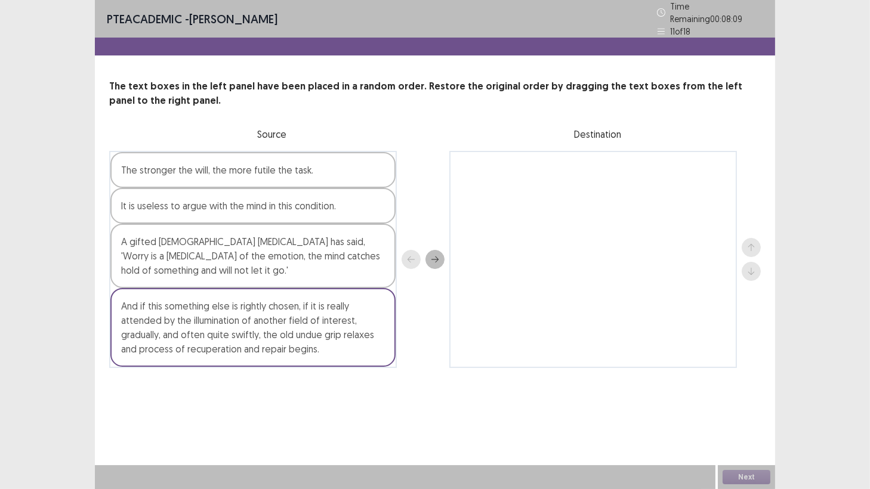
click at [289, 307] on div "And if this something else is rightly chosen, if it is really attended by the i…" at bounding box center [252, 327] width 285 height 79
click at [242, 196] on div "It is useless to argue with the mind in this condition." at bounding box center [252, 206] width 285 height 36
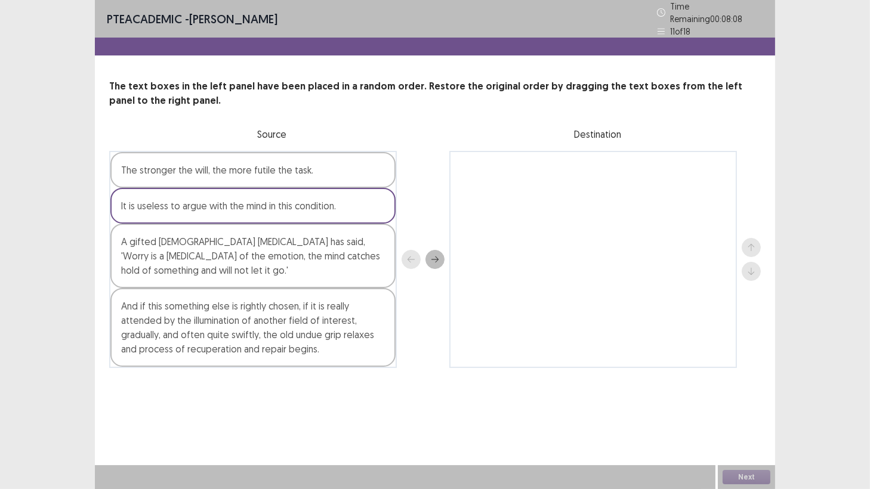
click at [242, 195] on div "It is useless to argue with the mind in this condition." at bounding box center [252, 206] width 285 height 36
click at [247, 152] on div "The stronger the will, the more futile the task." at bounding box center [252, 170] width 285 height 36
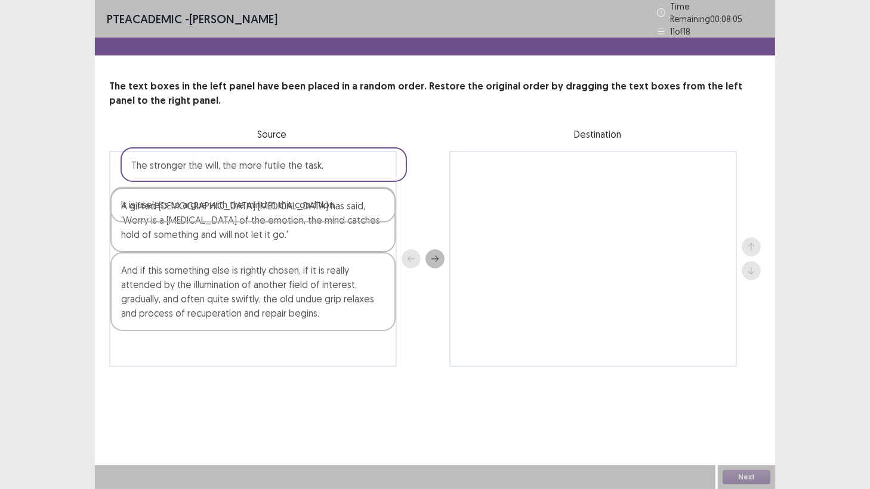
drag, startPoint x: 269, startPoint y: 163, endPoint x: 292, endPoint y: 170, distance: 23.8
click at [292, 170] on div "The stronger the will, the more futile the task. It is useless to argue with th…" at bounding box center [253, 259] width 288 height 216
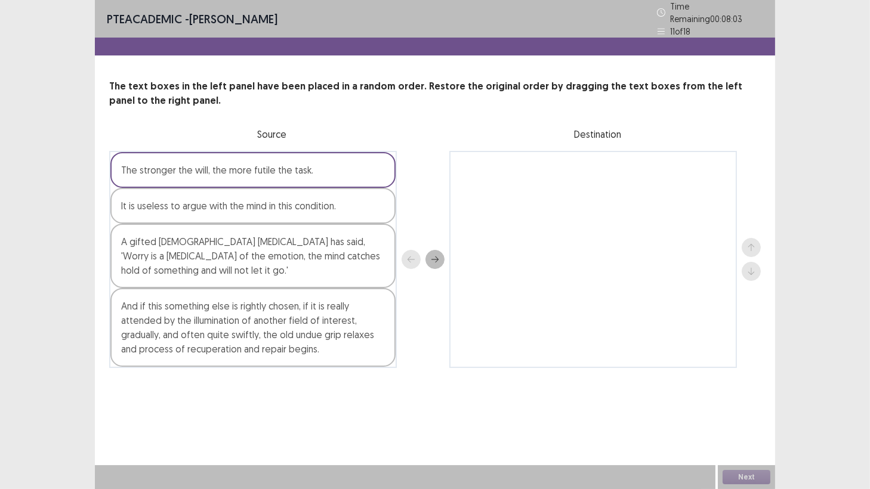
drag, startPoint x: 299, startPoint y: 244, endPoint x: 537, endPoint y: 242, distance: 238.1
click at [537, 242] on div "The stronger the will, the more futile the task. It is useless to argue with th…" at bounding box center [435, 259] width 652 height 217
click at [239, 249] on div "A gifted [DEMOGRAPHIC_DATA] [MEDICAL_DATA] has said, 'Worry is a [MEDICAL_DATA]…" at bounding box center [252, 256] width 285 height 64
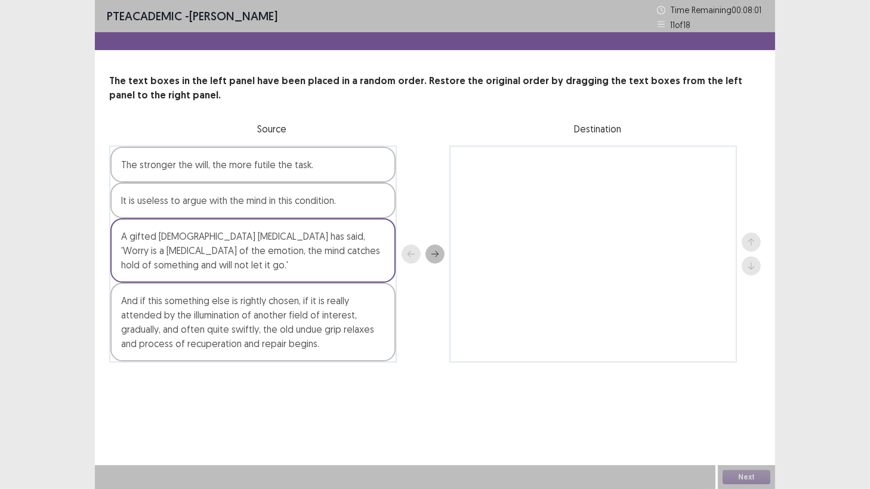
drag, startPoint x: 239, startPoint y: 249, endPoint x: 596, endPoint y: 246, distance: 356.9
click at [596, 246] on div "The stronger the will, the more futile the task. It is useless to argue with th…" at bounding box center [435, 254] width 652 height 217
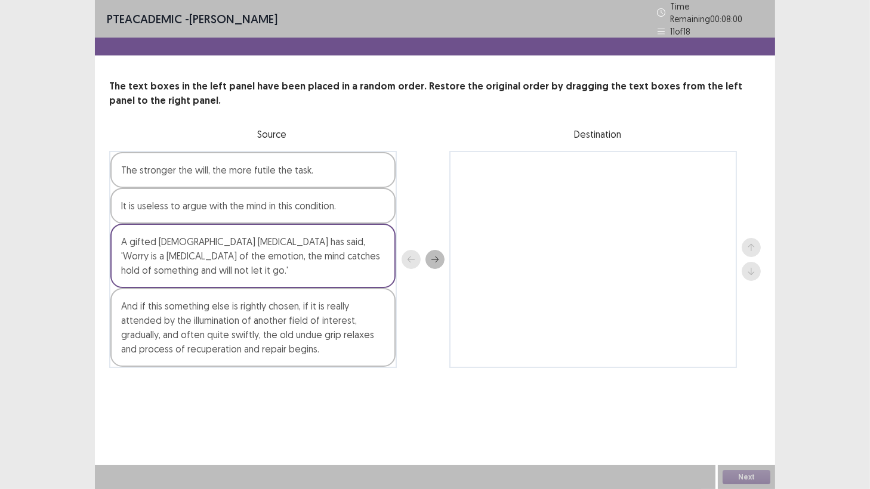
click at [323, 300] on div "And if this something else is rightly chosen, if it is really attended by the i…" at bounding box center [252, 327] width 285 height 79
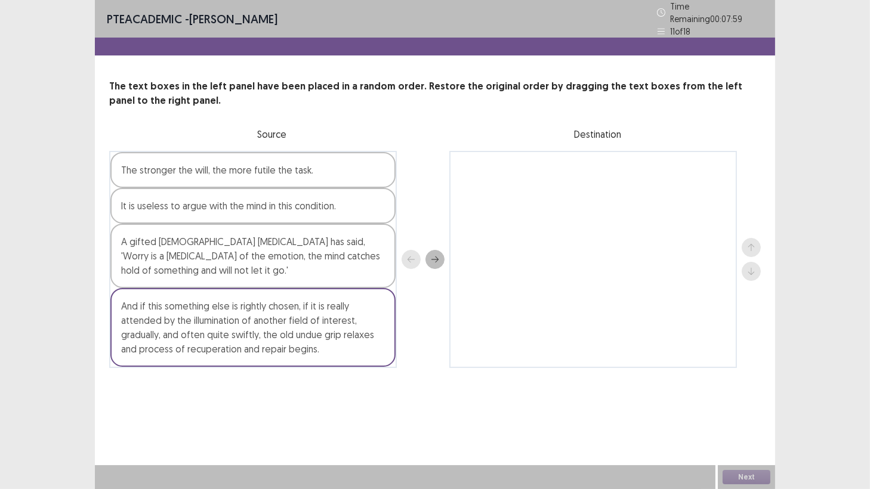
drag, startPoint x: 323, startPoint y: 300, endPoint x: 855, endPoint y: 233, distance: 535.8
click at [855, 233] on div "PTE academic - [PERSON_NAME] Time Remaining 00 : 07 : 59 11 of 18 The text boxe…" at bounding box center [435, 244] width 870 height 489
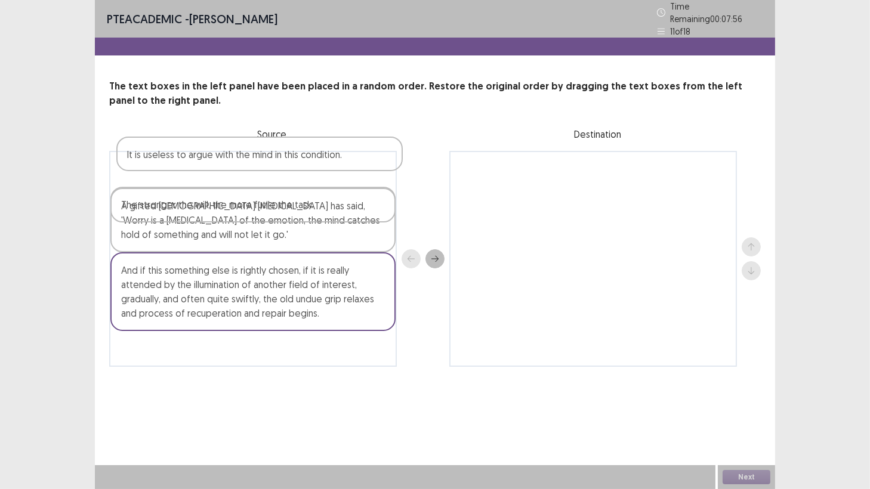
drag, startPoint x: 366, startPoint y: 199, endPoint x: 368, endPoint y: 156, distance: 43.0
click at [371, 154] on div "The stronger the will, the more futile the task. It is useless to argue with th…" at bounding box center [253, 259] width 288 height 216
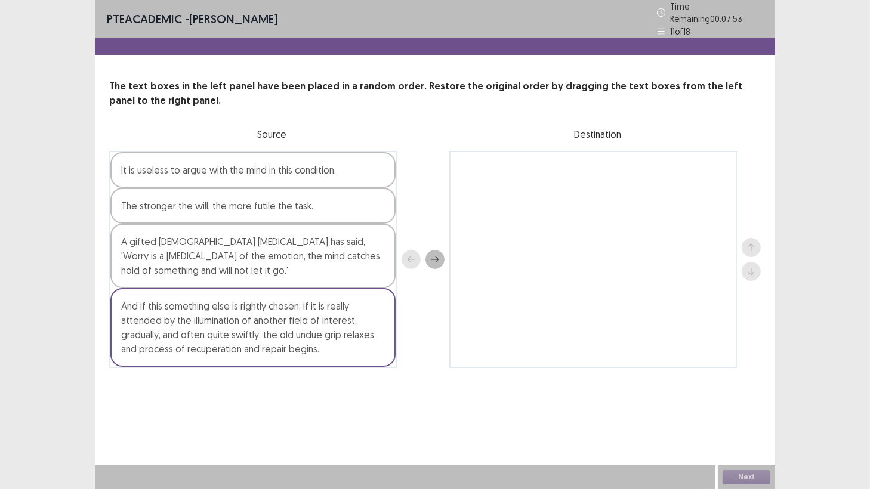
click at [446, 387] on div "PTE academic - [PERSON_NAME] Time Remaining 00 : 07 : 53 11 of 18 The text boxe…" at bounding box center [435, 244] width 680 height 489
drag, startPoint x: 232, startPoint y: 260, endPoint x: 587, endPoint y: 236, distance: 355.9
click at [860, 236] on div "PTE academic - [PERSON_NAME] Time Remaining 00 : 07 : 48 11 of 18 The text boxe…" at bounding box center [435, 244] width 870 height 489
click at [411, 256] on div at bounding box center [423, 259] width 43 height 217
drag, startPoint x: 408, startPoint y: 256, endPoint x: 417, endPoint y: 251, distance: 10.1
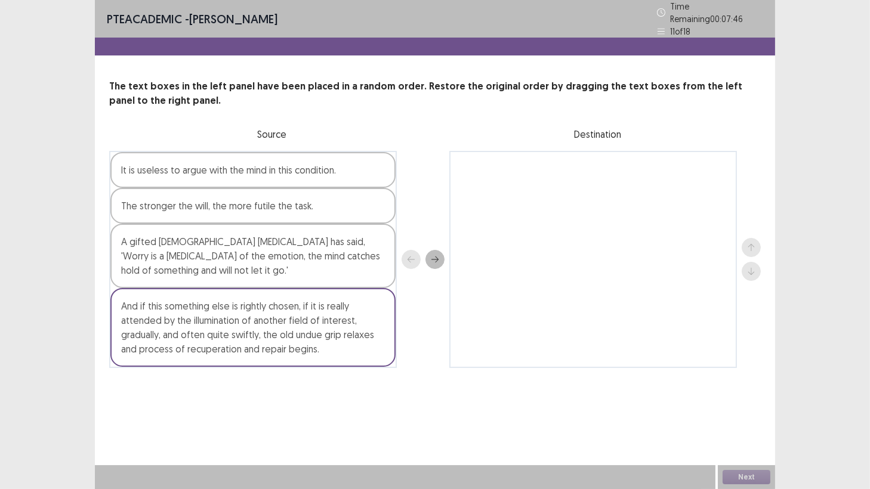
click at [408, 256] on div at bounding box center [423, 259] width 43 height 217
drag, startPoint x: 447, startPoint y: 245, endPoint x: 433, endPoint y: 251, distance: 15.2
click at [442, 249] on div "It is useless to argue with the mind in this condition. The stronger the will, …" at bounding box center [435, 259] width 652 height 217
click at [433, 255] on icon "next" at bounding box center [435, 259] width 8 height 8
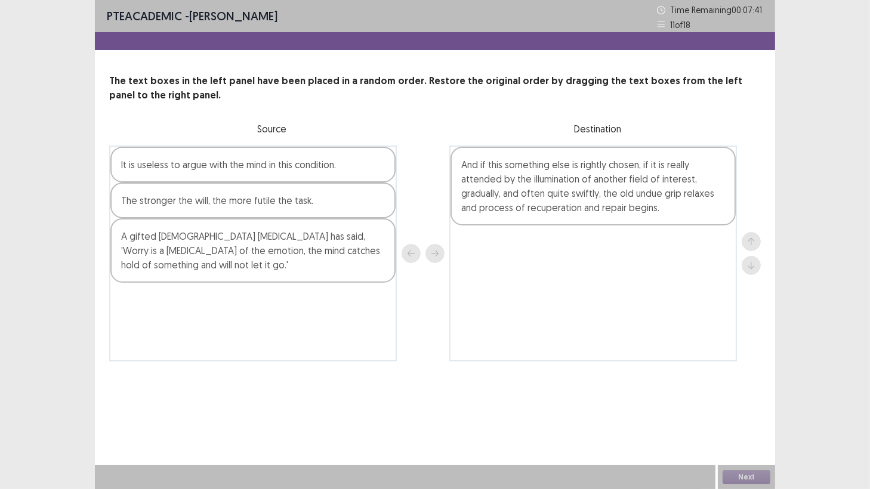
click at [351, 251] on div "A gifted [DEMOGRAPHIC_DATA] [MEDICAL_DATA] has said, 'Worry is a [MEDICAL_DATA]…" at bounding box center [252, 250] width 285 height 64
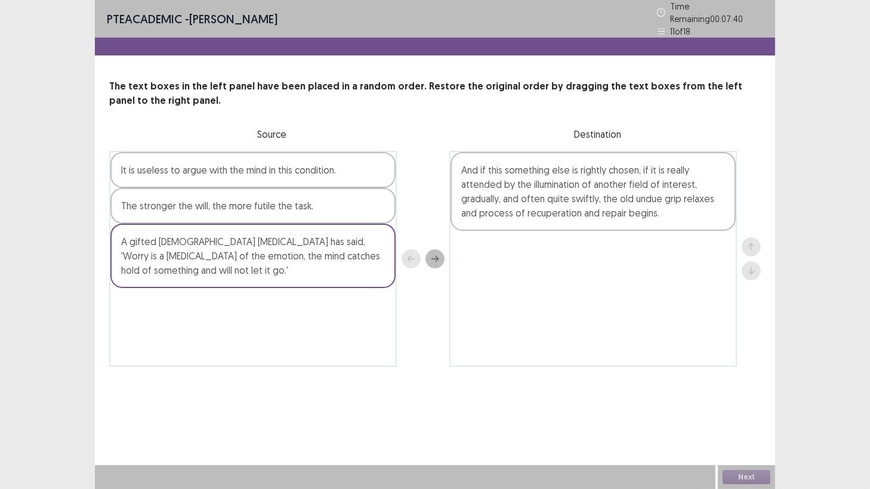
click at [351, 251] on div "A gifted [DEMOGRAPHIC_DATA] [MEDICAL_DATA] has said, 'Worry is a [MEDICAL_DATA]…" at bounding box center [252, 256] width 285 height 64
click at [442, 251] on button "next" at bounding box center [434, 258] width 19 height 19
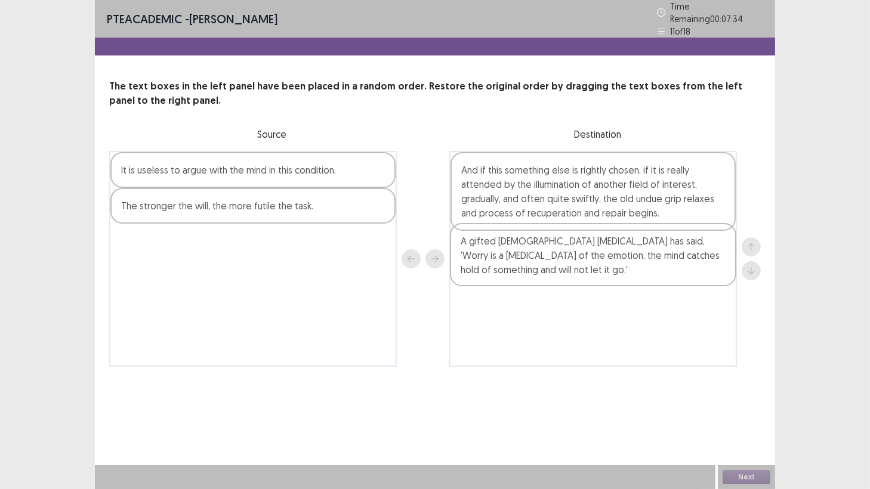
drag, startPoint x: 511, startPoint y: 197, endPoint x: 511, endPoint y: 280, distance: 83.5
click at [511, 280] on div "A gifted [DEMOGRAPHIC_DATA] [MEDICAL_DATA] has said, 'Worry is a [MEDICAL_DATA]…" at bounding box center [593, 259] width 288 height 216
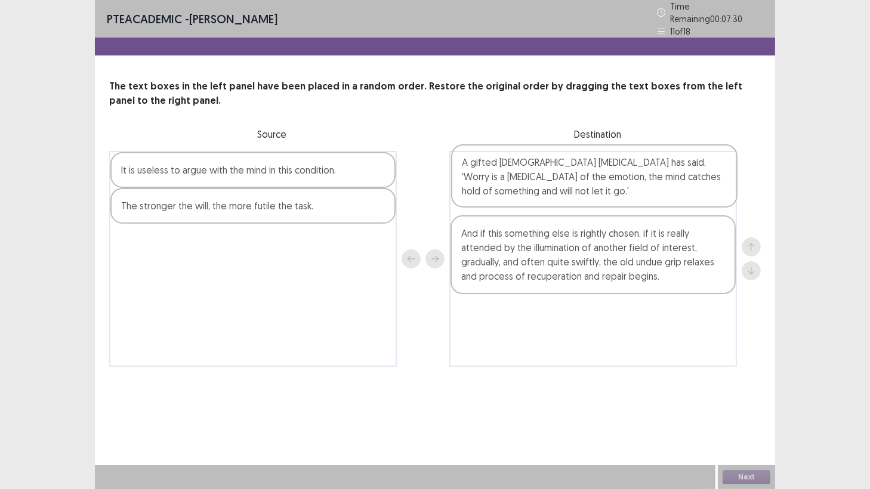
drag, startPoint x: 482, startPoint y: 257, endPoint x: 485, endPoint y: 169, distance: 87.2
click at [485, 169] on div "And if this something else is rightly chosen, if it is really attended by the i…" at bounding box center [593, 259] width 288 height 216
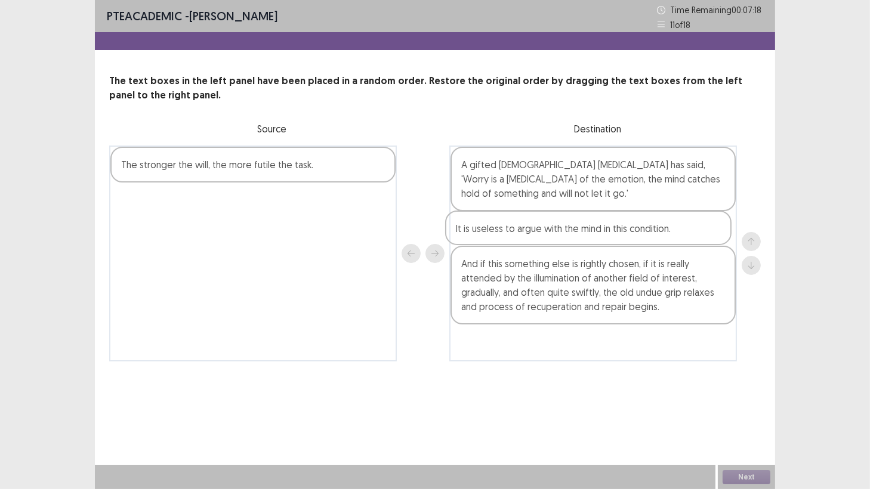
drag, startPoint x: 248, startPoint y: 174, endPoint x: 585, endPoint y: 239, distance: 342.8
click at [585, 239] on div "It is useless to argue with the mind in this condition. The stronger the will, …" at bounding box center [435, 254] width 652 height 216
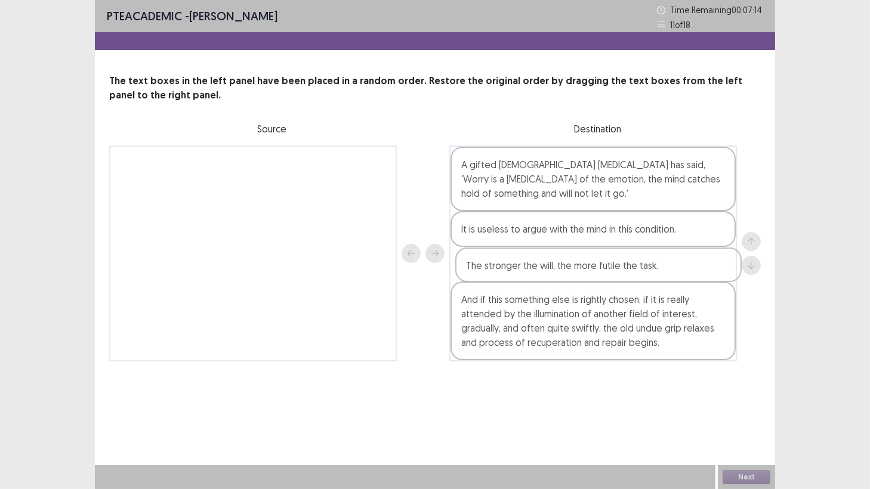
drag, startPoint x: 300, startPoint y: 166, endPoint x: 648, endPoint y: 270, distance: 363.5
click at [648, 270] on div "The stronger the will, the more futile the task. A gifted [DEMOGRAPHIC_DATA] [M…" at bounding box center [435, 254] width 652 height 216
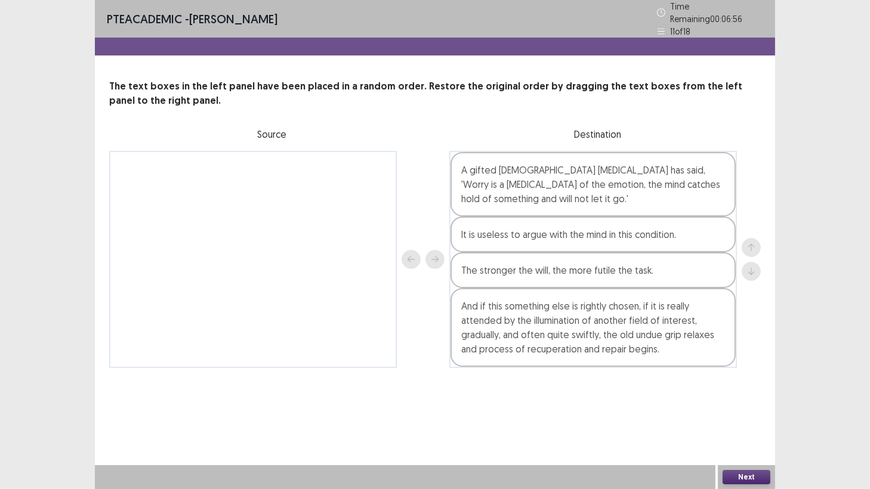
click at [743, 429] on button "Next" at bounding box center [747, 477] width 48 height 14
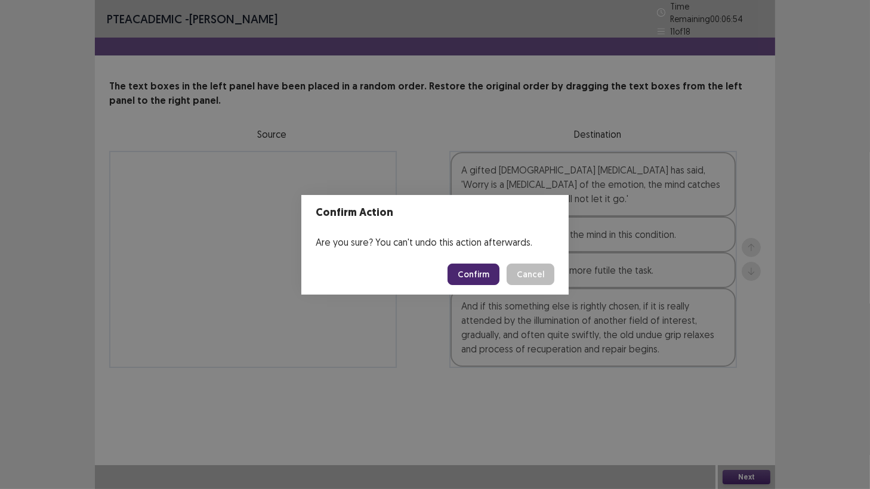
click at [471, 270] on button "Confirm" at bounding box center [474, 274] width 52 height 21
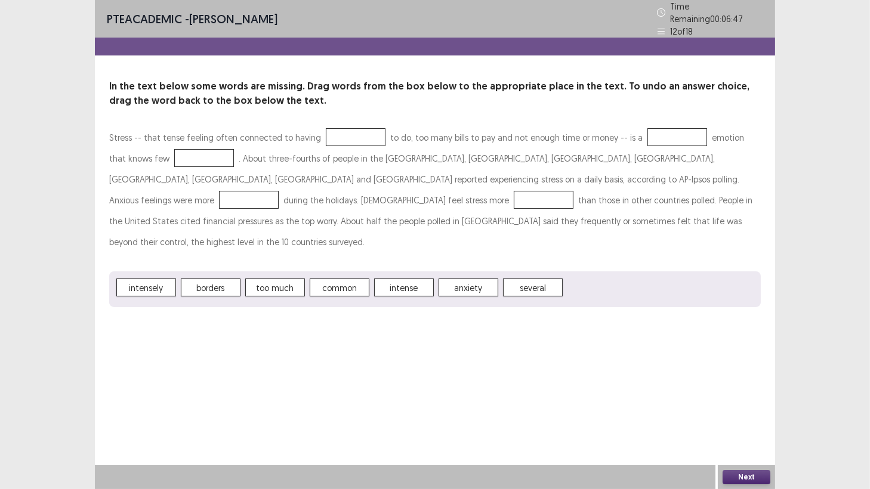
click at [345, 131] on div at bounding box center [356, 137] width 60 height 18
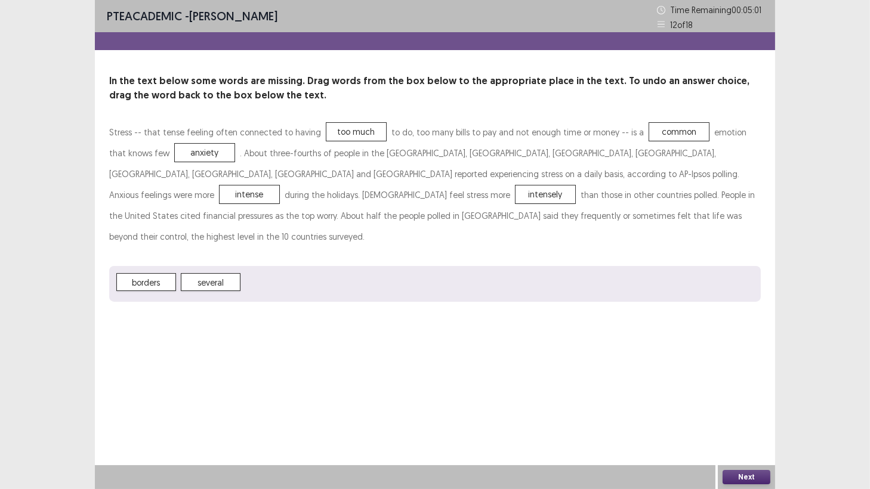
click at [762, 429] on button "Next" at bounding box center [747, 477] width 48 height 14
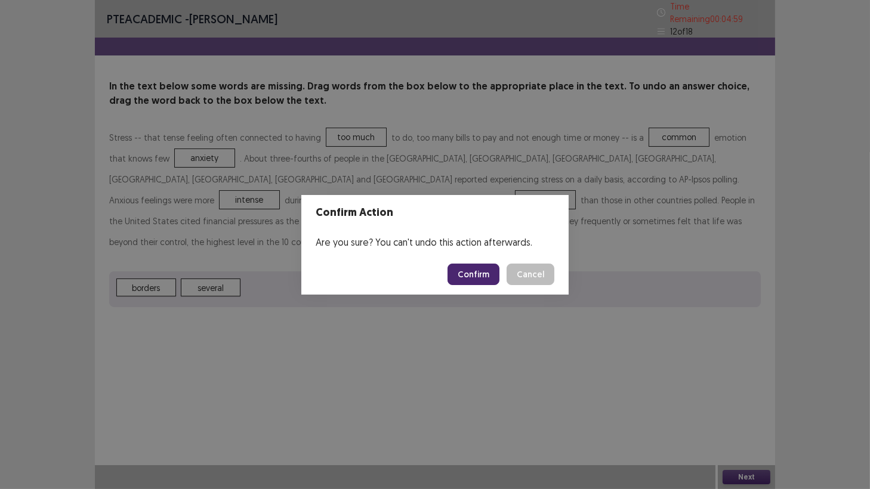
click at [478, 272] on button "Confirm" at bounding box center [474, 274] width 52 height 21
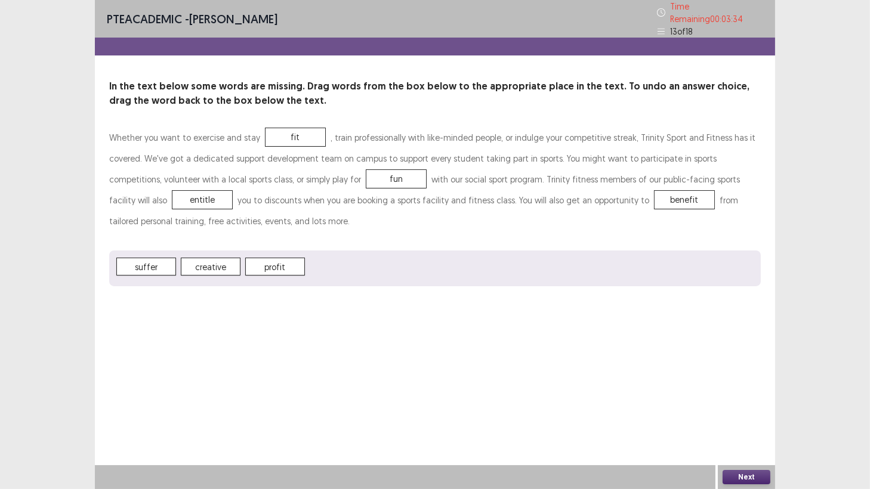
click at [747, 429] on button "Next" at bounding box center [747, 477] width 48 height 14
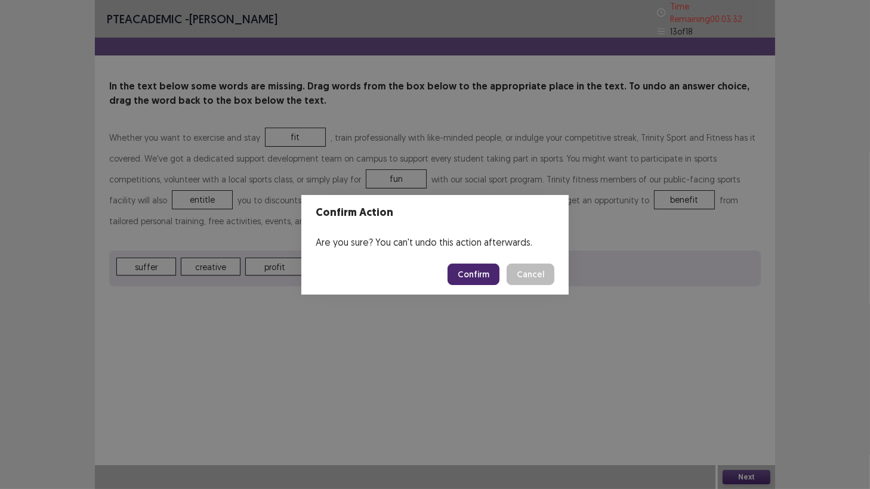
click at [473, 268] on button "Confirm" at bounding box center [474, 274] width 52 height 21
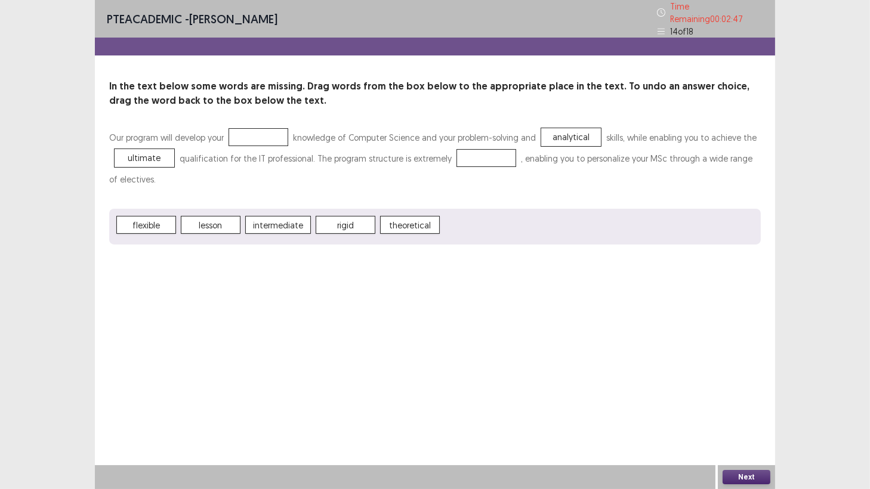
click at [412, 220] on span "theoretical" at bounding box center [410, 225] width 60 height 18
click at [747, 429] on button "Next" at bounding box center [747, 477] width 48 height 14
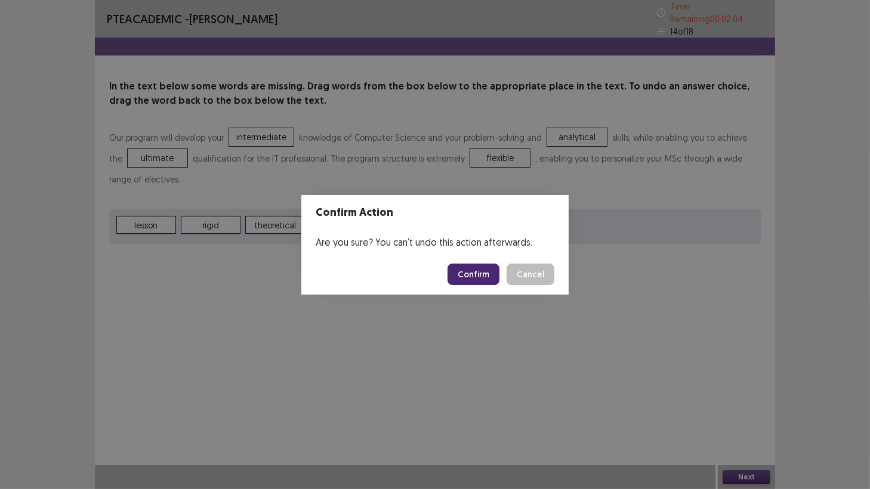
click at [478, 270] on button "Confirm" at bounding box center [474, 274] width 52 height 21
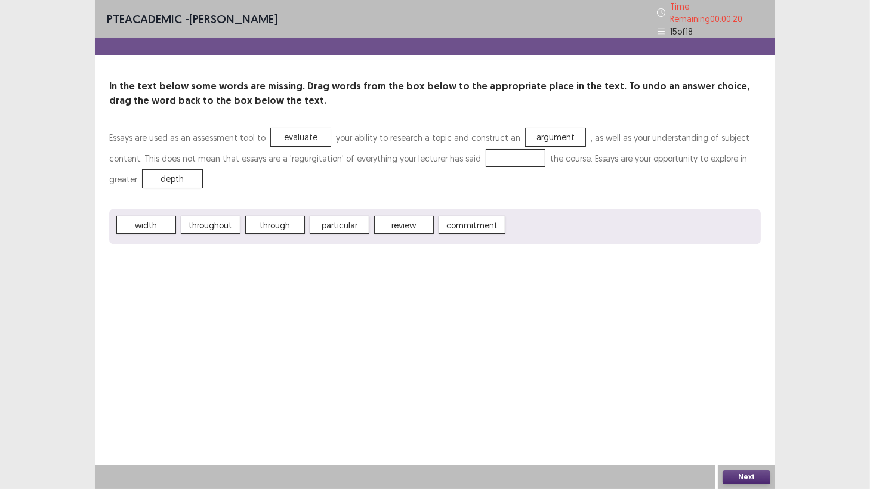
click at [272, 218] on span "through" at bounding box center [275, 225] width 60 height 18
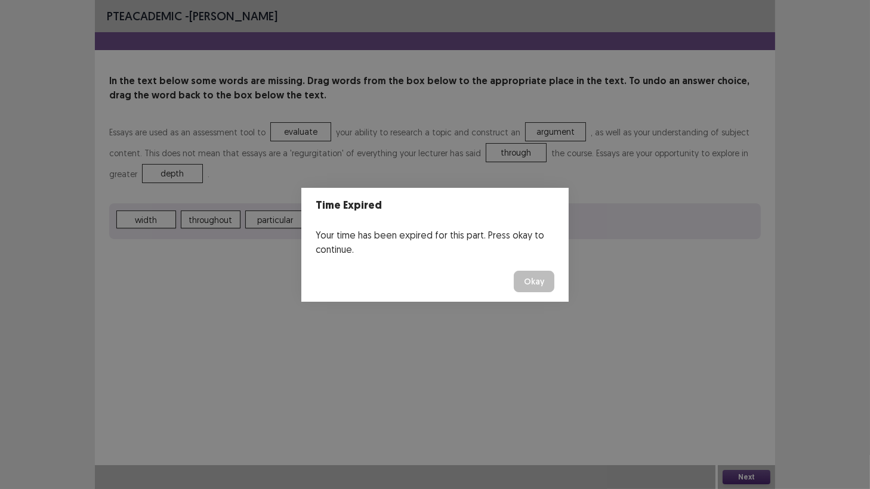
click at [549, 280] on button "Okay" at bounding box center [534, 281] width 41 height 21
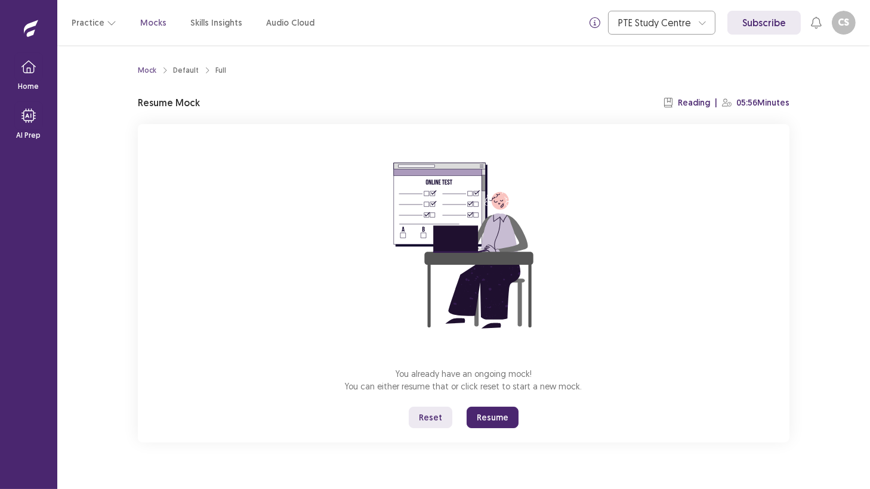
click at [492, 414] on button "Resume" at bounding box center [493, 417] width 52 height 21
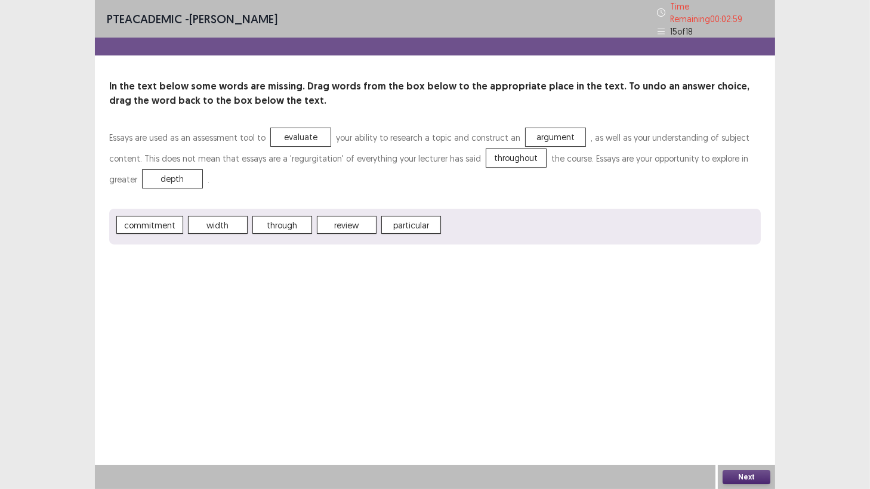
click at [741, 429] on button "Next" at bounding box center [747, 477] width 48 height 14
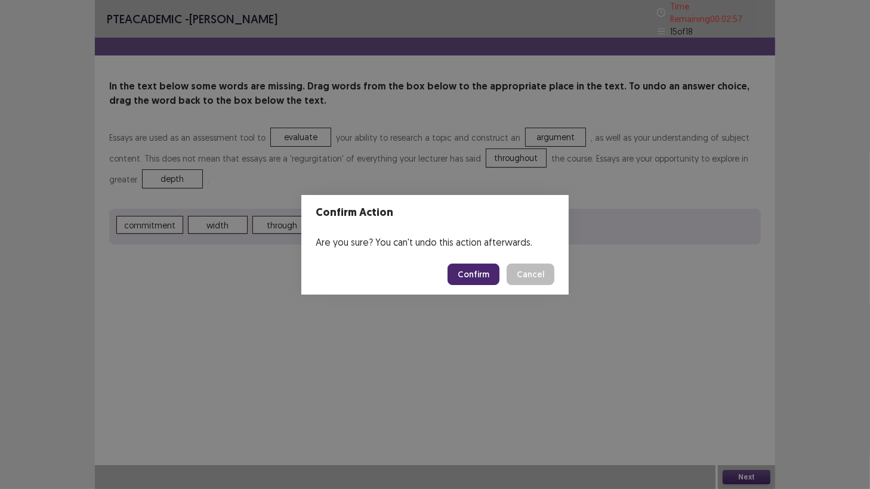
click at [464, 277] on button "Confirm" at bounding box center [474, 274] width 52 height 21
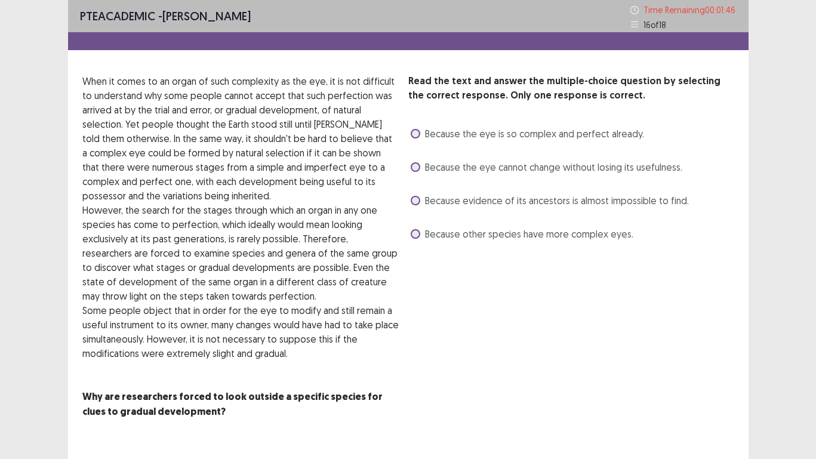
drag, startPoint x: 385, startPoint y: 258, endPoint x: 642, endPoint y: 267, distance: 257.4
click at [642, 267] on div "Read the text and answer the multiple-choice question by selecting the correct …" at bounding box center [571, 253] width 326 height 359
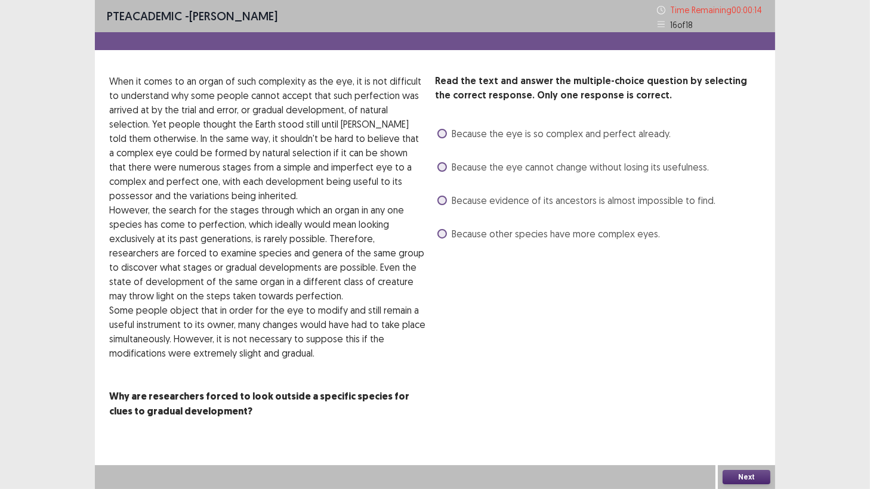
click at [441, 168] on span at bounding box center [442, 167] width 10 height 10
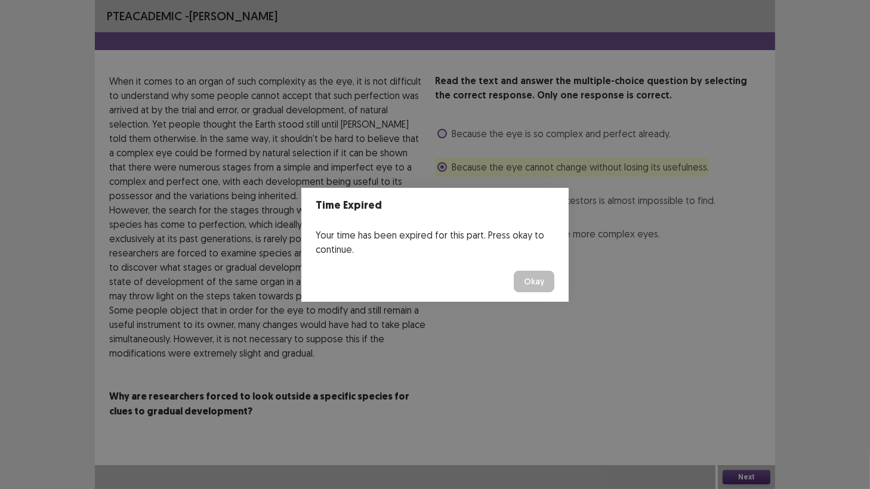
click at [545, 285] on button "Okay" at bounding box center [534, 281] width 41 height 21
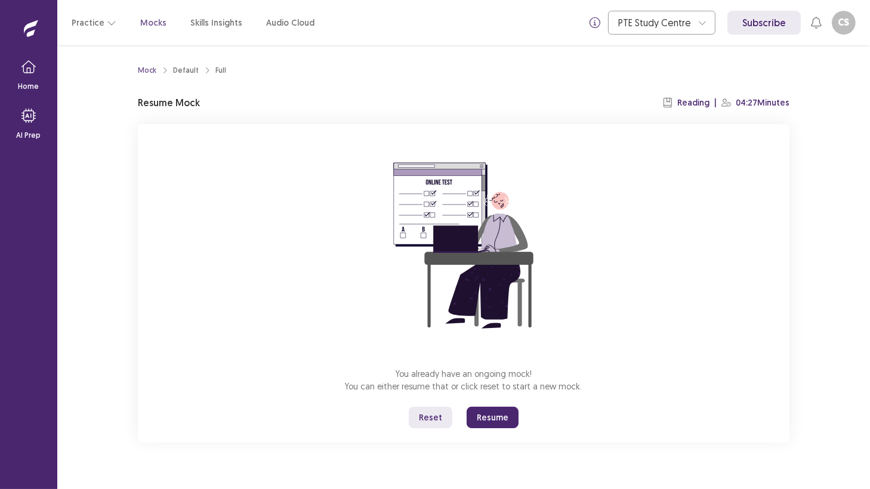
click at [492, 411] on button "Resume" at bounding box center [493, 417] width 52 height 21
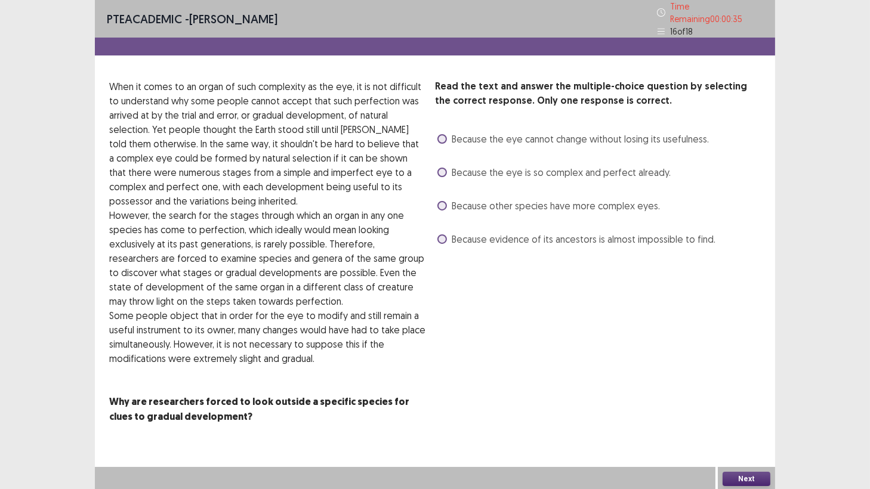
click at [739, 429] on button "Next" at bounding box center [747, 479] width 48 height 14
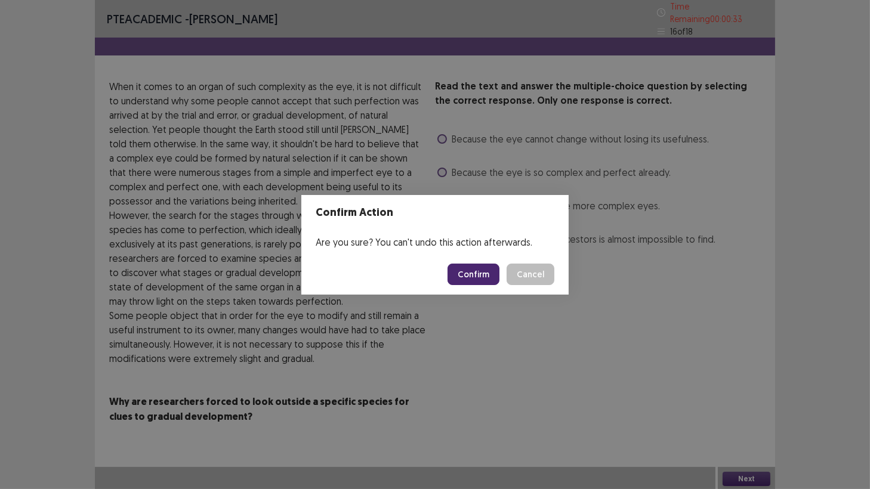
click at [480, 281] on button "Confirm" at bounding box center [474, 274] width 52 height 21
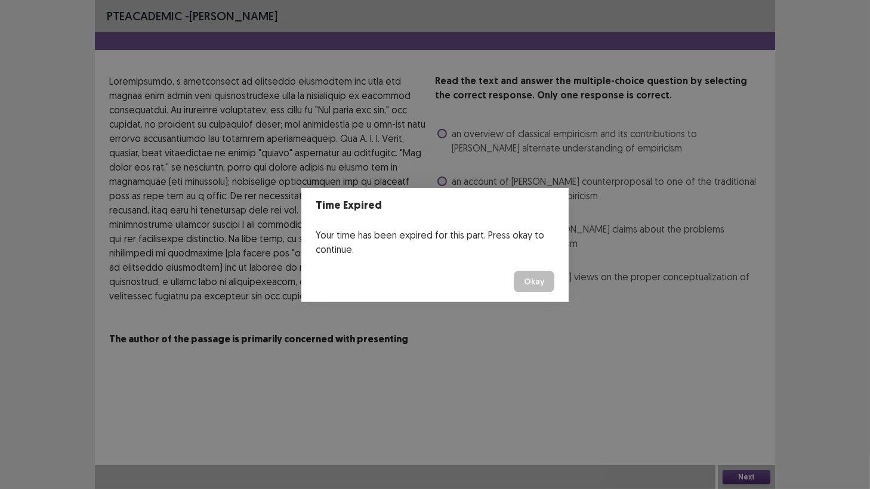
click at [713, 375] on div "Time Expired Your time has been expired for this part. Press okay to continue. …" at bounding box center [435, 244] width 870 height 489
click at [532, 276] on button "Okay" at bounding box center [534, 281] width 41 height 21
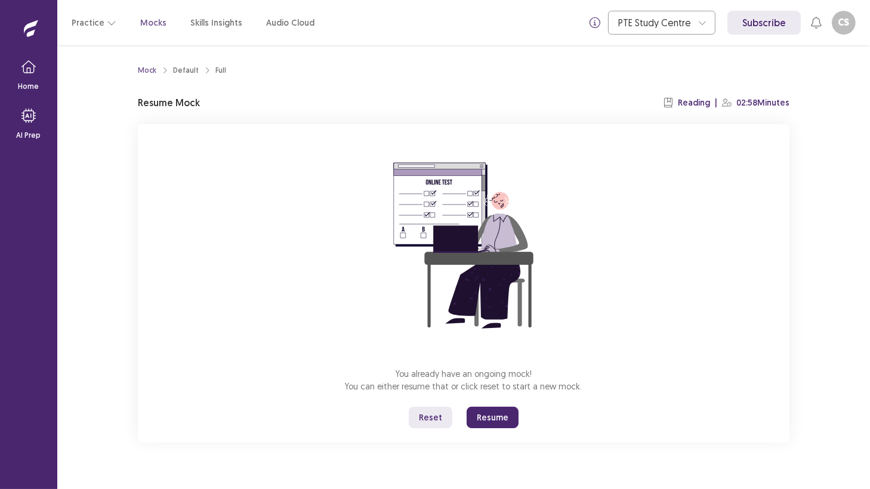
click at [502, 417] on button "Resume" at bounding box center [493, 417] width 52 height 21
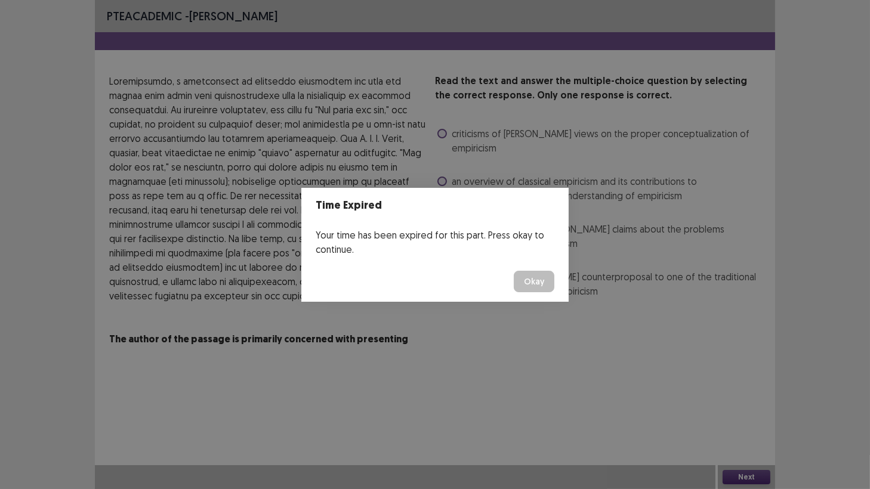
click at [533, 282] on button "Okay" at bounding box center [534, 281] width 41 height 21
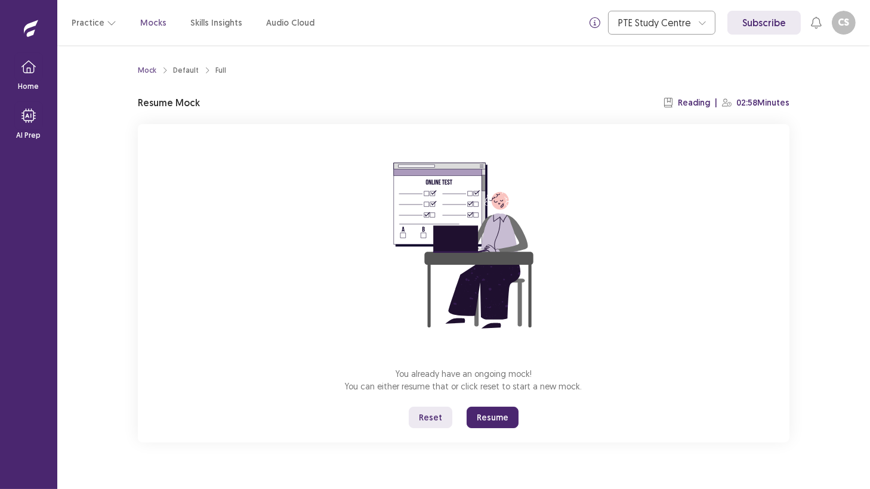
click at [499, 421] on button "Resume" at bounding box center [493, 417] width 52 height 21
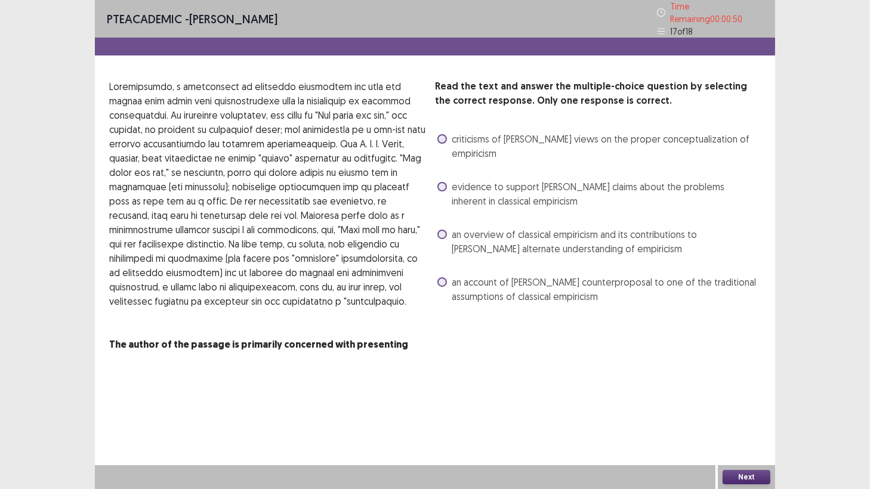
click at [443, 277] on span at bounding box center [442, 282] width 10 height 10
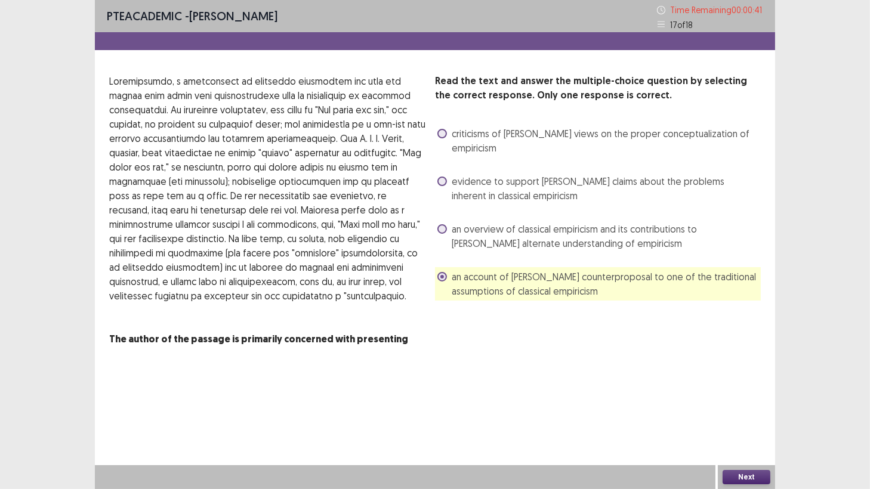
click at [745, 429] on button "Next" at bounding box center [747, 477] width 48 height 14
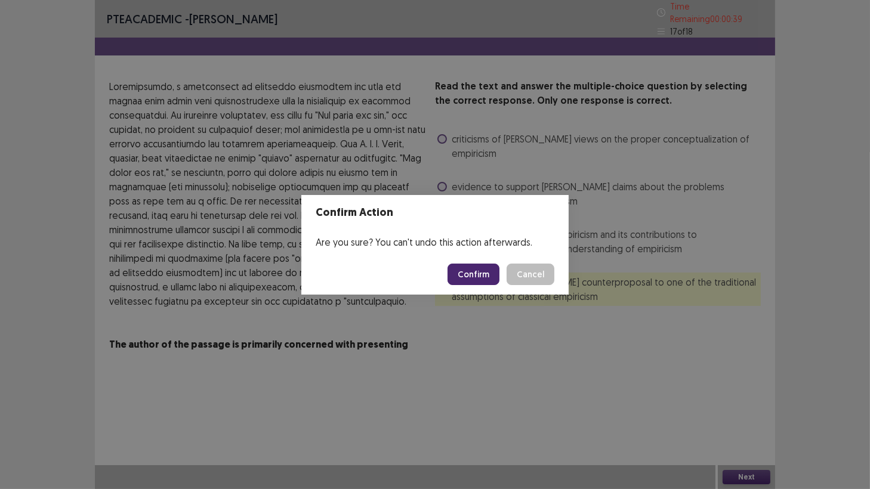
click at [492, 273] on button "Confirm" at bounding box center [474, 274] width 52 height 21
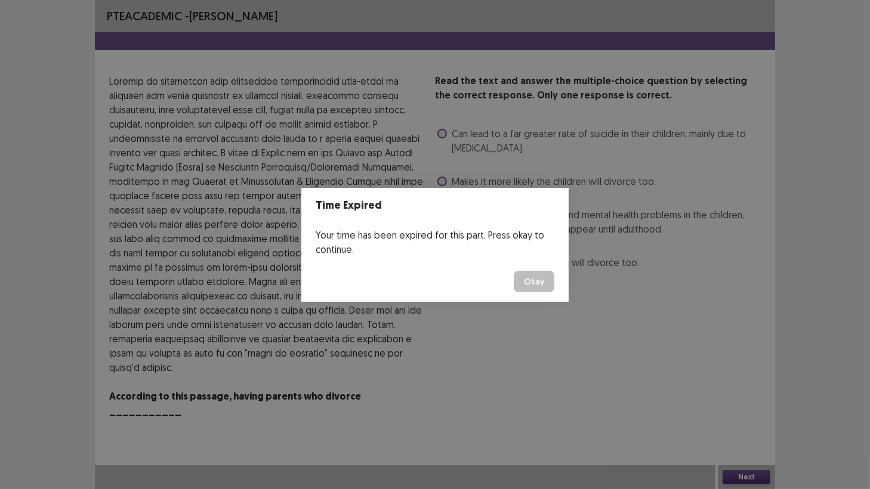
click at [547, 283] on button "Okay" at bounding box center [534, 281] width 41 height 21
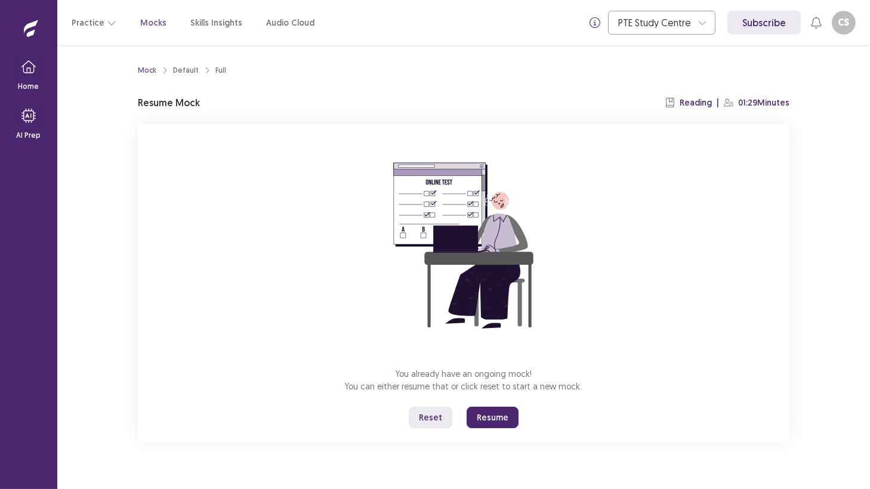
click at [488, 411] on button "Resume" at bounding box center [493, 417] width 52 height 21
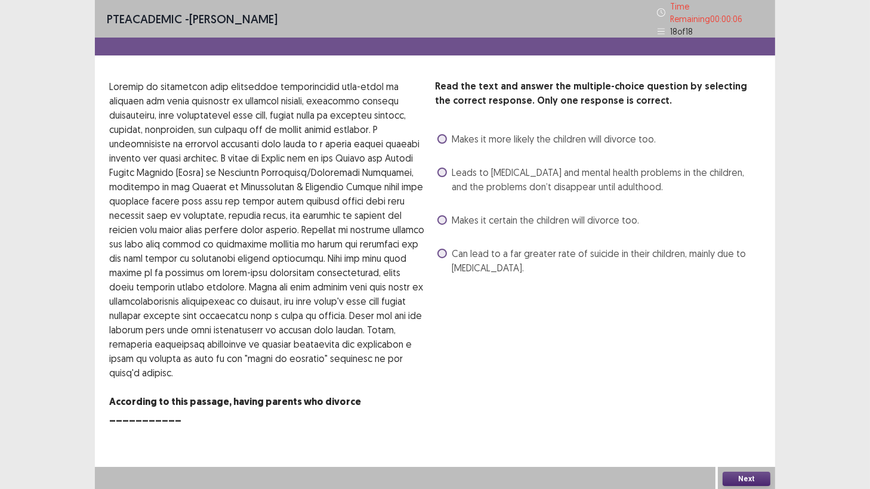
click at [446, 135] on label "Makes it more likely the children will divorce too." at bounding box center [546, 139] width 218 height 14
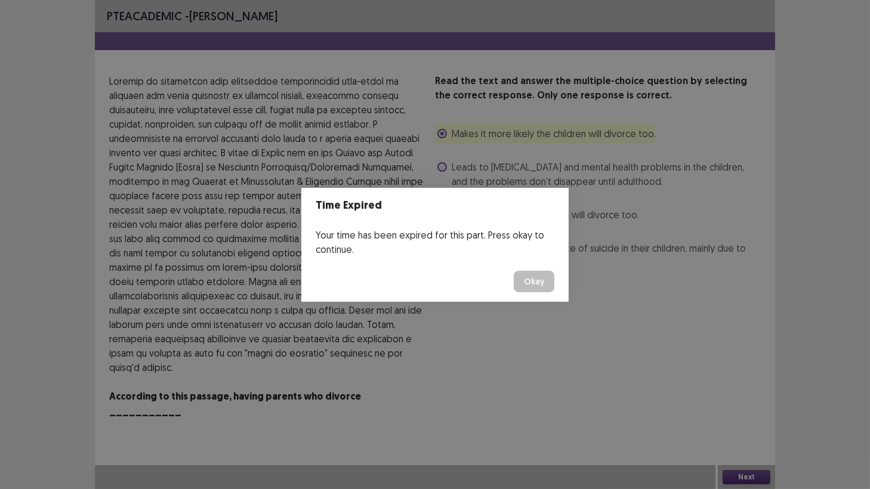
click at [535, 282] on button "Okay" at bounding box center [534, 281] width 41 height 21
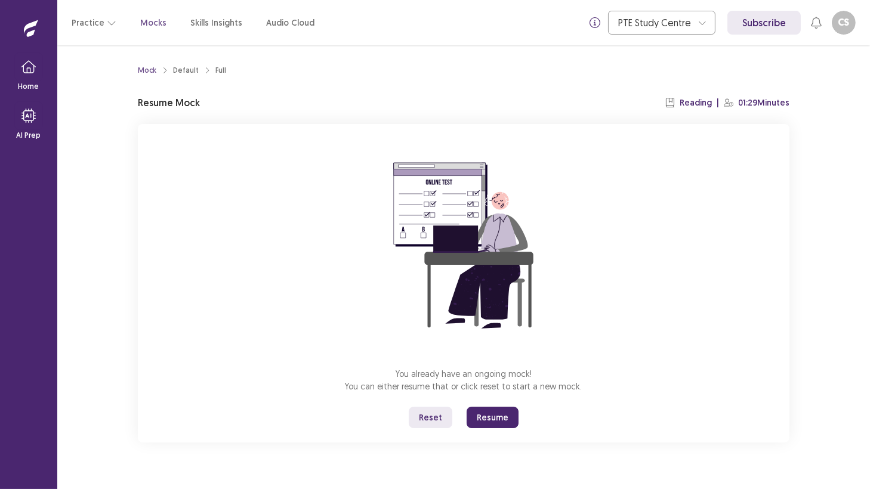
click at [493, 417] on button "Resume" at bounding box center [493, 417] width 52 height 21
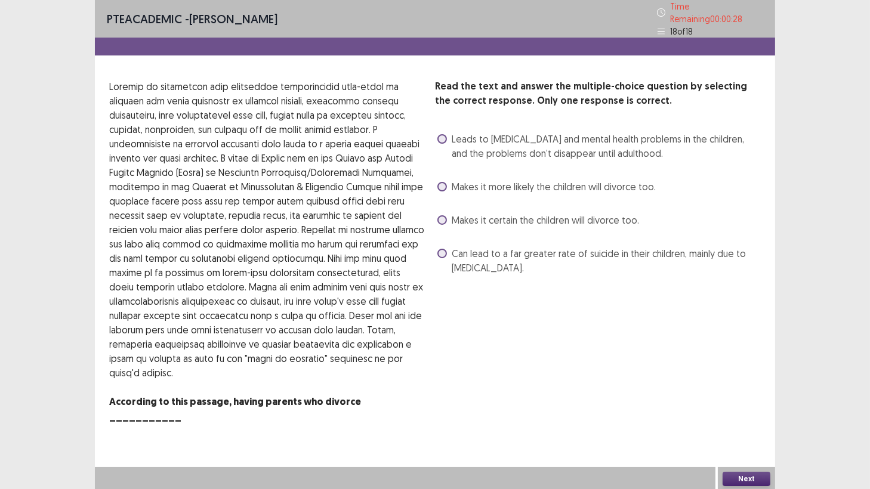
click at [443, 182] on span at bounding box center [442, 187] width 10 height 10
click at [753, 429] on button "Next" at bounding box center [747, 479] width 48 height 14
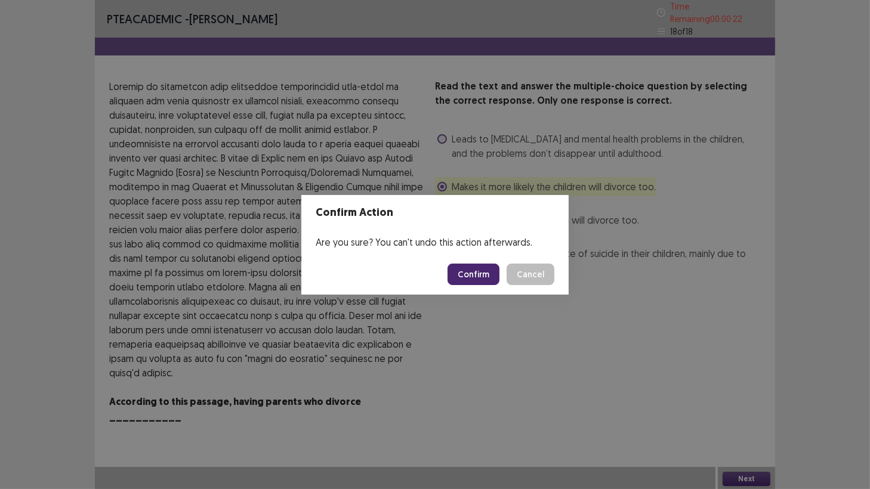
click at [482, 274] on button "Confirm" at bounding box center [474, 274] width 52 height 21
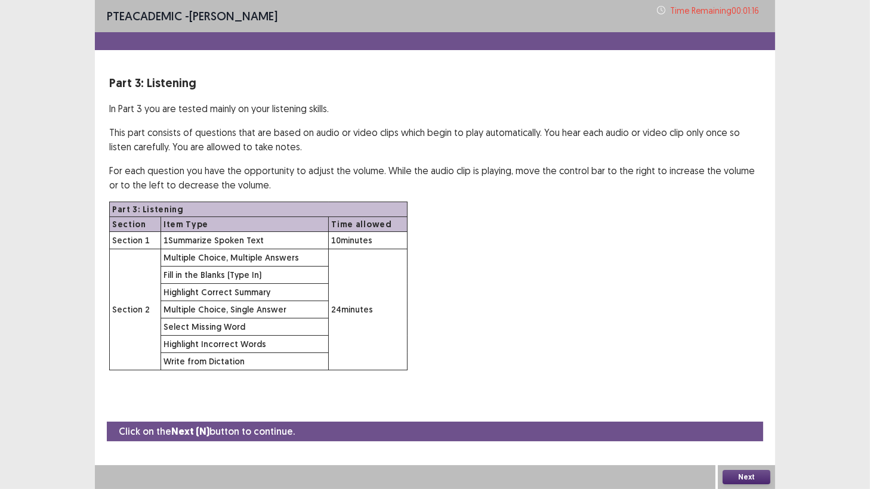
click at [742, 429] on button "Next" at bounding box center [747, 477] width 48 height 14
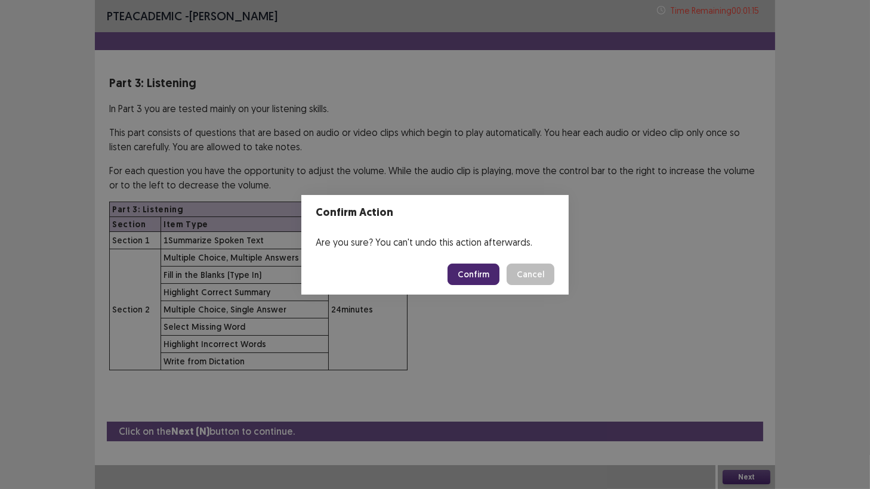
click at [485, 270] on button "Confirm" at bounding box center [474, 274] width 52 height 21
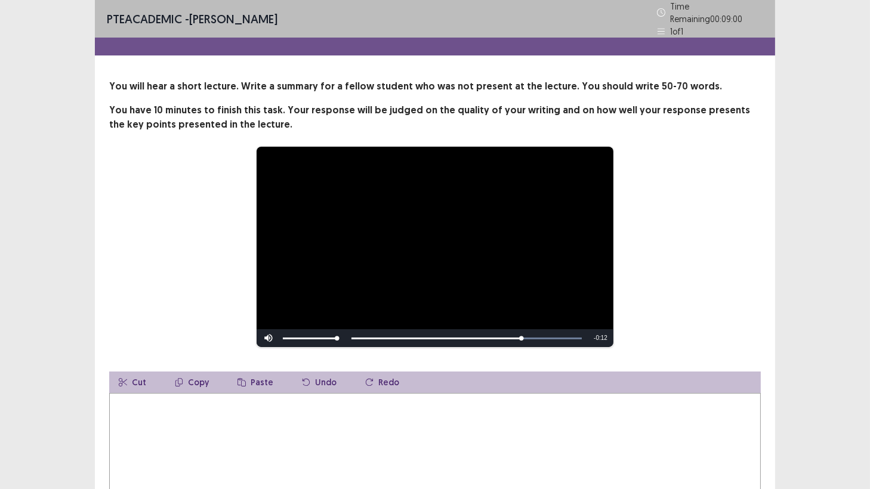
drag, startPoint x: 165, startPoint y: 424, endPoint x: 174, endPoint y: 414, distance: 12.7
click at [167, 420] on textarea at bounding box center [435, 458] width 652 height 131
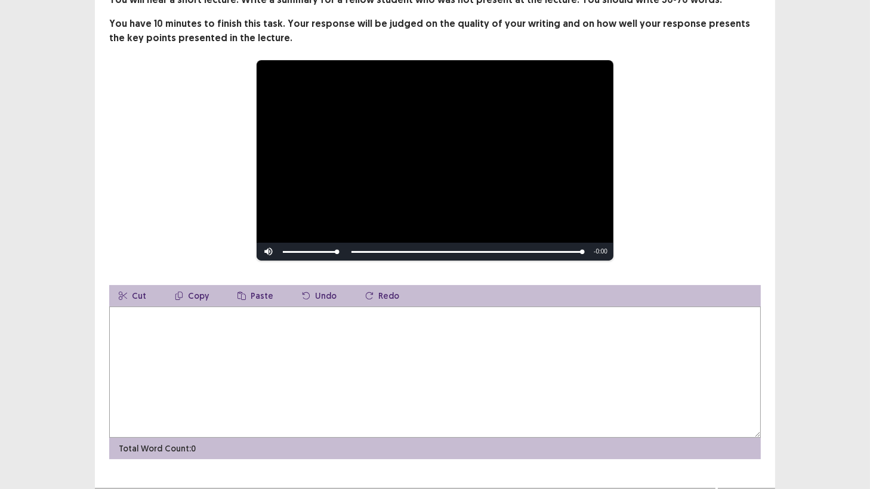
scroll to position [103, 0]
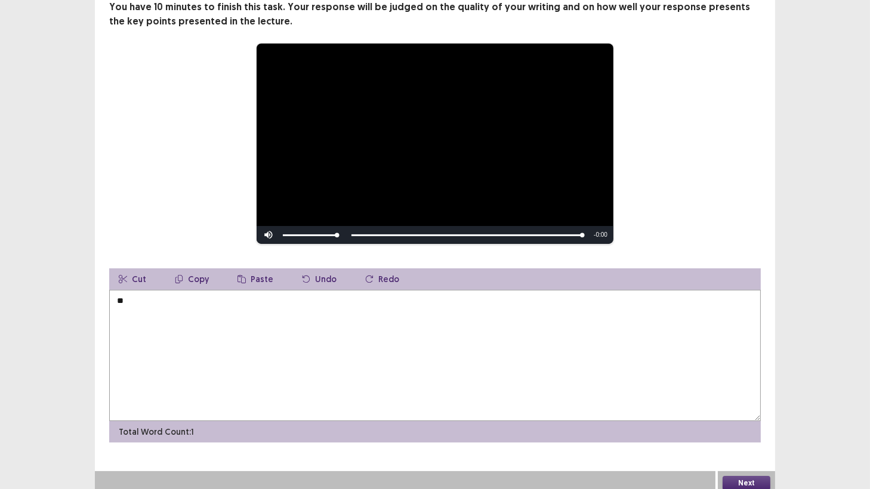
type textarea "*"
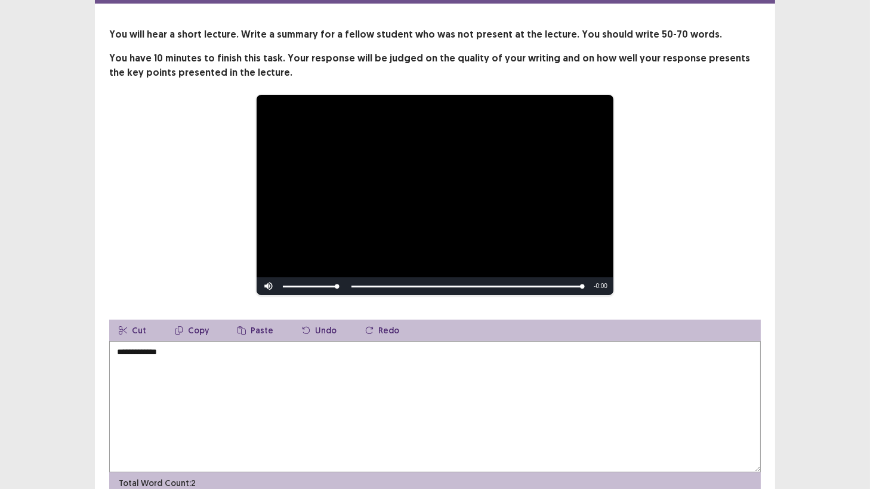
scroll to position [24, 0]
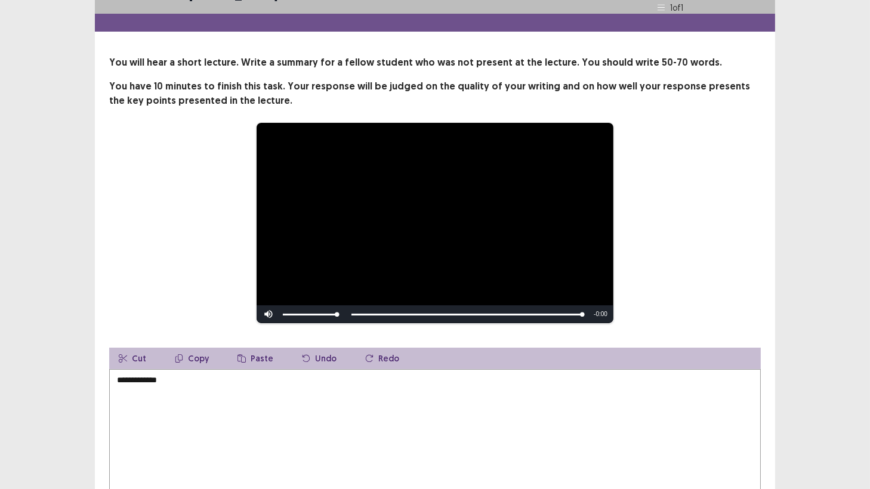
click at [383, 306] on div "Skip Backward Skip Forward Mute Current Time 0:43 / Duration 0:43 Loaded : 100.…" at bounding box center [435, 315] width 357 height 18
click at [178, 378] on textarea "**********" at bounding box center [435, 434] width 652 height 131
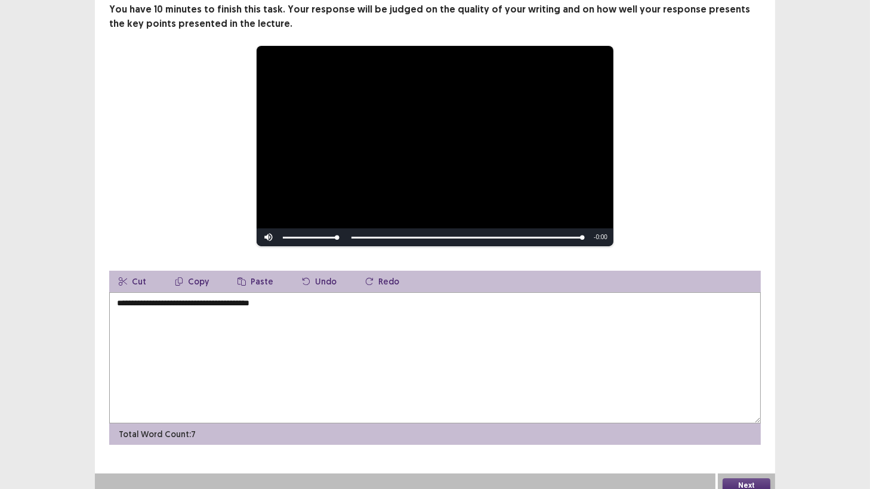
scroll to position [103, 0]
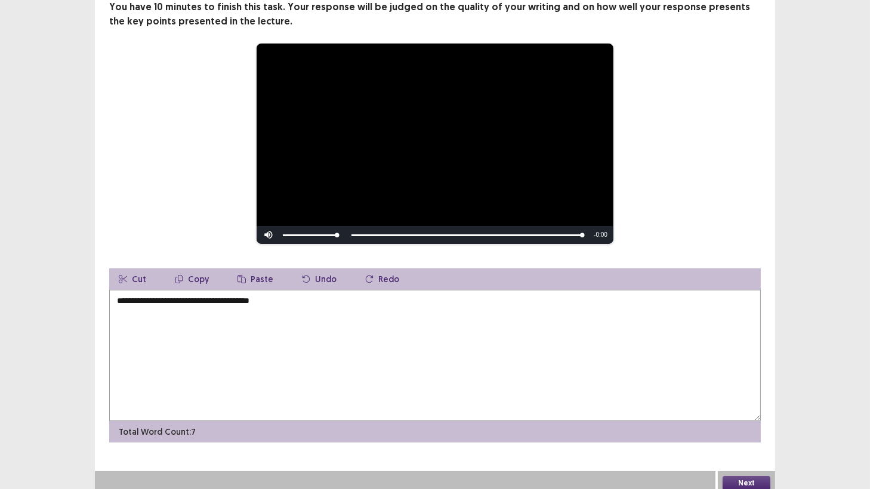
click at [310, 272] on button "Undo" at bounding box center [319, 279] width 54 height 21
click at [205, 296] on textarea "**********" at bounding box center [435, 355] width 652 height 131
click at [287, 297] on textarea "**********" at bounding box center [435, 355] width 652 height 131
type textarea "**********"
click at [738, 429] on button "Next" at bounding box center [747, 483] width 48 height 14
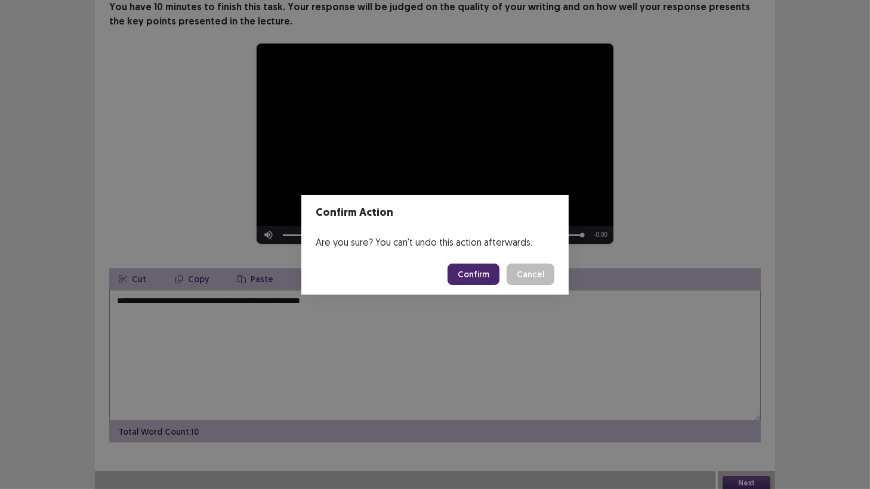
click at [470, 273] on button "Confirm" at bounding box center [474, 274] width 52 height 21
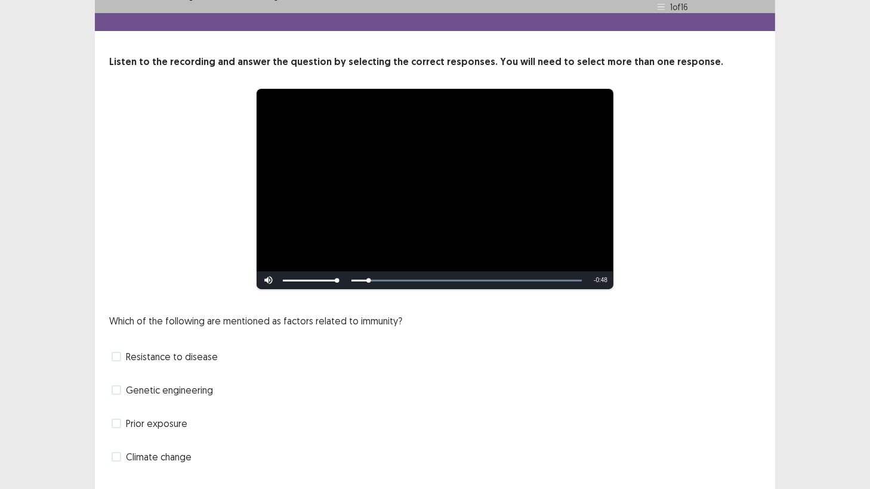
scroll to position [49, 0]
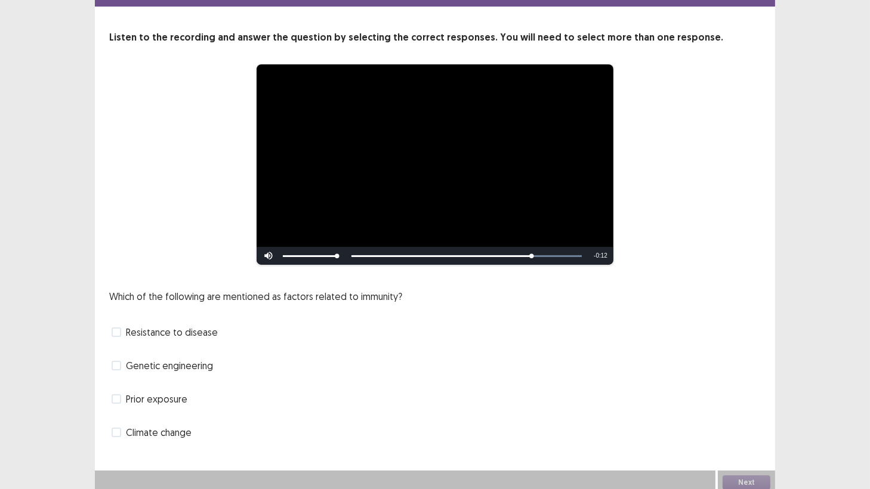
click at [115, 361] on span at bounding box center [117, 366] width 10 height 10
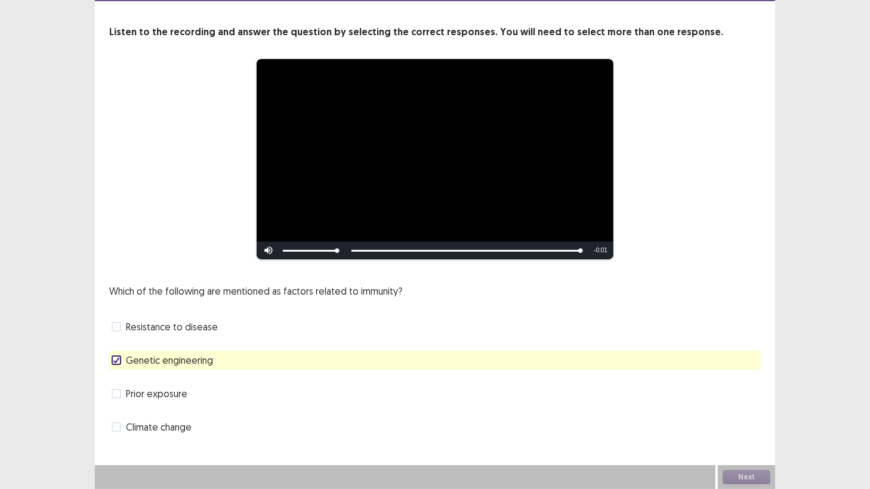
click at [115, 325] on span at bounding box center [117, 327] width 10 height 10
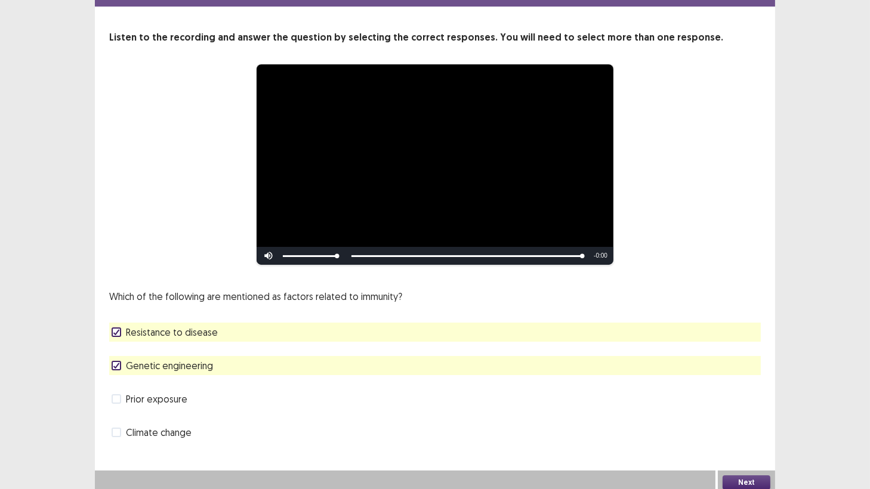
click at [741, 429] on button "Next" at bounding box center [747, 483] width 48 height 14
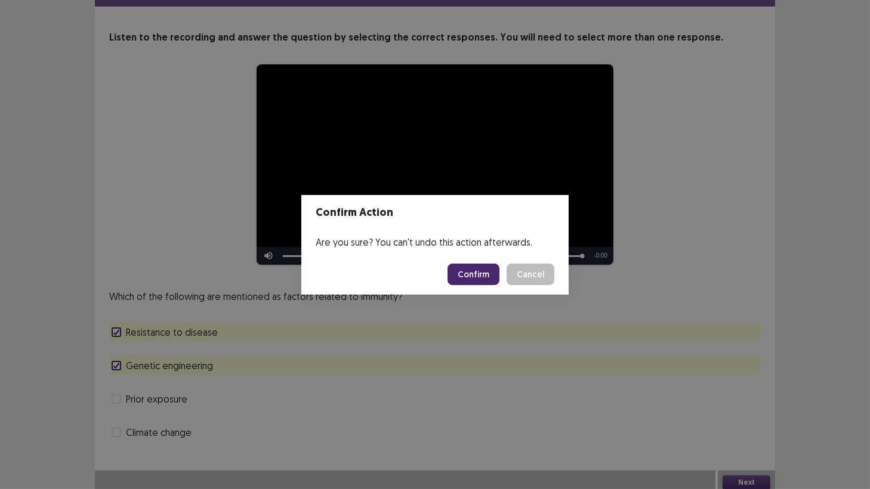
click at [468, 274] on button "Confirm" at bounding box center [474, 274] width 52 height 21
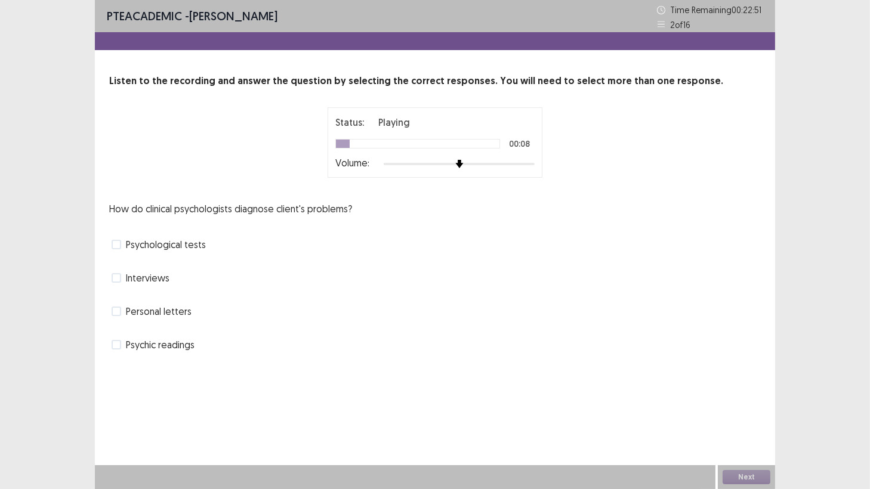
click at [116, 243] on span at bounding box center [117, 245] width 10 height 10
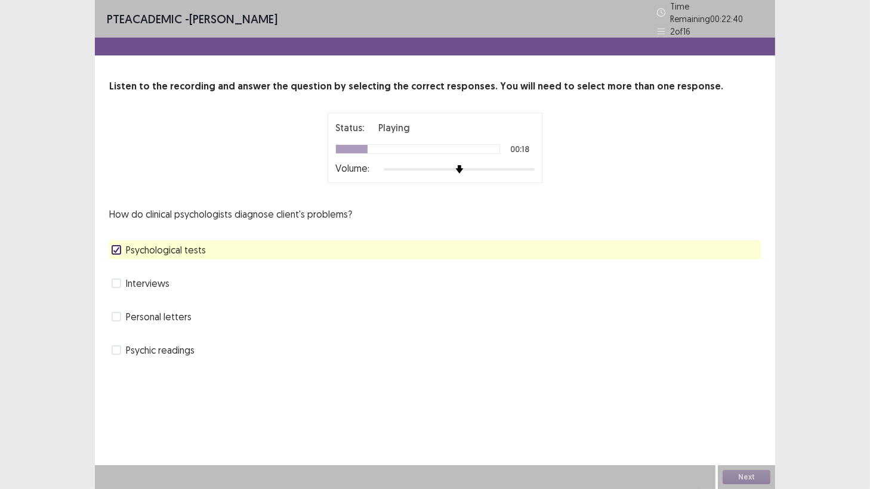
click at [119, 280] on span at bounding box center [117, 284] width 10 height 10
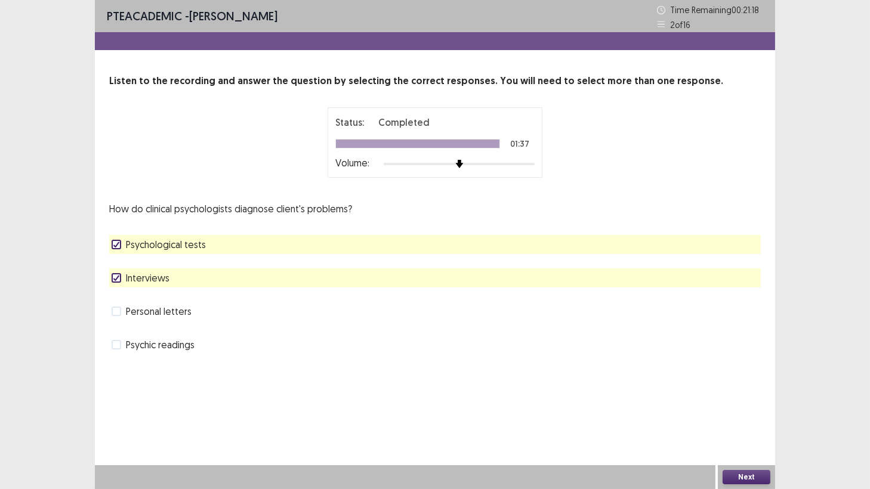
click at [742, 429] on button "Next" at bounding box center [747, 477] width 48 height 14
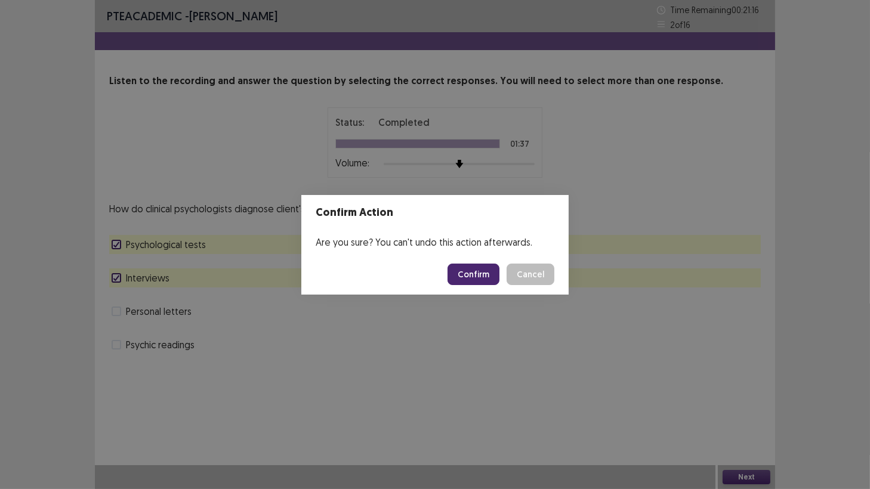
click at [482, 270] on button "Confirm" at bounding box center [474, 274] width 52 height 21
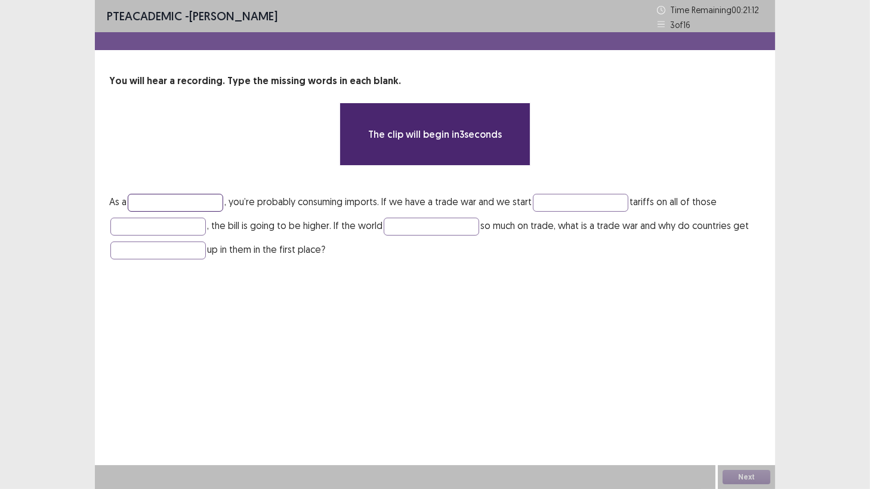
click at [202, 202] on input "text" at bounding box center [175, 203] width 95 height 18
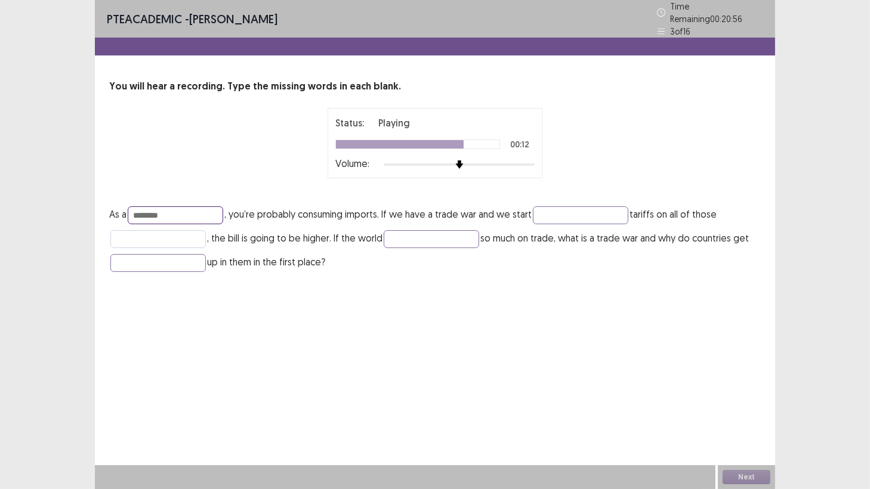
type input "********"
click at [144, 234] on input "text" at bounding box center [157, 239] width 95 height 18
type input "*******"
click at [748, 429] on button "Next" at bounding box center [747, 477] width 48 height 14
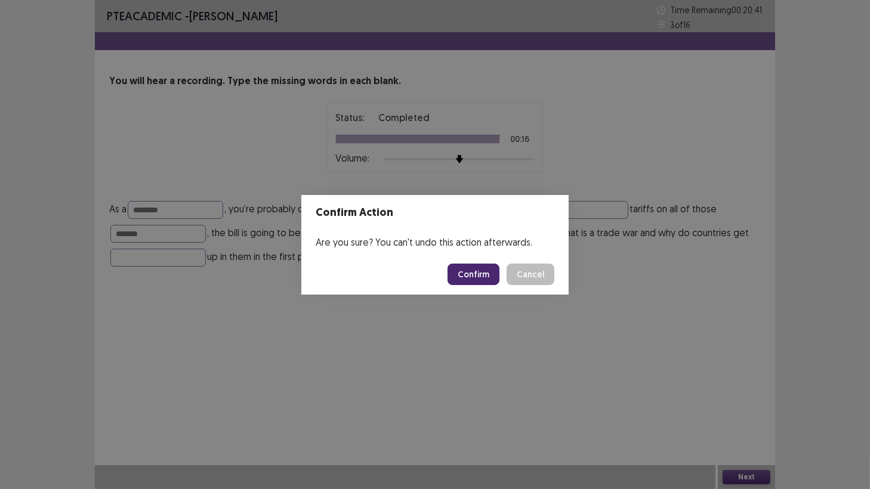
click at [461, 272] on button "Confirm" at bounding box center [474, 274] width 52 height 21
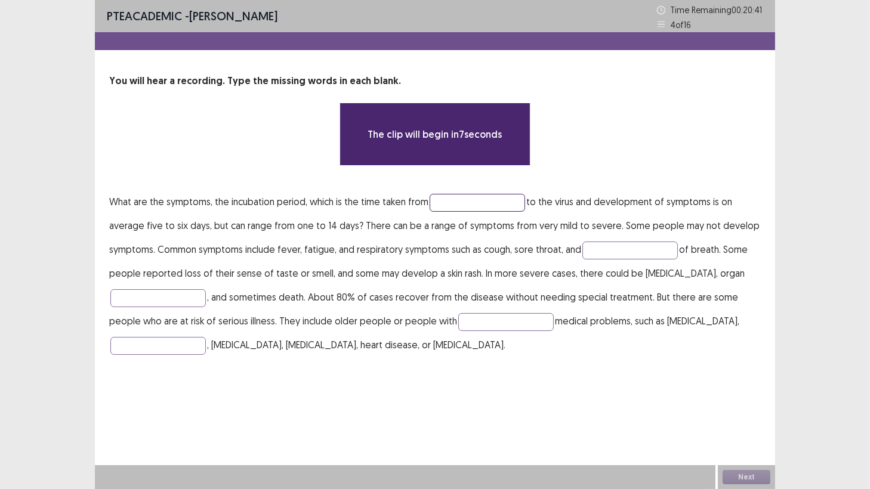
click at [440, 204] on input "text" at bounding box center [477, 203] width 95 height 18
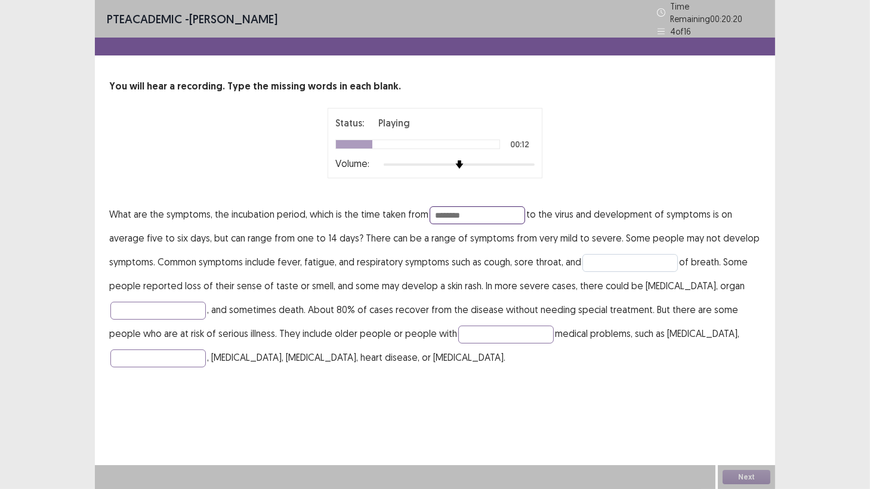
type input "********"
click at [606, 255] on input "text" at bounding box center [629, 263] width 95 height 18
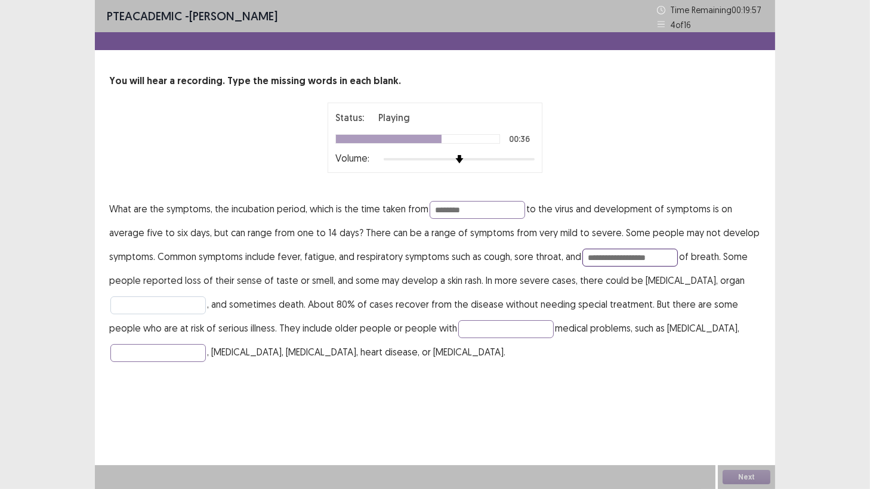
type input "**********"
click at [177, 302] on input "text" at bounding box center [157, 306] width 95 height 18
type input "*****"
click at [466, 333] on input "text" at bounding box center [505, 329] width 95 height 18
type input "**********"
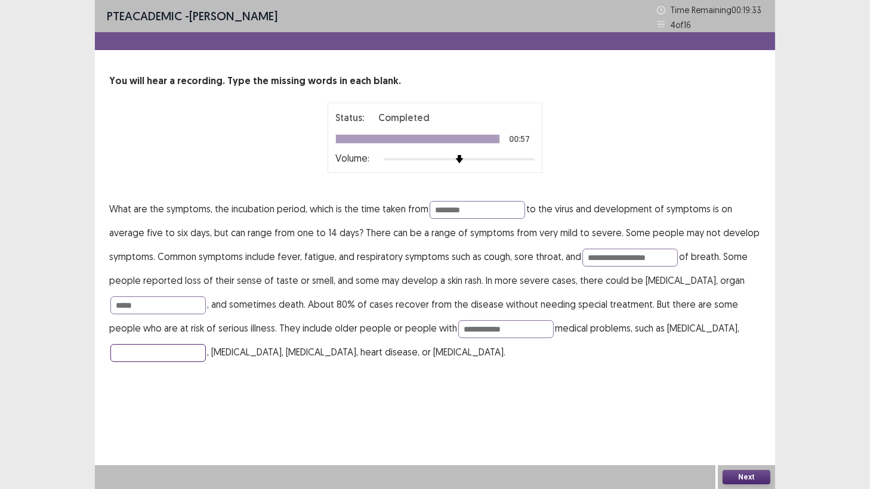
click at [180, 354] on input "text" at bounding box center [157, 353] width 95 height 18
click at [743, 429] on button "Next" at bounding box center [747, 477] width 48 height 14
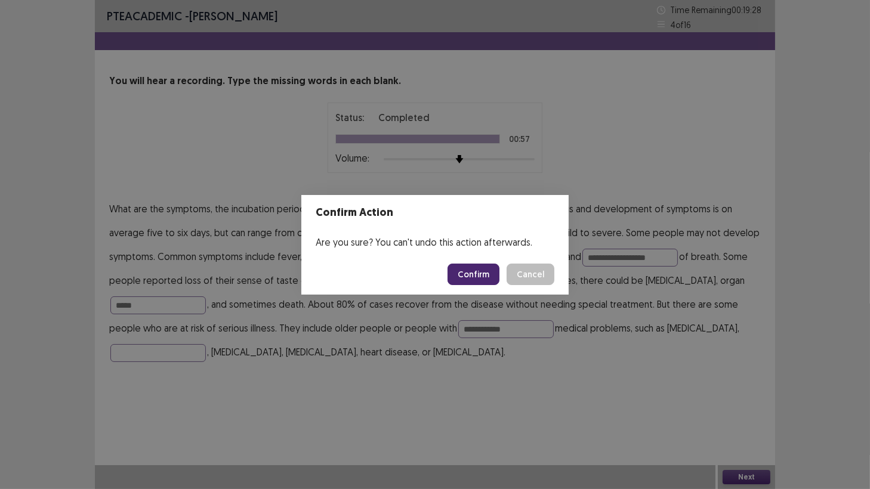
click at [486, 273] on button "Confirm" at bounding box center [474, 274] width 52 height 21
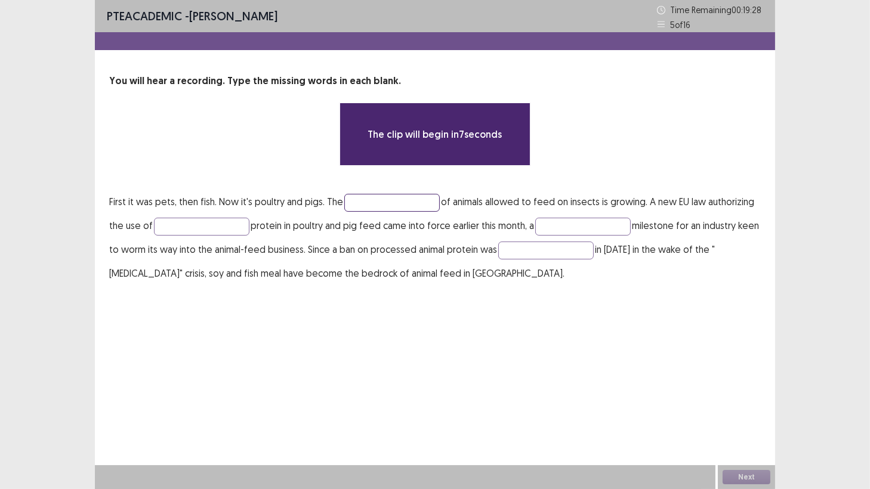
click at [374, 201] on input "text" at bounding box center [391, 203] width 95 height 18
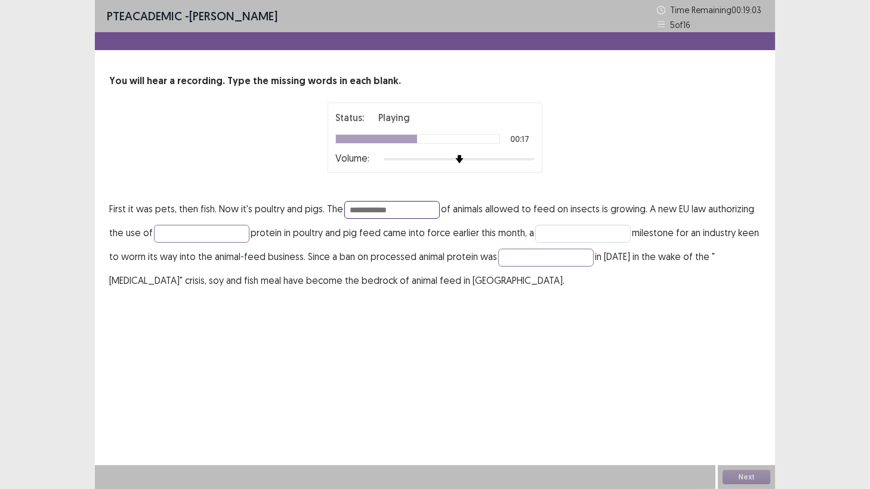
type input "**********"
drag, startPoint x: 562, startPoint y: 231, endPoint x: 568, endPoint y: 234, distance: 6.7
click at [566, 233] on input "text" at bounding box center [582, 234] width 95 height 18
type input "**********"
click at [559, 253] on input "text" at bounding box center [545, 258] width 95 height 18
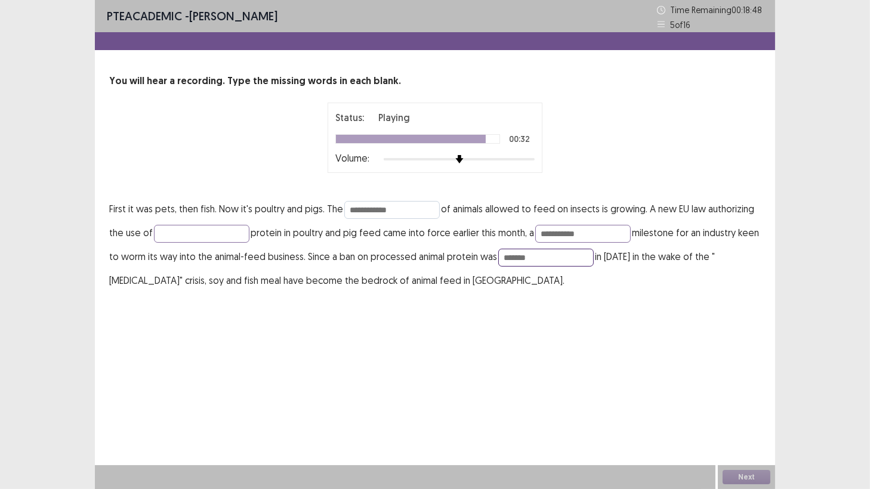
type input "*******"
click at [388, 210] on input "**********" at bounding box center [391, 210] width 95 height 18
click at [396, 209] on input "**********" at bounding box center [391, 210] width 95 height 18
type input "*"
click at [742, 429] on button "Next" at bounding box center [747, 477] width 48 height 14
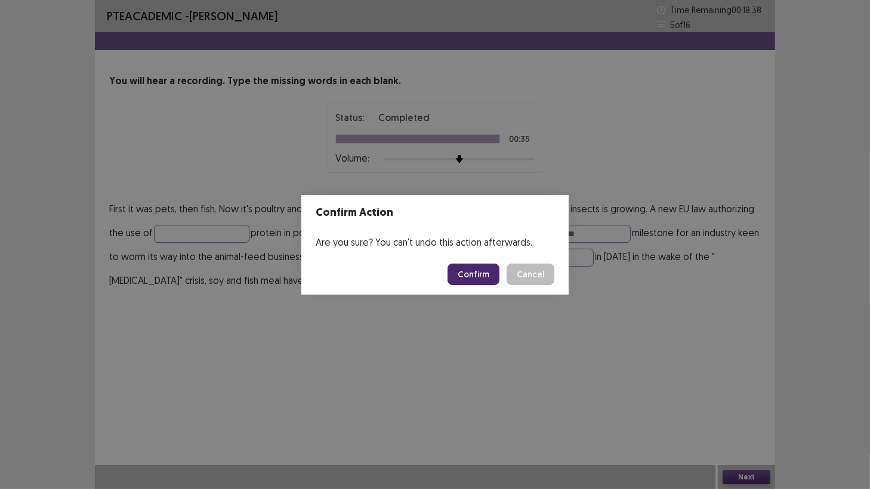
click at [470, 281] on button "Confirm" at bounding box center [474, 274] width 52 height 21
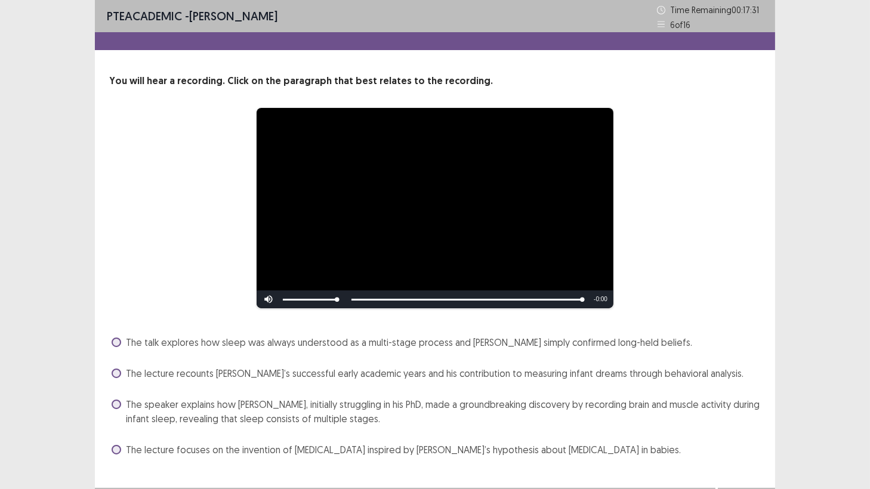
click at [118, 405] on span at bounding box center [117, 405] width 10 height 10
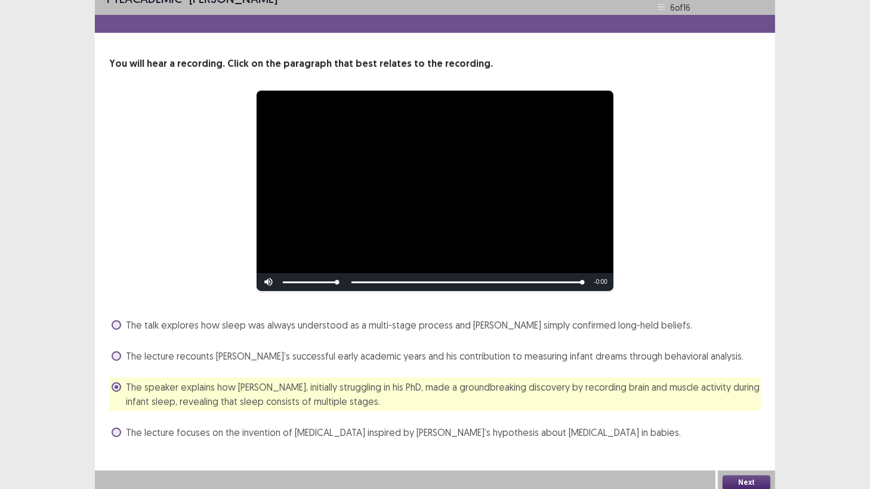
scroll to position [23, 0]
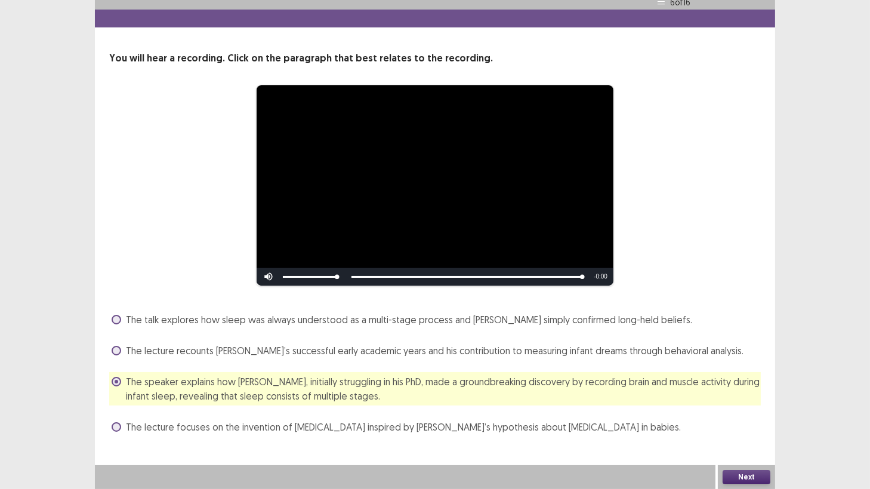
click at [748, 429] on button "Next" at bounding box center [747, 477] width 48 height 14
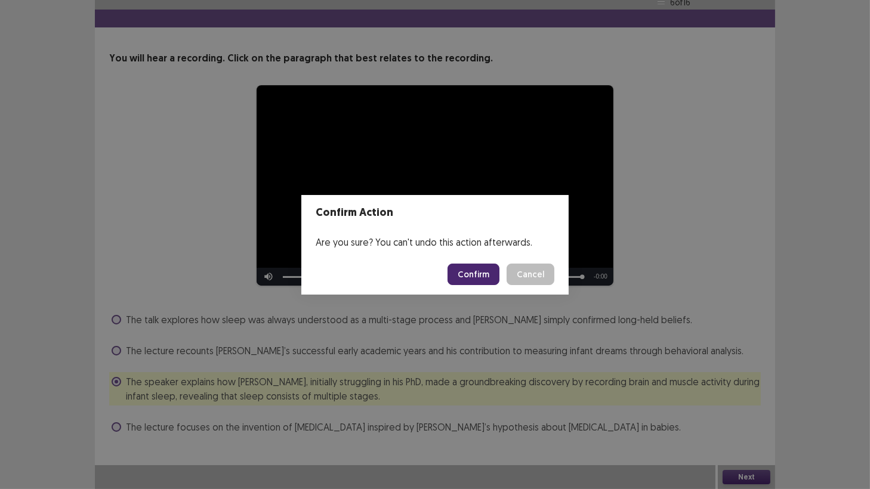
click at [474, 274] on button "Confirm" at bounding box center [474, 274] width 52 height 21
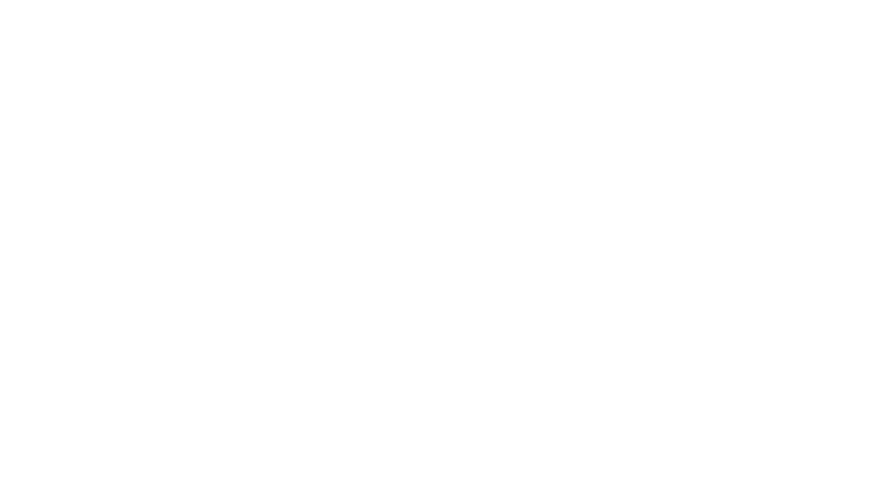
scroll to position [0, 0]
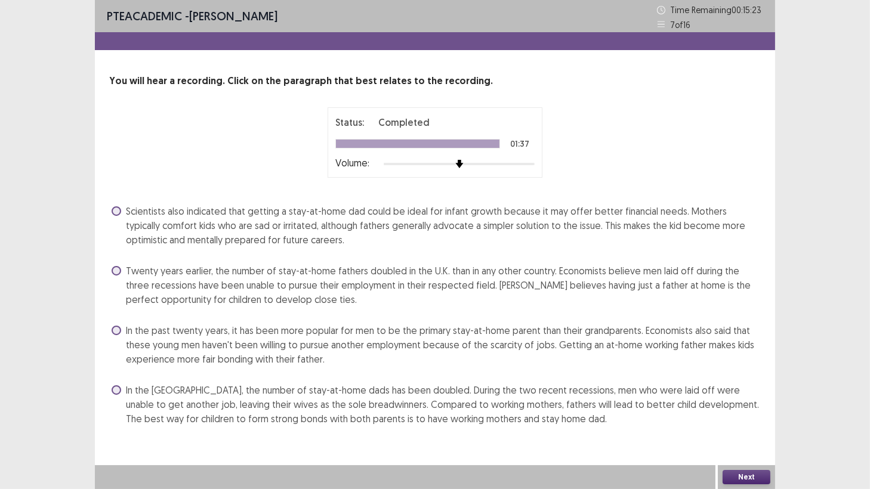
click at [110, 210] on div "Scientists also indicated that getting a stay-at-home dad could be ideal for in…" at bounding box center [435, 226] width 652 height 48
click at [118, 212] on span at bounding box center [117, 211] width 10 height 10
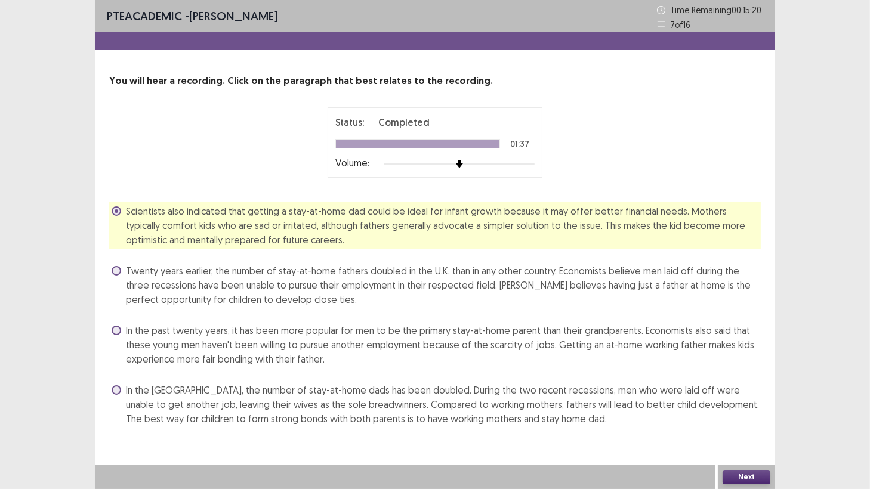
click at [748, 429] on button "Next" at bounding box center [747, 477] width 48 height 14
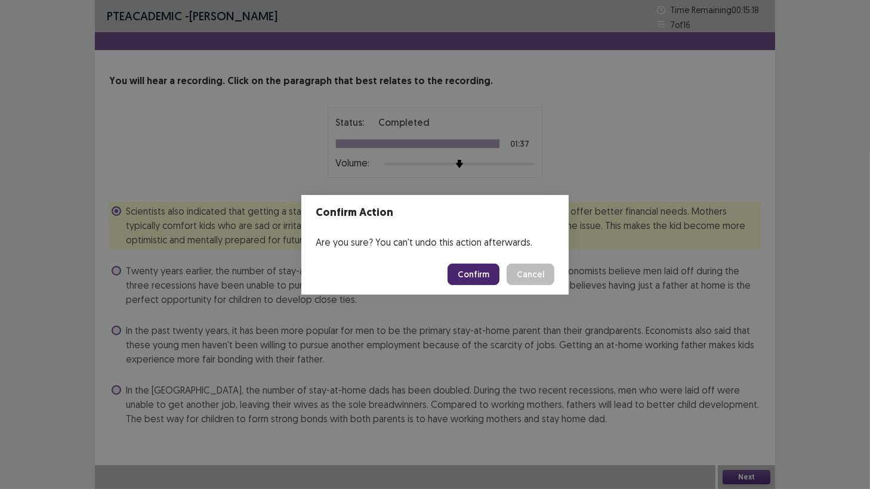
click at [464, 280] on button "Confirm" at bounding box center [474, 274] width 52 height 21
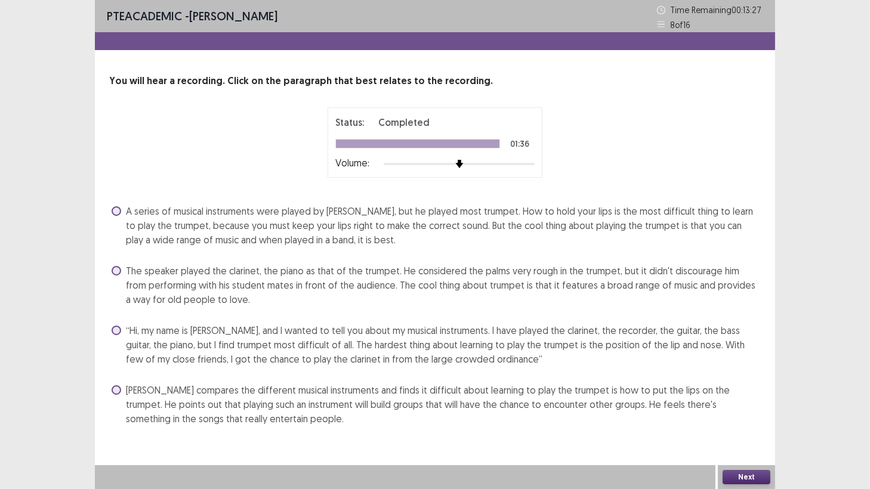
click at [116, 214] on span at bounding box center [117, 211] width 10 height 10
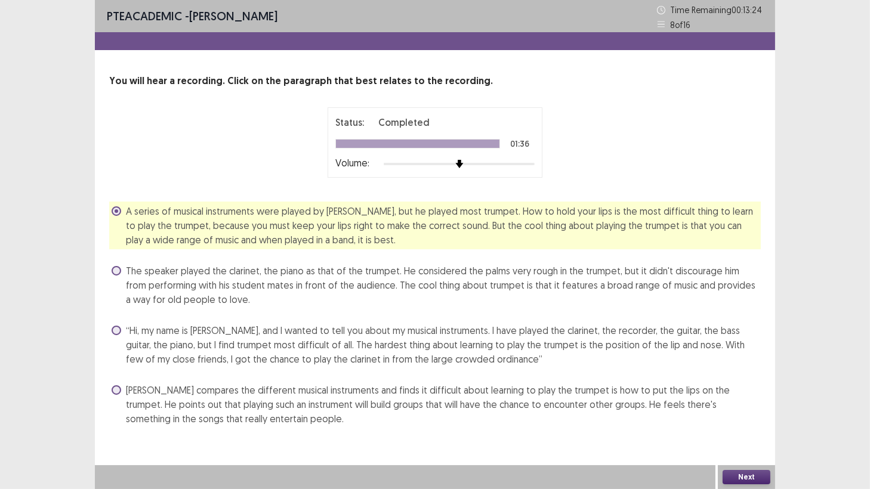
click at [757, 429] on button "Next" at bounding box center [747, 477] width 48 height 14
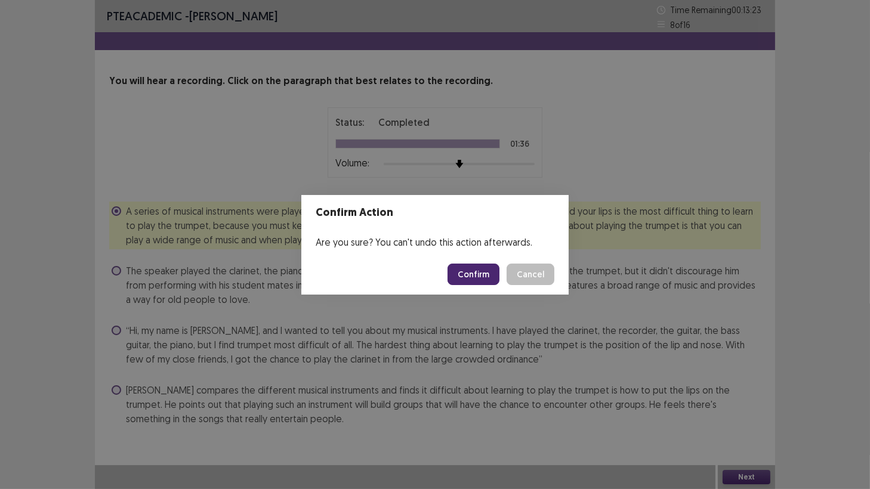
click at [467, 271] on button "Confirm" at bounding box center [474, 274] width 52 height 21
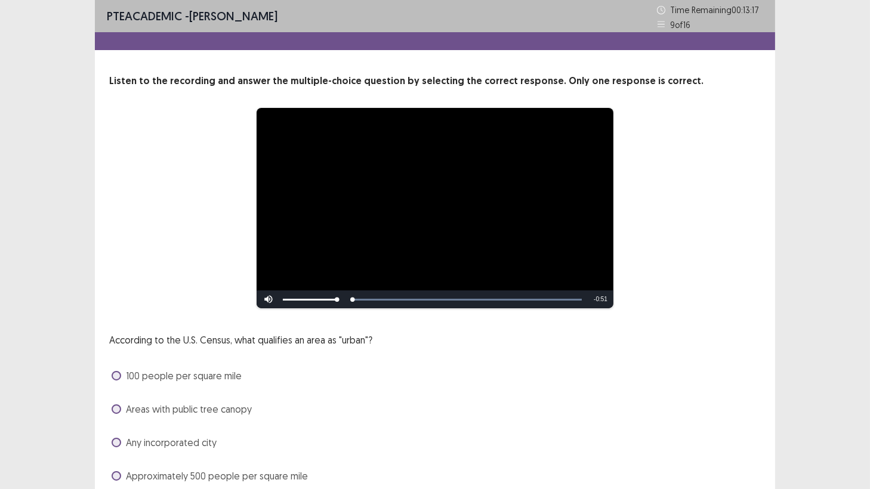
scroll to position [49, 0]
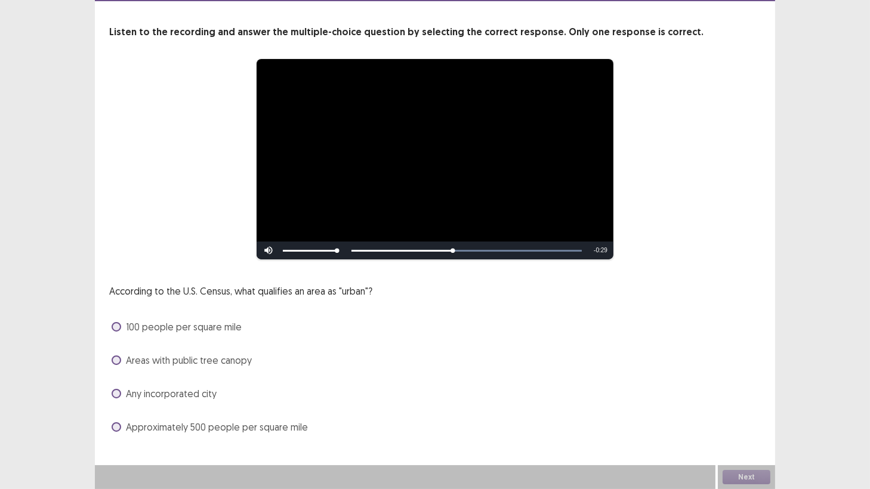
click at [118, 429] on span at bounding box center [117, 427] width 10 height 10
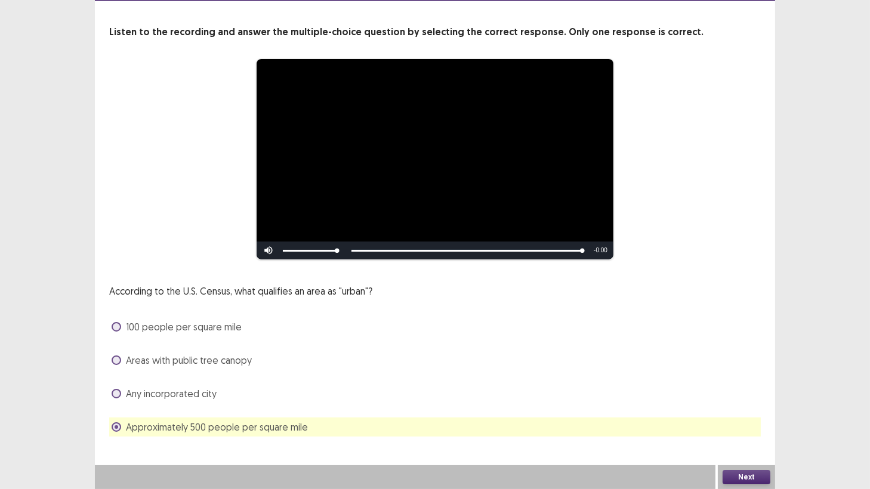
click at [750, 480] on button "Next" at bounding box center [747, 477] width 48 height 14
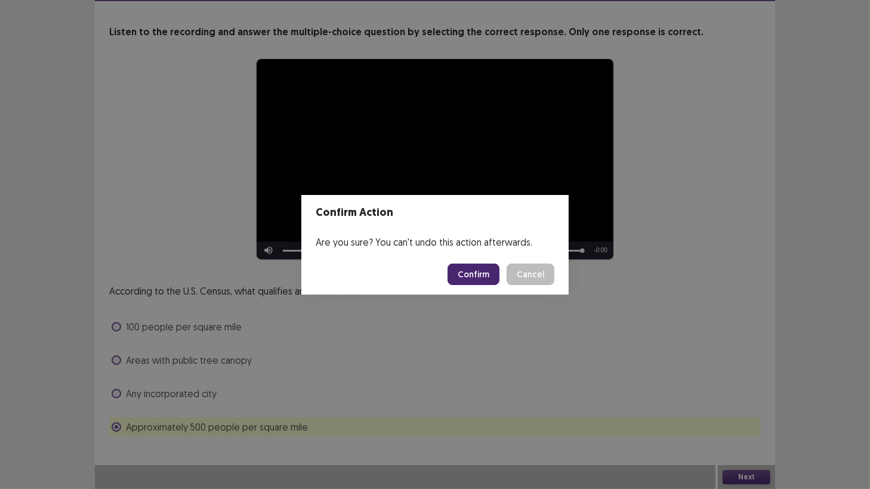
click at [482, 273] on button "Confirm" at bounding box center [474, 274] width 52 height 21
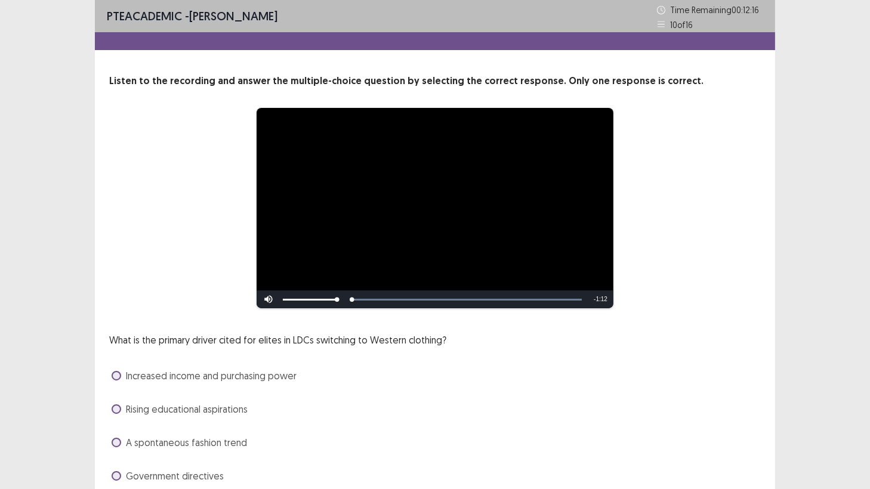
scroll to position [49, 0]
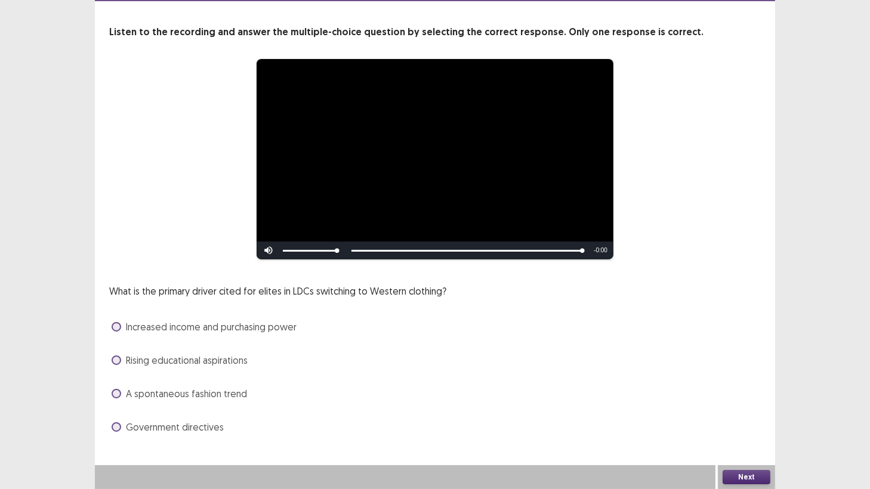
click at [113, 326] on span at bounding box center [117, 327] width 10 height 10
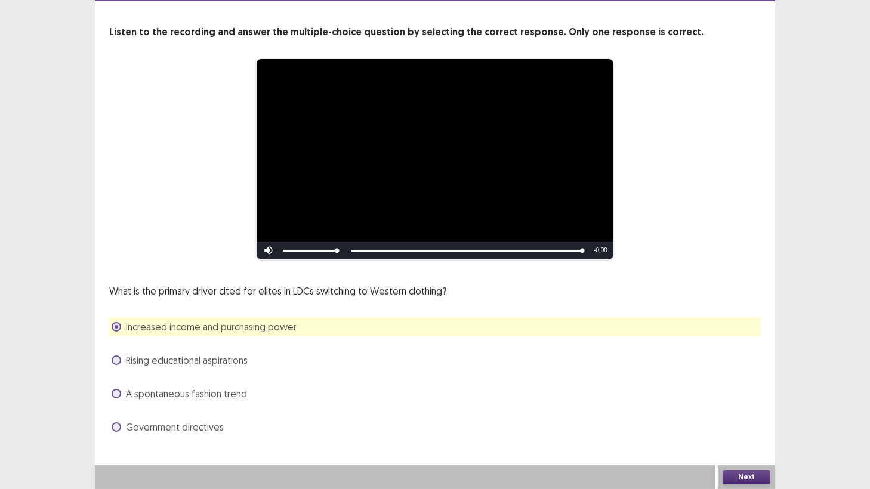
click at [733, 477] on button "Next" at bounding box center [747, 477] width 48 height 14
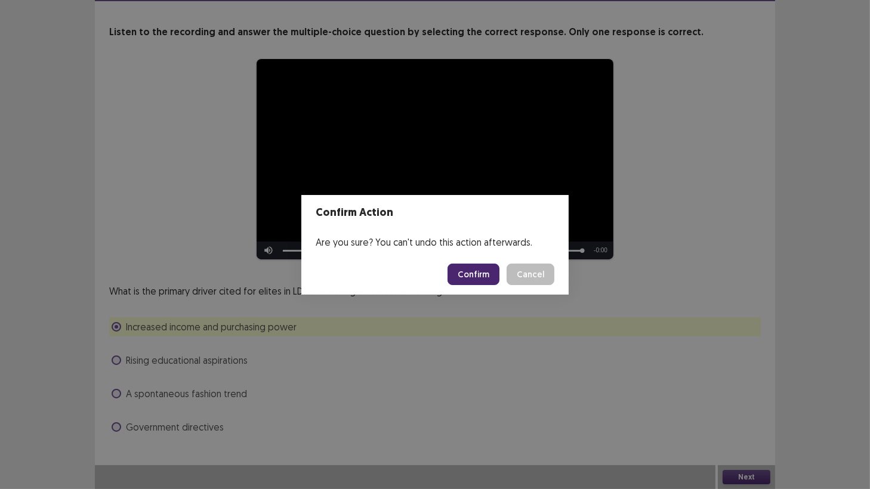
click at [482, 271] on button "Confirm" at bounding box center [474, 274] width 52 height 21
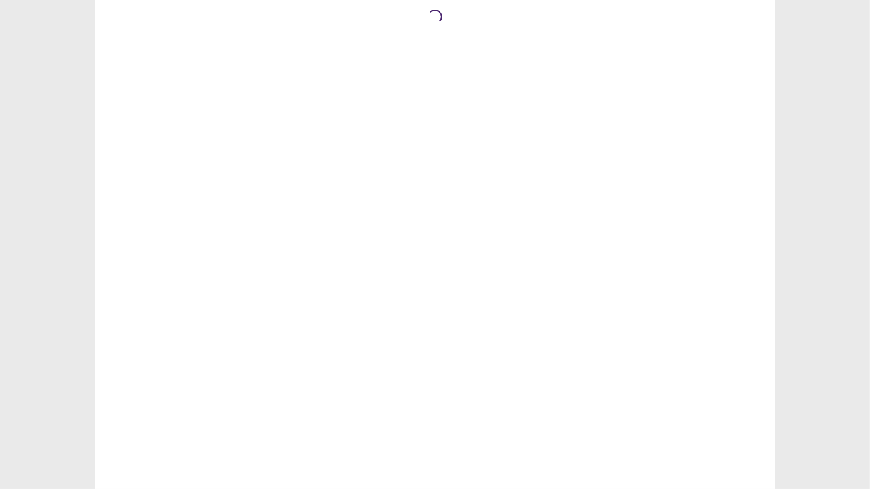
scroll to position [0, 0]
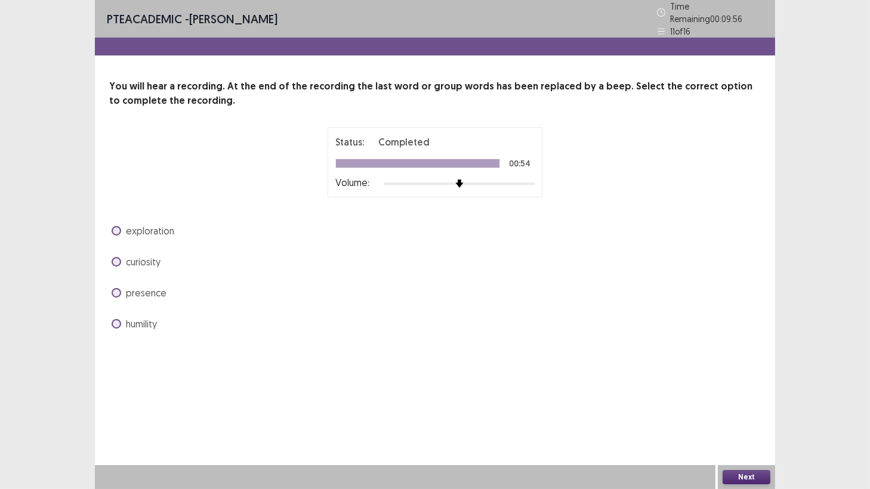
click at [116, 258] on span at bounding box center [117, 262] width 10 height 10
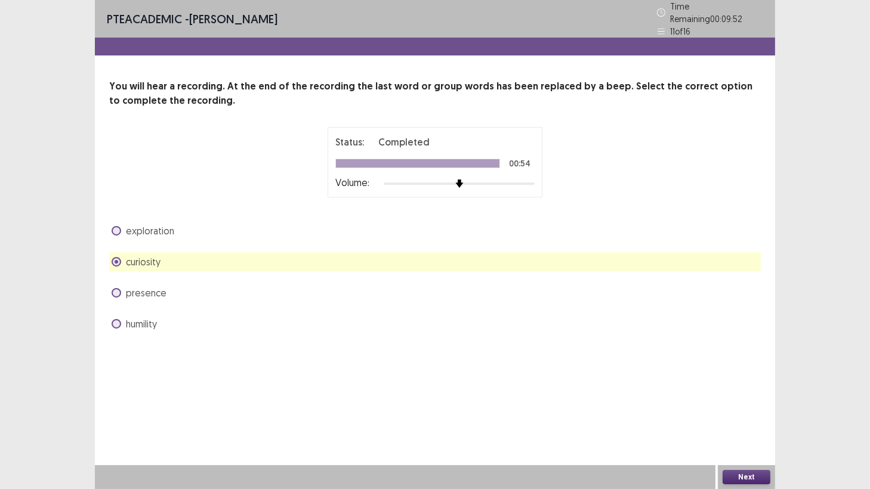
click at [745, 476] on button "Next" at bounding box center [747, 477] width 48 height 14
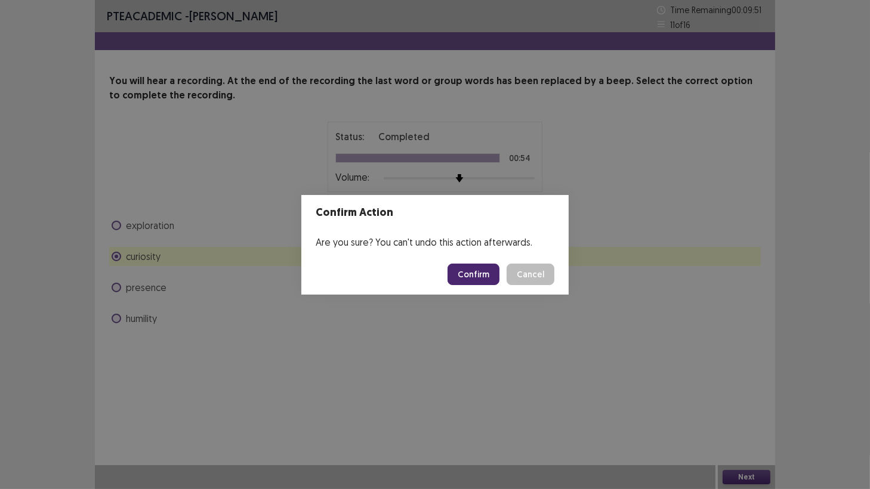
click at [460, 282] on button "Confirm" at bounding box center [474, 274] width 52 height 21
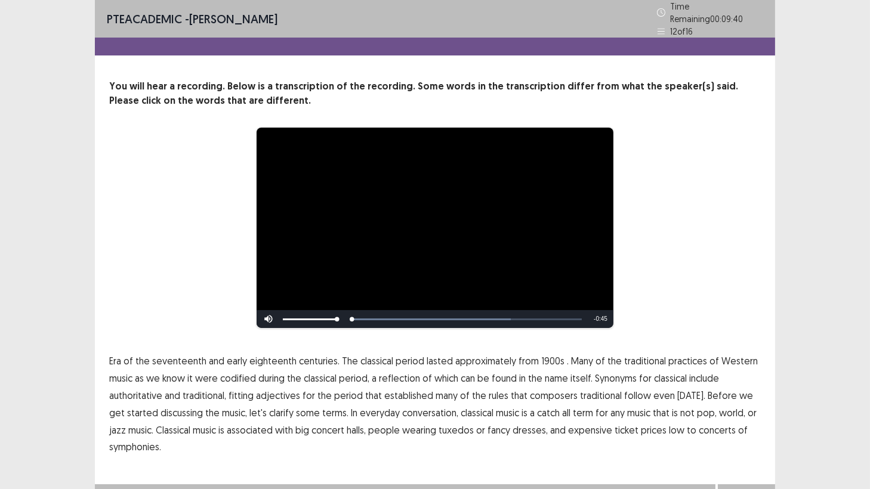
scroll to position [14, 0]
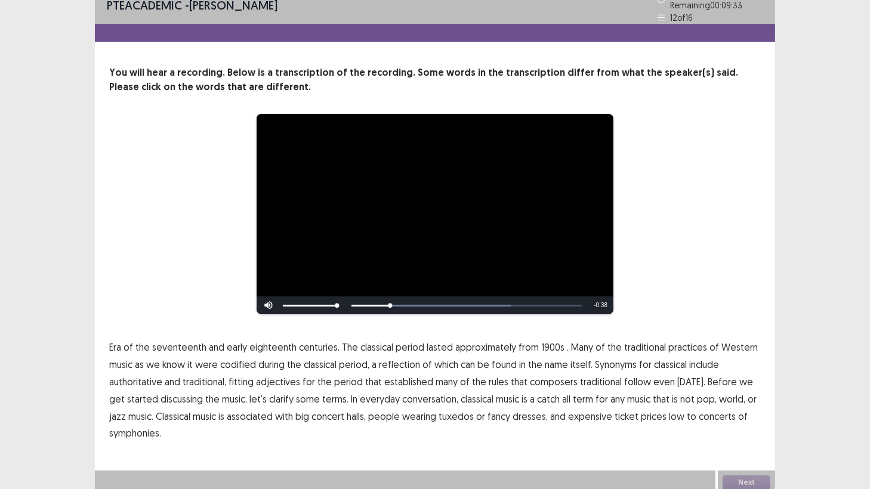
click at [547, 342] on span "1900s" at bounding box center [552, 347] width 23 height 14
click at [669, 409] on span "low" at bounding box center [677, 416] width 16 height 14
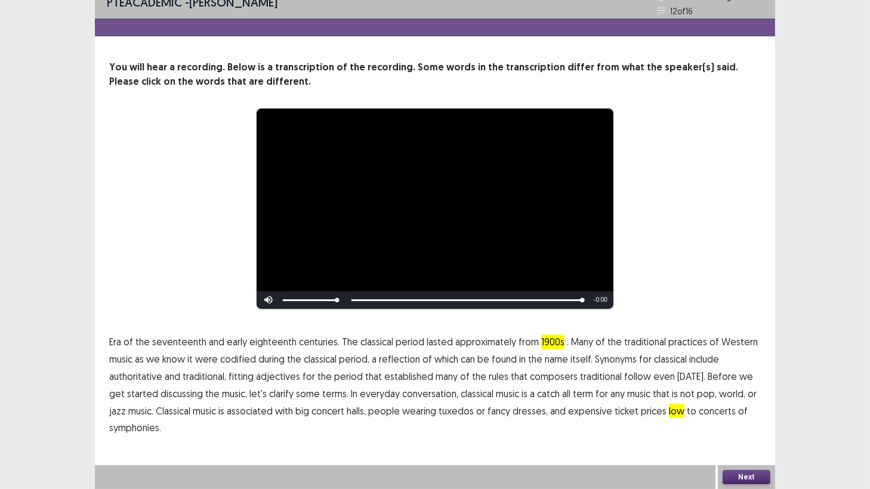
click at [745, 473] on button "Next" at bounding box center [747, 477] width 48 height 14
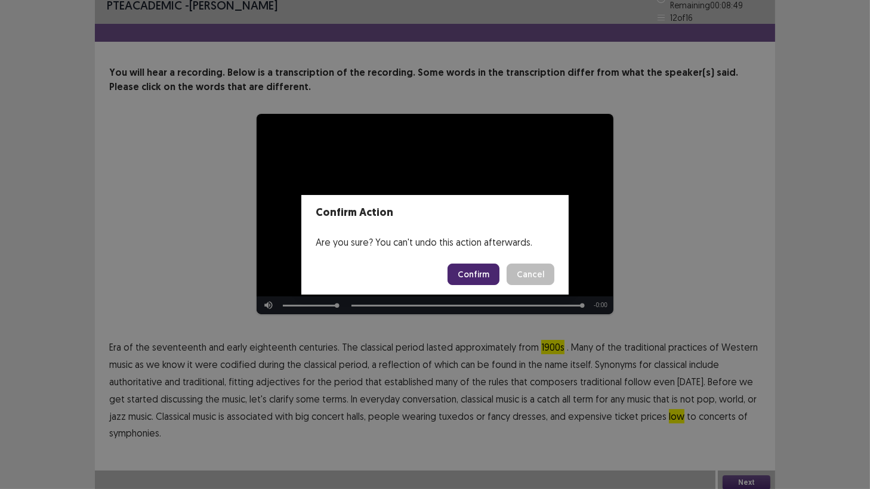
click at [475, 274] on button "Confirm" at bounding box center [474, 274] width 52 height 21
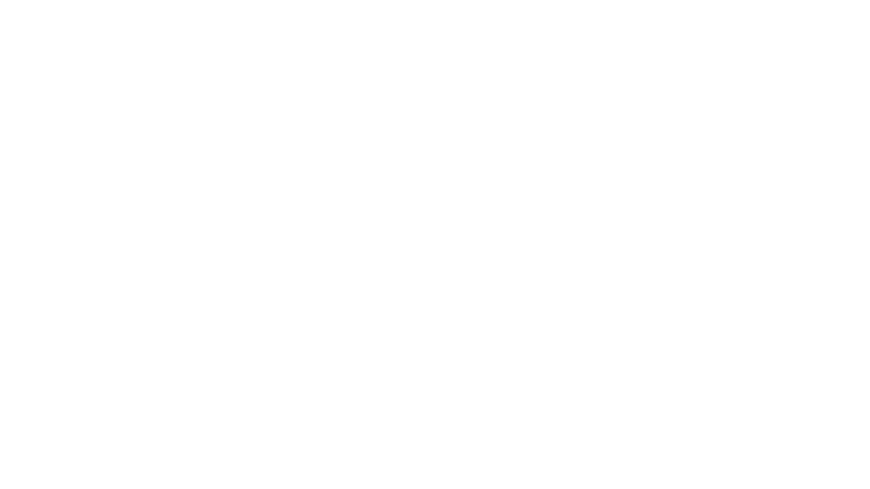
scroll to position [0, 0]
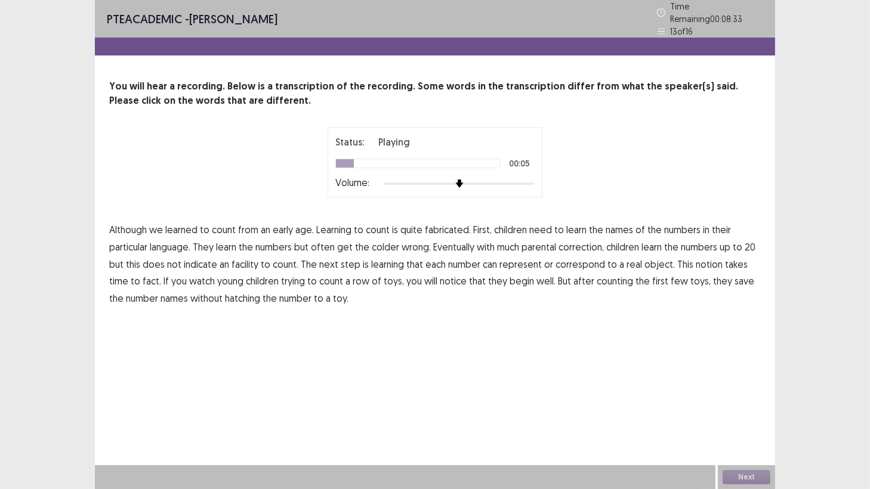
click at [443, 223] on span "fabricated." at bounding box center [448, 230] width 46 height 14
click at [382, 244] on span "colder" at bounding box center [385, 247] width 27 height 14
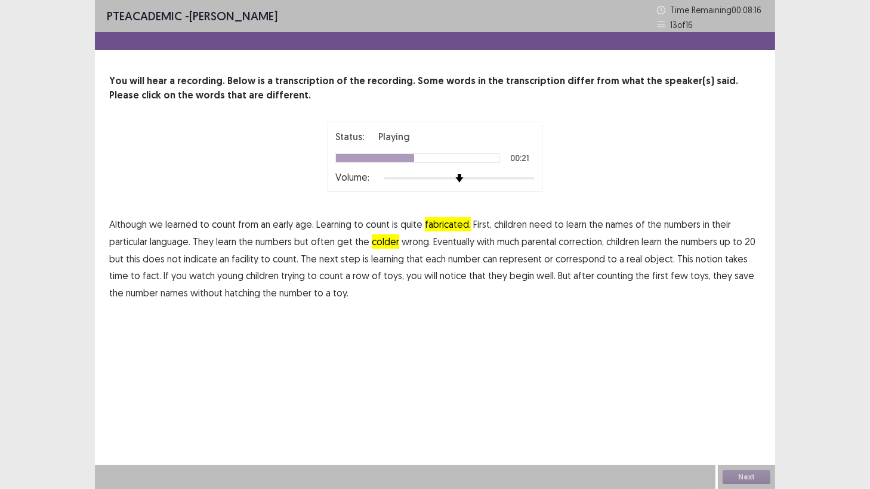
click at [234, 260] on span "facility" at bounding box center [245, 259] width 27 height 14
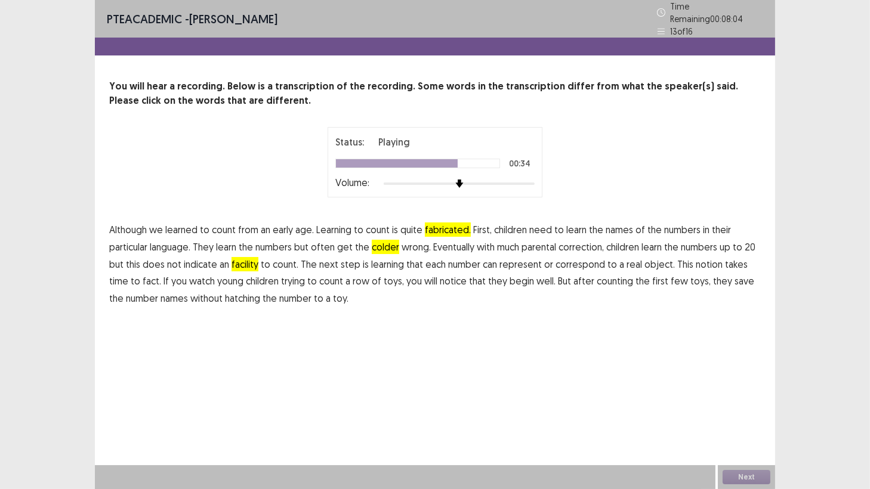
click at [143, 278] on span "fact." at bounding box center [152, 281] width 18 height 14
click at [225, 294] on span "hatching" at bounding box center [242, 298] width 35 height 14
click at [143, 275] on span "fact." at bounding box center [152, 281] width 18 height 14
click at [741, 478] on button "Next" at bounding box center [747, 477] width 48 height 14
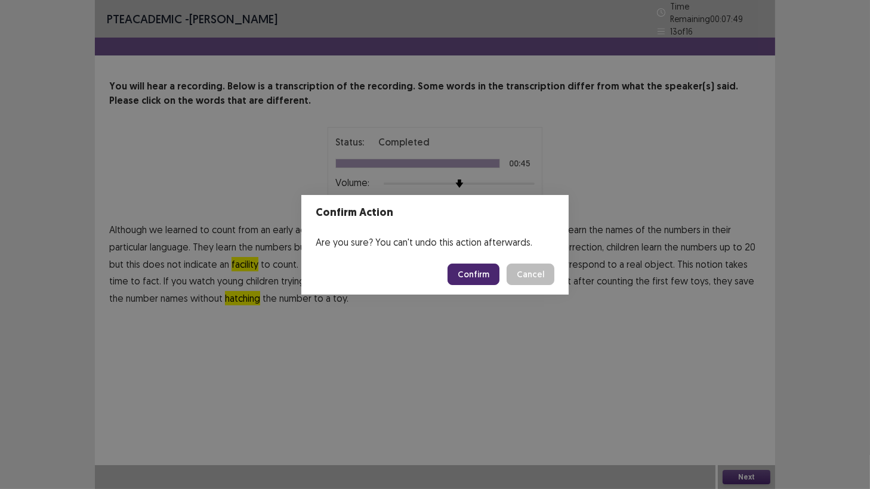
click at [468, 265] on button "Confirm" at bounding box center [474, 274] width 52 height 21
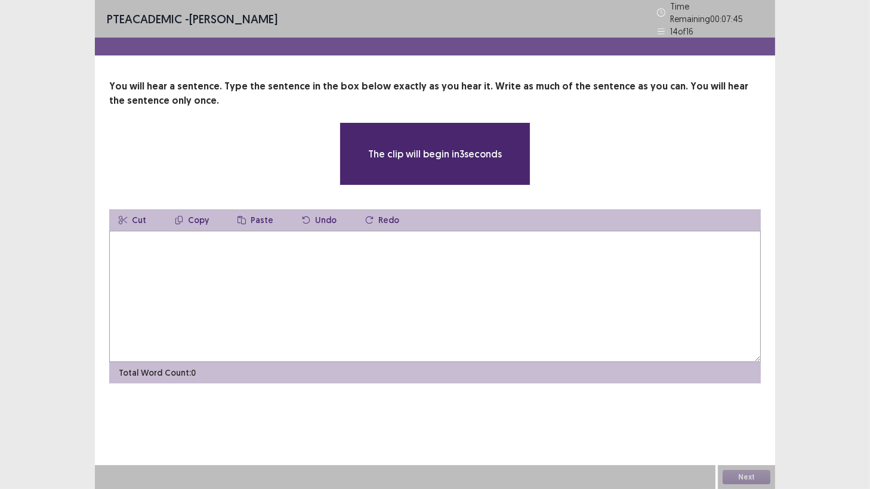
click at [137, 276] on textarea at bounding box center [435, 296] width 652 height 131
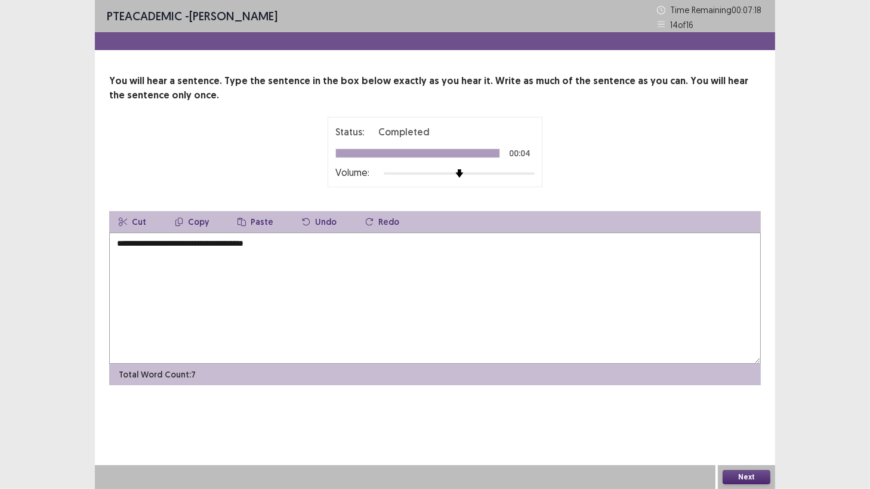
click at [118, 243] on textarea "**********" at bounding box center [435, 298] width 652 height 131
click at [141, 243] on textarea "**********" at bounding box center [435, 298] width 652 height 131
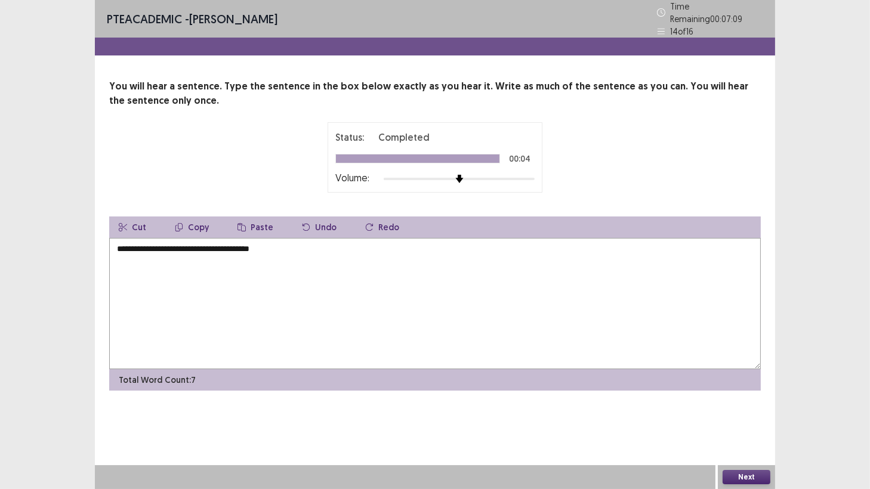
click at [289, 246] on textarea "**********" at bounding box center [435, 303] width 652 height 131
click at [303, 248] on textarea "**********" at bounding box center [435, 303] width 652 height 131
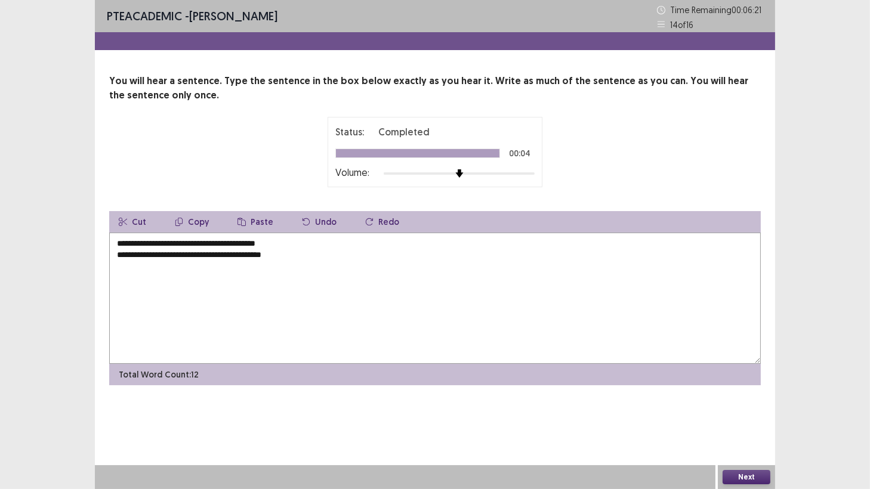
click at [274, 255] on textarea "**********" at bounding box center [435, 298] width 652 height 131
click at [315, 255] on textarea "**********" at bounding box center [435, 298] width 652 height 131
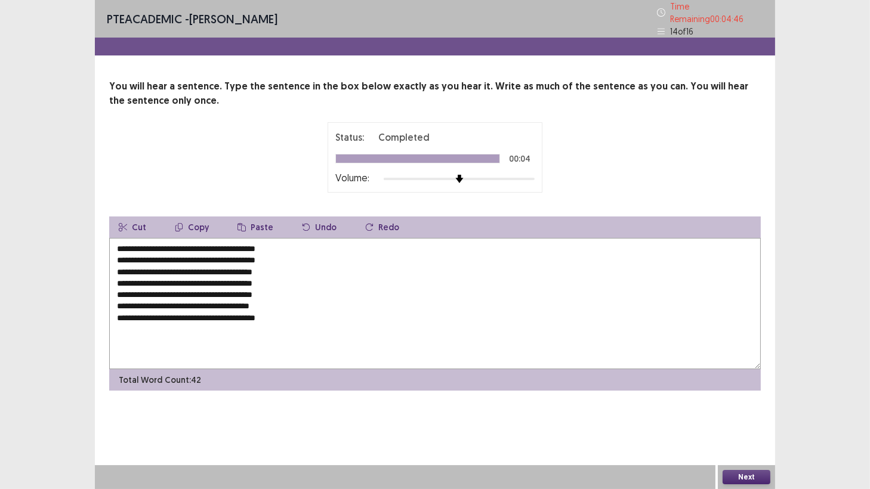
click at [263, 301] on textarea "**********" at bounding box center [435, 303] width 652 height 131
click at [308, 309] on textarea "**********" at bounding box center [435, 303] width 652 height 131
type textarea "**********"
click at [734, 478] on button "Next" at bounding box center [747, 477] width 48 height 14
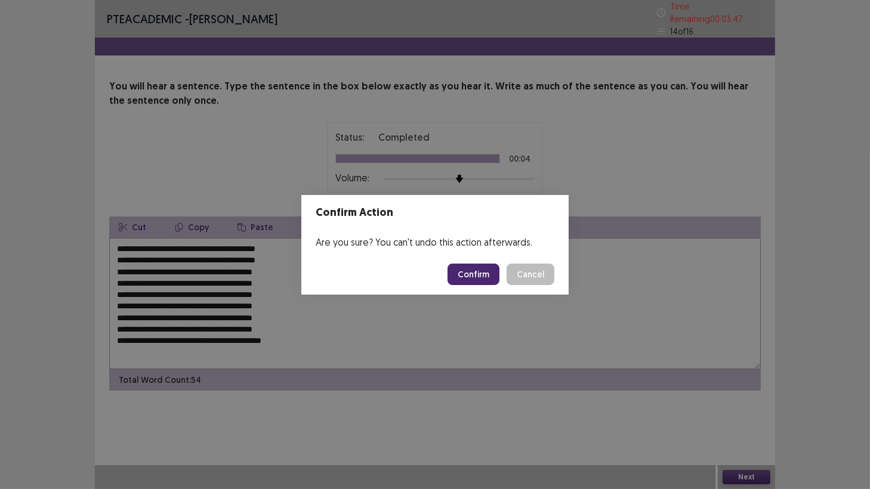
click at [470, 276] on button "Confirm" at bounding box center [474, 274] width 52 height 21
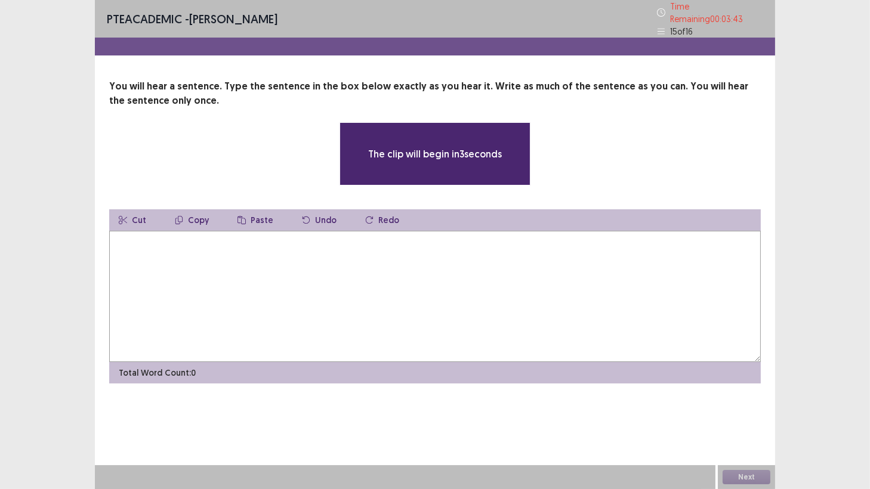
click at [245, 291] on textarea at bounding box center [435, 296] width 652 height 131
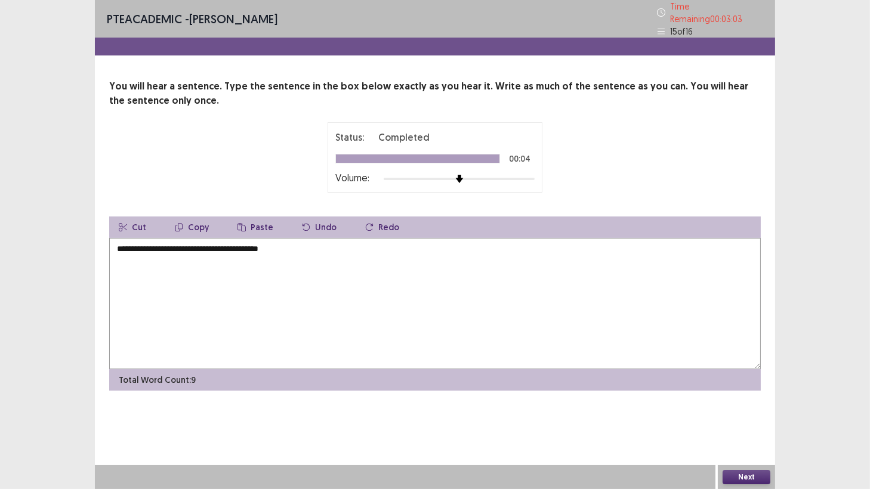
type textarea "**********"
click at [757, 475] on button "Next" at bounding box center [747, 477] width 48 height 14
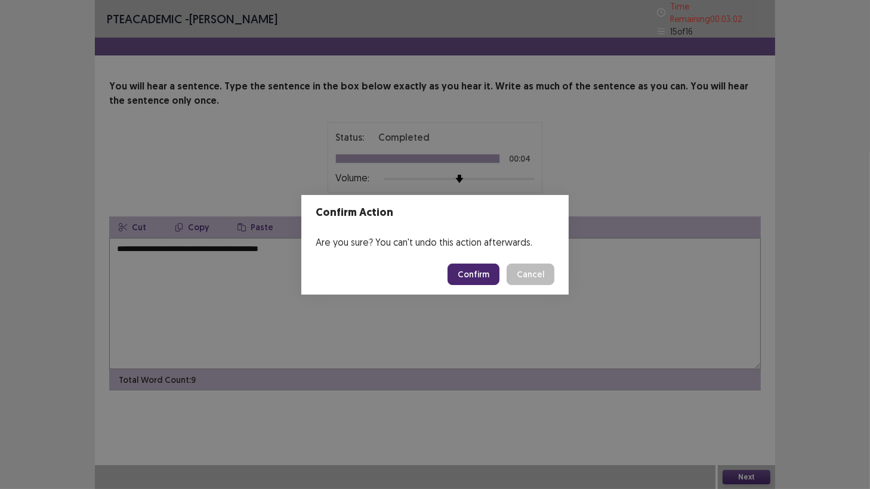
click at [476, 279] on button "Confirm" at bounding box center [474, 274] width 52 height 21
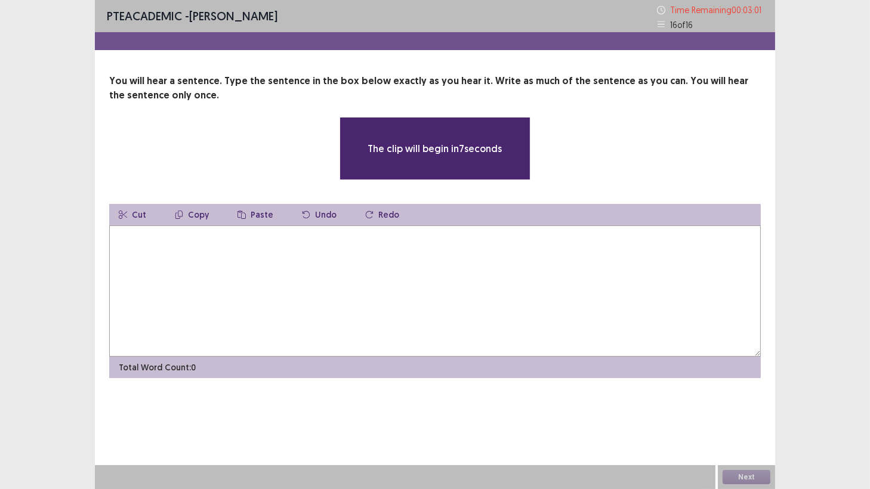
click at [192, 276] on textarea at bounding box center [435, 291] width 652 height 131
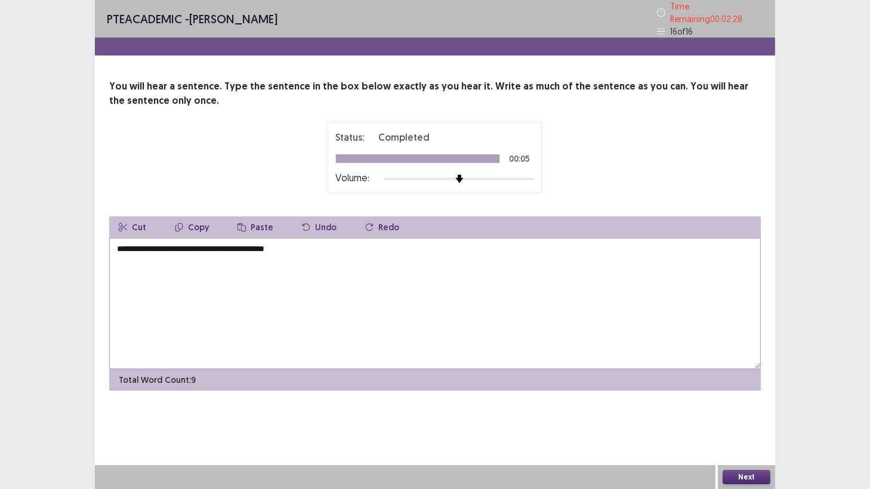
click at [120, 243] on textarea "**********" at bounding box center [435, 303] width 652 height 131
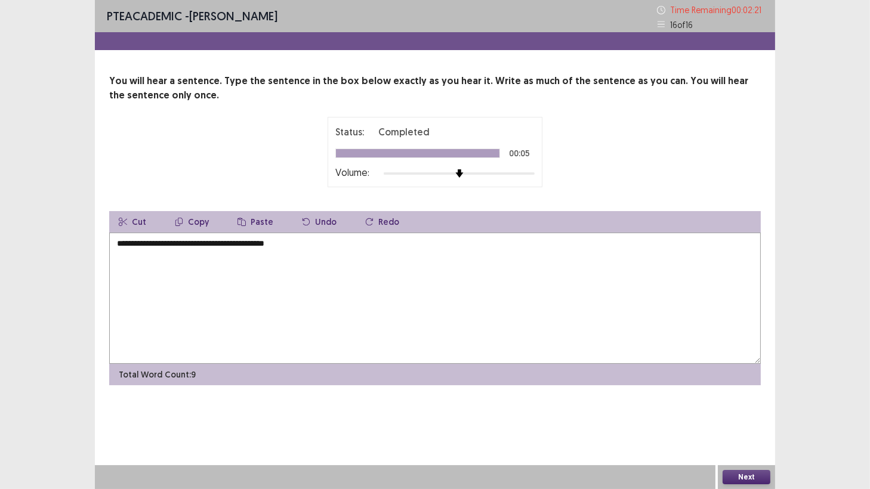
click at [206, 242] on textarea "**********" at bounding box center [435, 298] width 652 height 131
click at [239, 260] on textarea "**********" at bounding box center [435, 298] width 652 height 131
type textarea "**********"
click at [749, 482] on button "Next" at bounding box center [747, 477] width 48 height 14
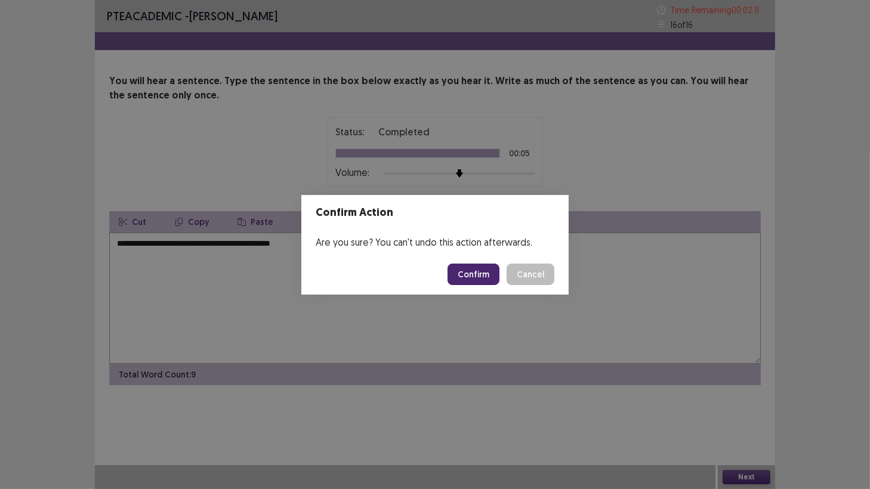
click at [483, 268] on button "Confirm" at bounding box center [474, 274] width 52 height 21
